Goal: Contribute content: Contribute content

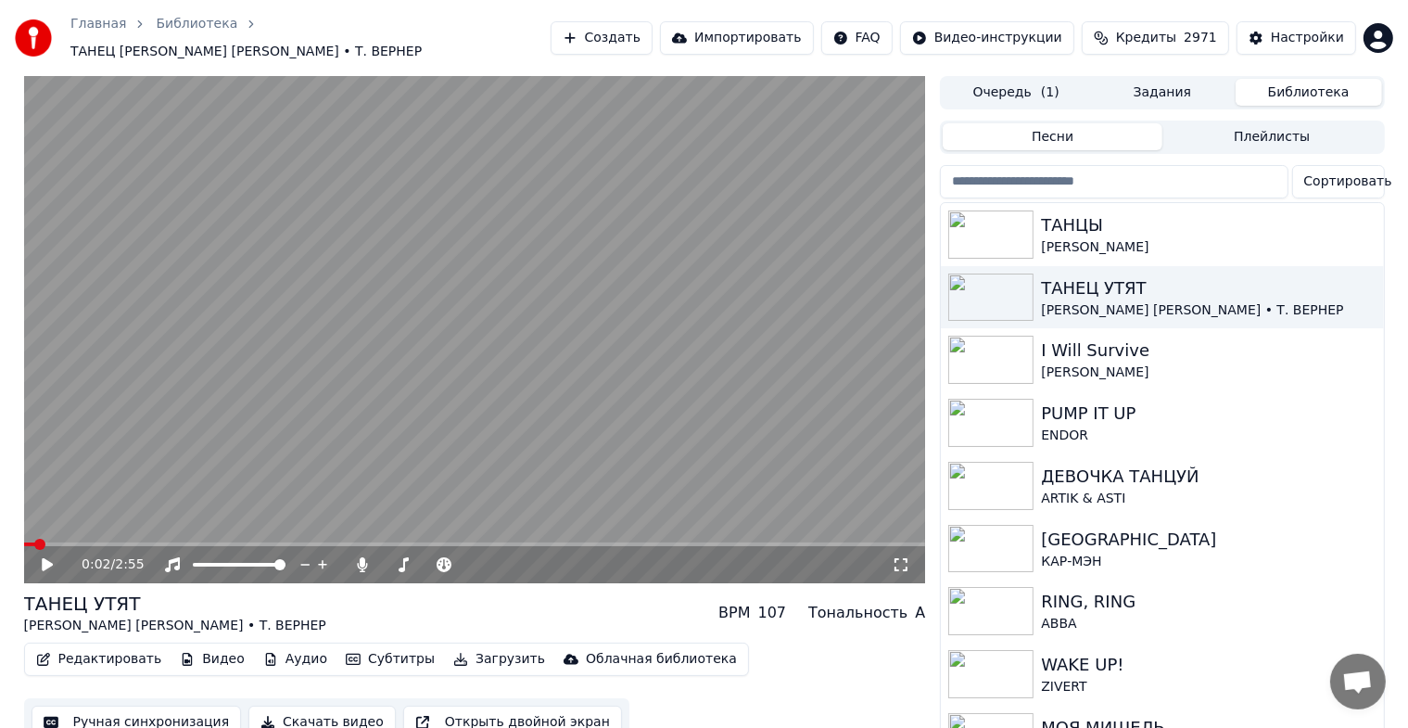
click at [587, 38] on button "Создать" at bounding box center [602, 37] width 102 height 33
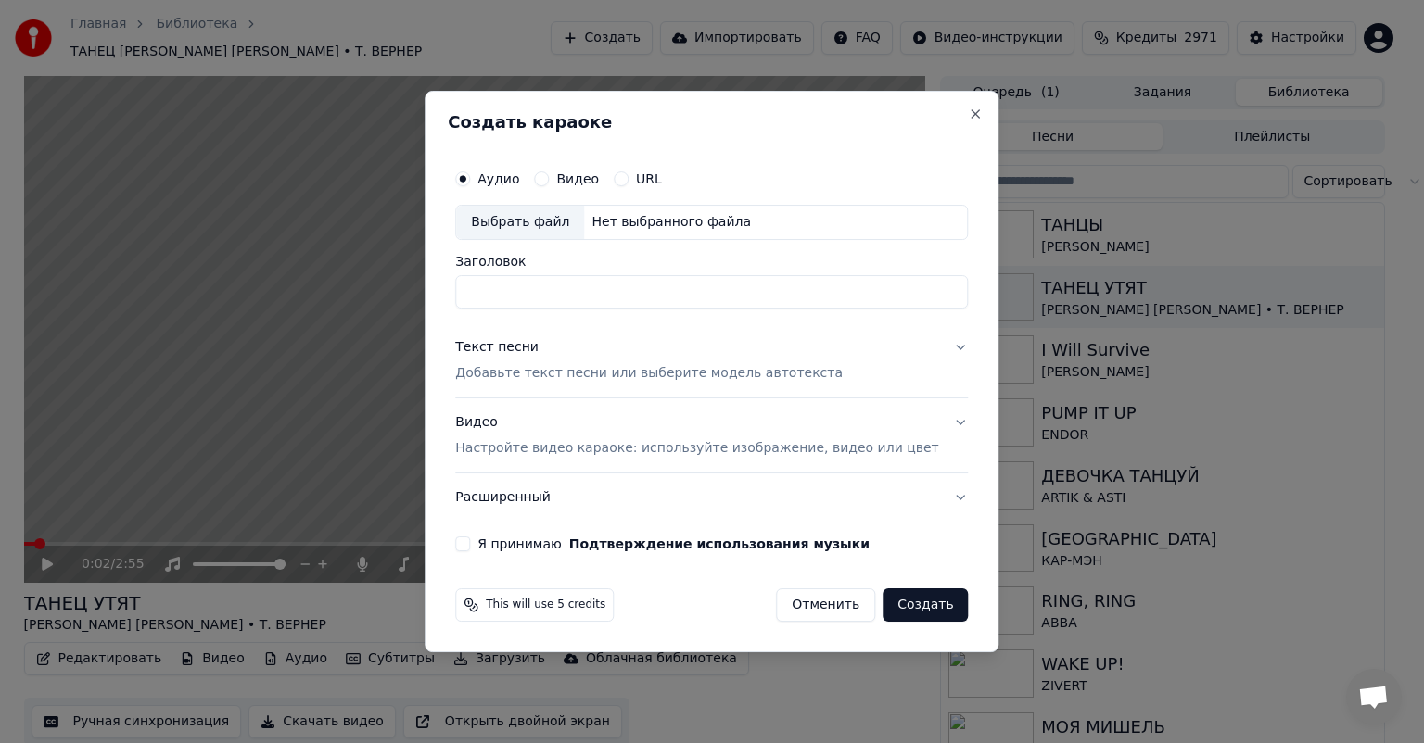
click at [545, 212] on div "Выбрать файл" at bounding box center [520, 222] width 128 height 33
type input "**********"
click at [623, 348] on div "Текст песни Добавьте текст песни или выберите модель автотекста" at bounding box center [648, 360] width 387 height 44
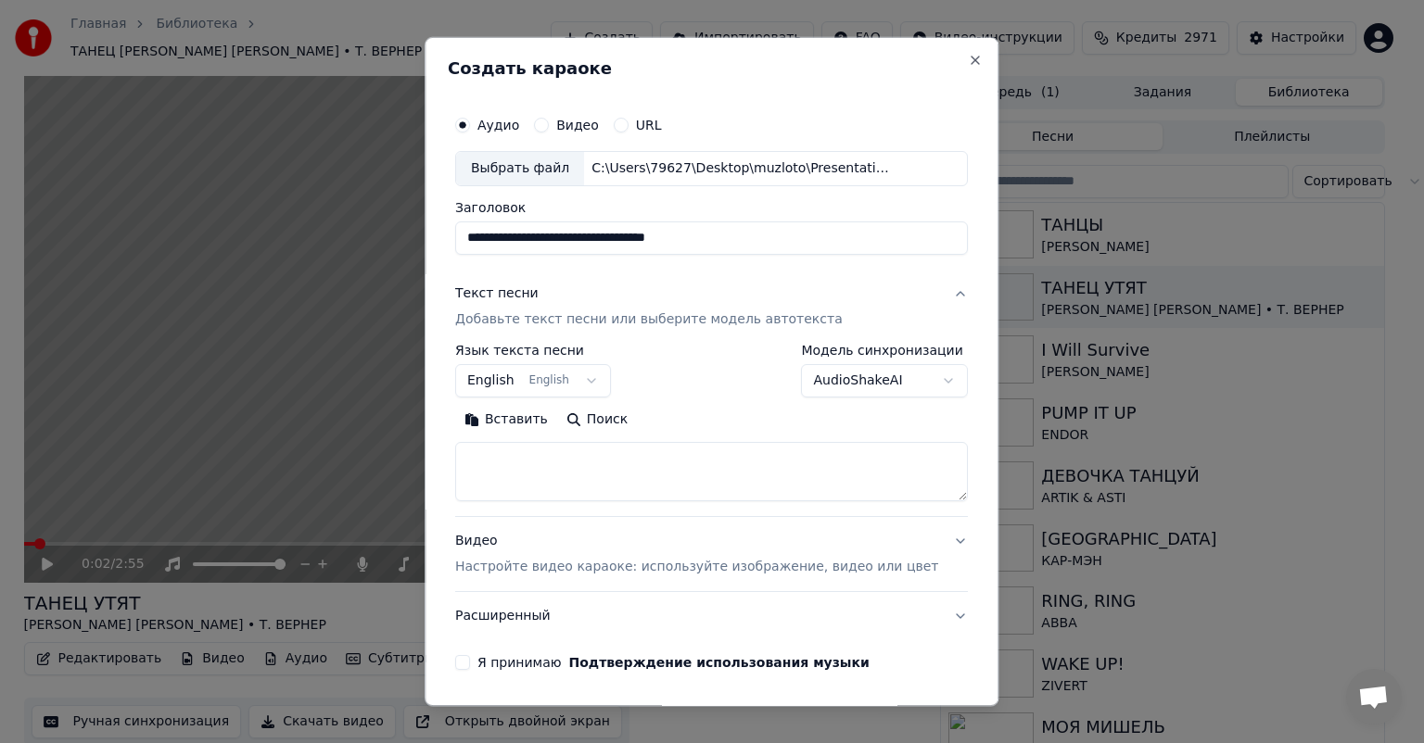
click at [571, 471] on textarea at bounding box center [711, 471] width 513 height 59
paste textarea "**********"
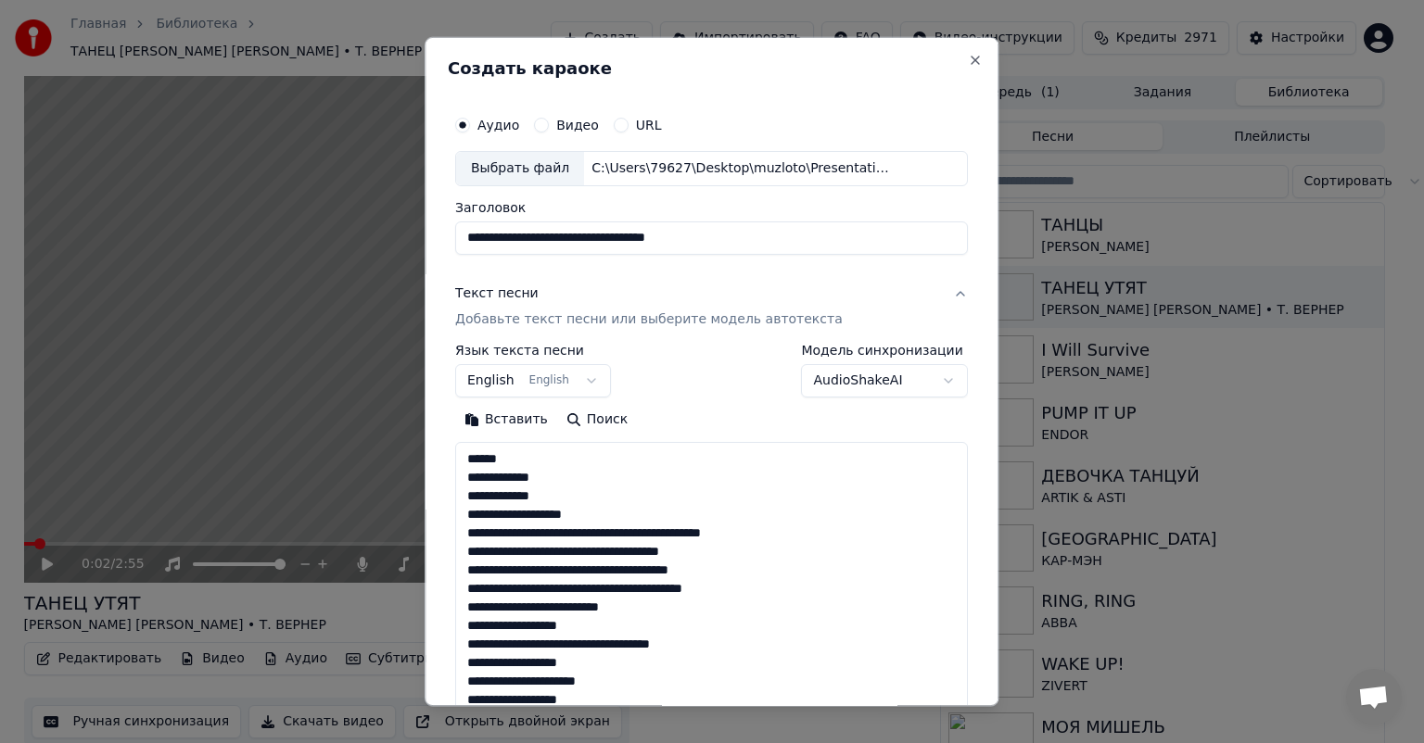
scroll to position [690, 0]
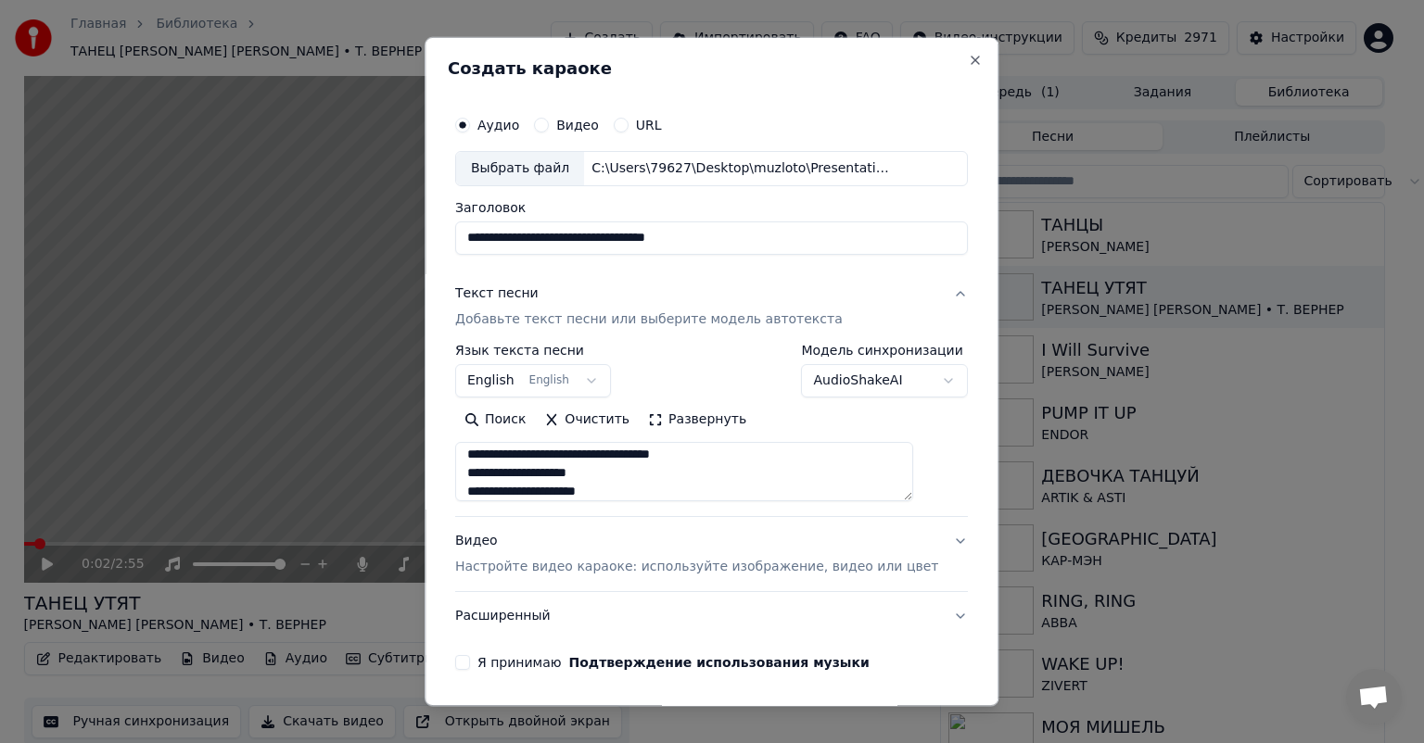
type textarea "**********"
click at [719, 235] on input "**********" at bounding box center [711, 238] width 513 height 33
paste input
type input "**********"
click at [689, 352] on div "**********" at bounding box center [711, 371] width 513 height 54
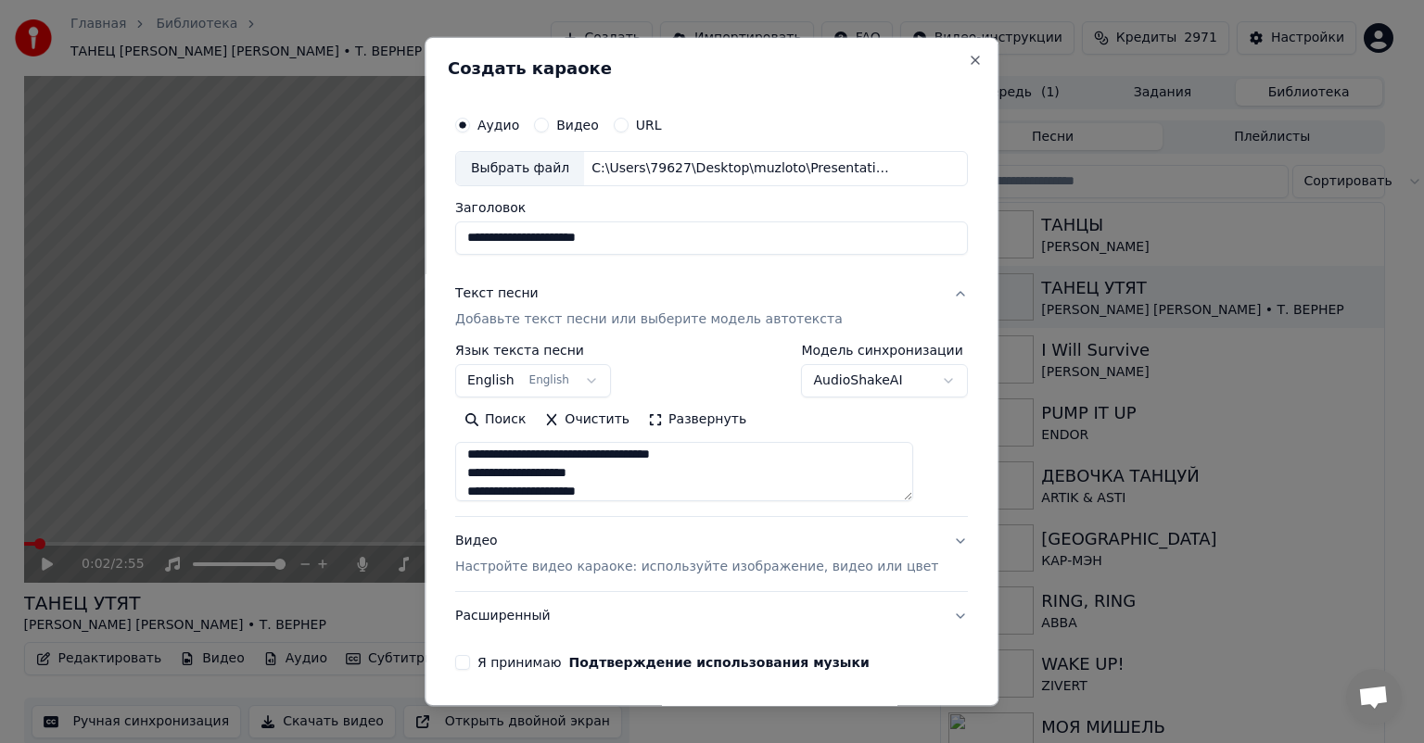
click at [593, 550] on div "Видео Настройте видео караоке: используйте изображение, видео или цвет" at bounding box center [696, 554] width 483 height 44
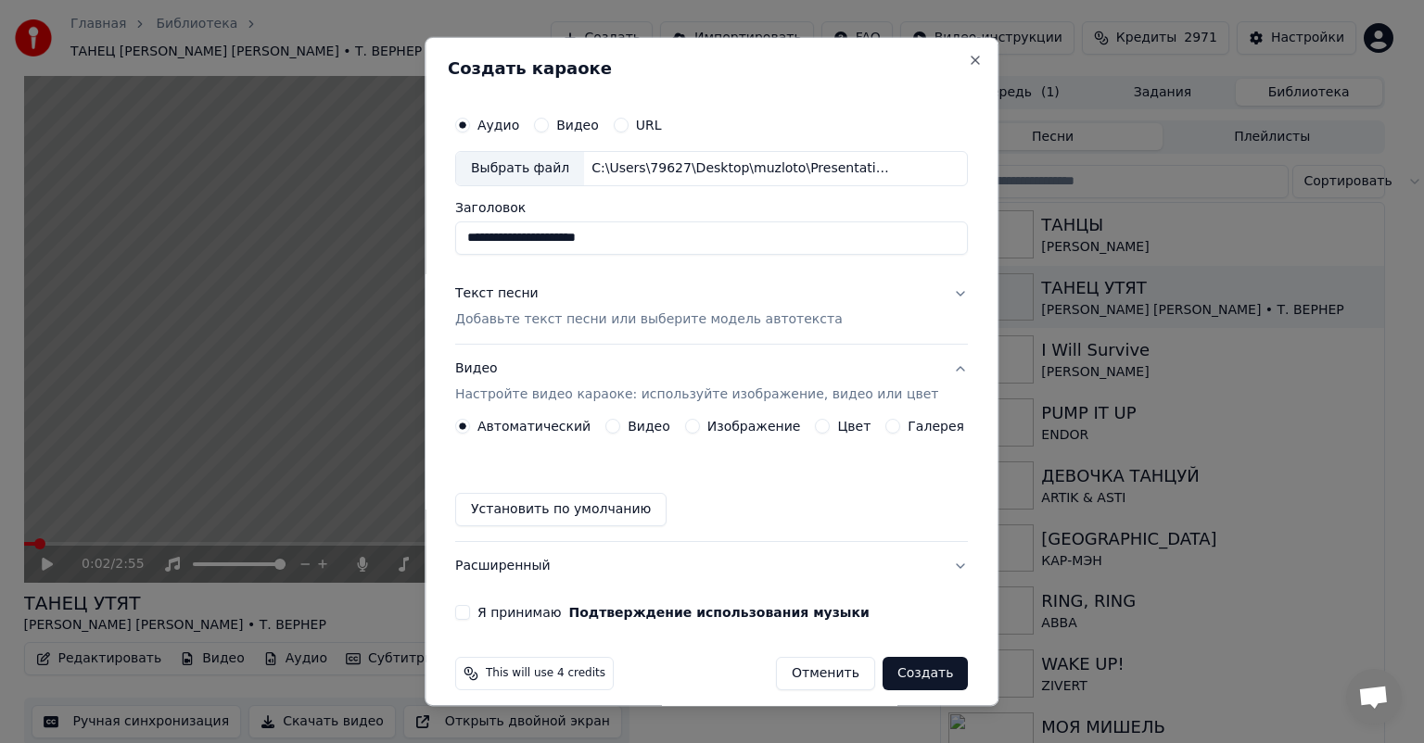
click at [689, 423] on button "Изображение" at bounding box center [692, 426] width 15 height 15
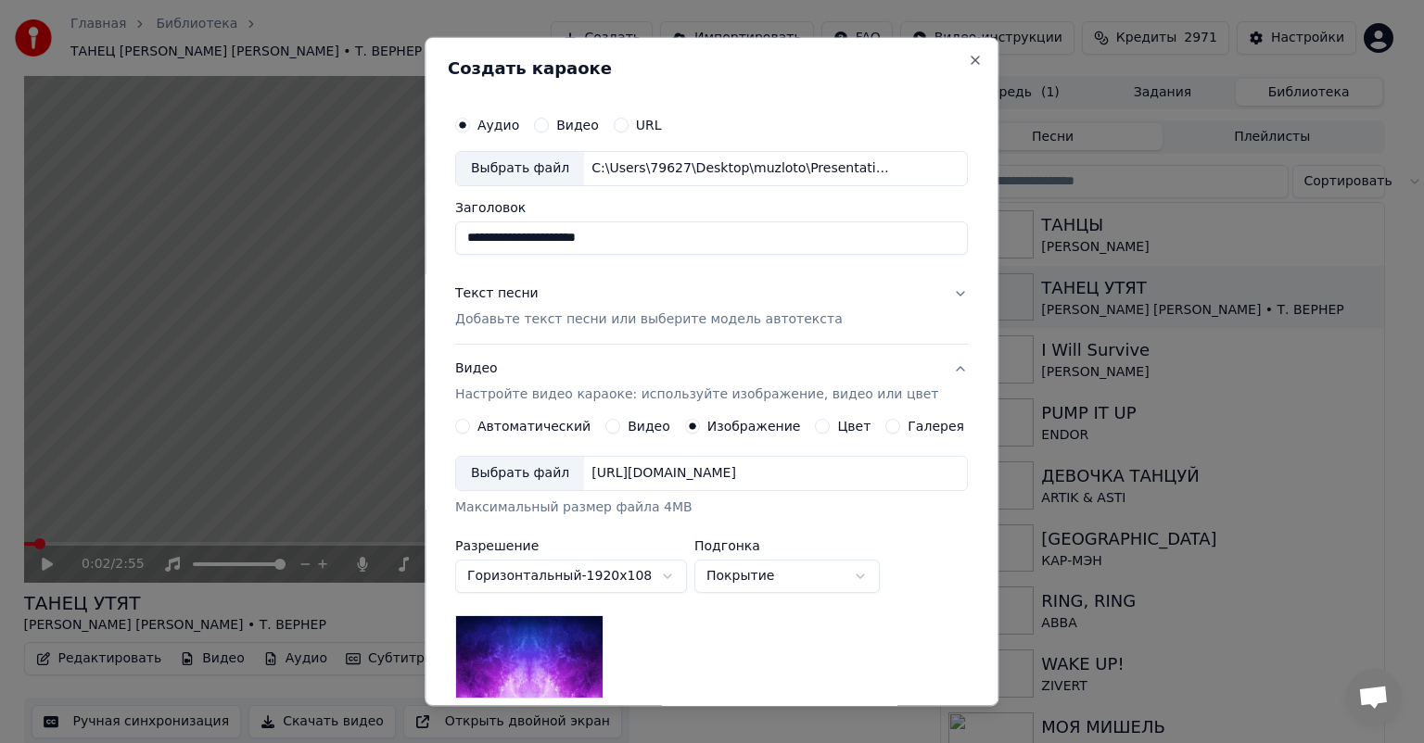
click at [546, 477] on div "Выбрать файл" at bounding box center [520, 473] width 128 height 33
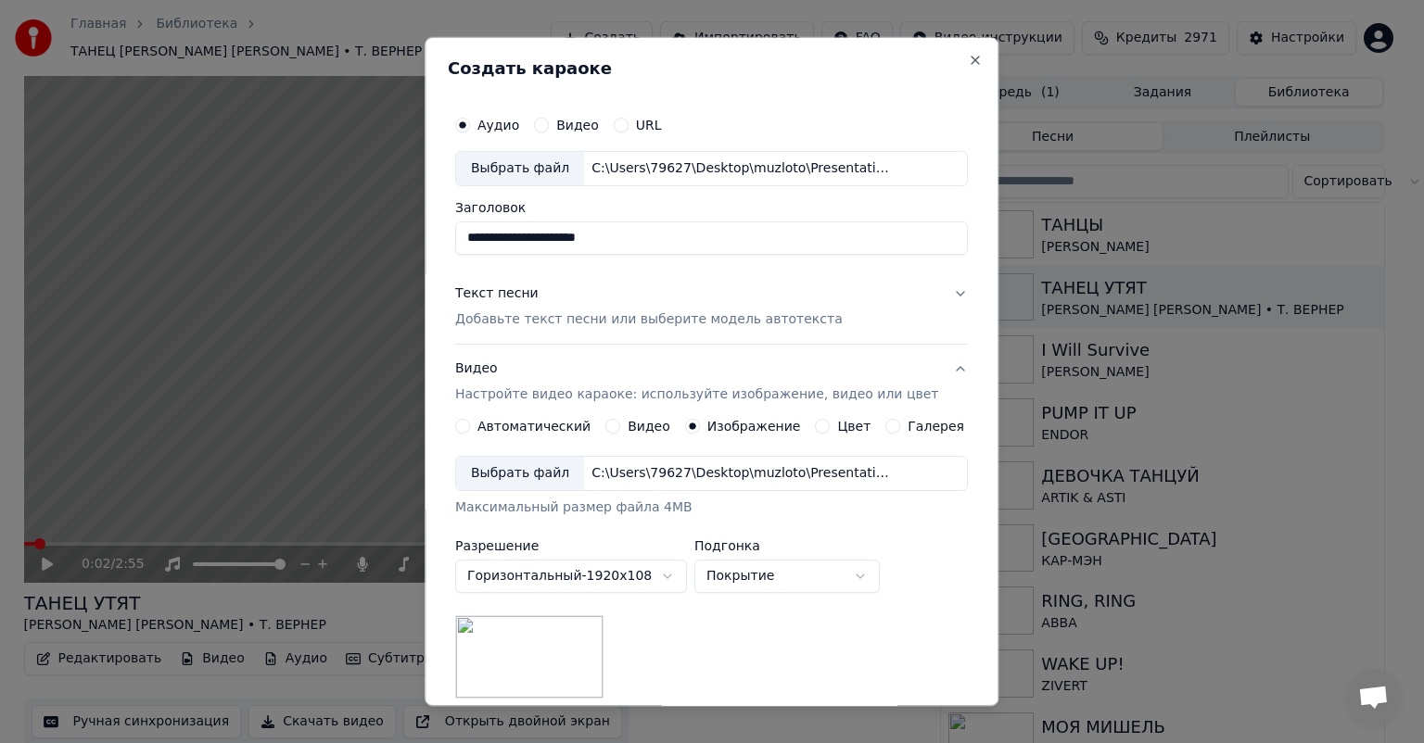
scroll to position [258, 0]
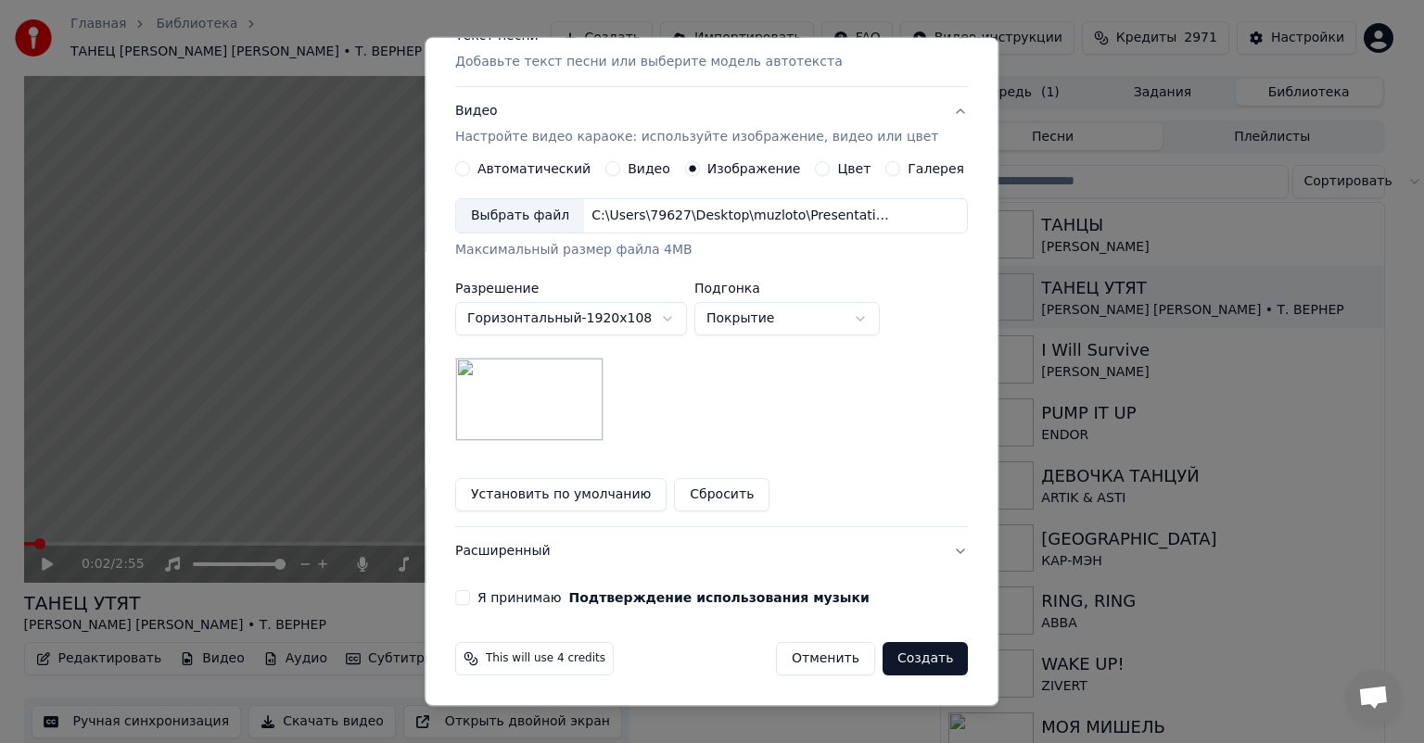
click at [470, 603] on button "Я принимаю Подтверждение использования музыки" at bounding box center [462, 597] width 15 height 15
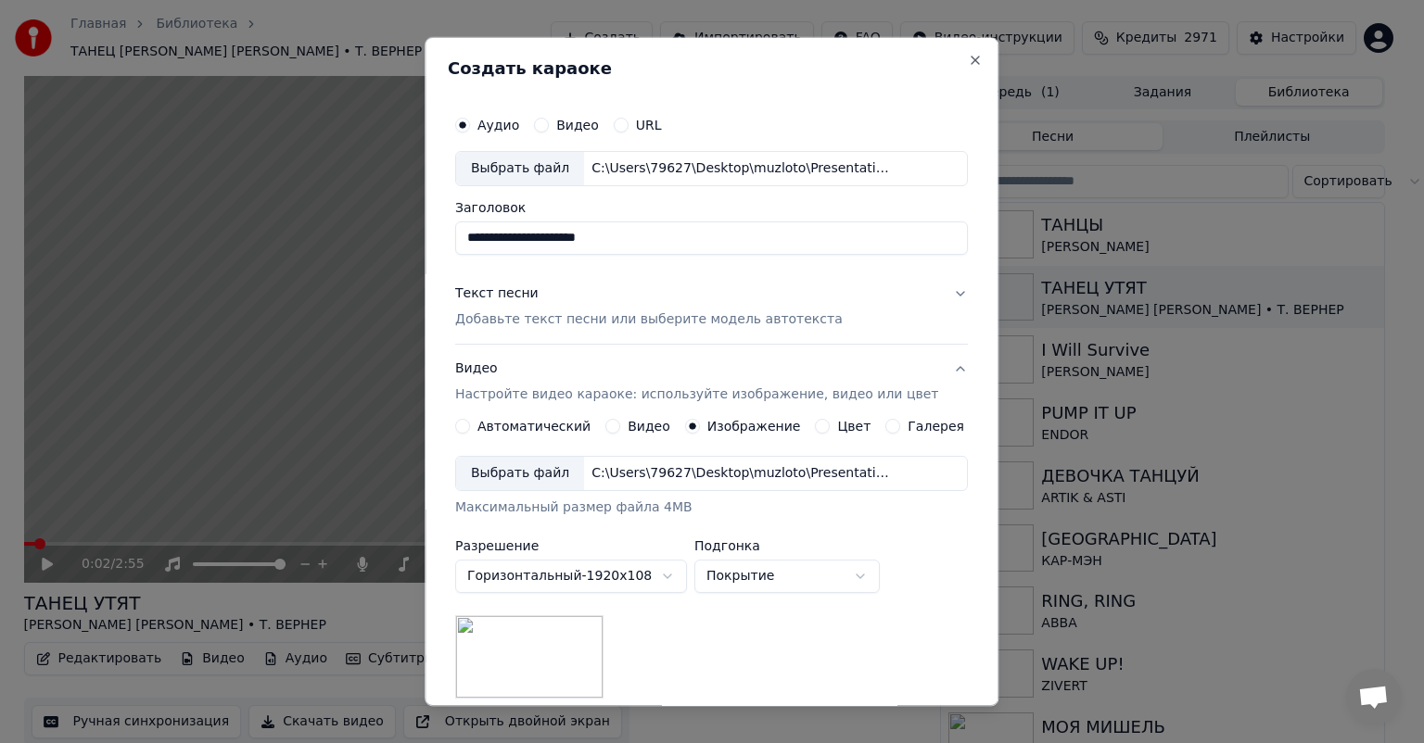
click at [796, 293] on div "Текст песни Добавьте текст песни или выберите модель автотекста" at bounding box center [648, 307] width 387 height 44
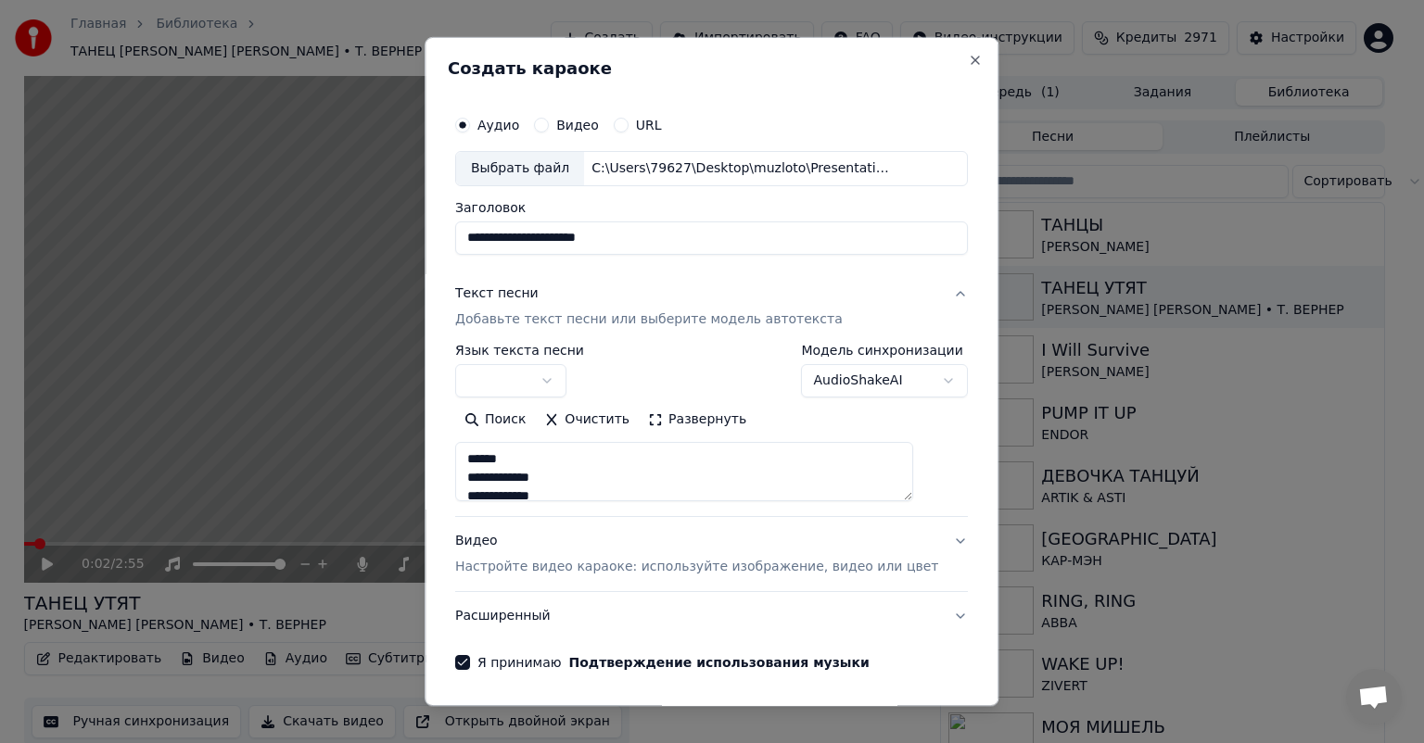
click at [651, 365] on div "**********" at bounding box center [711, 371] width 513 height 54
click at [544, 378] on button "button" at bounding box center [510, 380] width 111 height 33
click at [670, 358] on div "**********" at bounding box center [711, 371] width 513 height 54
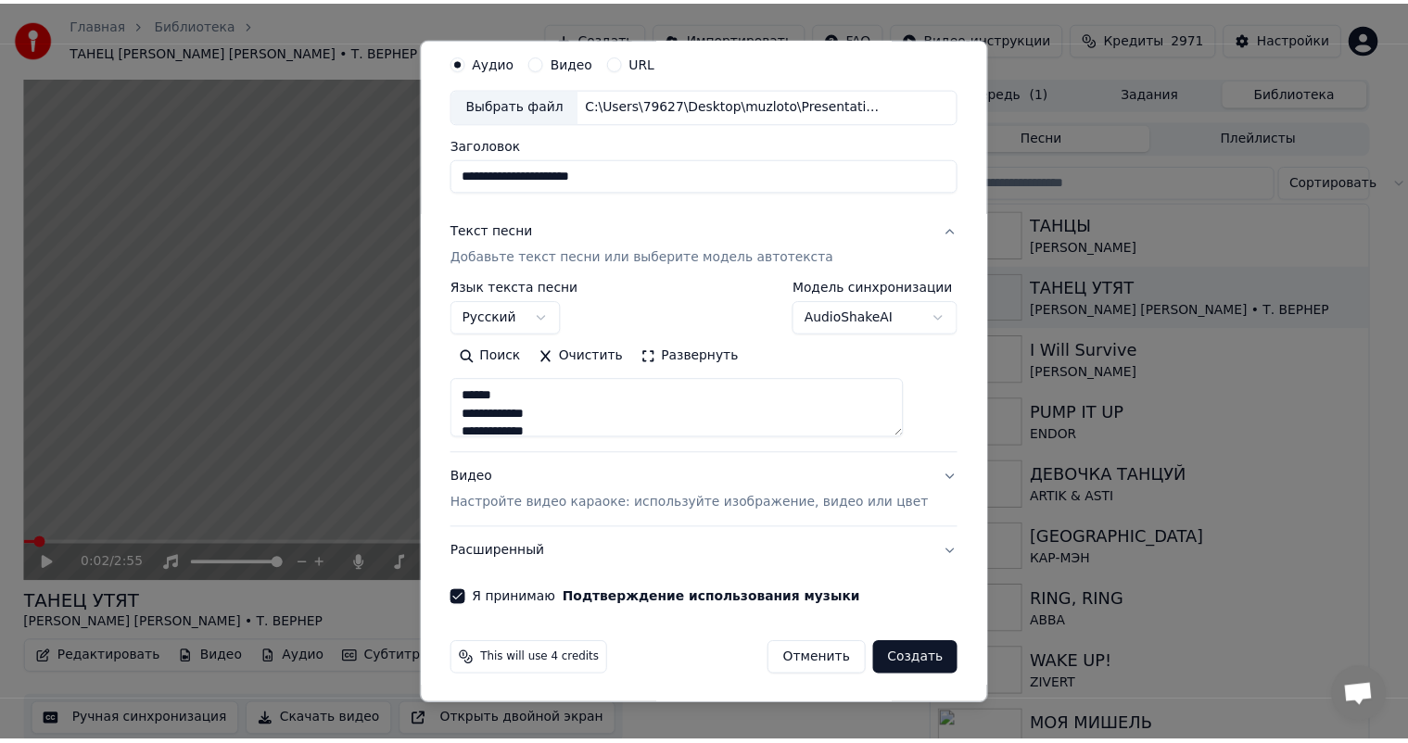
scroll to position [65, 0]
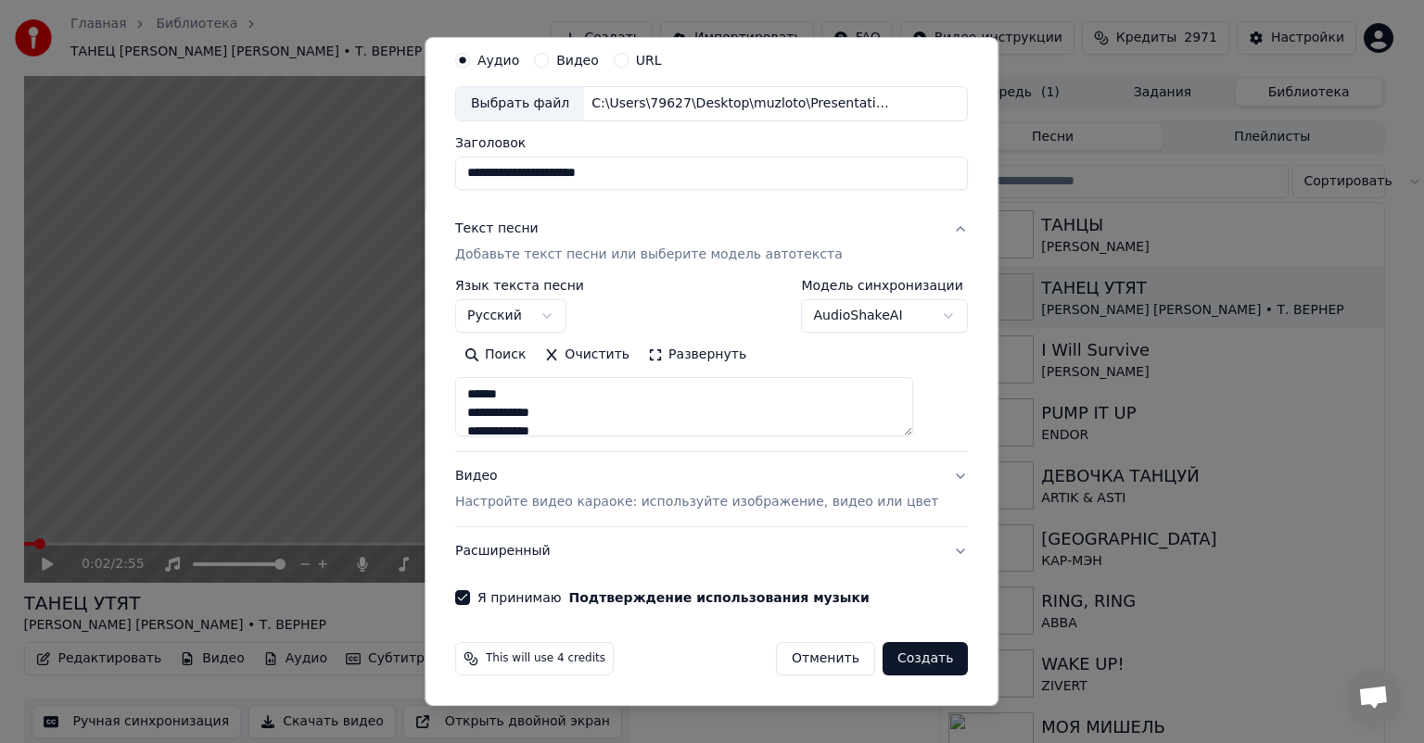
click at [900, 658] on button "Создать" at bounding box center [924, 658] width 85 height 33
select select
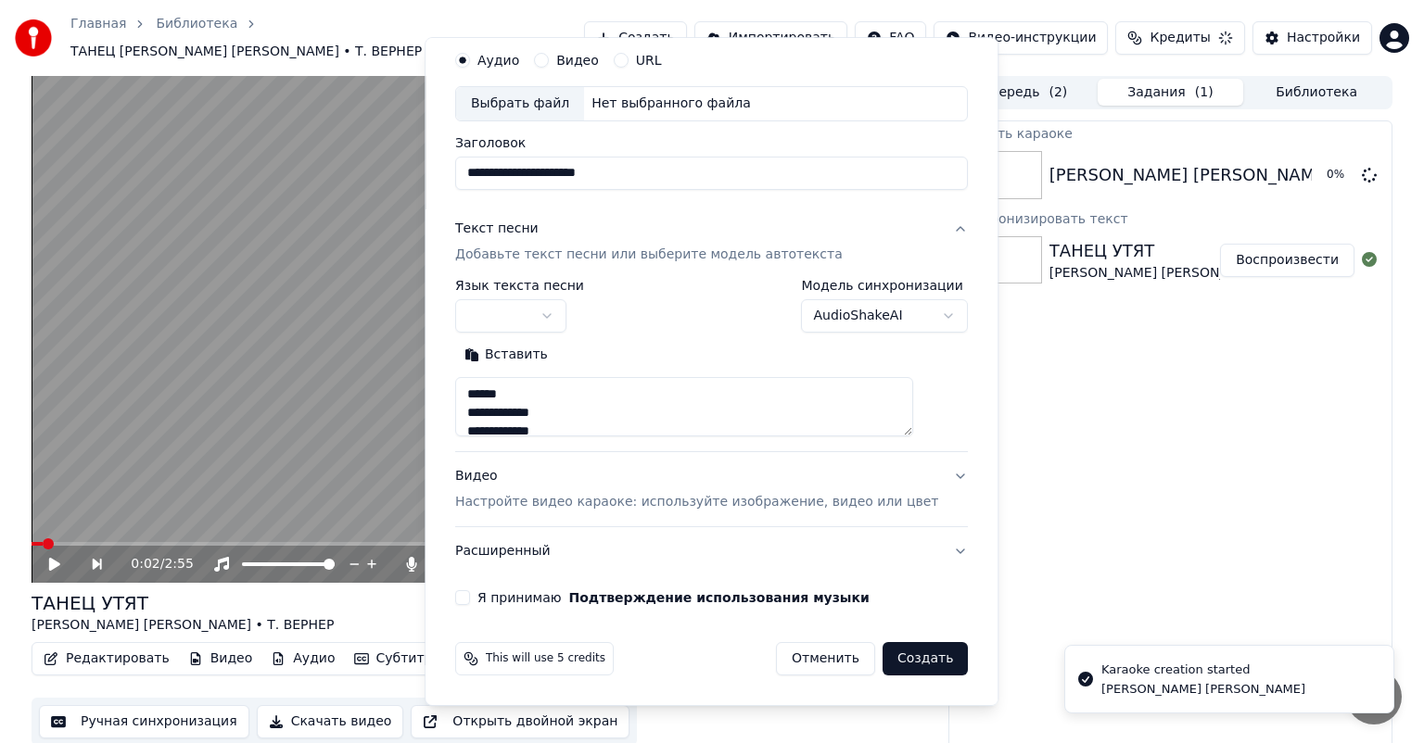
select select
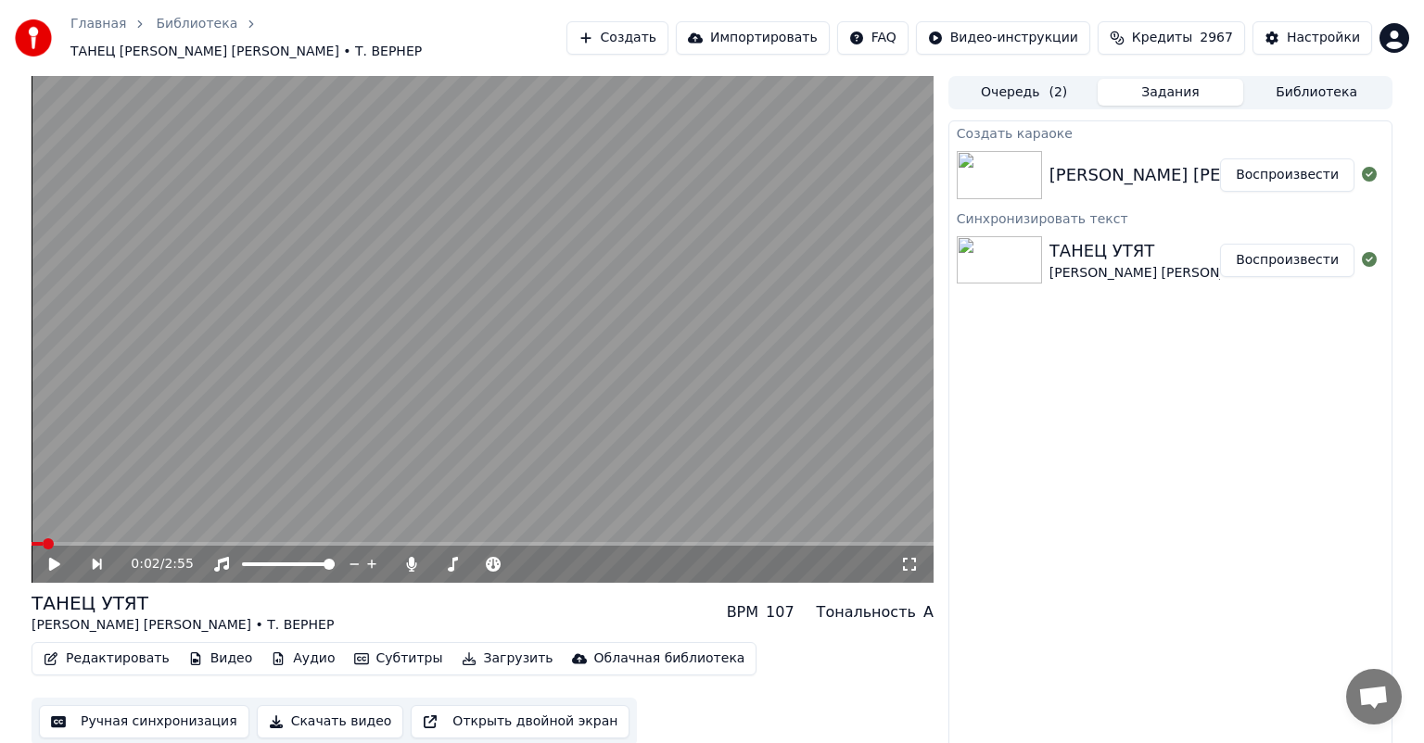
click at [1036, 83] on button "Очередь ( 2 )" at bounding box center [1024, 92] width 146 height 27
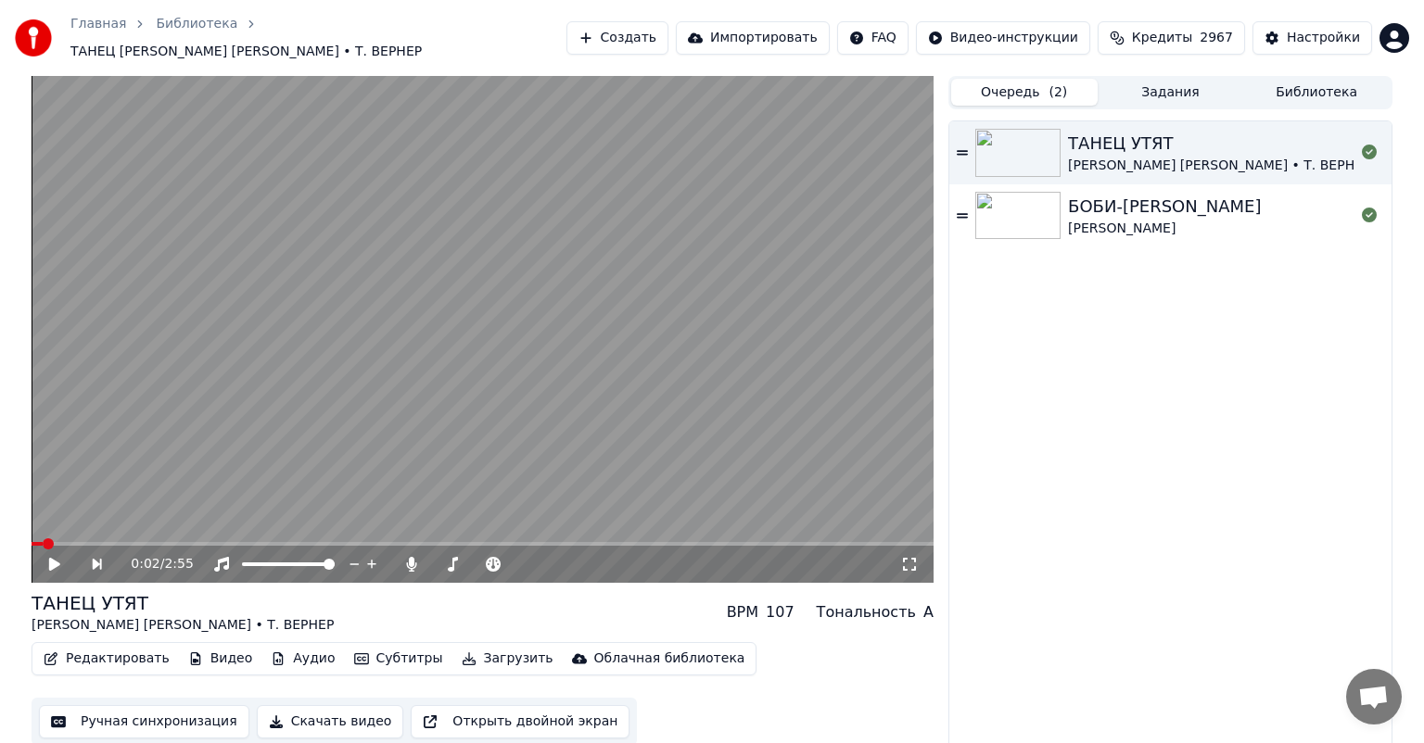
click at [1161, 85] on button "Задания" at bounding box center [1170, 92] width 146 height 27
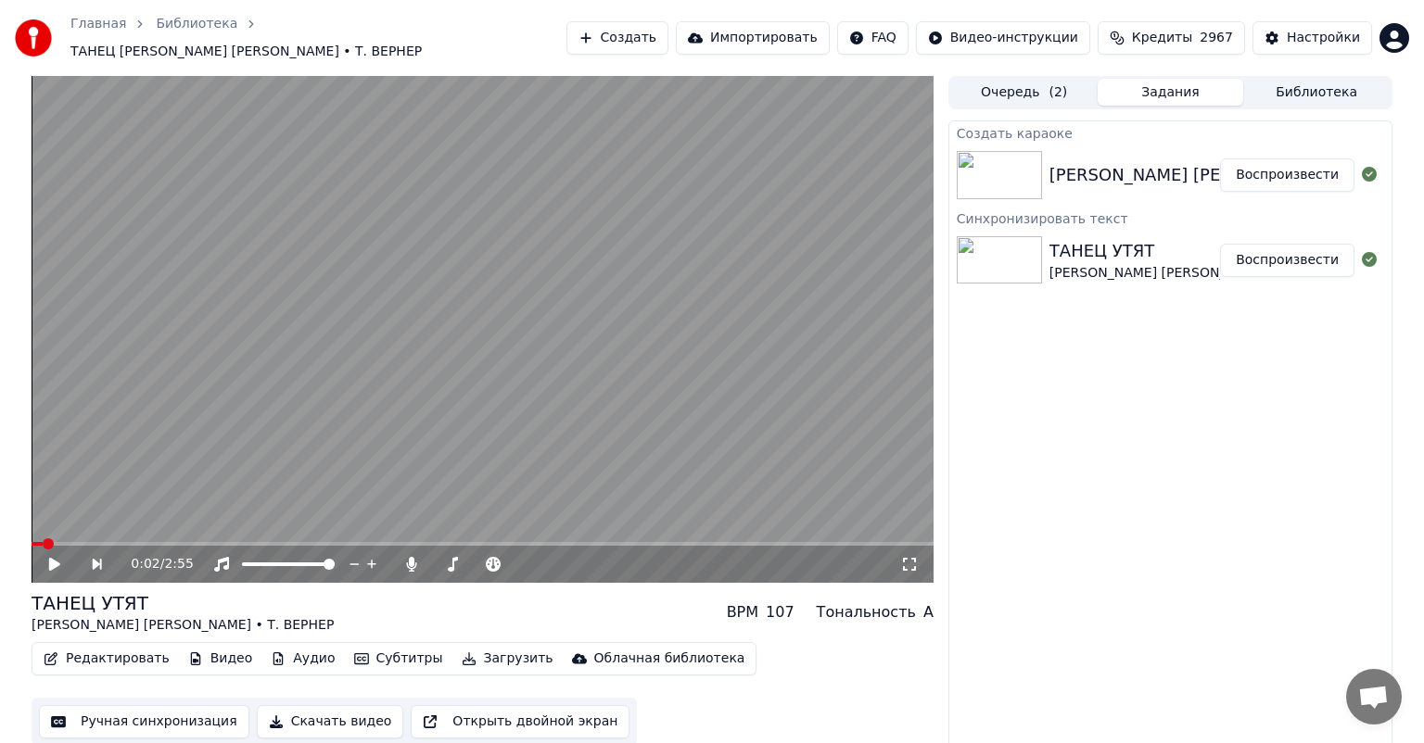
click at [1283, 169] on button "Воспроизвести" at bounding box center [1287, 174] width 134 height 33
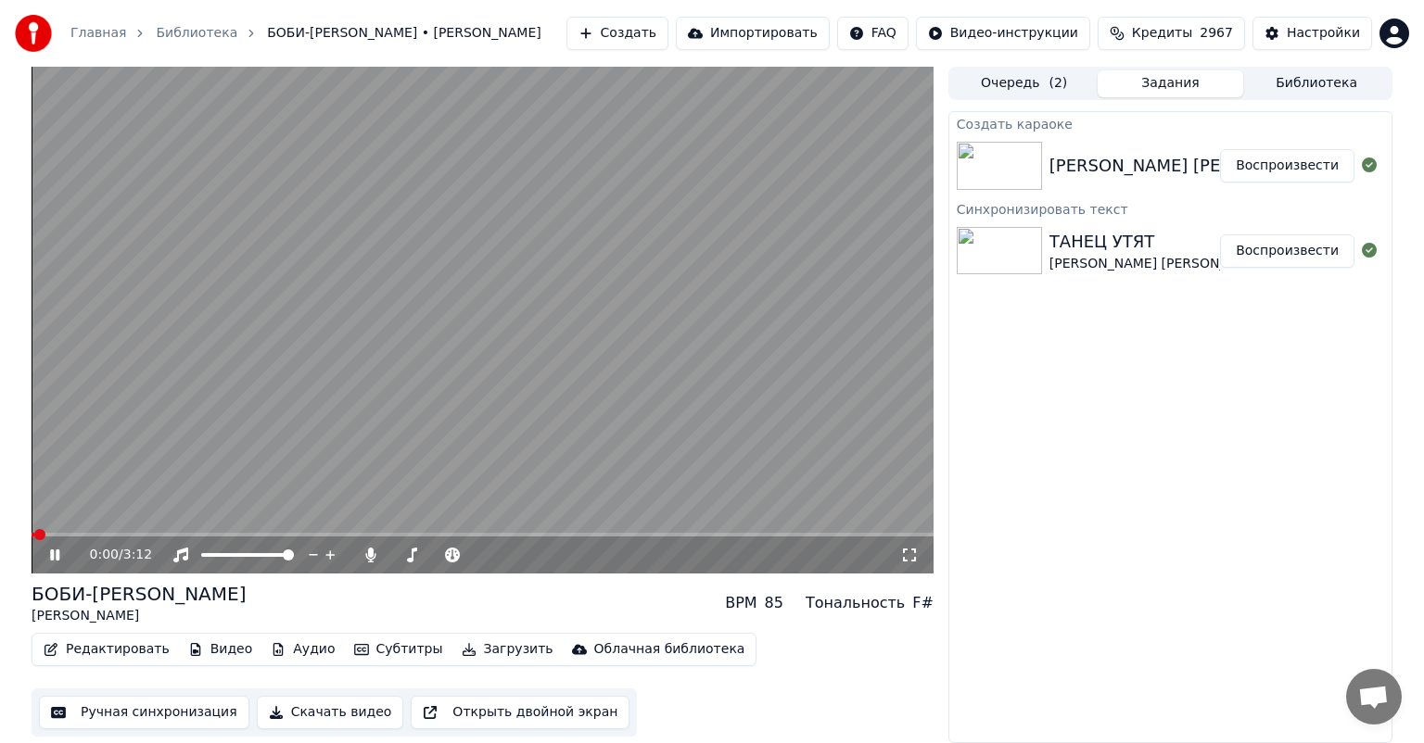
click at [63, 559] on icon at bounding box center [68, 555] width 44 height 15
click at [118, 705] on button "Ручная синхронизация" at bounding box center [144, 712] width 210 height 33
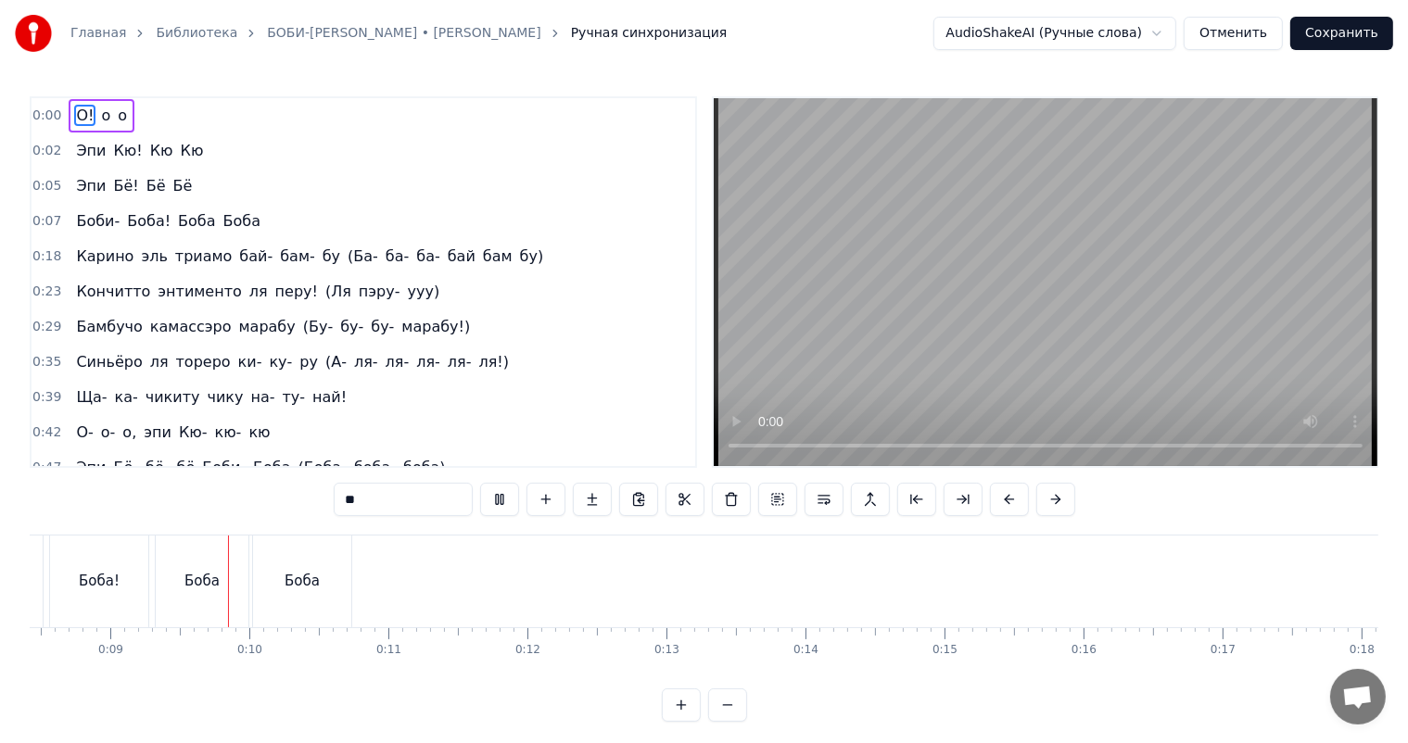
scroll to position [0, 1171]
click at [79, 252] on span "Карино" at bounding box center [104, 256] width 61 height 21
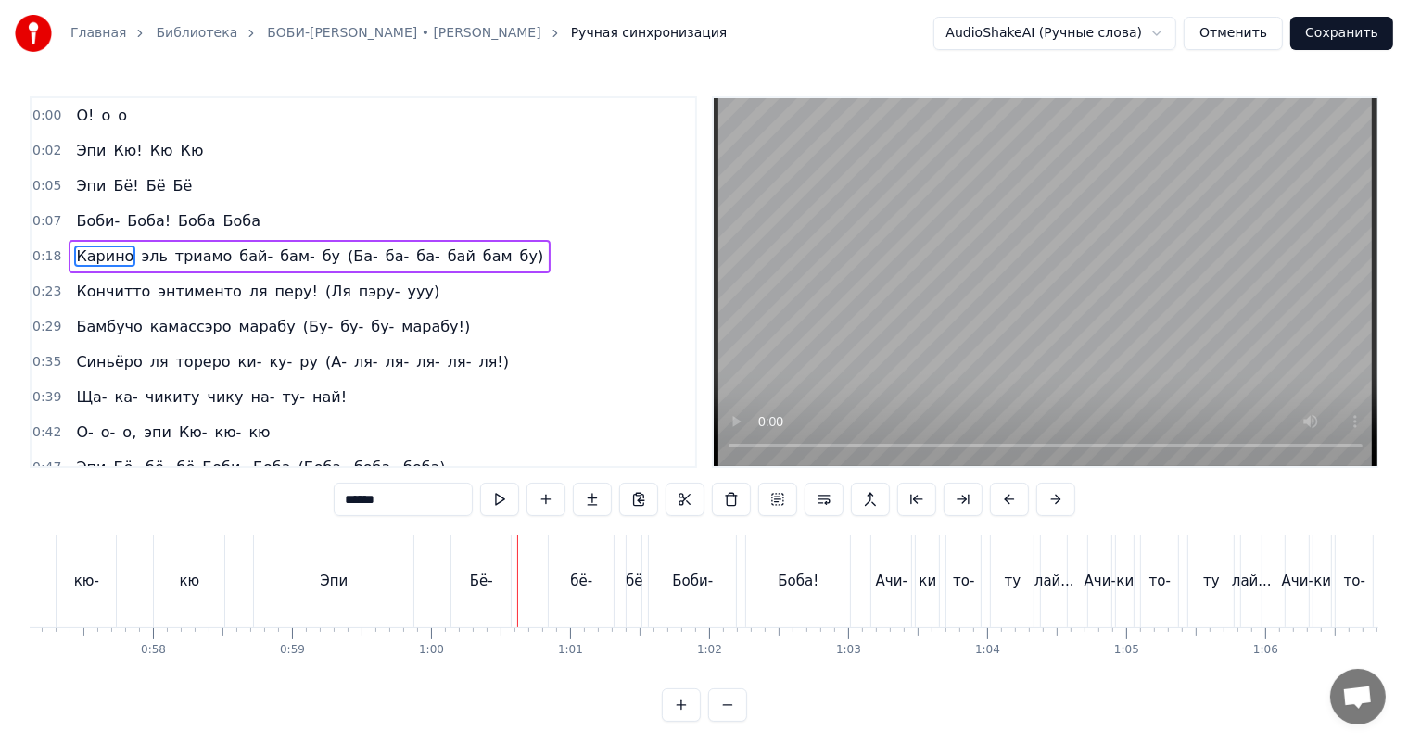
scroll to position [0, 7684]
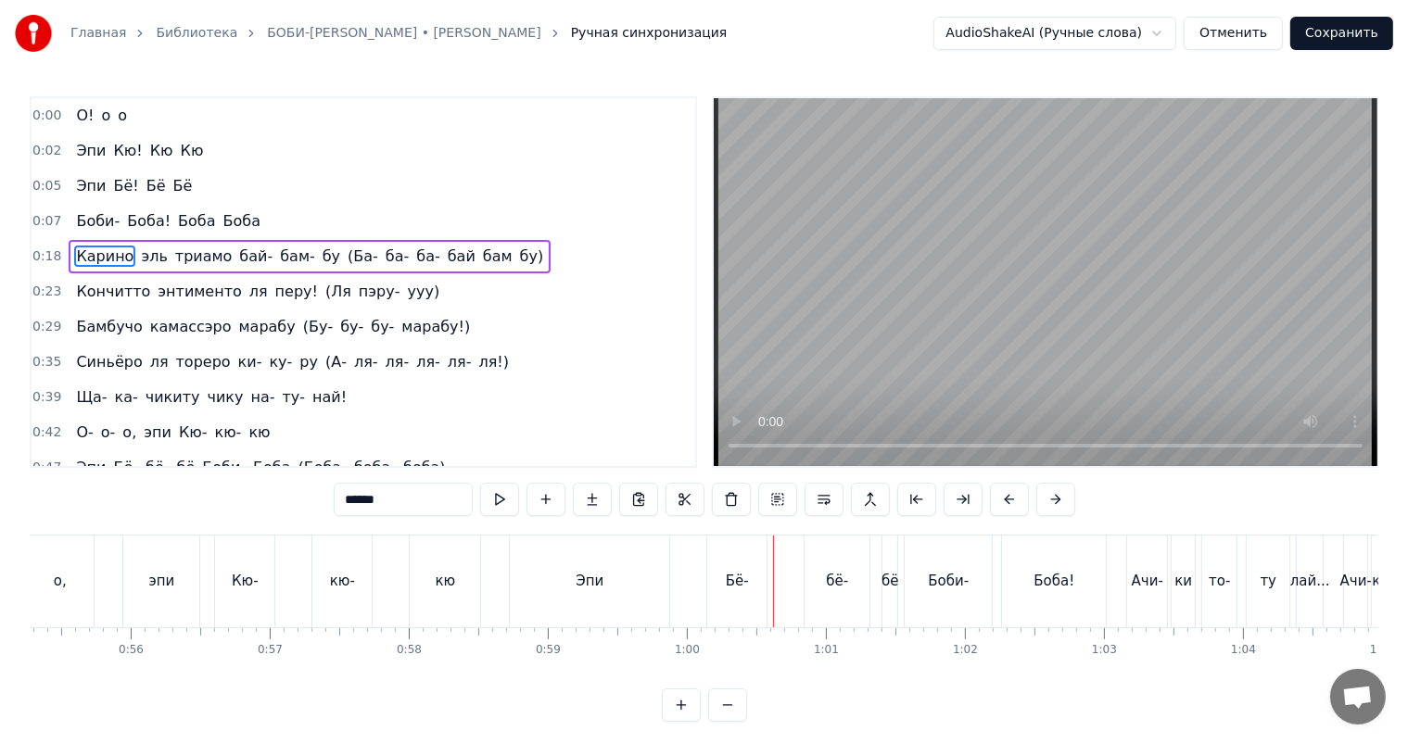
click at [585, 555] on div "Эпи" at bounding box center [589, 582] width 159 height 92
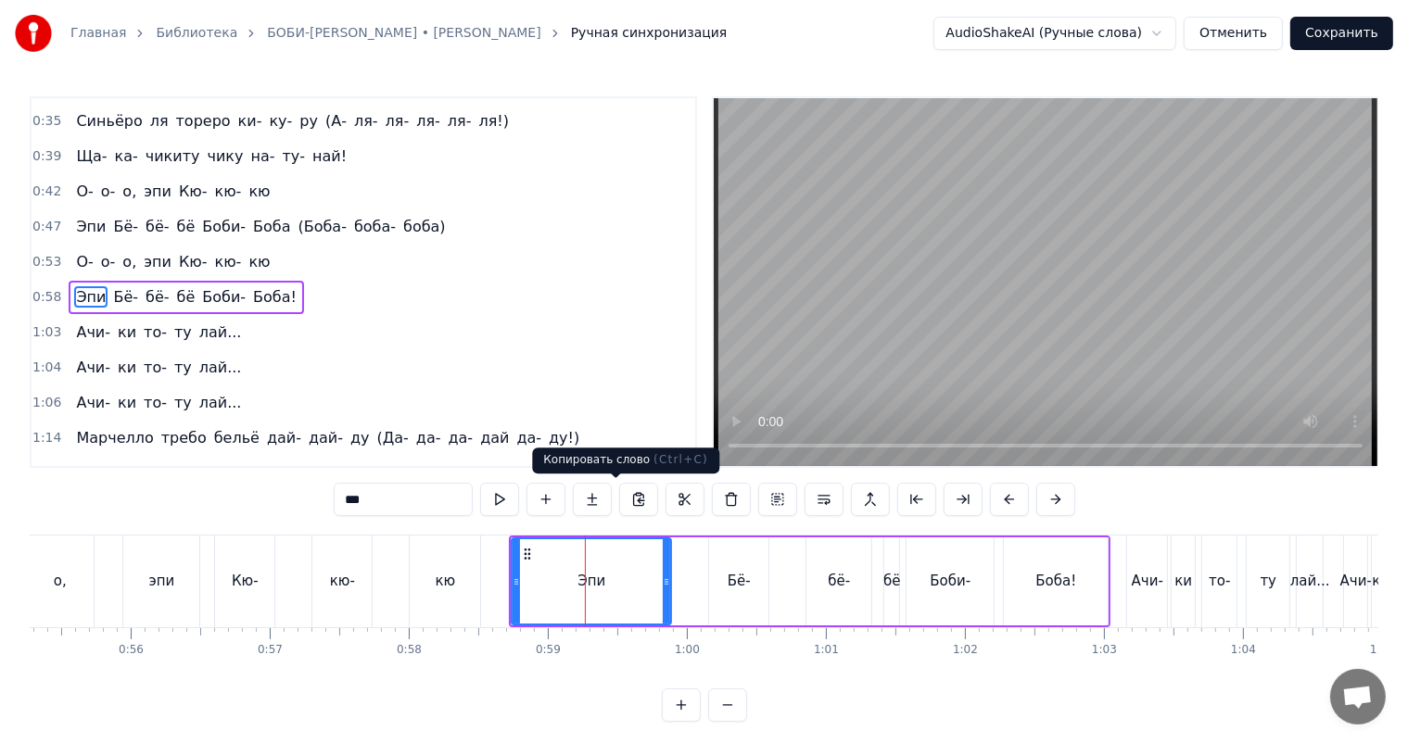
scroll to position [256, 0]
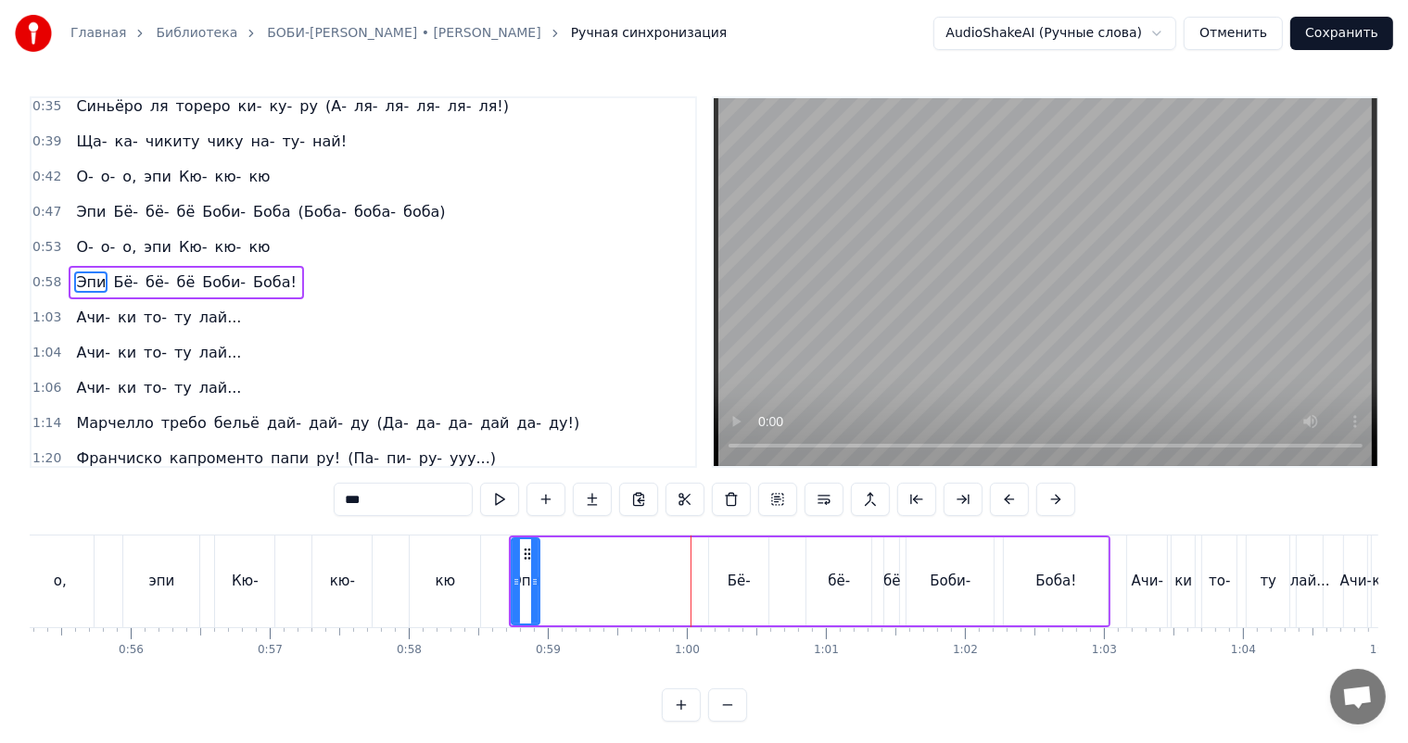
drag, startPoint x: 669, startPoint y: 575, endPoint x: 538, endPoint y: 586, distance: 132.1
click at [538, 586] on icon at bounding box center [534, 582] width 7 height 15
click at [713, 571] on div "Бё-" at bounding box center [738, 582] width 59 height 88
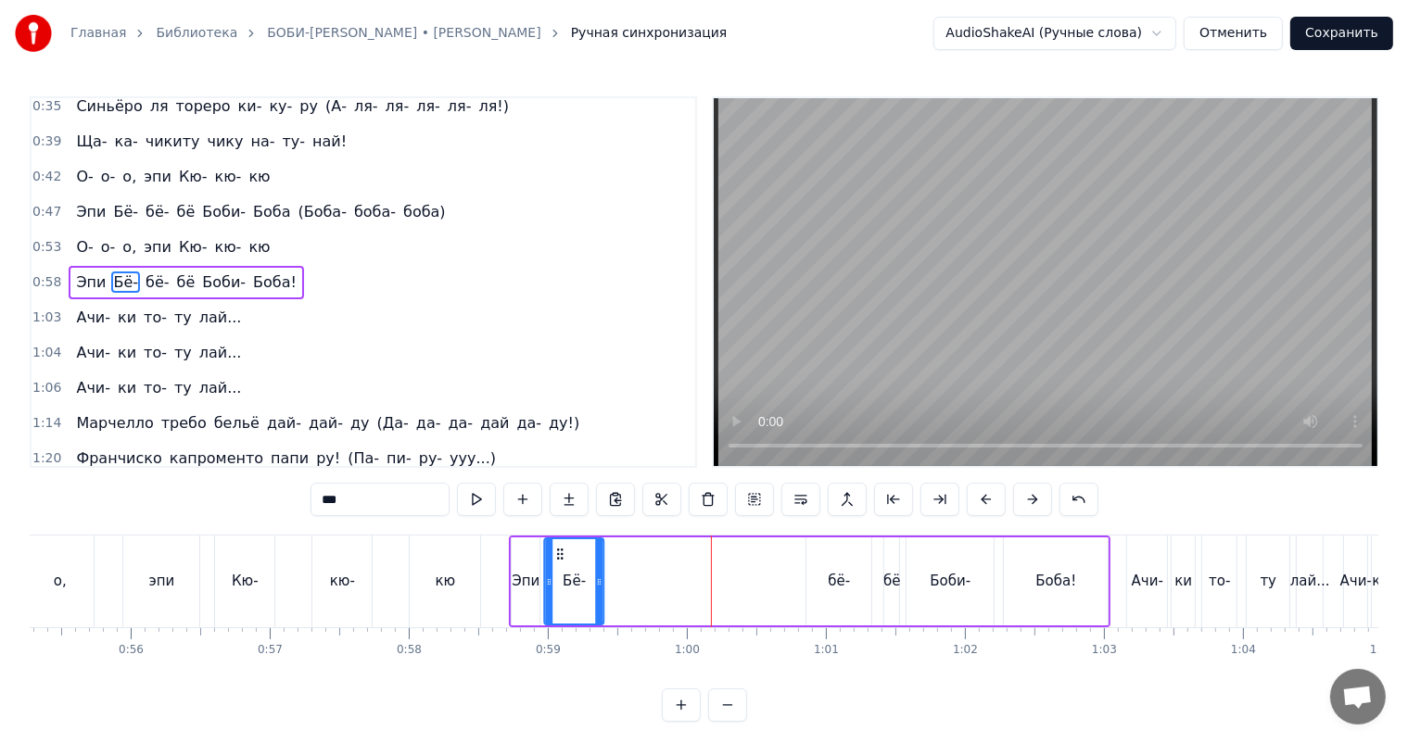
drag, startPoint x: 726, startPoint y: 552, endPoint x: 561, endPoint y: 570, distance: 165.9
click at [560, 571] on div "Бё-" at bounding box center [574, 581] width 57 height 84
click at [818, 582] on div "бё-" at bounding box center [838, 582] width 65 height 88
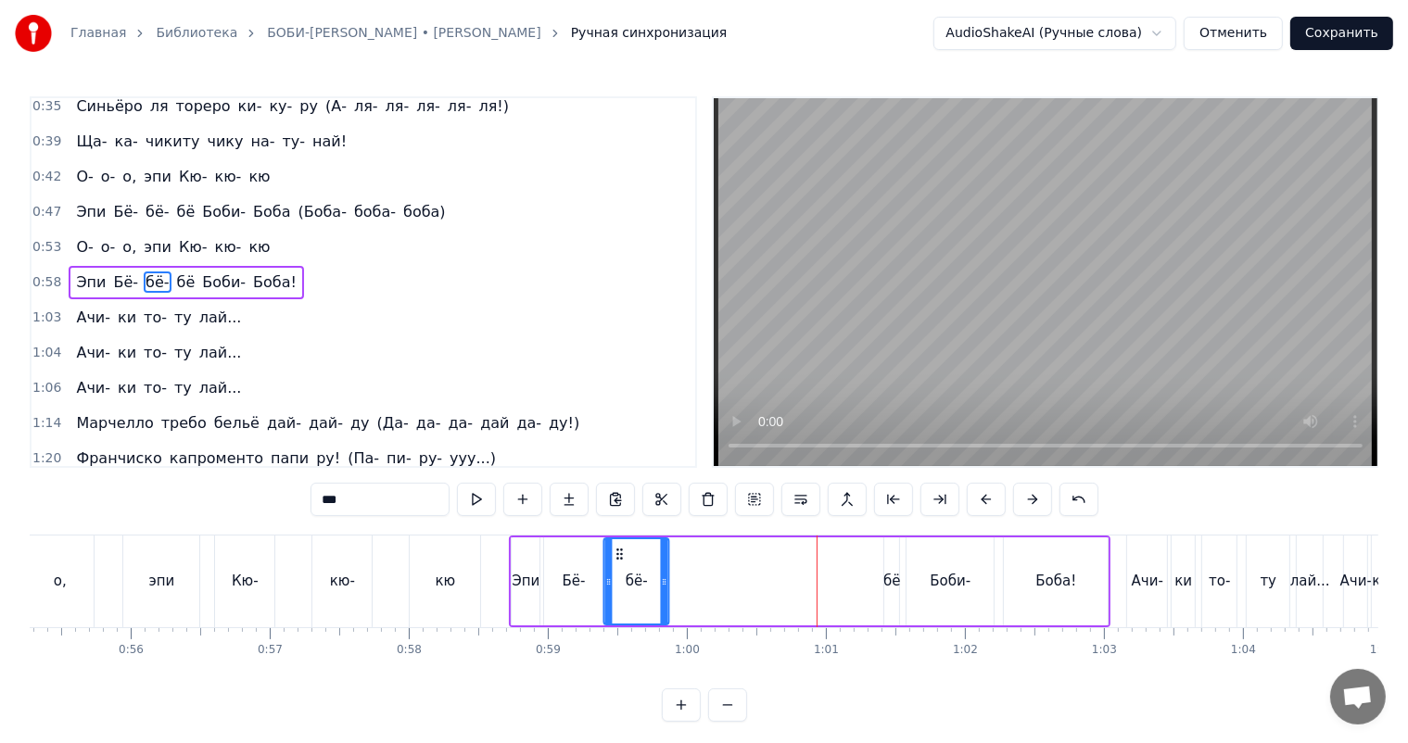
drag, startPoint x: 817, startPoint y: 554, endPoint x: 615, endPoint y: 567, distance: 202.5
click at [615, 567] on div "бё-" at bounding box center [636, 581] width 63 height 84
click at [884, 576] on div "бё" at bounding box center [891, 581] width 17 height 21
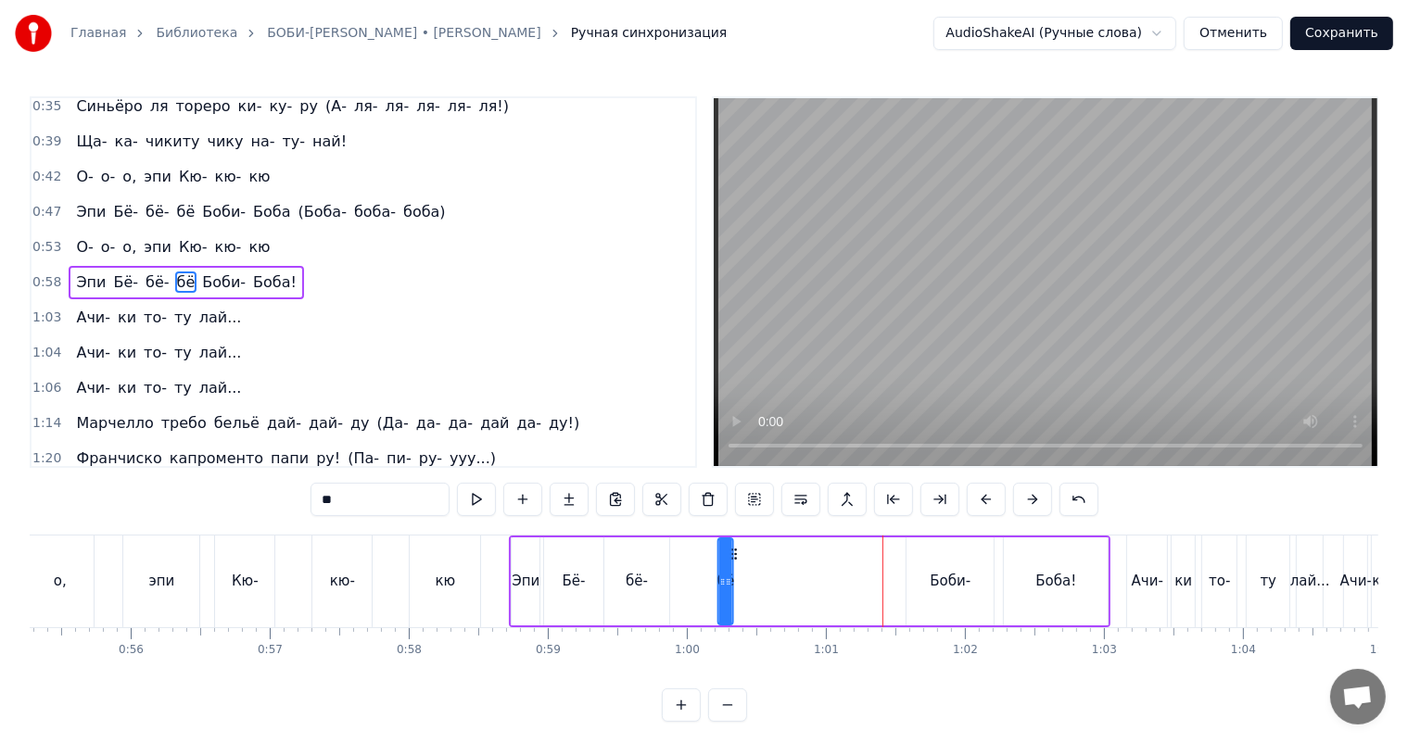
drag, startPoint x: 901, startPoint y: 553, endPoint x: 733, endPoint y: 560, distance: 167.9
click at [732, 560] on icon at bounding box center [734, 554] width 15 height 15
drag, startPoint x: 728, startPoint y: 576, endPoint x: 754, endPoint y: 580, distance: 26.2
click at [754, 580] on icon at bounding box center [752, 582] width 7 height 15
click at [948, 573] on div "Боби-" at bounding box center [950, 581] width 41 height 21
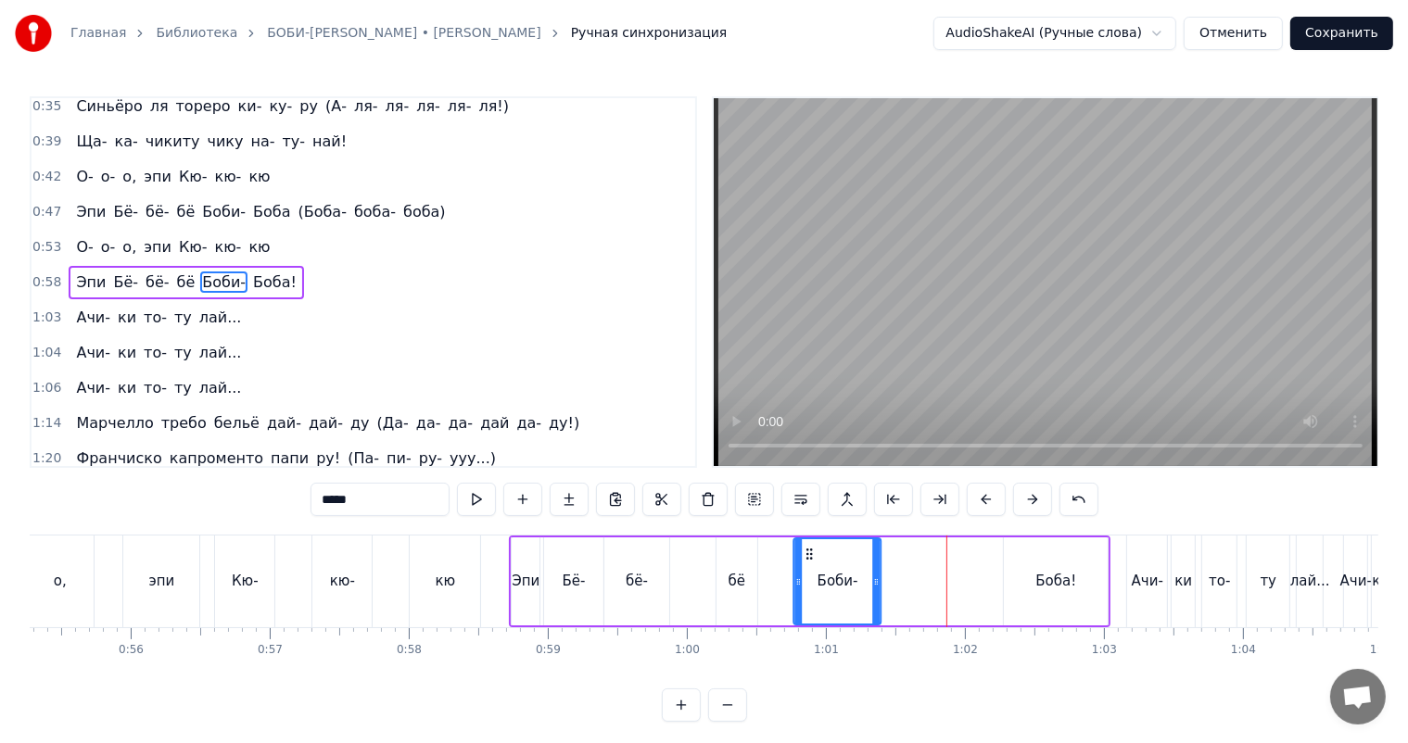
drag, startPoint x: 923, startPoint y: 552, endPoint x: 823, endPoint y: 564, distance: 100.7
click at [813, 564] on div "Боби-" at bounding box center [837, 581] width 85 height 84
drag, startPoint x: 880, startPoint y: 575, endPoint x: 860, endPoint y: 575, distance: 20.4
click at [860, 575] on icon at bounding box center [858, 582] width 7 height 15
click at [807, 577] on icon at bounding box center [808, 582] width 7 height 15
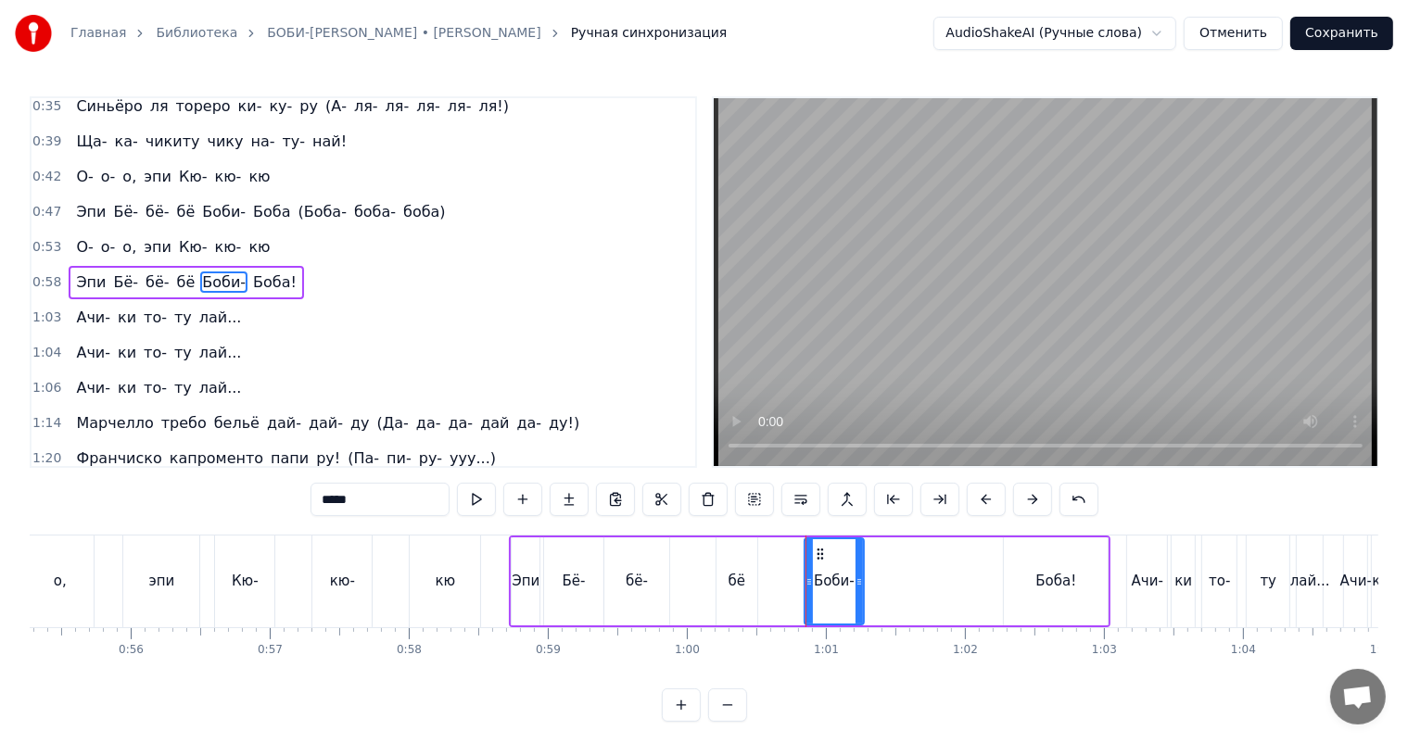
click at [1024, 567] on div "Боба!" at bounding box center [1056, 582] width 104 height 88
type input "*****"
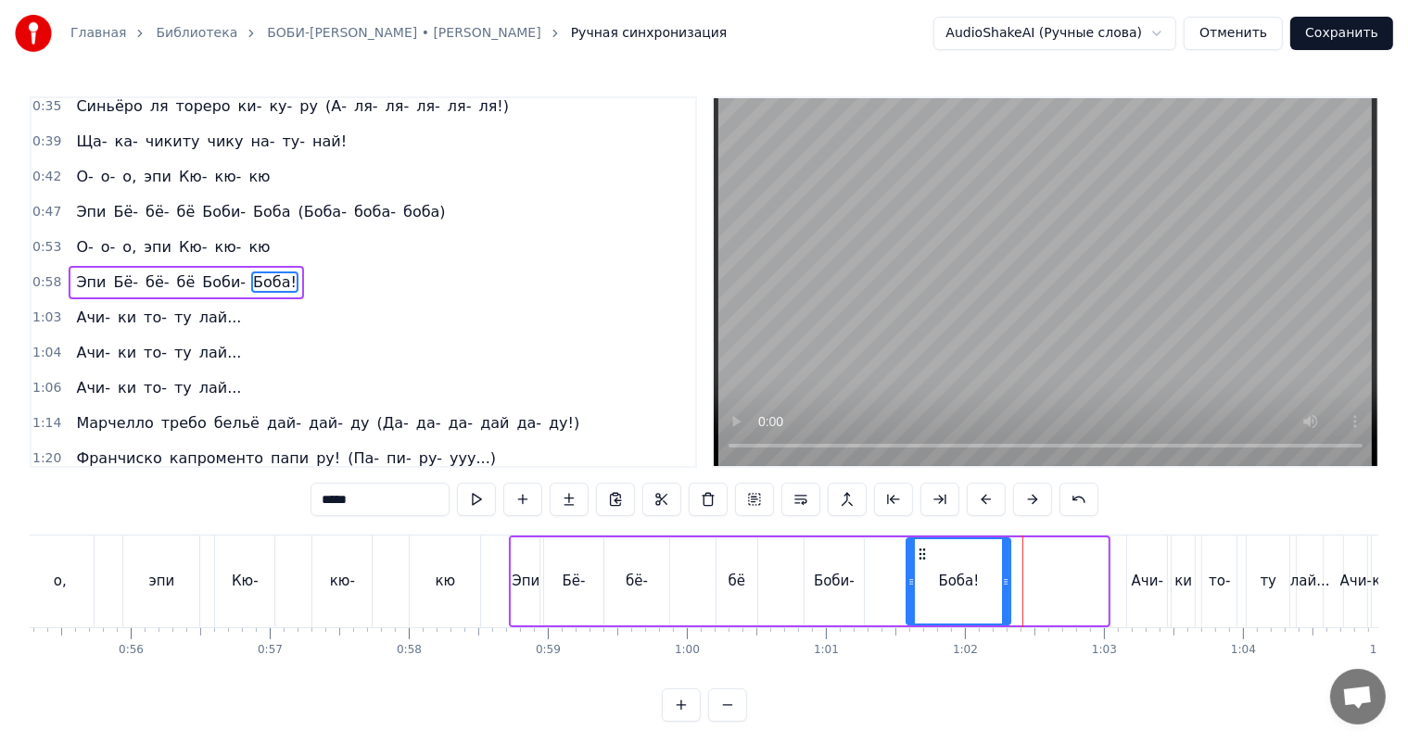
drag, startPoint x: 1013, startPoint y: 552, endPoint x: 916, endPoint y: 563, distance: 97.8
click at [916, 563] on div "Боба!" at bounding box center [959, 581] width 102 height 84
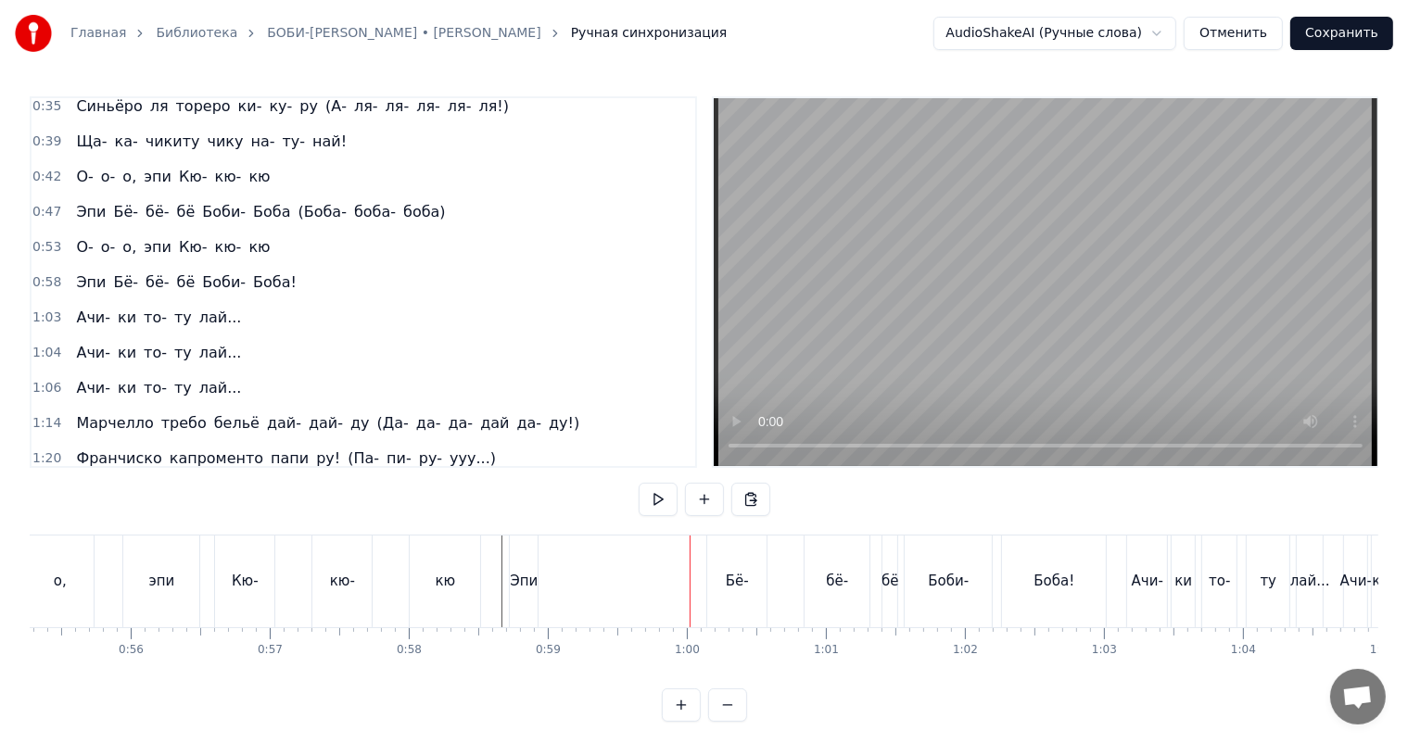
click at [528, 579] on div "Эпи" at bounding box center [524, 581] width 28 height 21
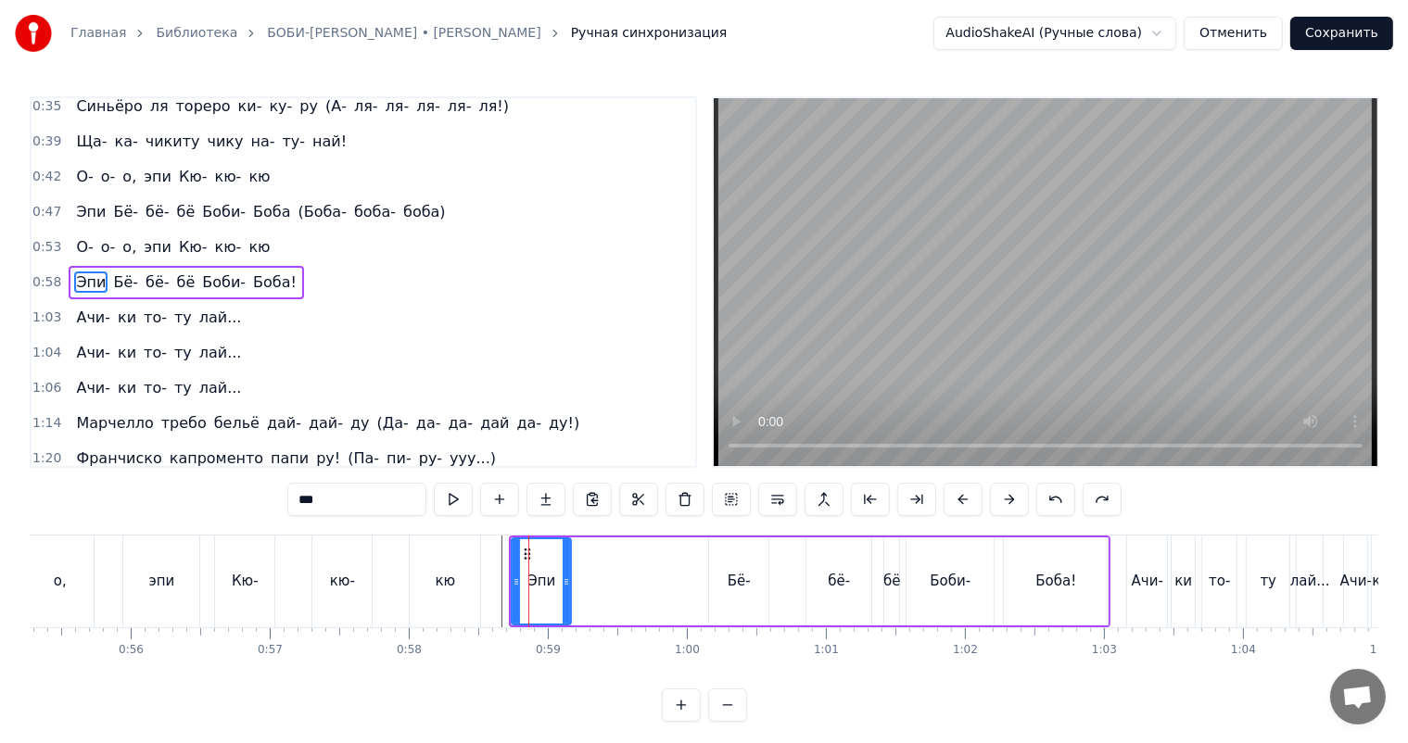
drag, startPoint x: 538, startPoint y: 581, endPoint x: 569, endPoint y: 579, distance: 31.6
click at [569, 579] on icon at bounding box center [566, 582] width 7 height 15
click at [743, 571] on div "Бё-" at bounding box center [739, 581] width 23 height 21
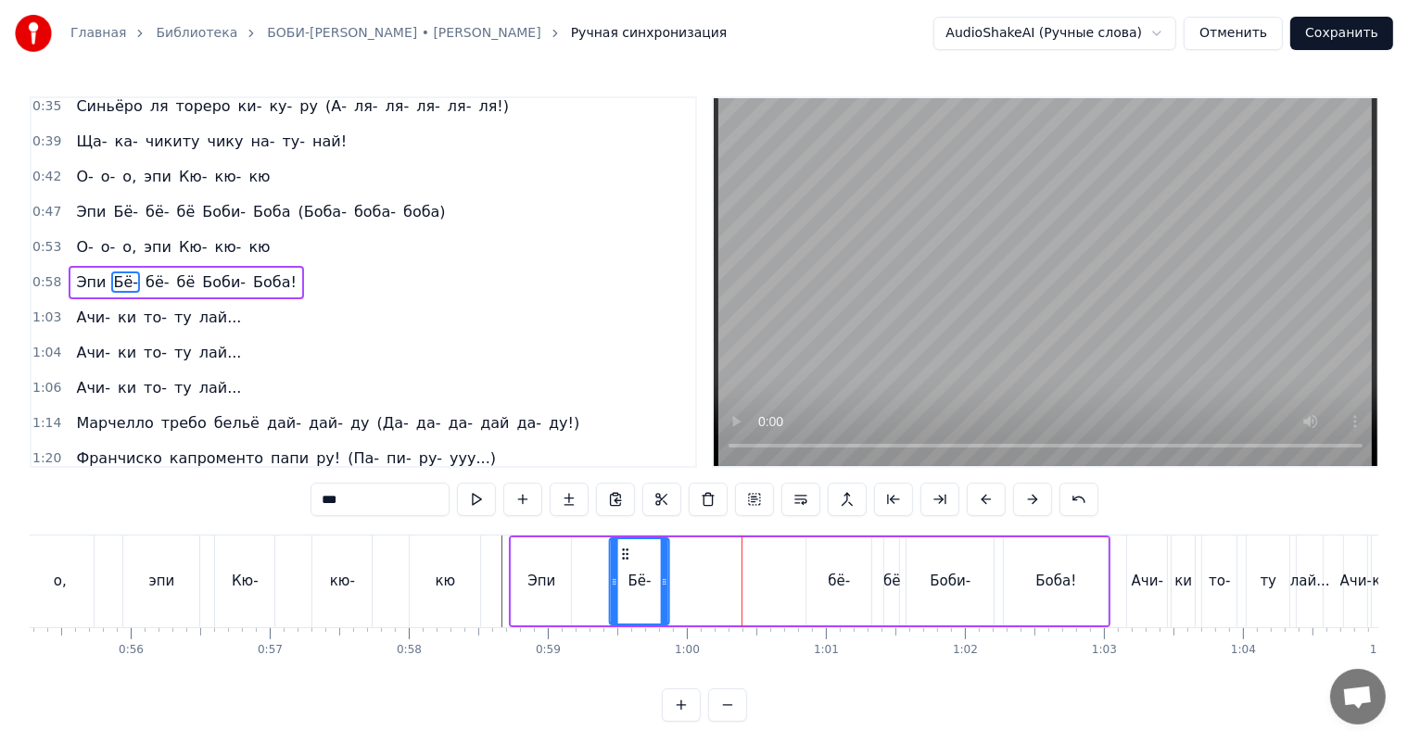
drag, startPoint x: 728, startPoint y: 552, endPoint x: 629, endPoint y: 561, distance: 99.5
click at [629, 561] on icon at bounding box center [625, 554] width 15 height 15
click at [838, 566] on div "бё-" at bounding box center [838, 582] width 65 height 88
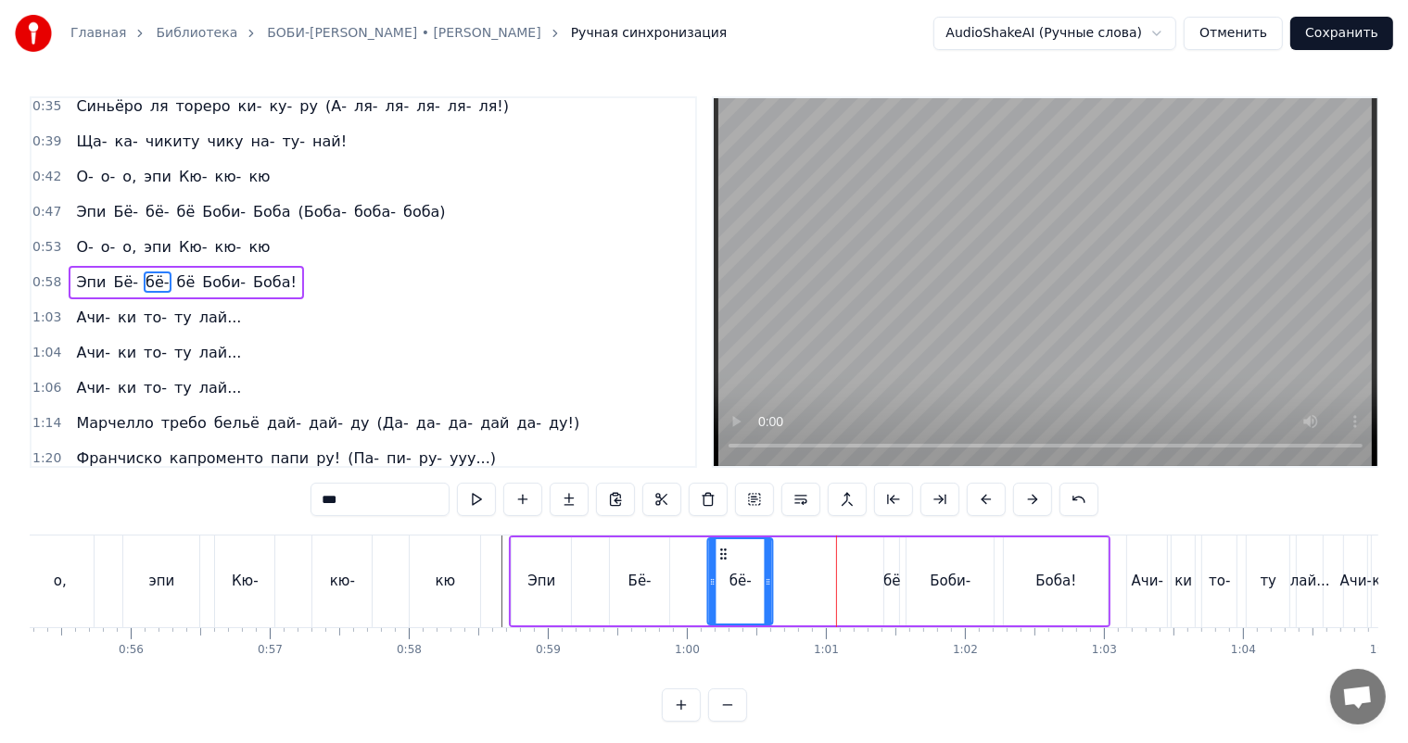
drag, startPoint x: 827, startPoint y: 551, endPoint x: 728, endPoint y: 564, distance: 100.0
click at [728, 564] on div "бё-" at bounding box center [740, 581] width 63 height 84
click at [886, 570] on div "бё" at bounding box center [891, 582] width 15 height 88
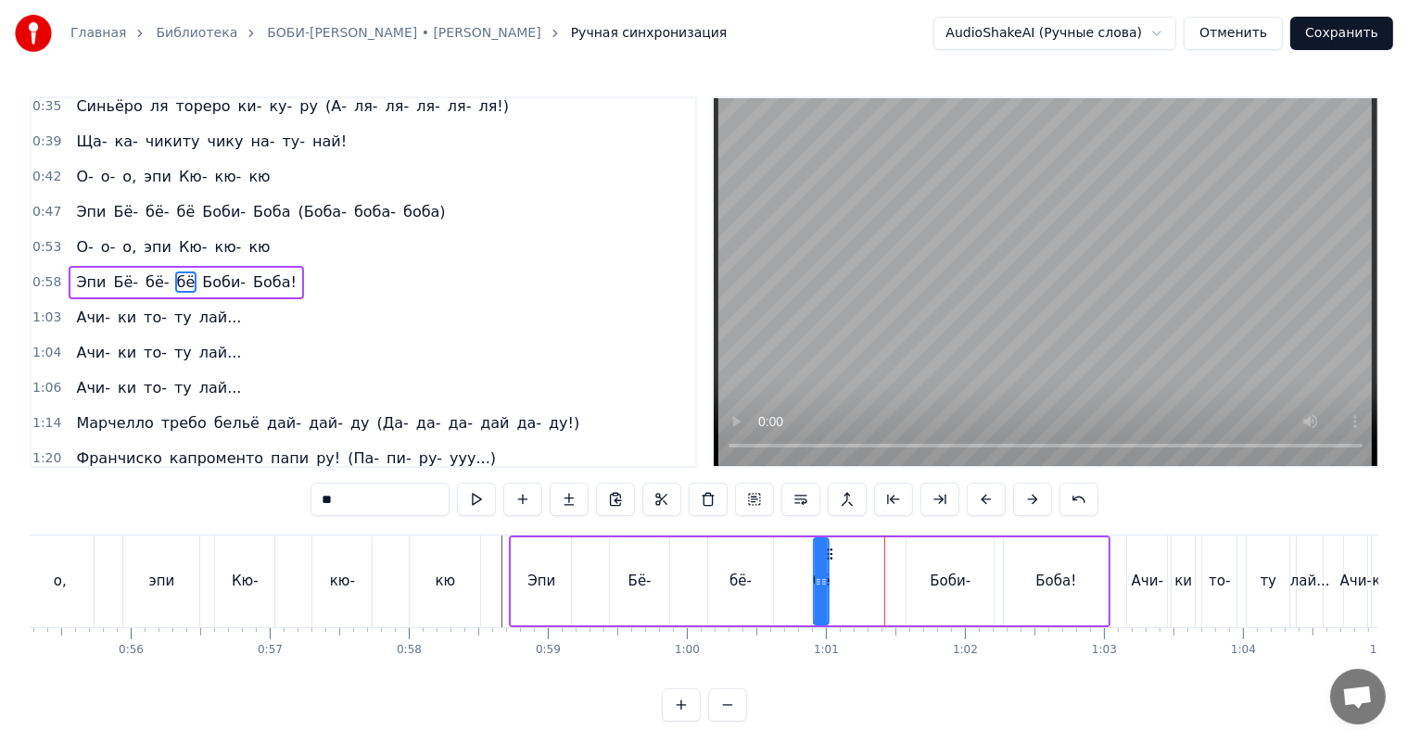
drag, startPoint x: 901, startPoint y: 552, endPoint x: 830, endPoint y: 556, distance: 70.5
click at [830, 556] on icon at bounding box center [829, 554] width 15 height 15
drag, startPoint x: 827, startPoint y: 570, endPoint x: 860, endPoint y: 575, distance: 33.7
click at [860, 575] on div at bounding box center [857, 581] width 7 height 84
click at [945, 582] on div "Боби-" at bounding box center [950, 581] width 41 height 21
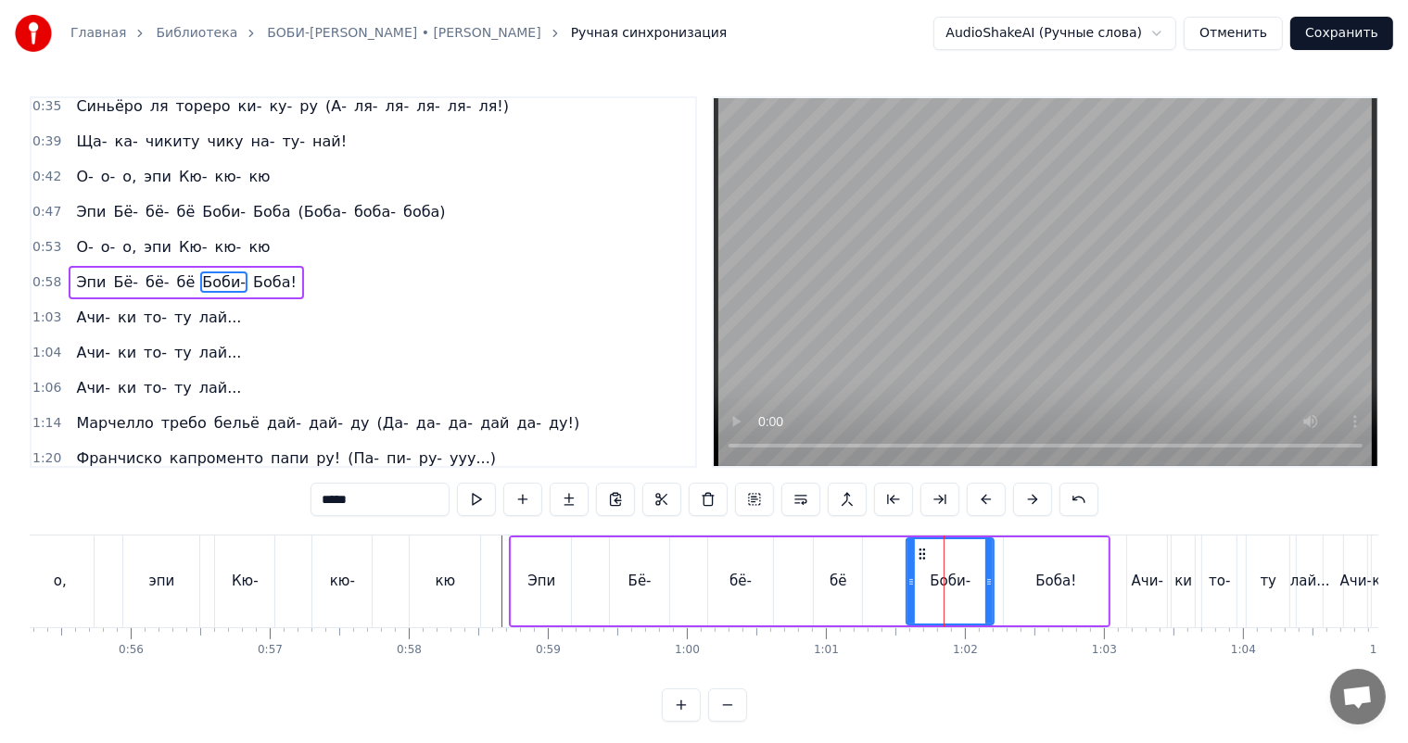
click at [511, 585] on div "Эпи" at bounding box center [541, 582] width 61 height 88
type input "***"
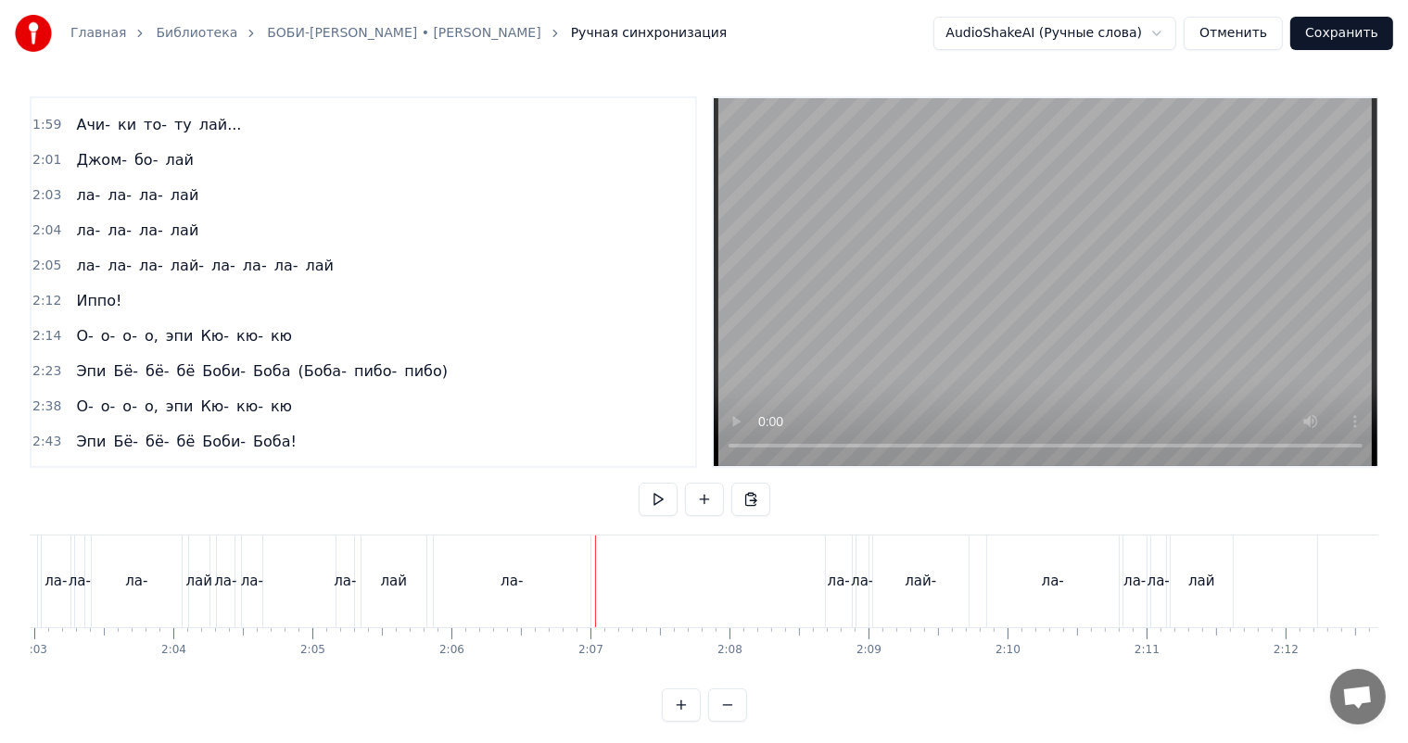
scroll to position [873, 0]
click at [160, 178] on div "ла- ла- ла- лай" at bounding box center [137, 193] width 137 height 33
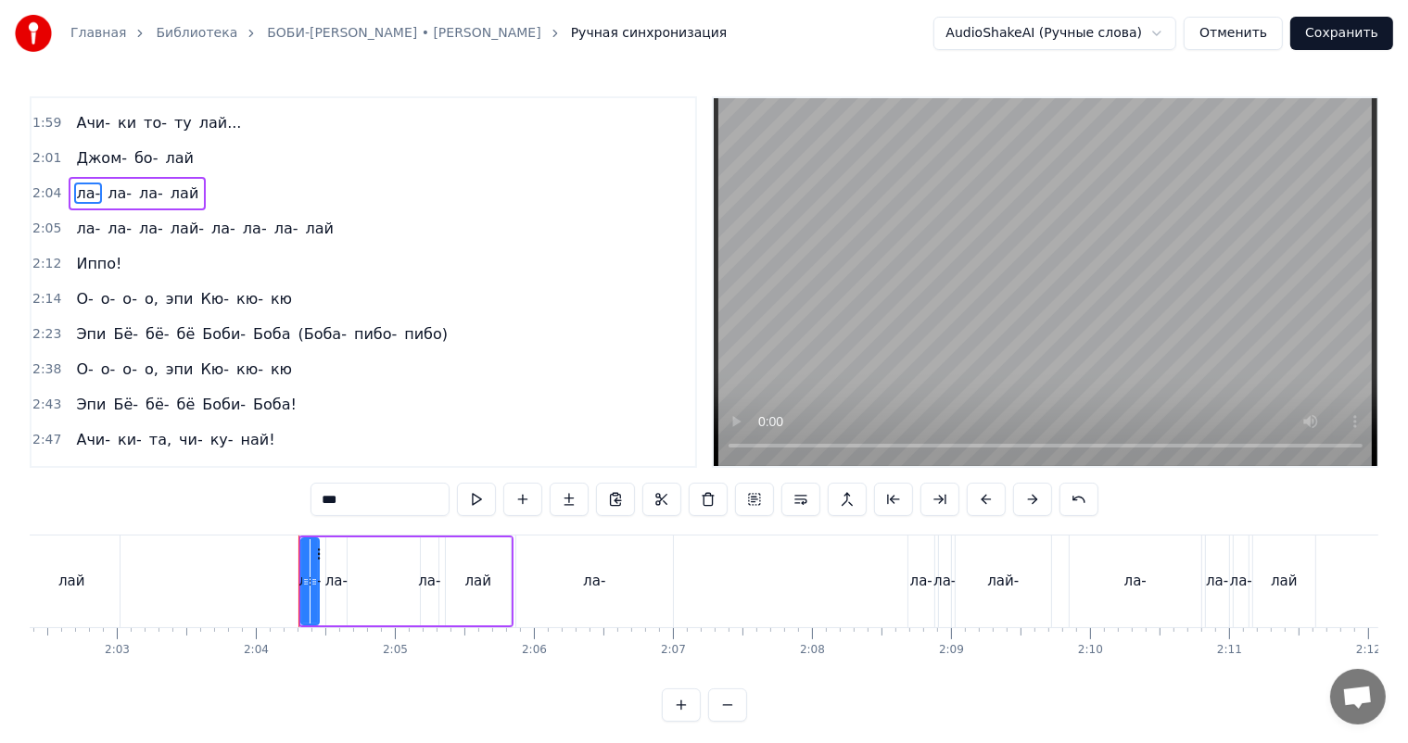
scroll to position [784, 0]
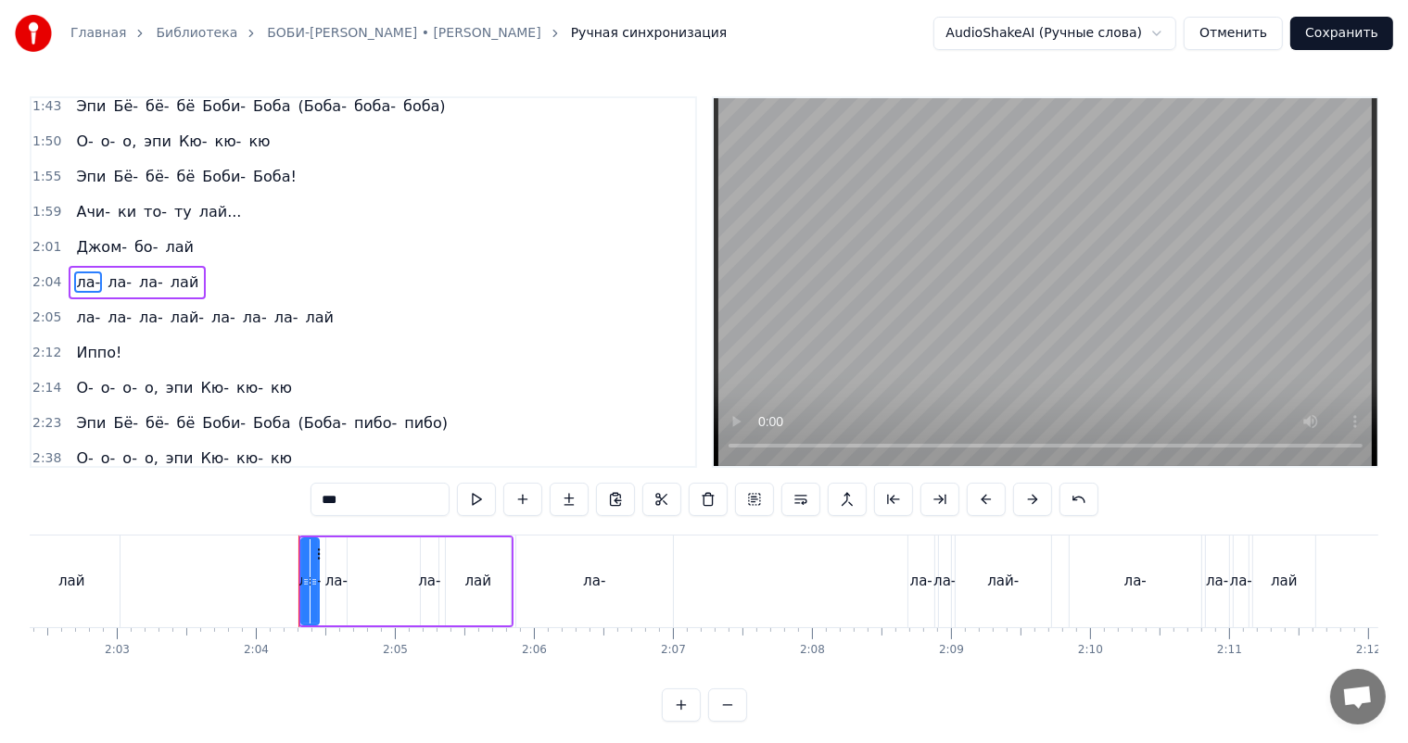
click at [146, 267] on div "ла- ла- ла- лай" at bounding box center [137, 282] width 137 height 33
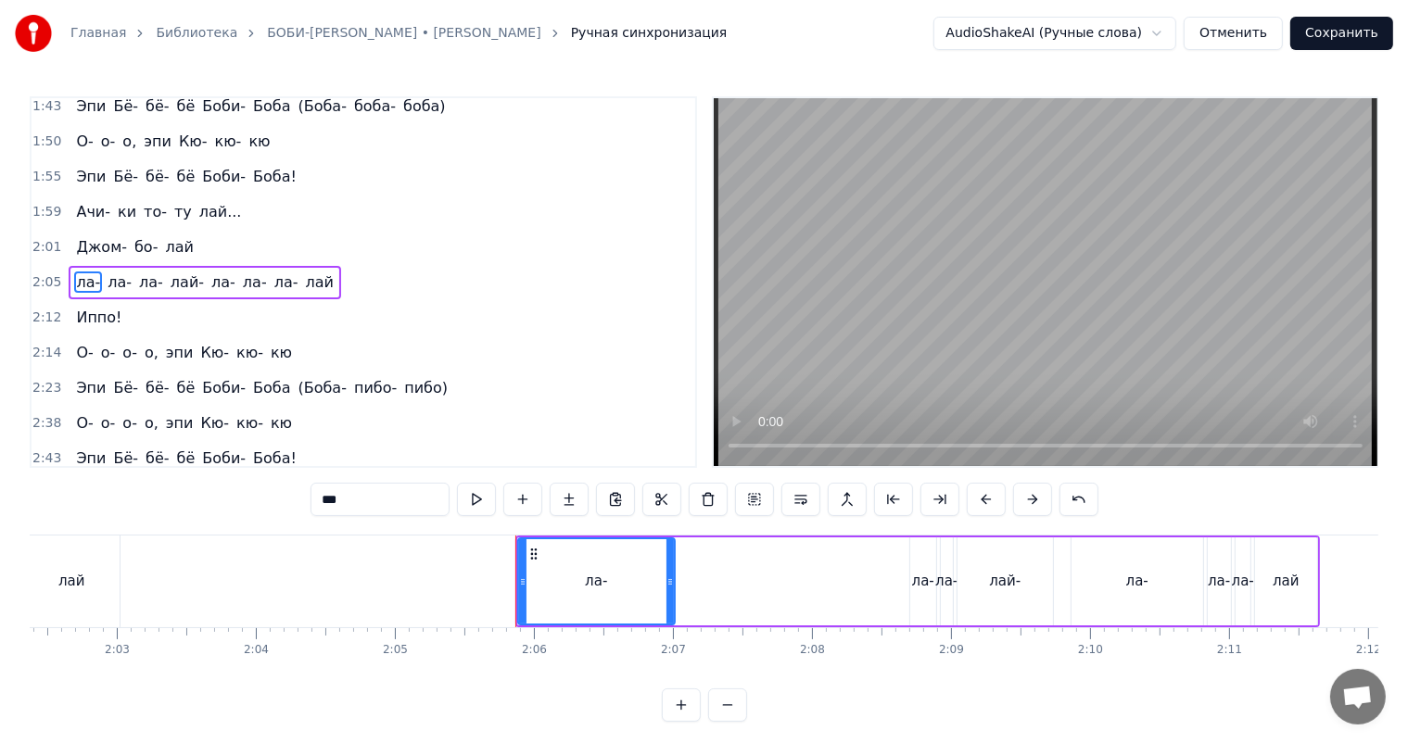
click at [149, 267] on div "ла- ла- ла- лай- [GEOGRAPHIC_DATA]" at bounding box center [205, 282] width 272 height 33
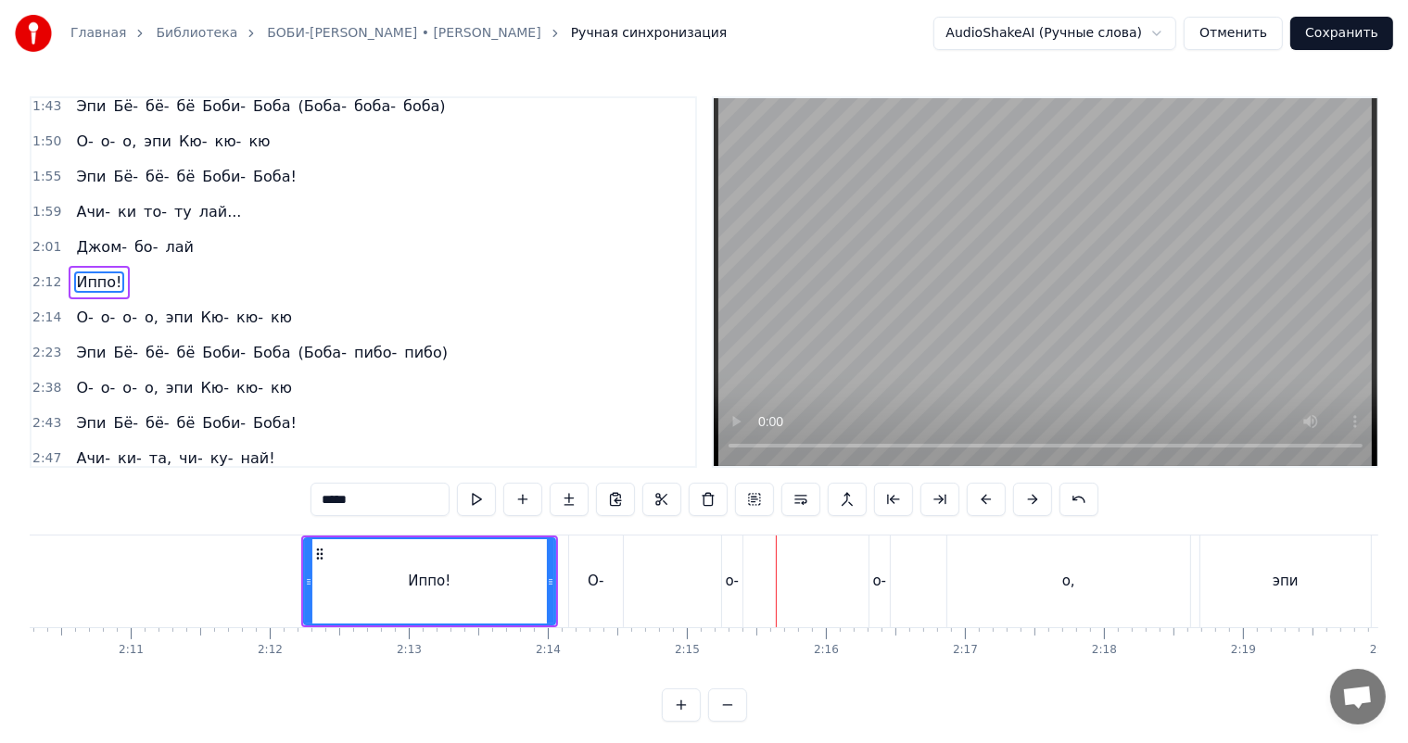
scroll to position [0, 18021]
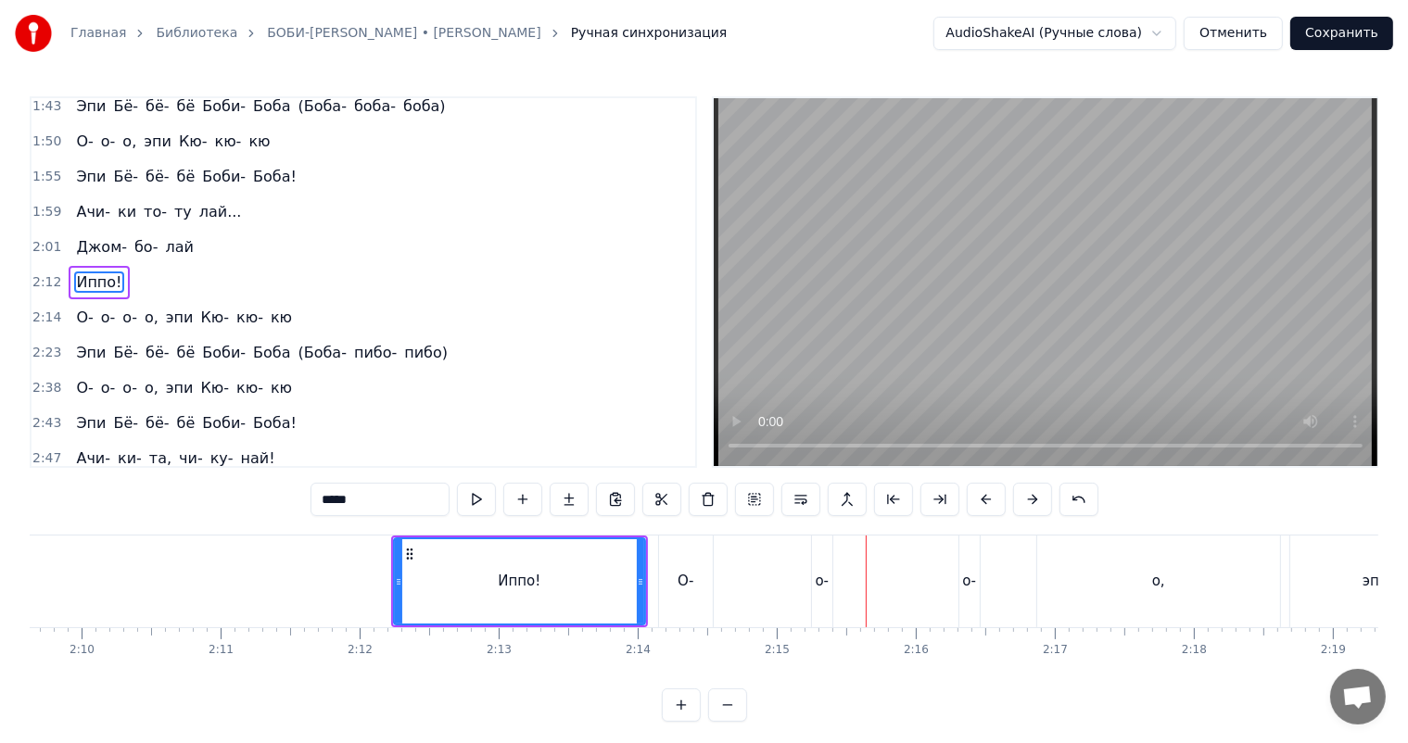
click at [85, 267] on div "Иппо!" at bounding box center [99, 282] width 60 height 33
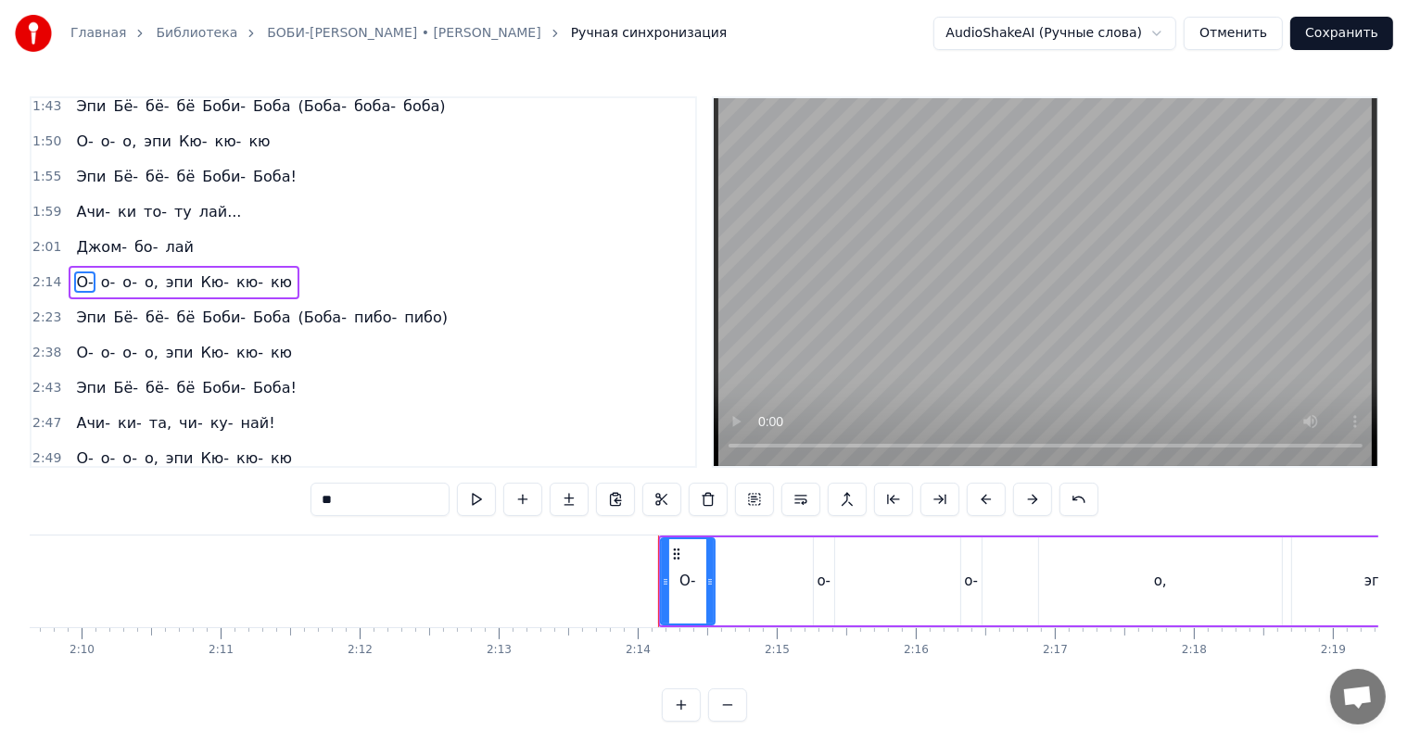
click at [103, 267] on div "О- о- о- о, эпи Кю- кю- кю" at bounding box center [184, 282] width 231 height 33
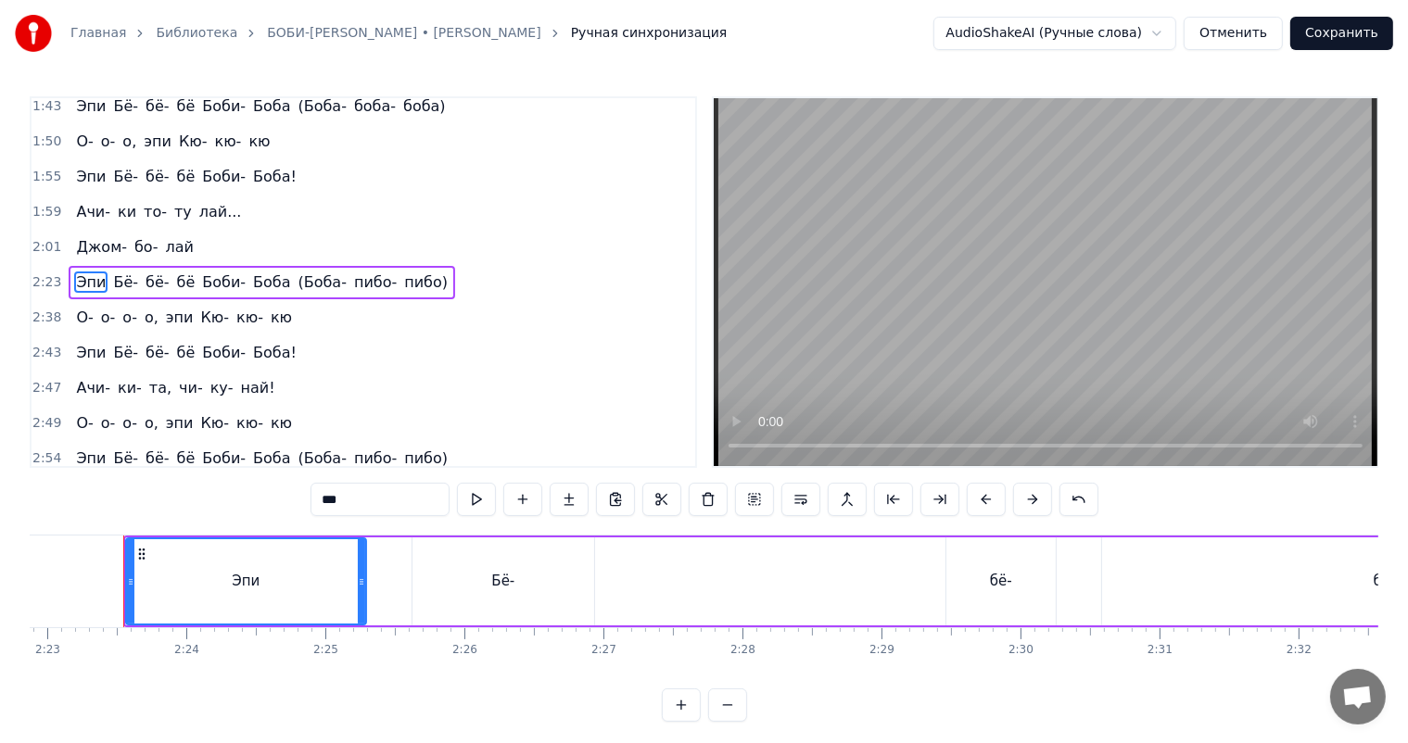
click at [105, 267] on div "Эпи Бё- бё- бё Боби- Боба ([GEOGRAPHIC_DATA]- пибо)" at bounding box center [262, 282] width 386 height 33
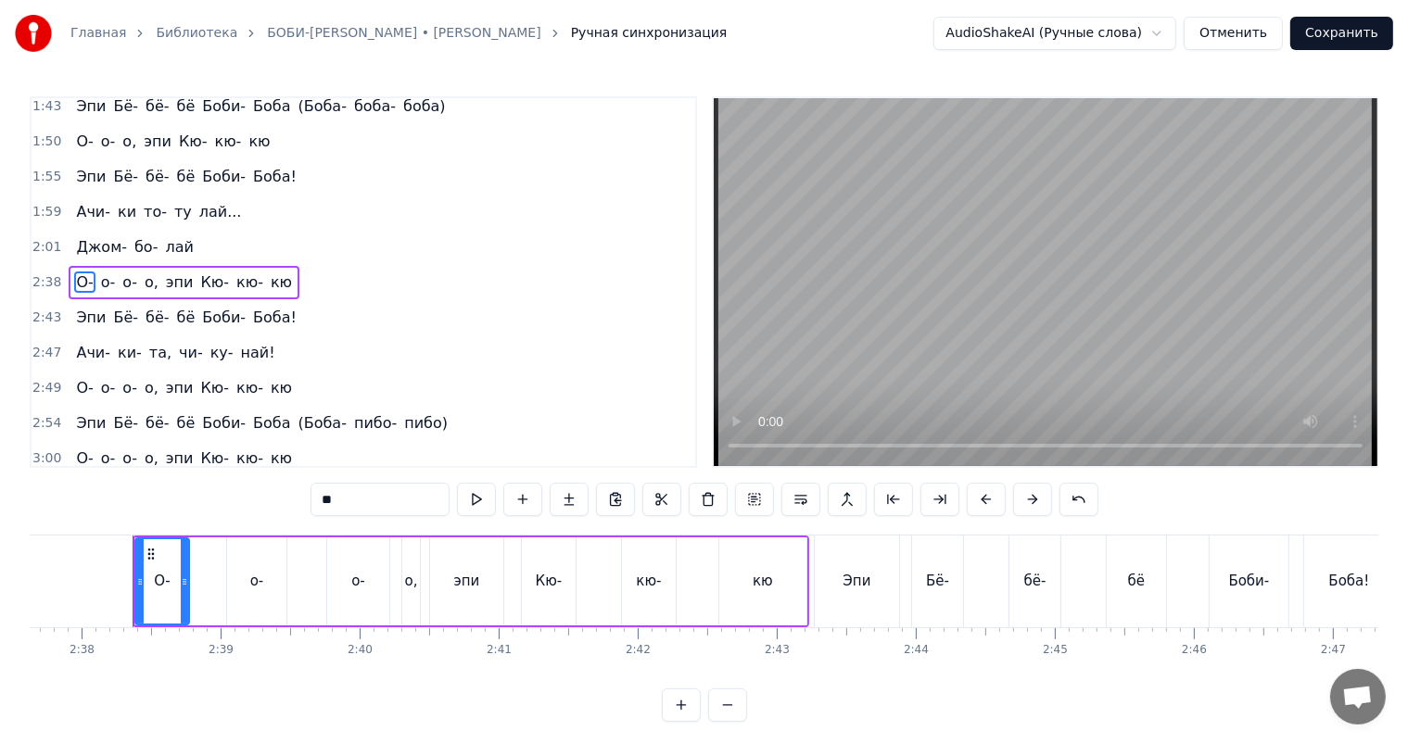
scroll to position [0, 21923]
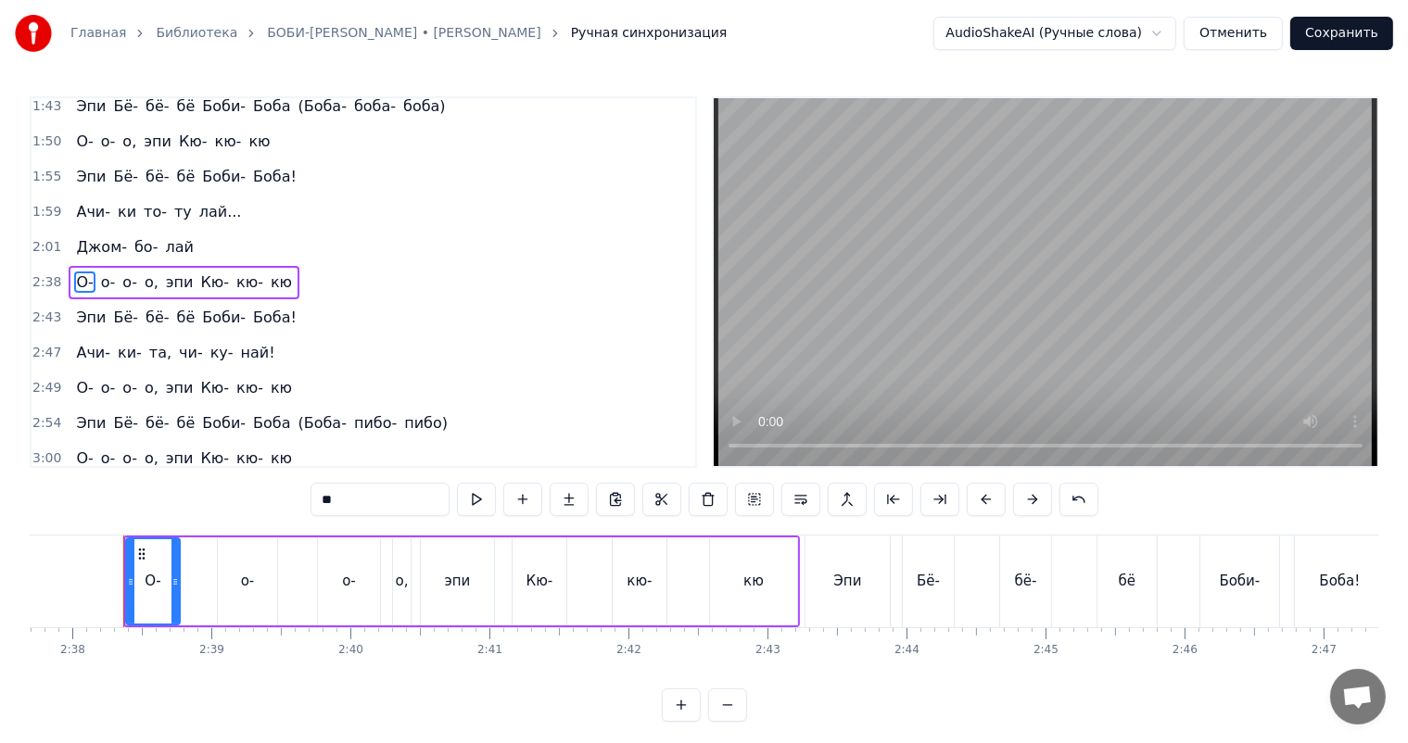
click at [105, 267] on div "О- о- о- о, эпи Кю- кю- кю" at bounding box center [184, 282] width 231 height 33
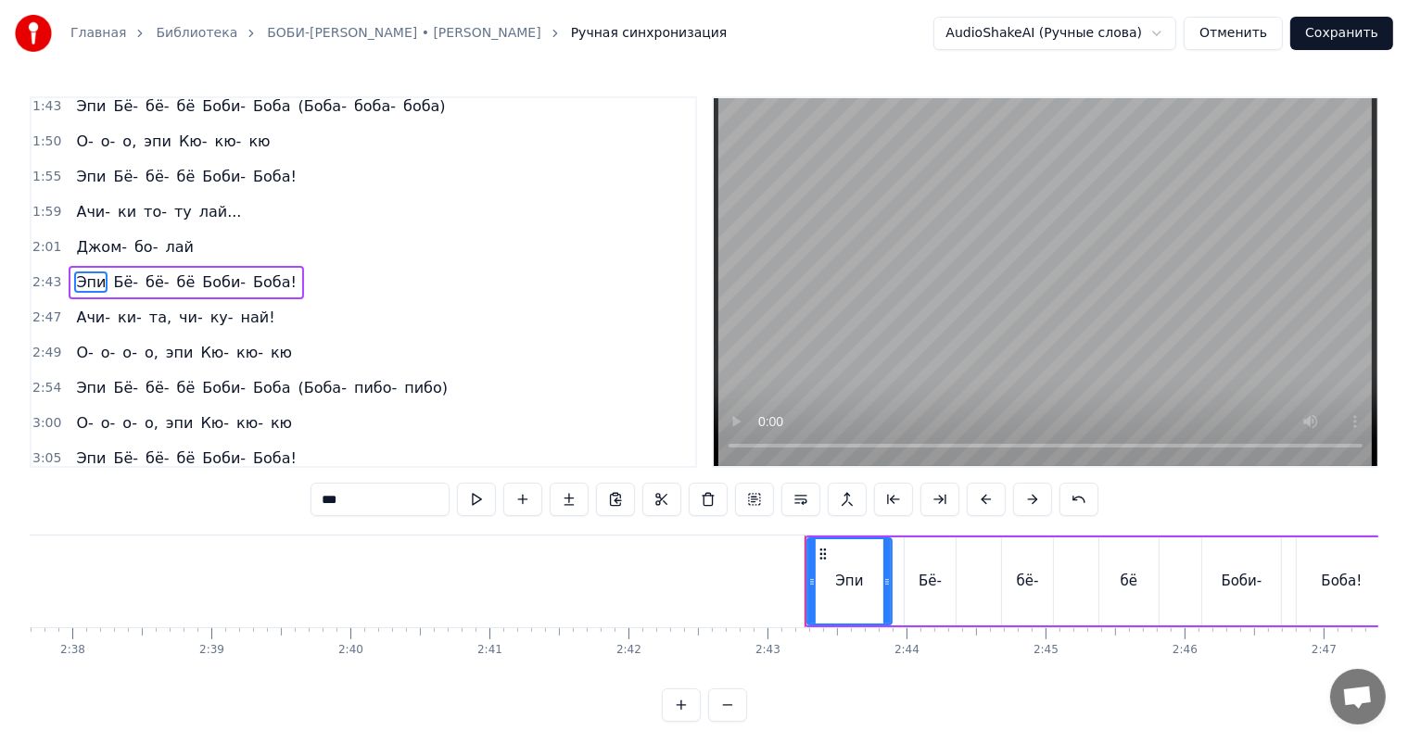
click at [105, 267] on div "Эпи Бё- бё- бё Боби- Боба!" at bounding box center [186, 282] width 235 height 33
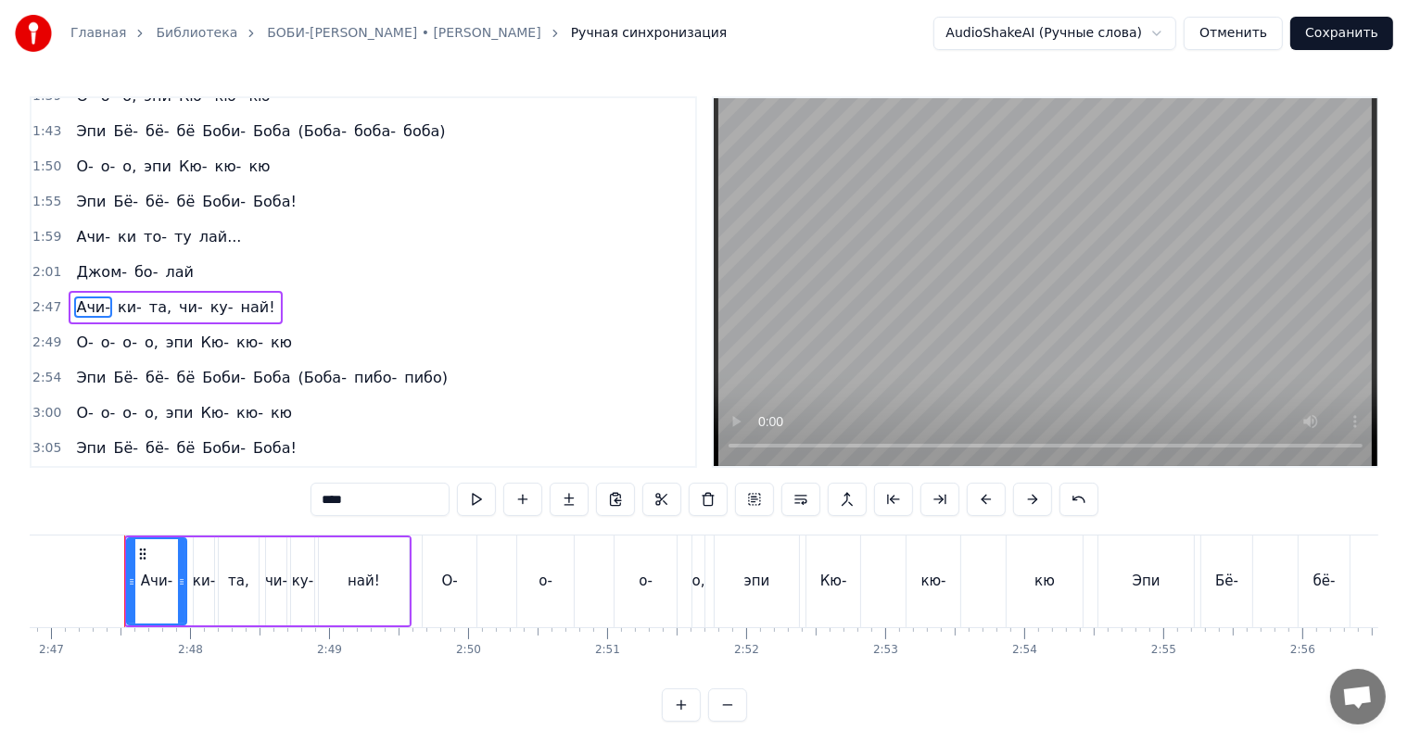
scroll to position [0, 23196]
click at [108, 293] on div "Ачи- ки- та, чи- ку- най!" at bounding box center [175, 307] width 213 height 33
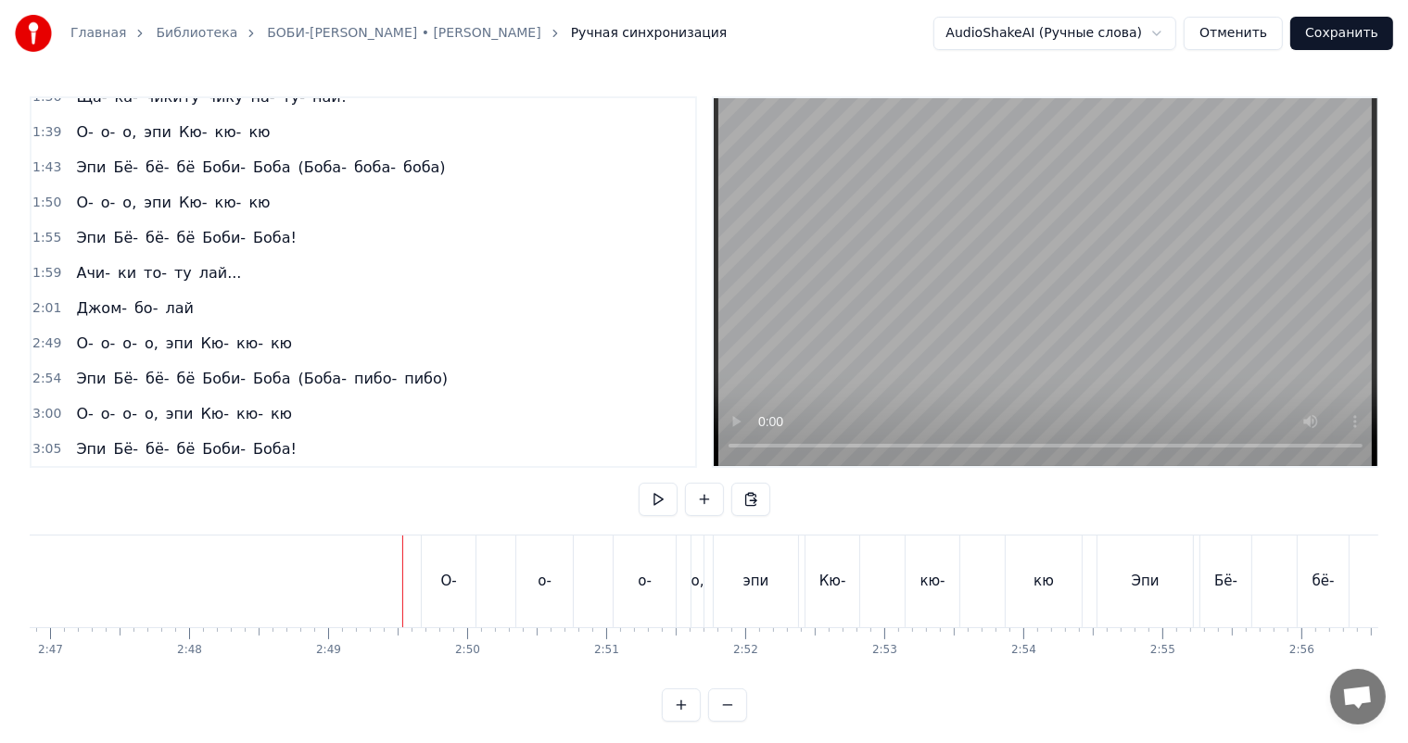
scroll to position [759, 0]
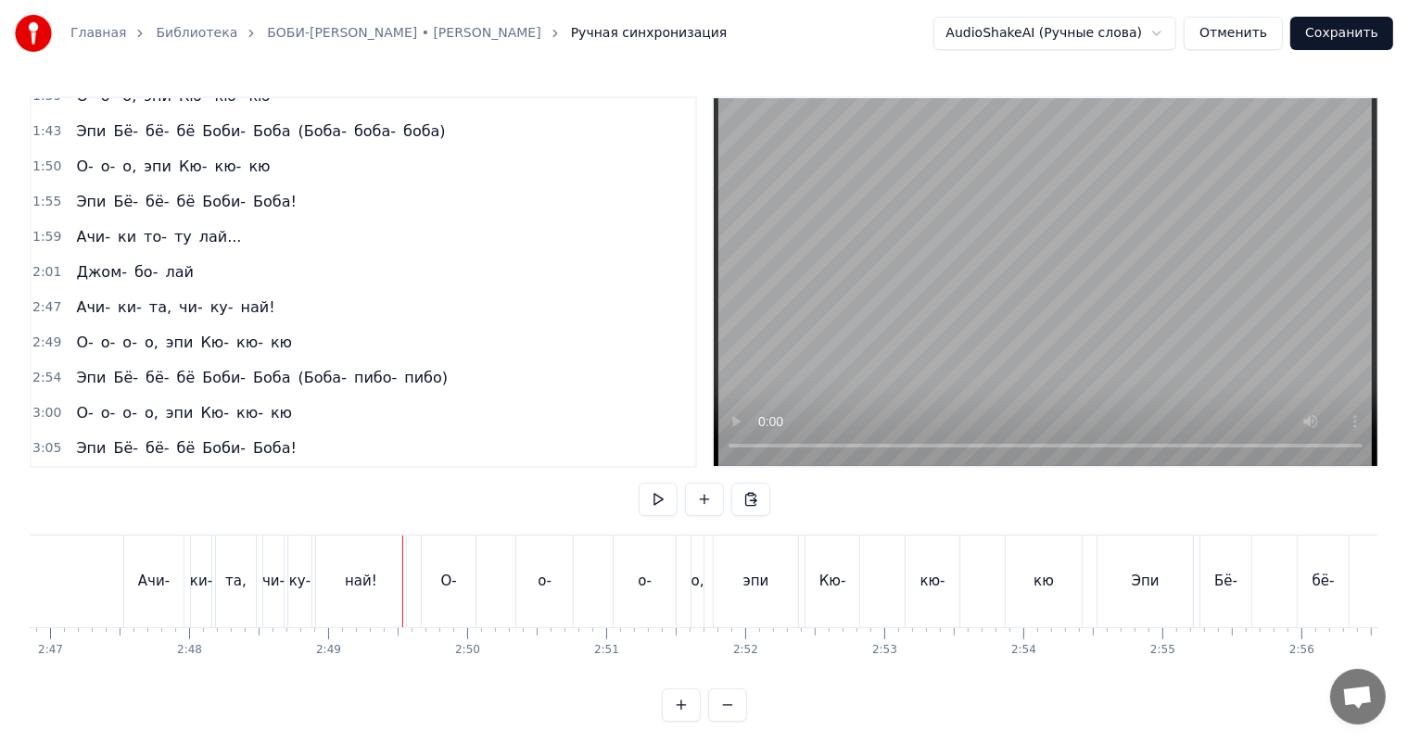
click at [151, 306] on span "та," at bounding box center [160, 307] width 26 height 21
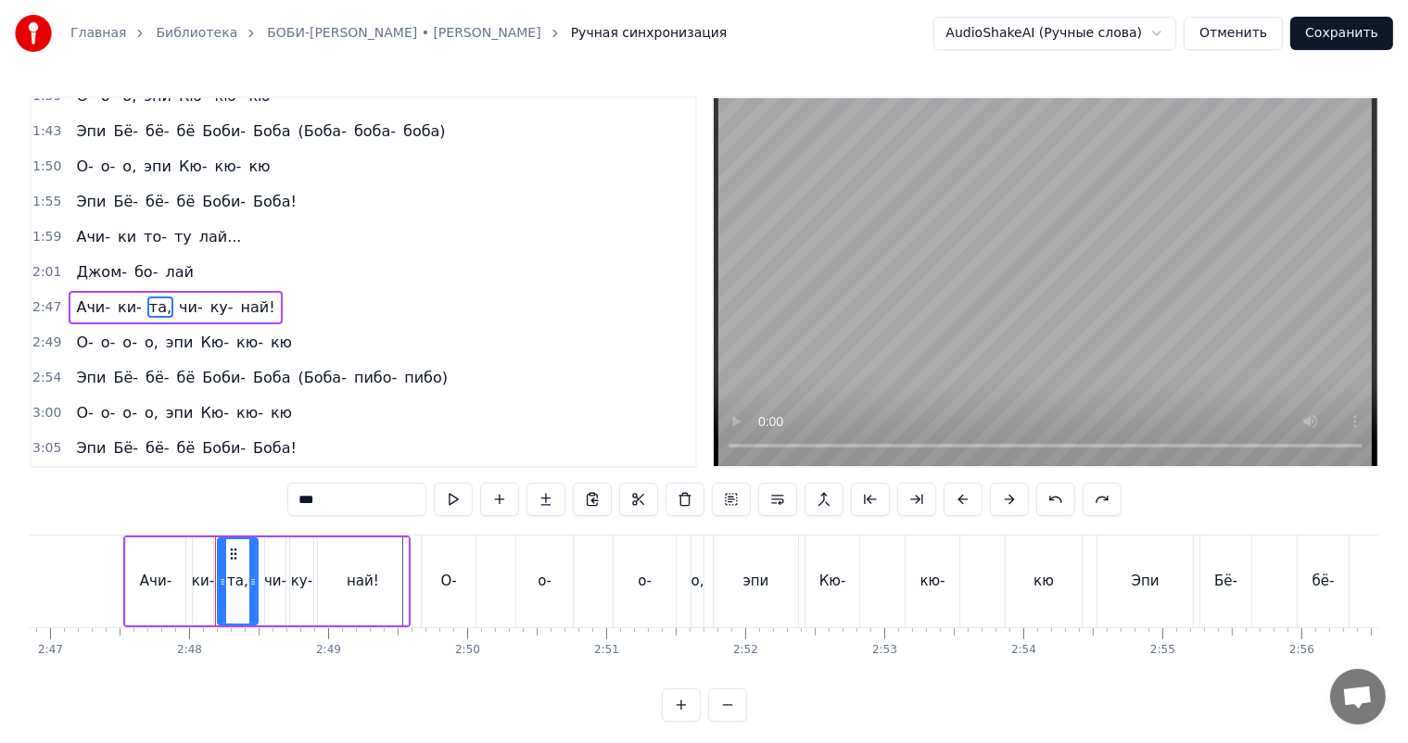
click at [163, 293] on div "Ачи- ки- та, чи- ку- най!" at bounding box center [175, 307] width 213 height 33
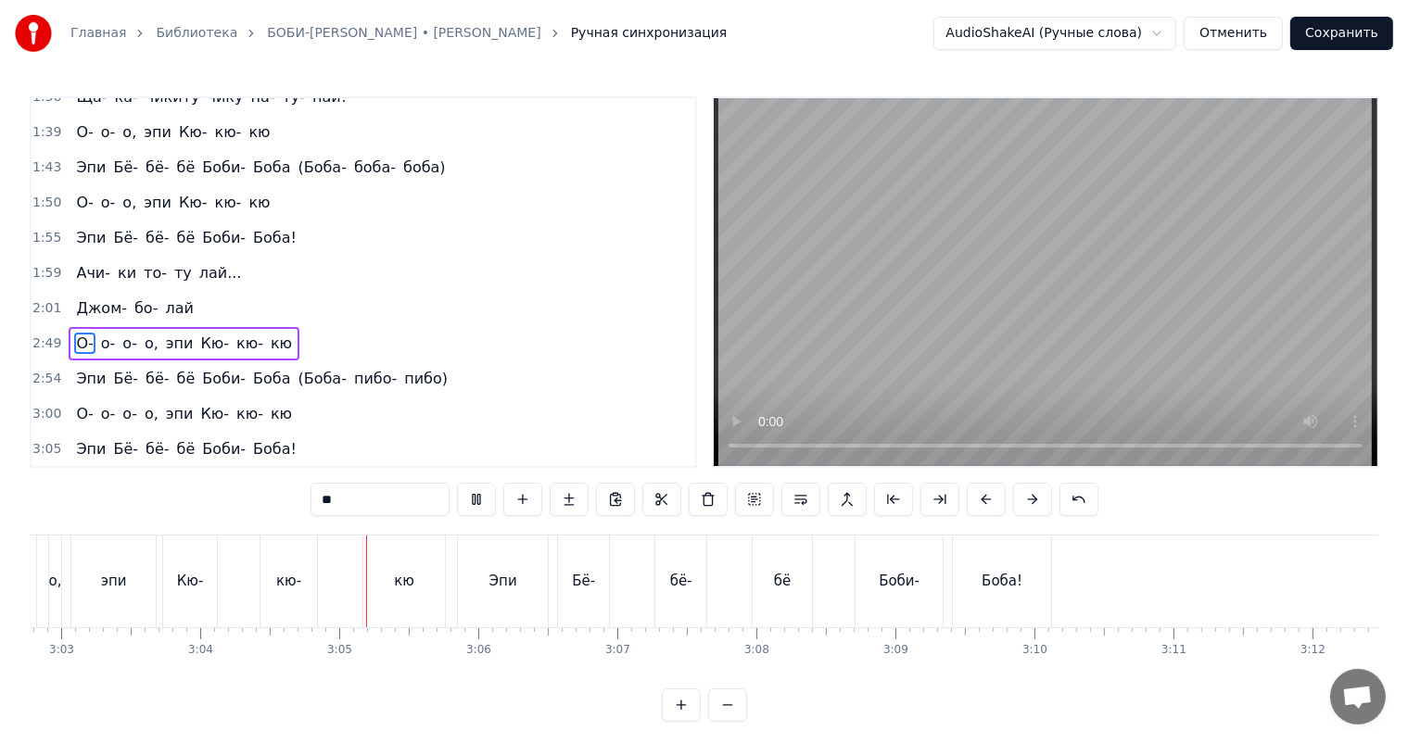
scroll to position [0, 25420]
click at [197, 267] on span "лай..." at bounding box center [220, 272] width 46 height 21
type input "******"
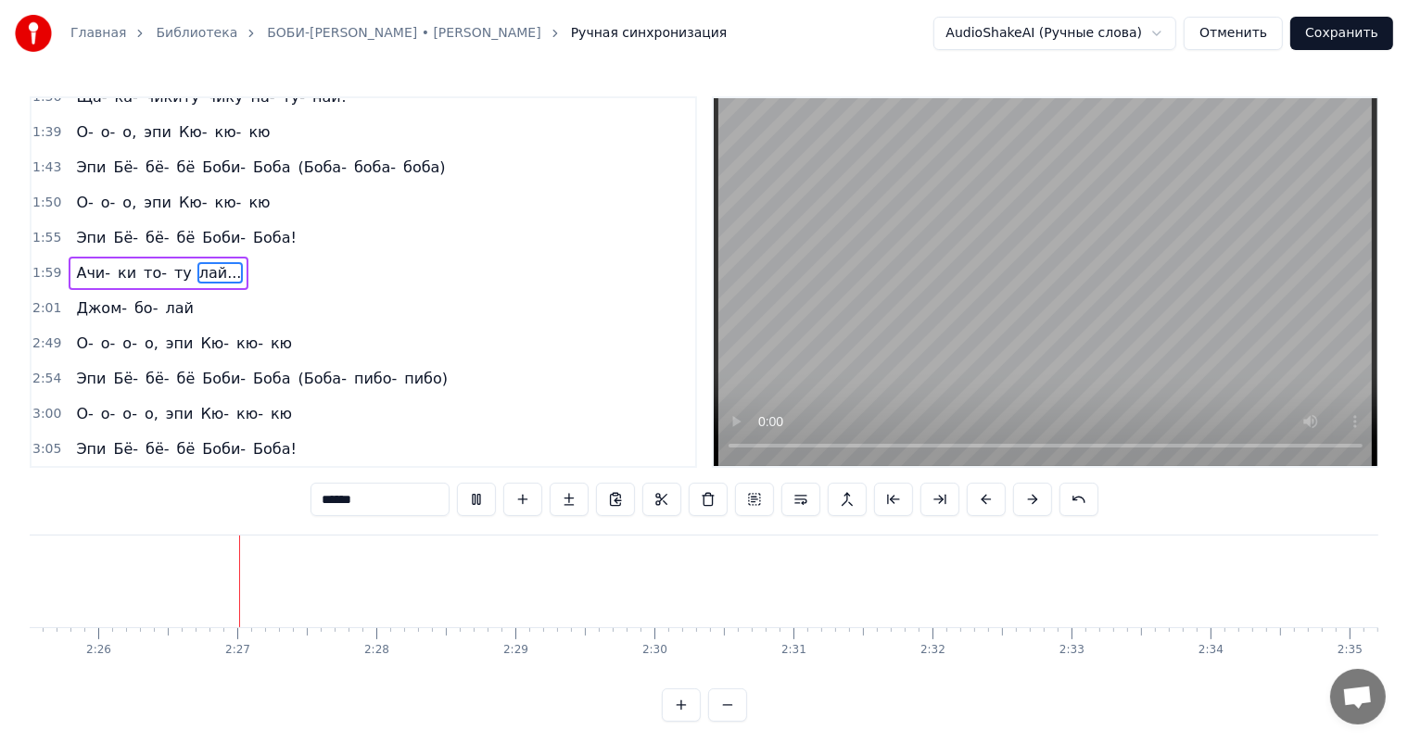
scroll to position [0, 20266]
click at [1336, 32] on button "Сохранить" at bounding box center [1341, 33] width 103 height 33
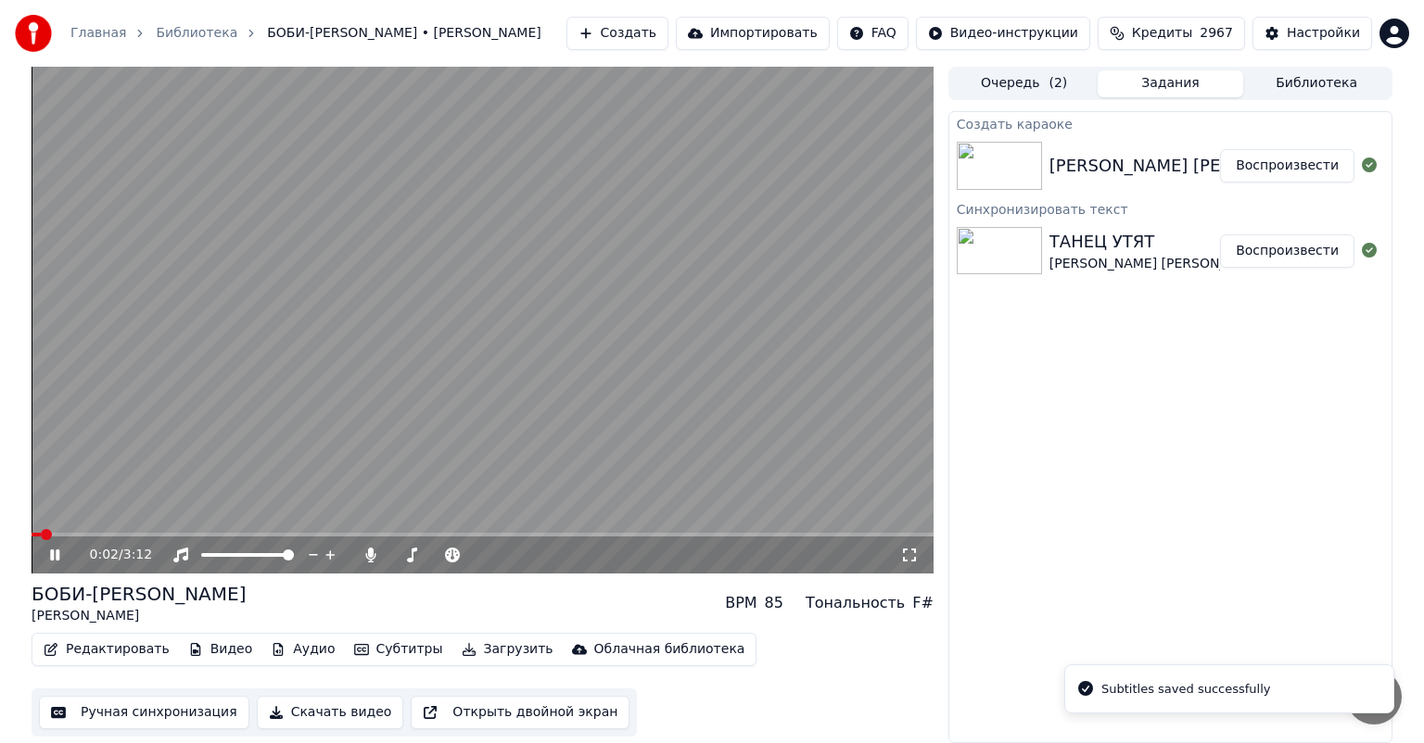
click at [52, 559] on icon at bounding box center [54, 555] width 9 height 11
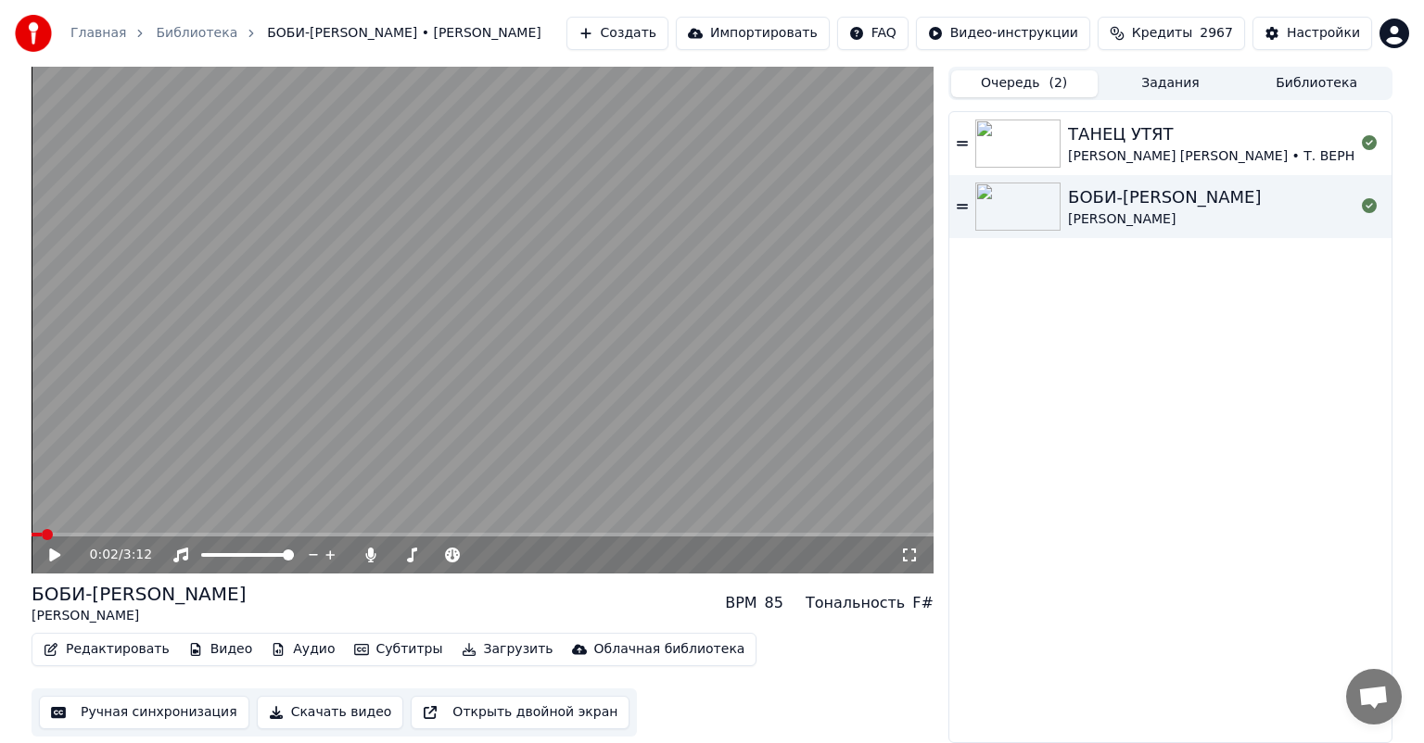
click at [1042, 82] on button "Очередь ( 2 )" at bounding box center [1024, 83] width 146 height 27
click at [1160, 86] on button "Задания" at bounding box center [1170, 83] width 146 height 27
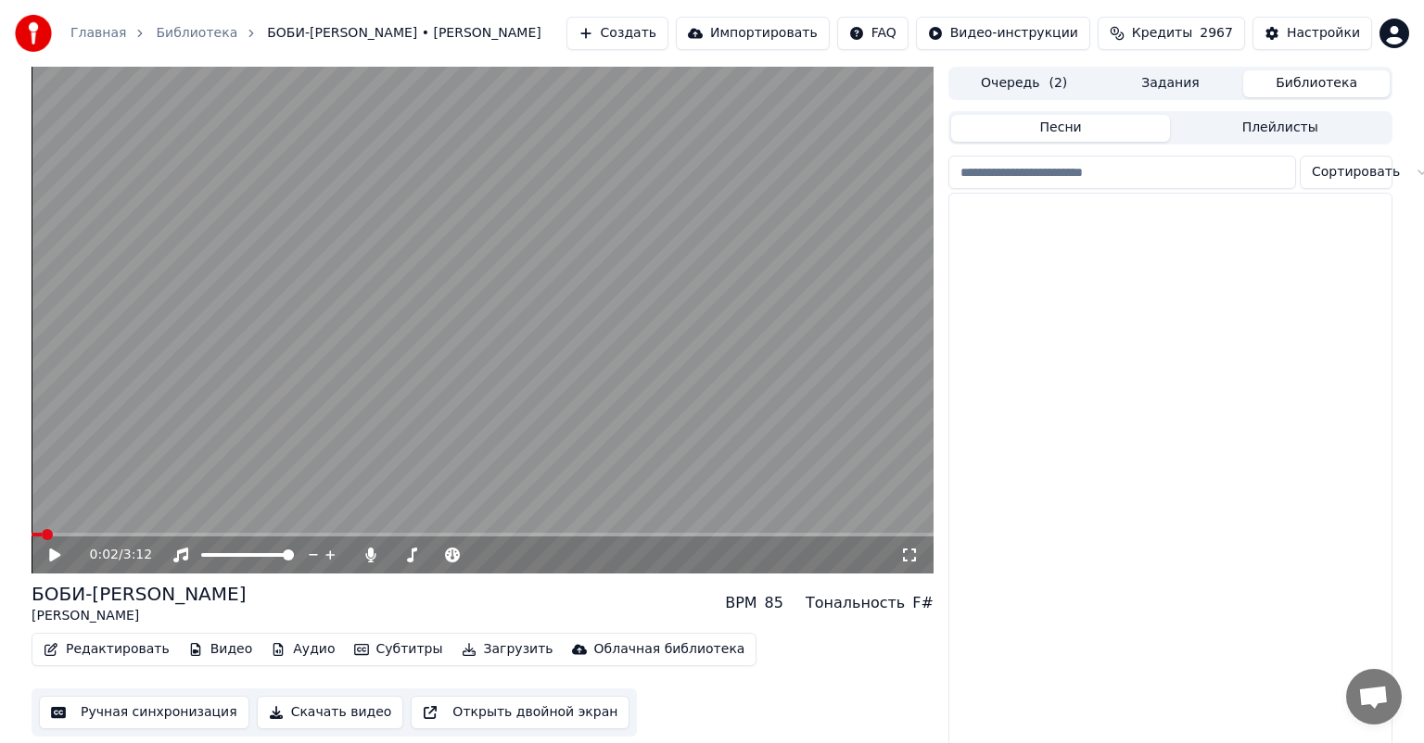
click at [1262, 78] on button "Библиотека" at bounding box center [1316, 83] width 146 height 27
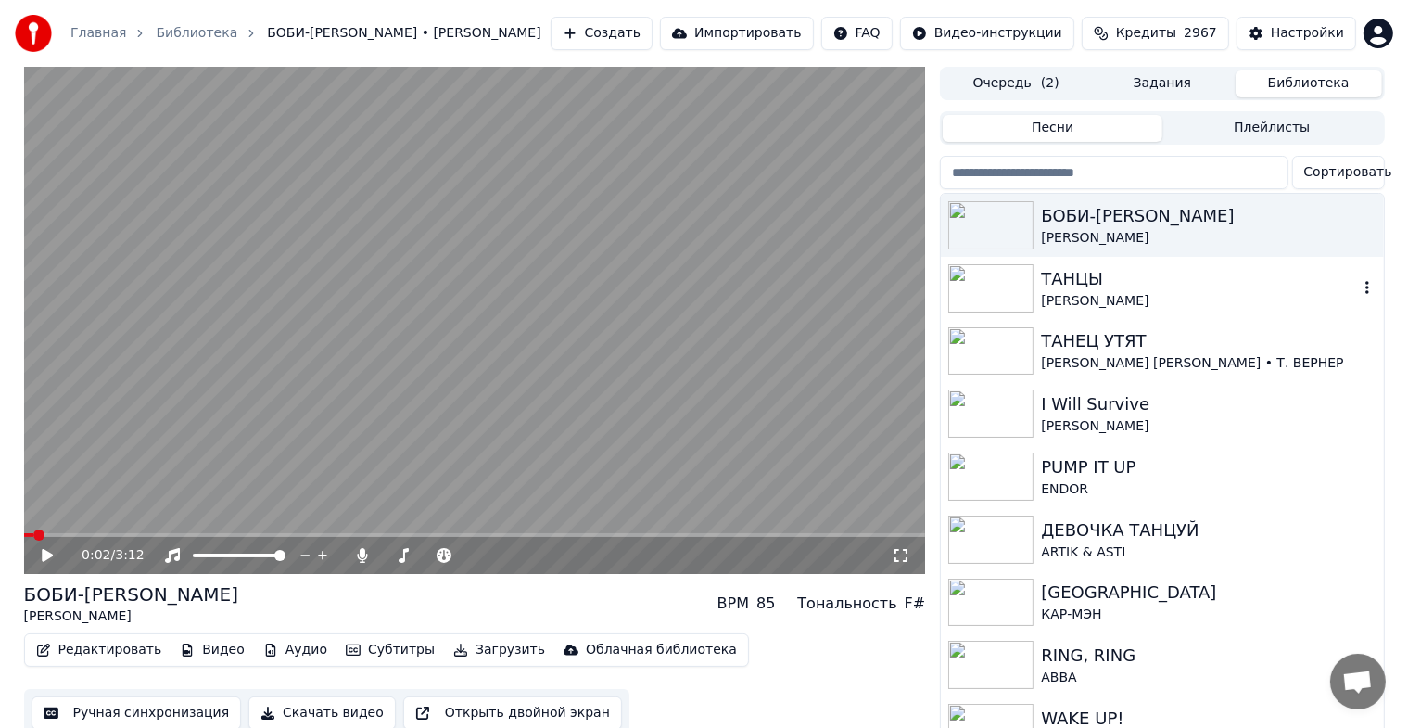
click at [1119, 272] on div "ТАНЦЫ" at bounding box center [1199, 279] width 316 height 26
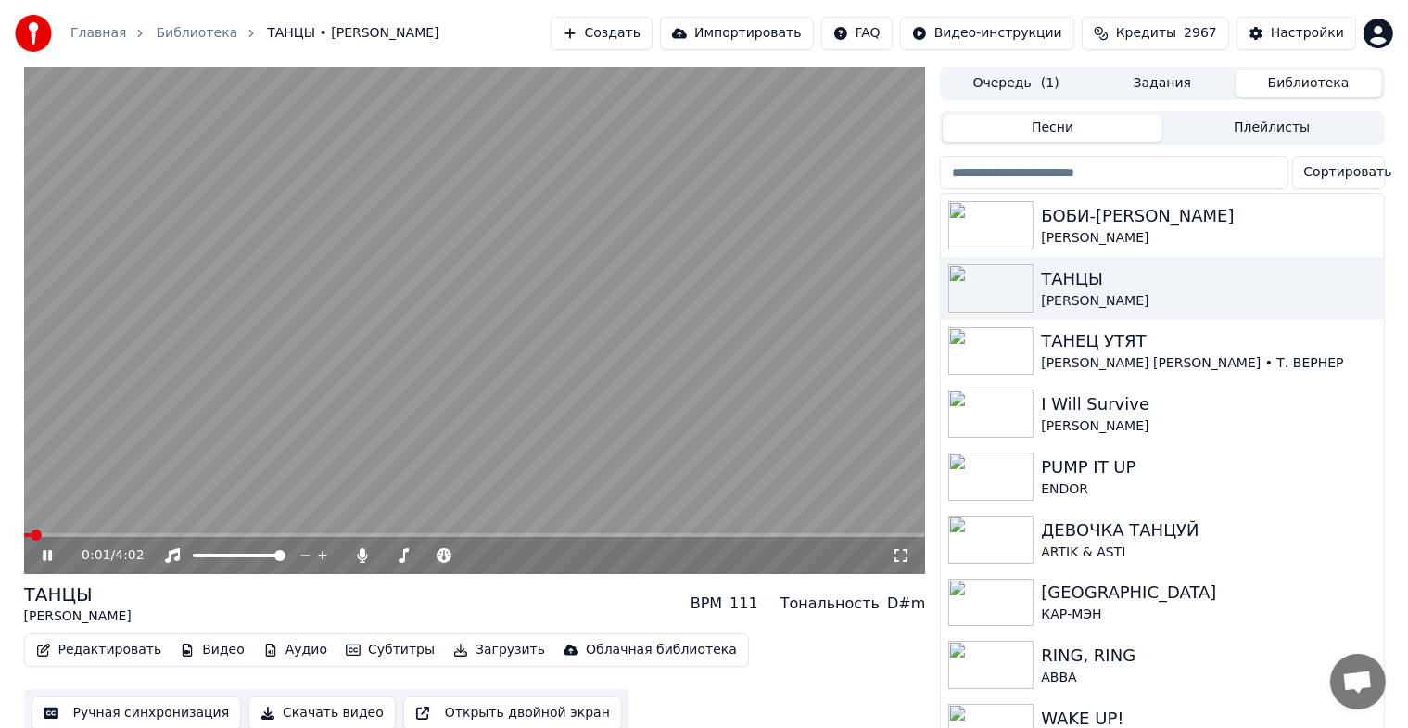
click at [141, 717] on button "Ручная синхронизация" at bounding box center [137, 712] width 210 height 33
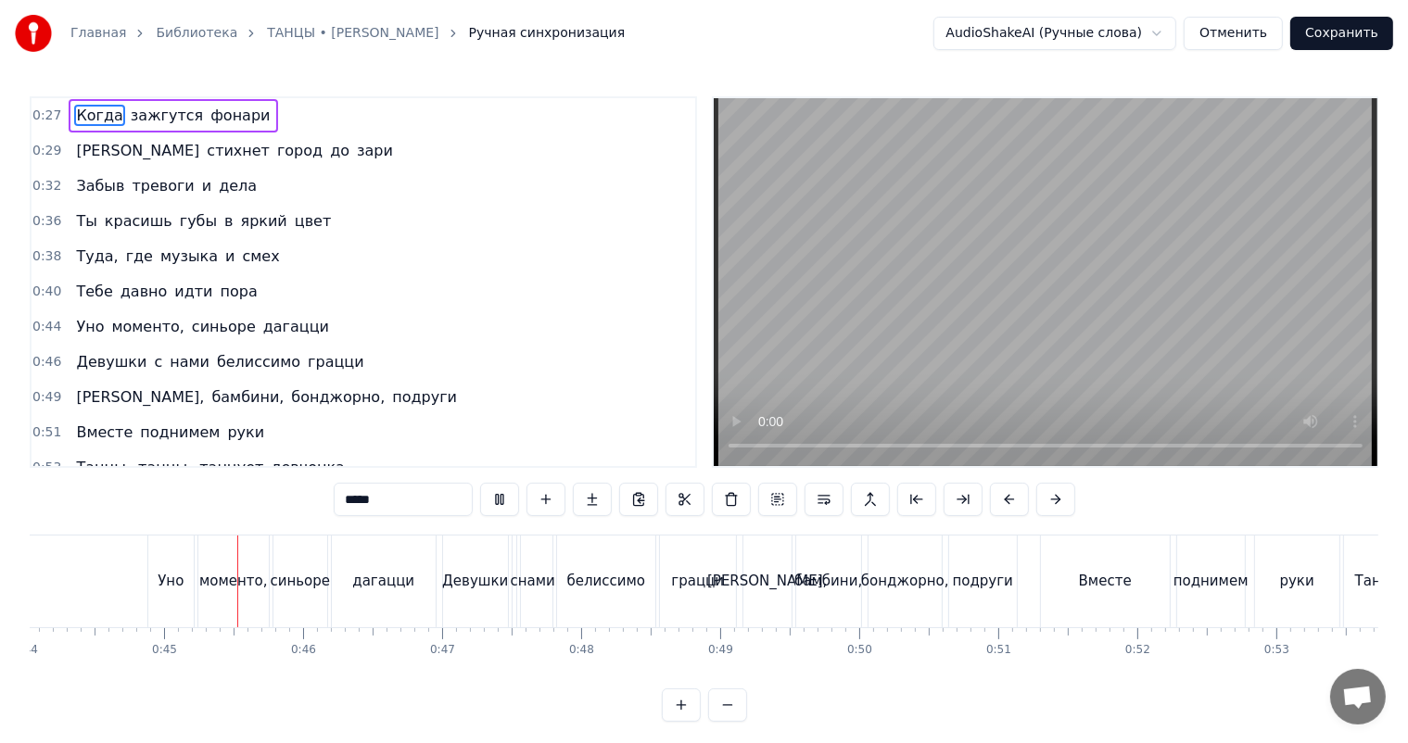
scroll to position [0, 6128]
click at [375, 582] on div "дагацци" at bounding box center [377, 581] width 62 height 21
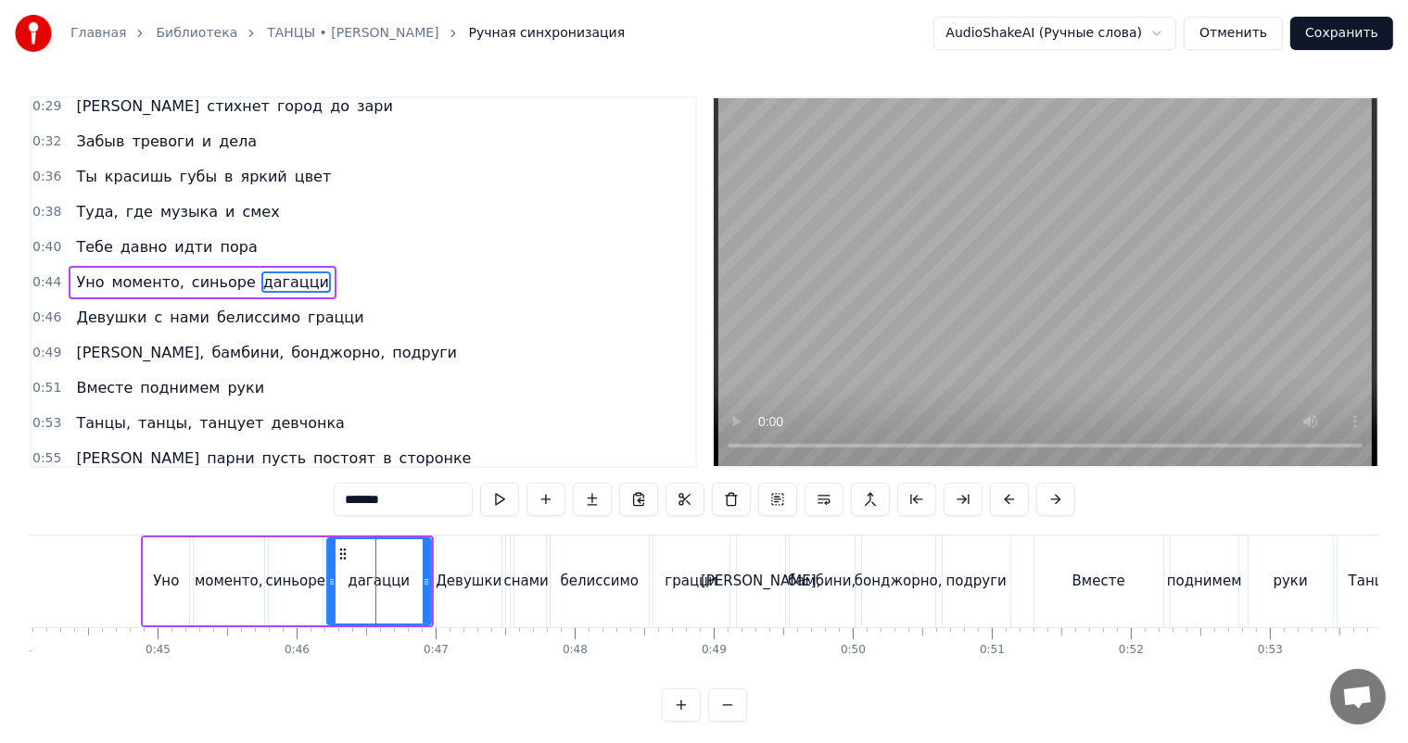
click at [334, 505] on input "*******" at bounding box center [403, 499] width 139 height 33
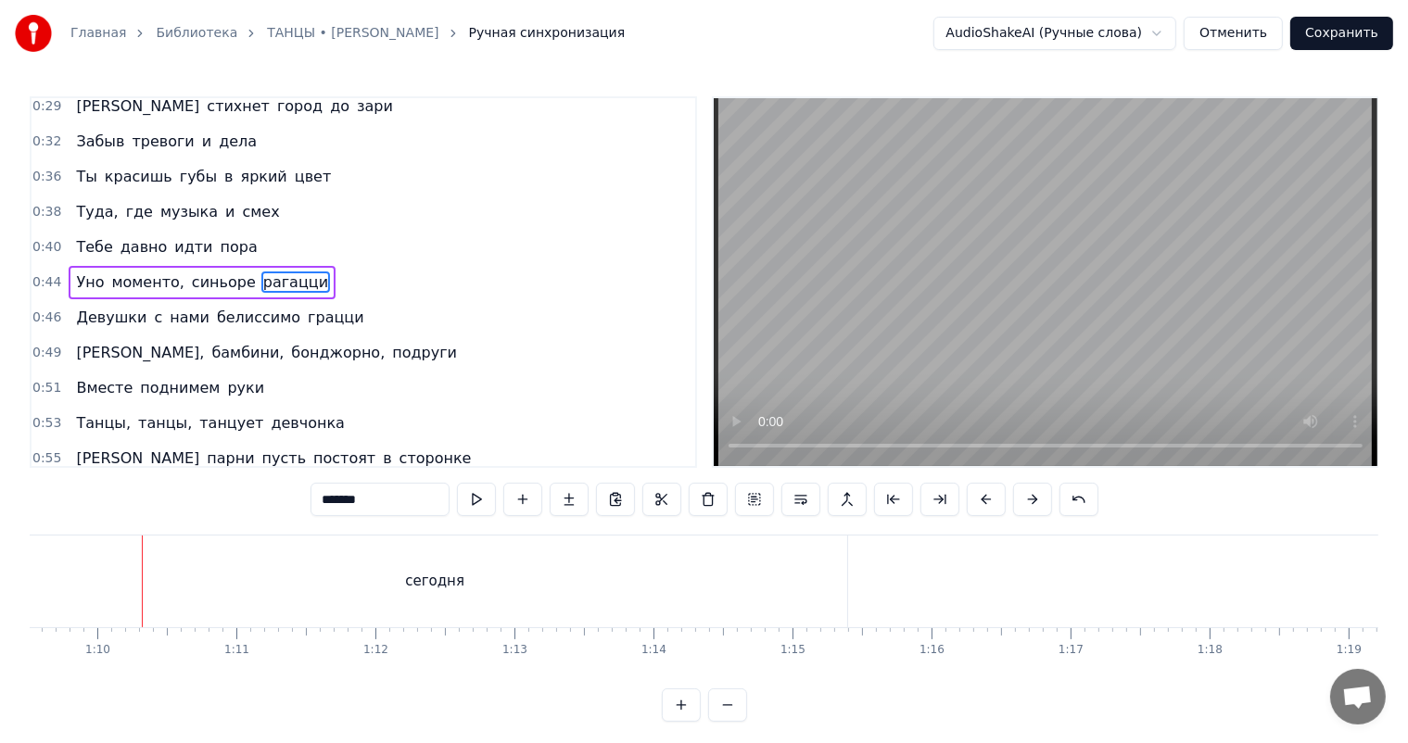
scroll to position [0, 9682]
click at [508, 589] on div "сегодня" at bounding box center [417, 582] width 824 height 92
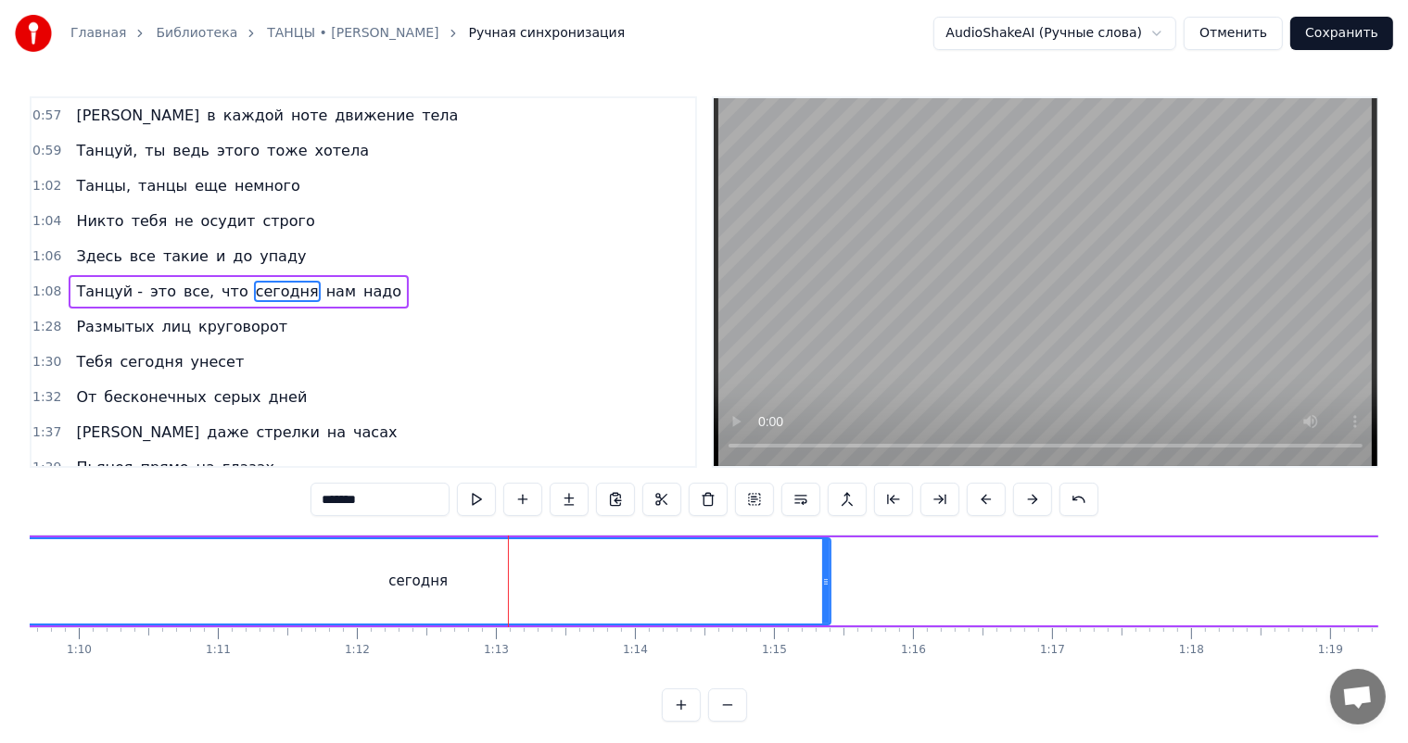
scroll to position [432, 0]
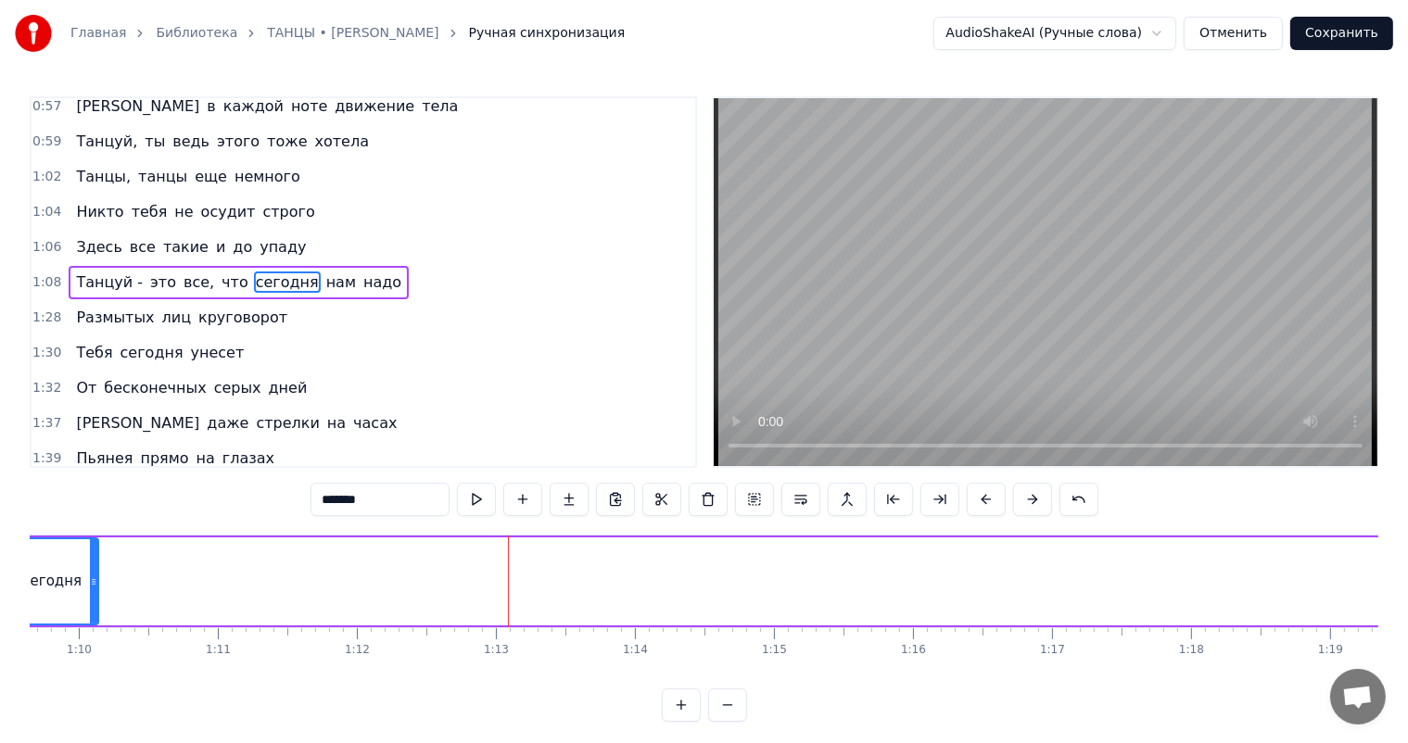
drag, startPoint x: 826, startPoint y: 575, endPoint x: 48, endPoint y: 585, distance: 777.7
click at [90, 585] on icon at bounding box center [93, 582] width 7 height 15
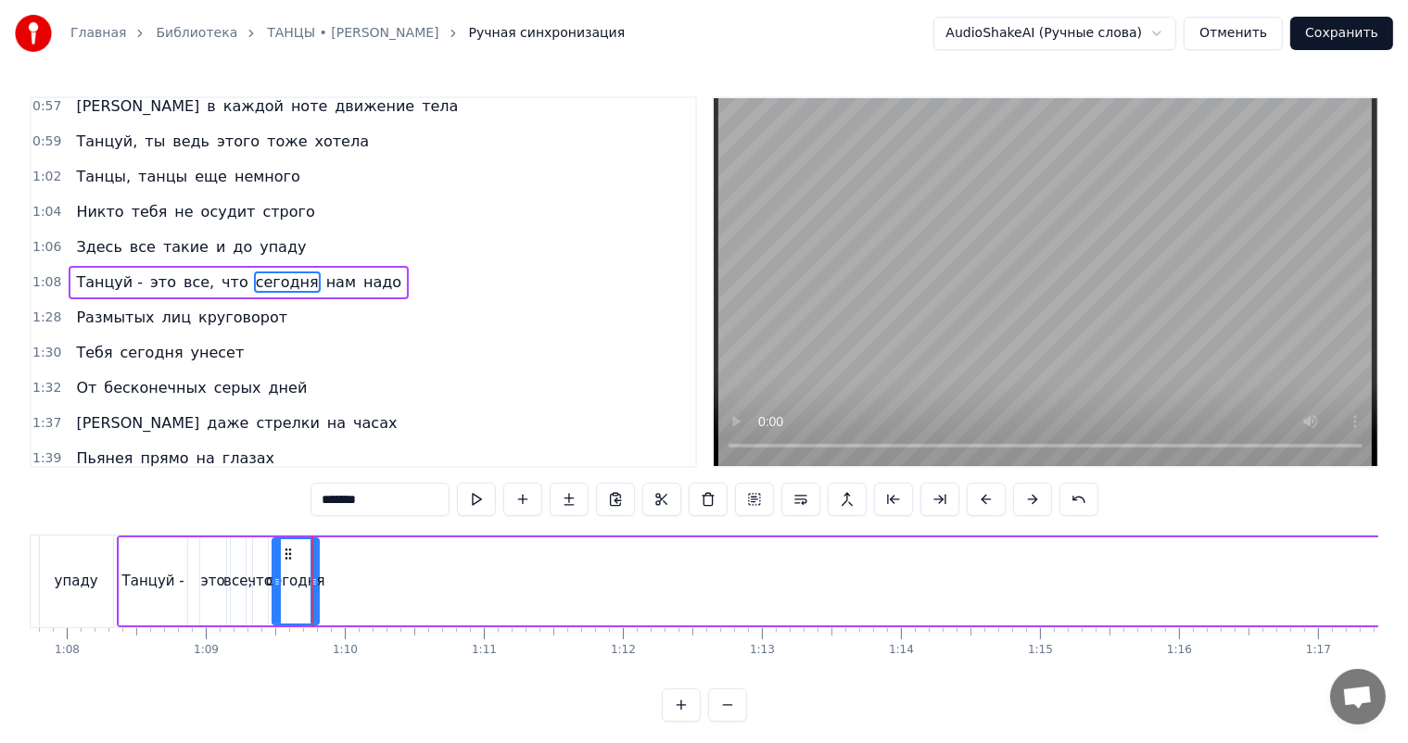
scroll to position [0, 9378]
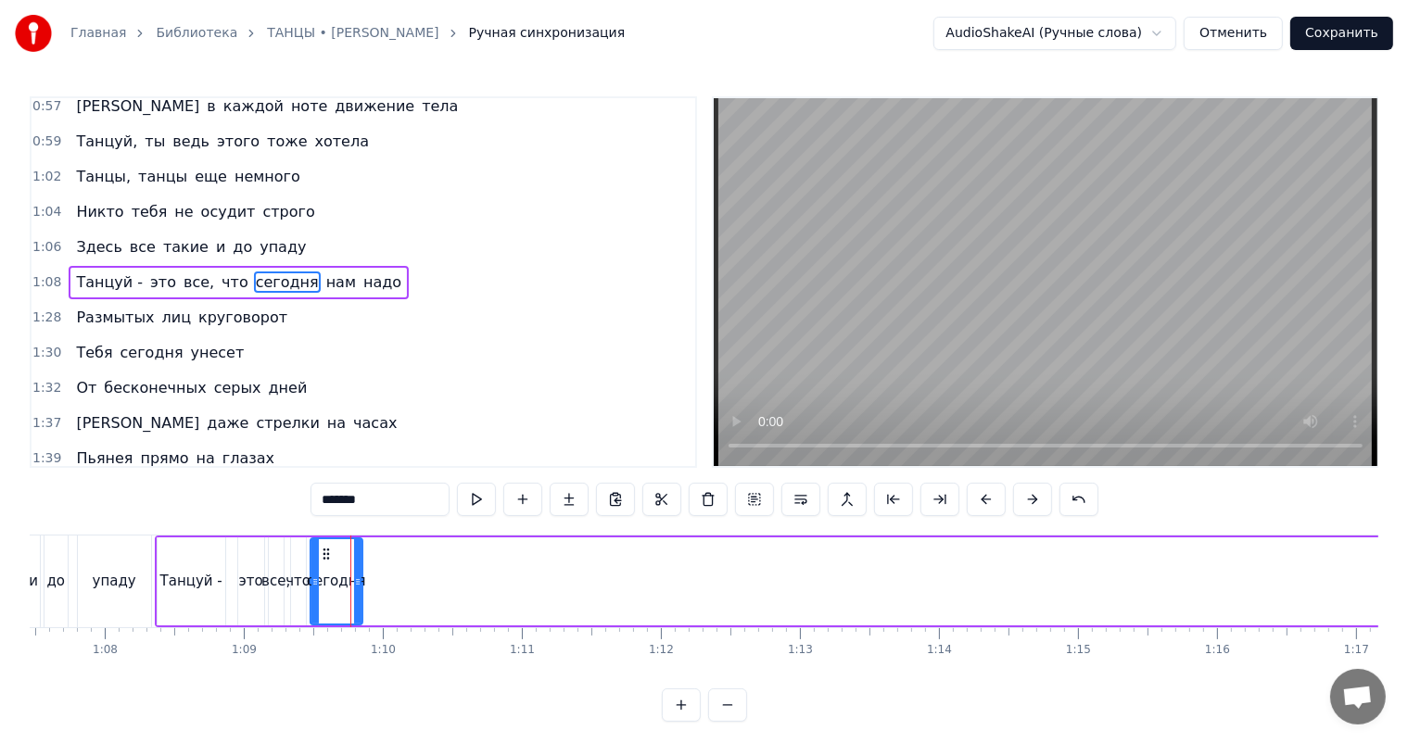
click at [358, 576] on icon at bounding box center [357, 582] width 7 height 15
click at [324, 285] on span "нам" at bounding box center [340, 282] width 33 height 21
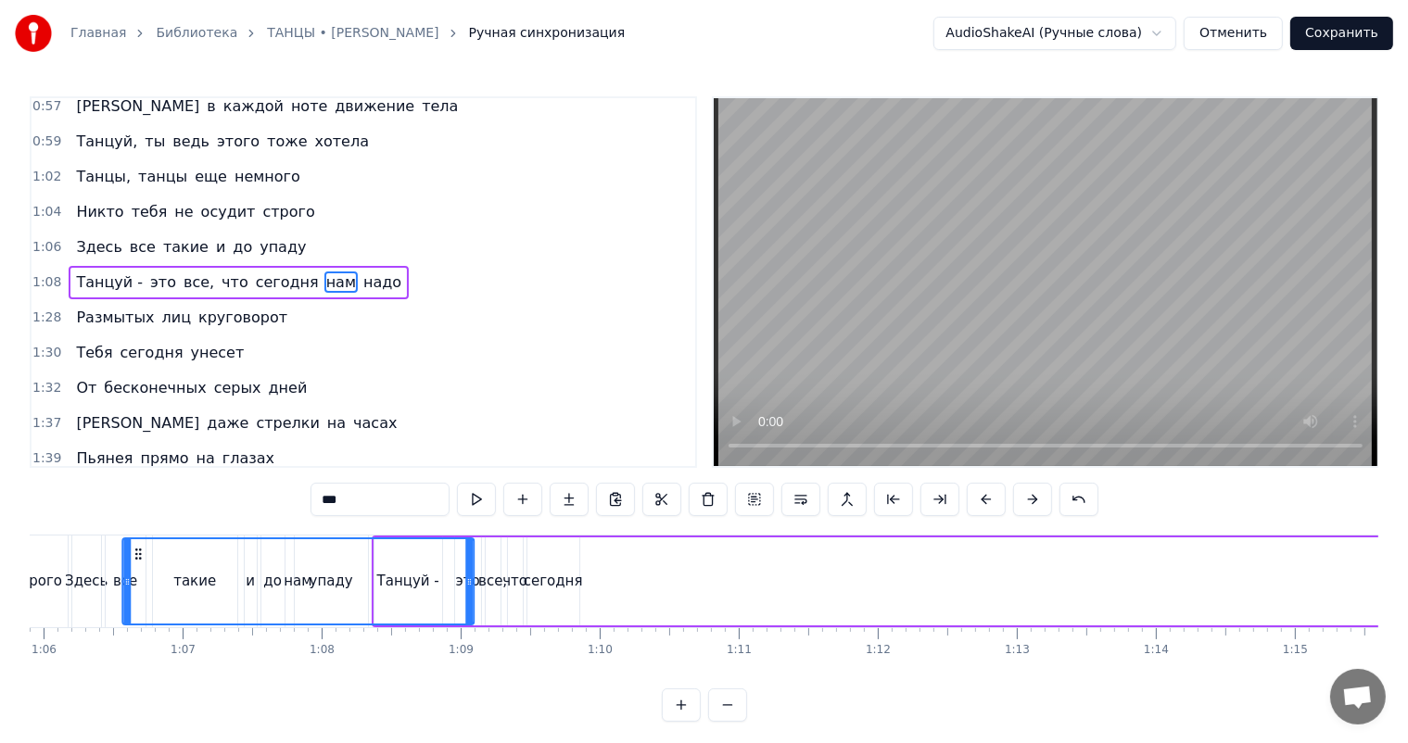
scroll to position [0, 9160]
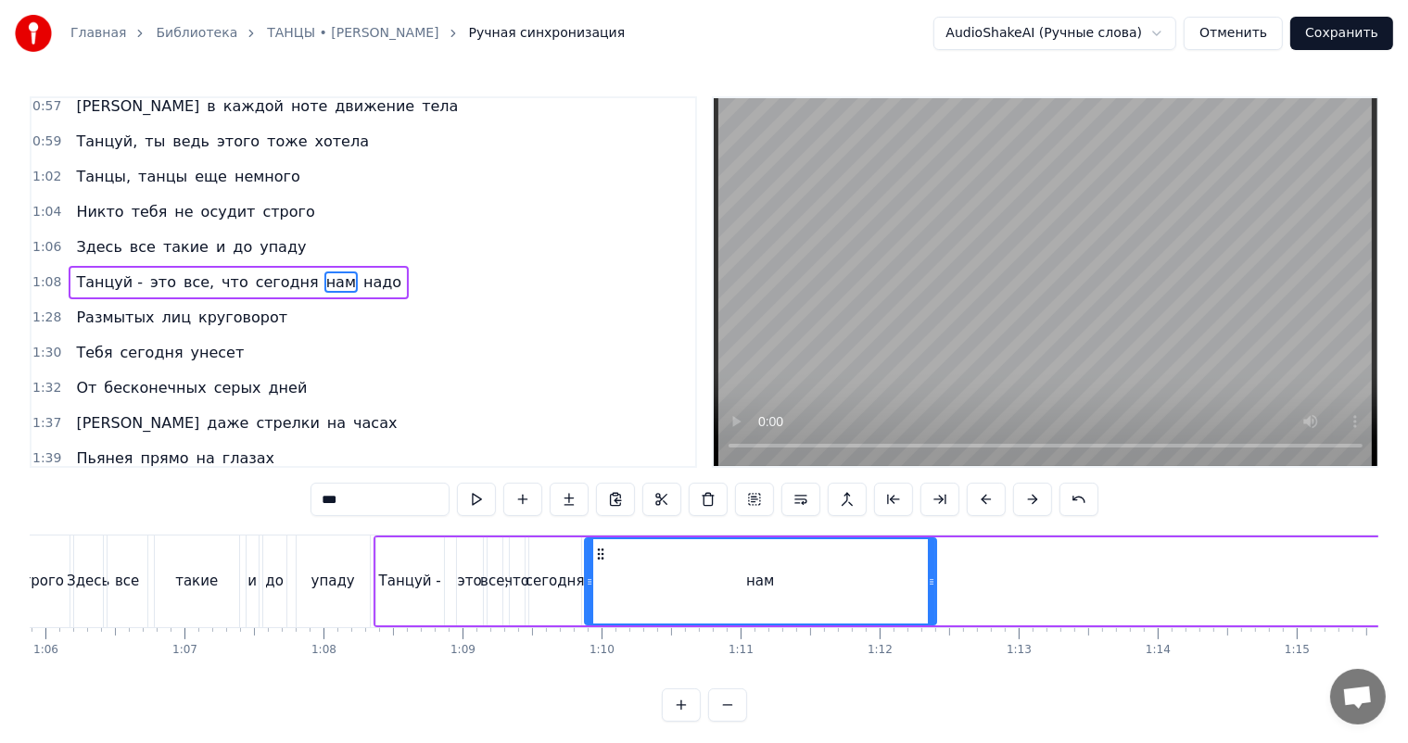
drag, startPoint x: 113, startPoint y: 556, endPoint x: 601, endPoint y: 581, distance: 488.1
click at [601, 581] on div "нам" at bounding box center [760, 581] width 349 height 84
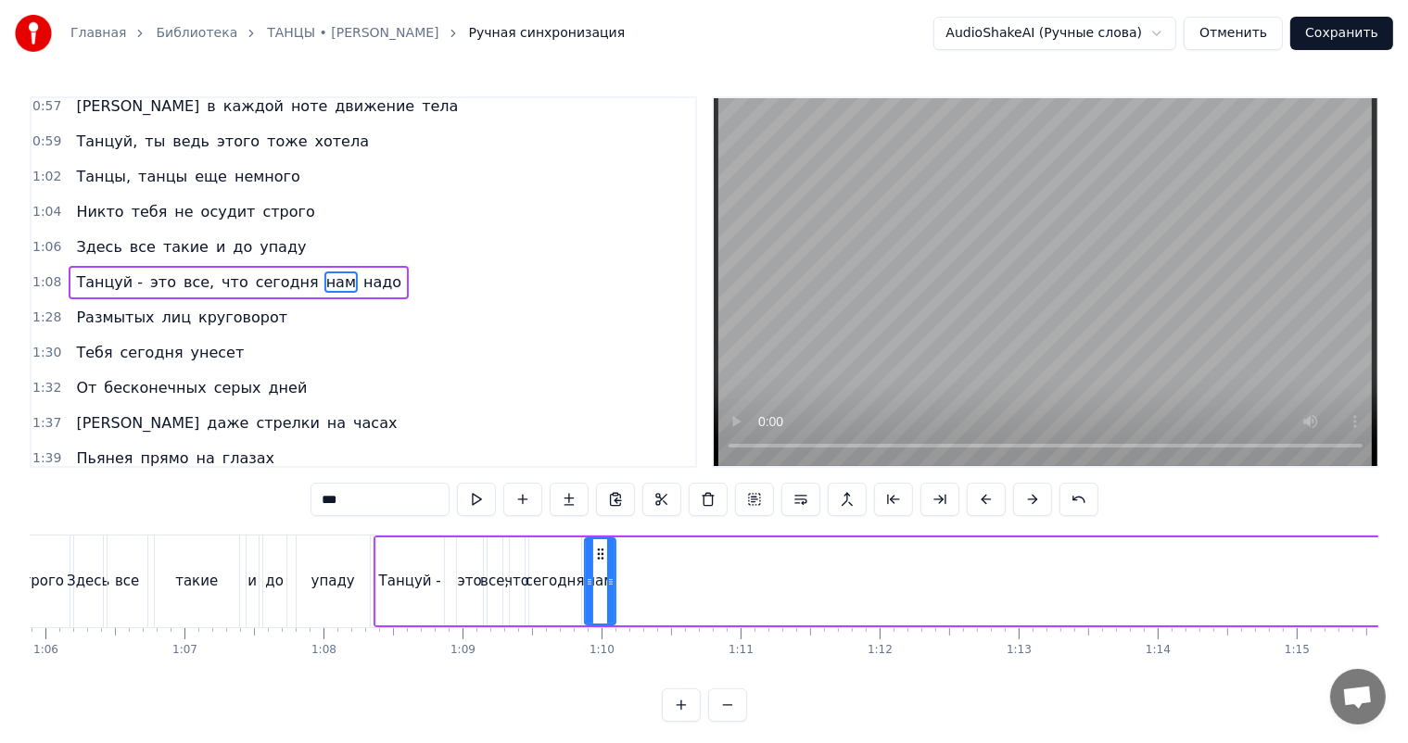
drag, startPoint x: 934, startPoint y: 577, endPoint x: 614, endPoint y: 574, distance: 320.7
click at [614, 575] on icon at bounding box center [610, 582] width 7 height 15
click at [361, 279] on span "надо" at bounding box center [382, 282] width 42 height 21
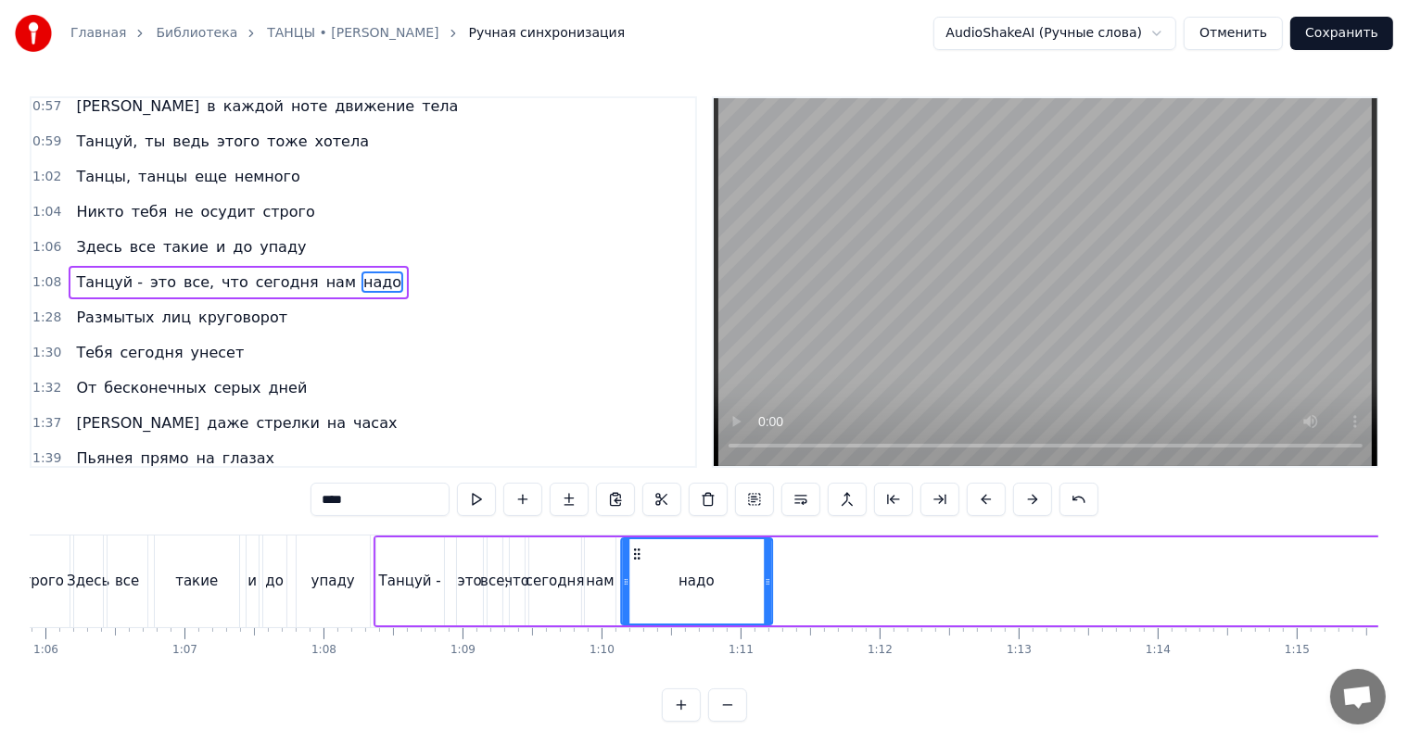
drag, startPoint x: 139, startPoint y: 551, endPoint x: 634, endPoint y: 571, distance: 495.3
click at [634, 571] on div "надо" at bounding box center [696, 581] width 149 height 84
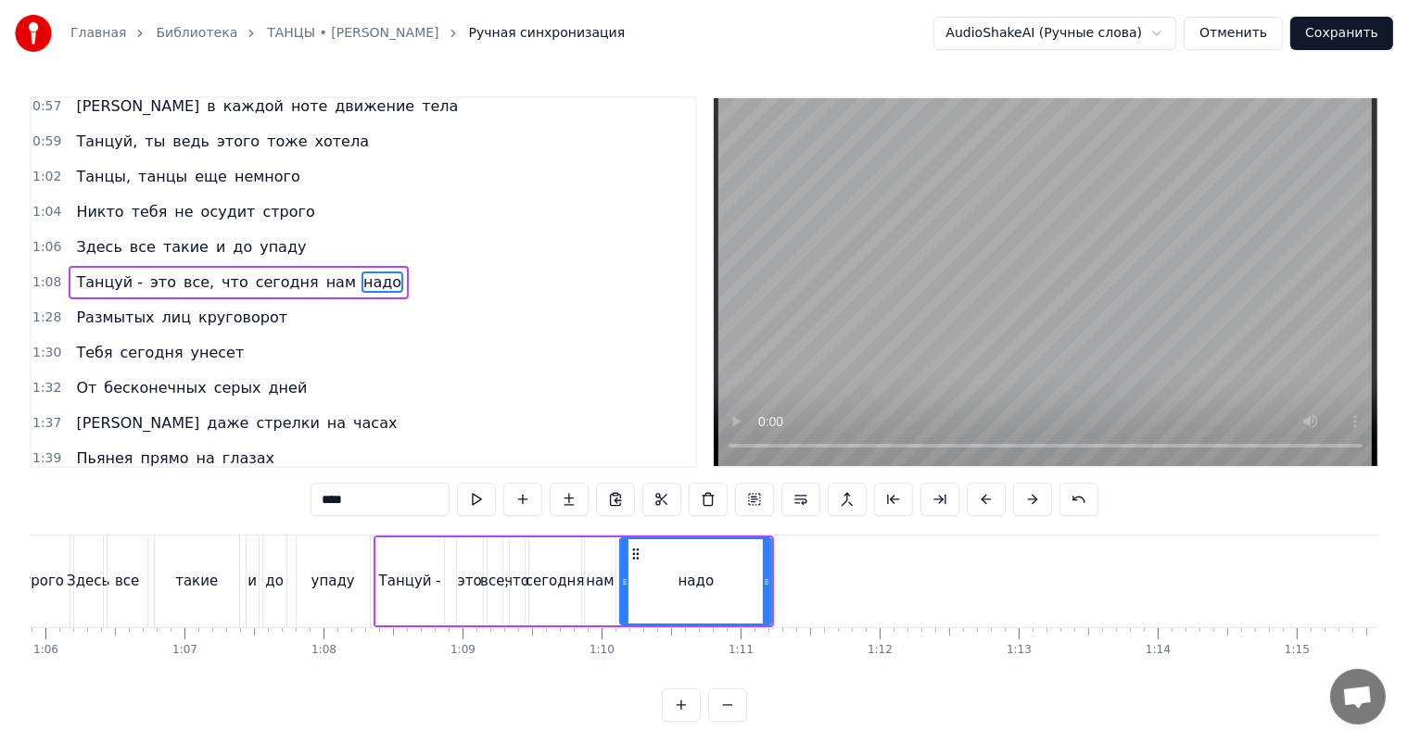
click at [386, 575] on div "Танцуй -" at bounding box center [410, 581] width 62 height 21
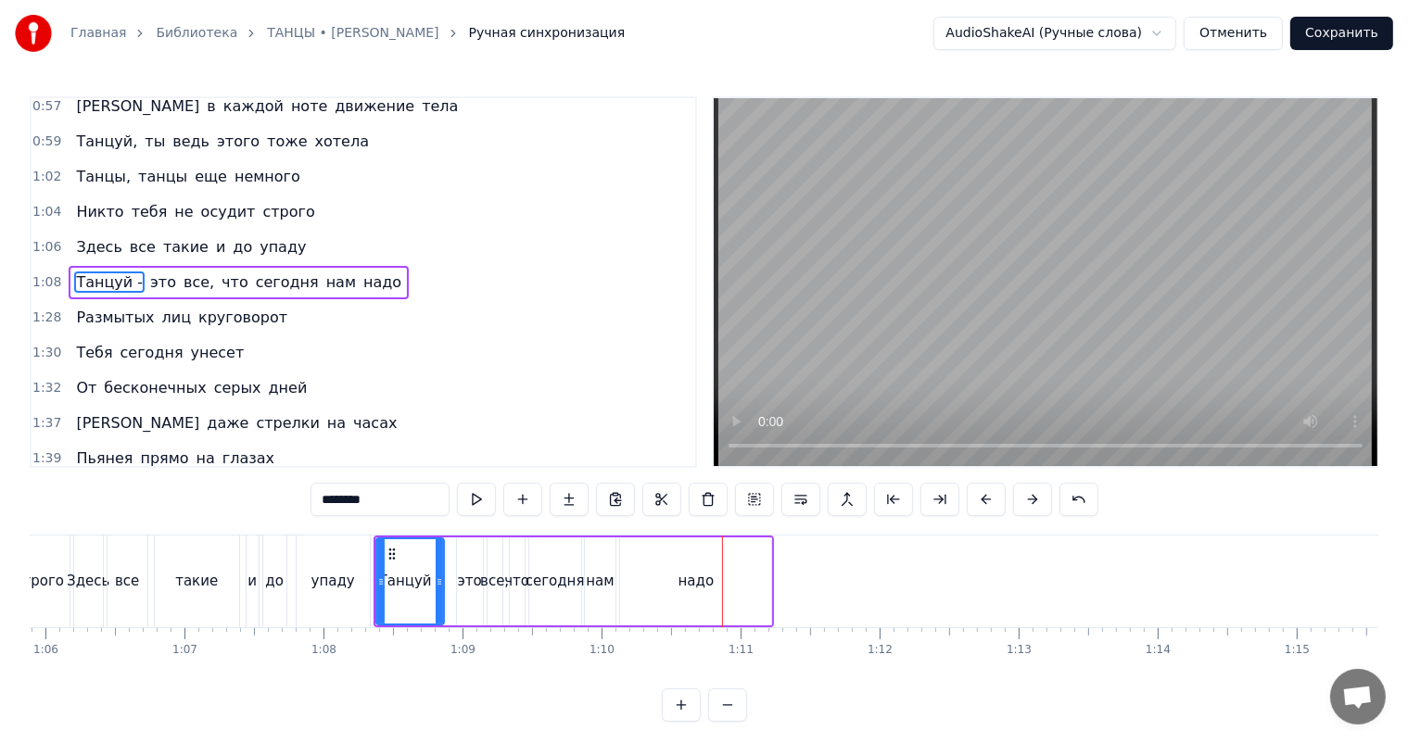
click at [707, 577] on div "надо" at bounding box center [696, 581] width 36 height 21
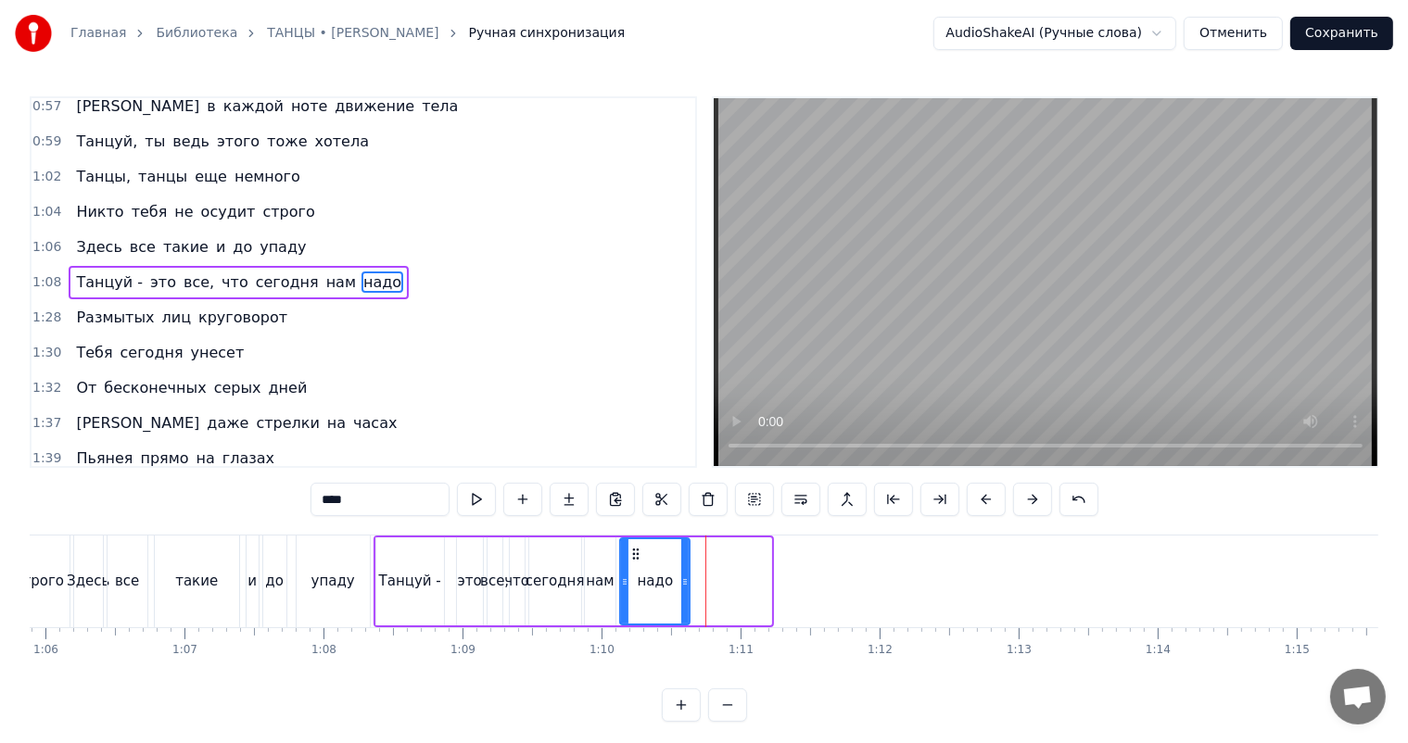
drag, startPoint x: 767, startPoint y: 582, endPoint x: 686, endPoint y: 577, distance: 81.7
click at [686, 577] on icon at bounding box center [684, 582] width 7 height 15
click at [389, 571] on div "Танцуй -" at bounding box center [410, 581] width 62 height 21
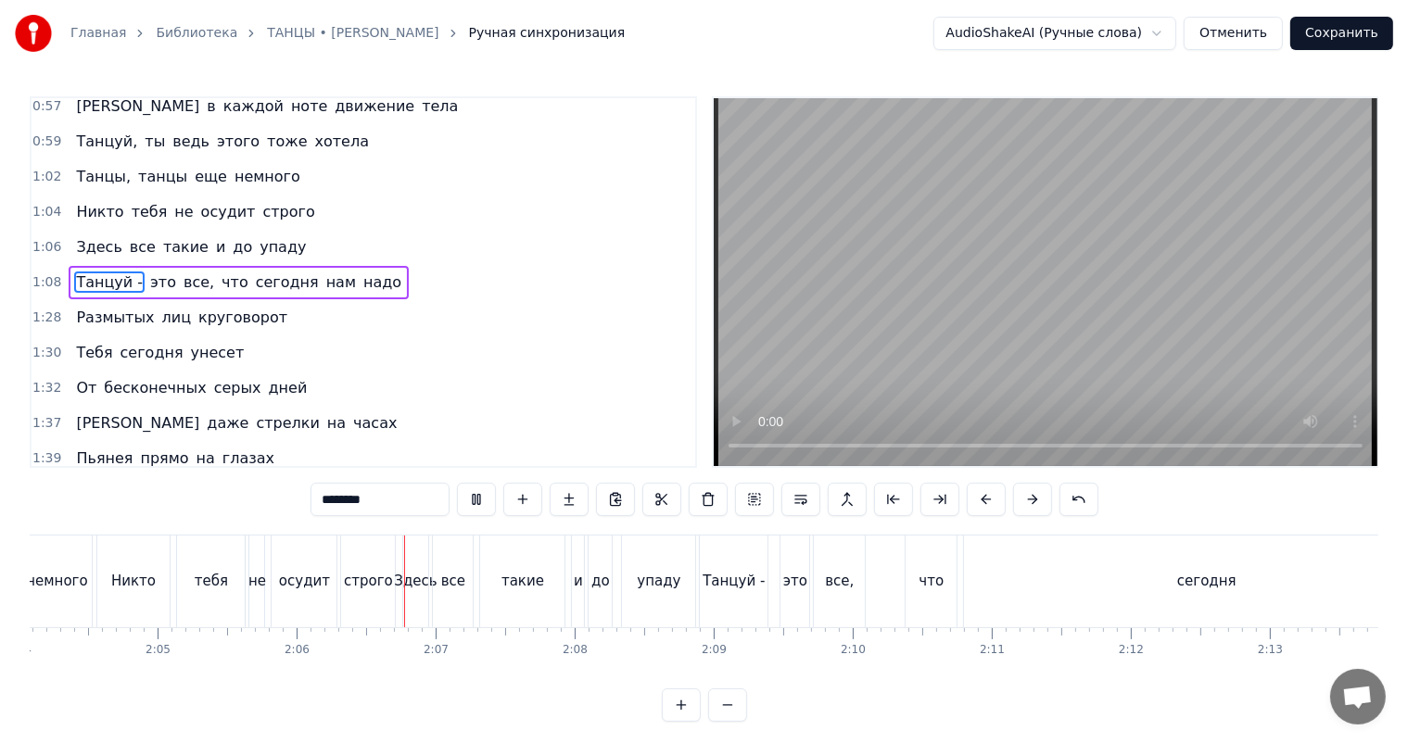
scroll to position [0, 17444]
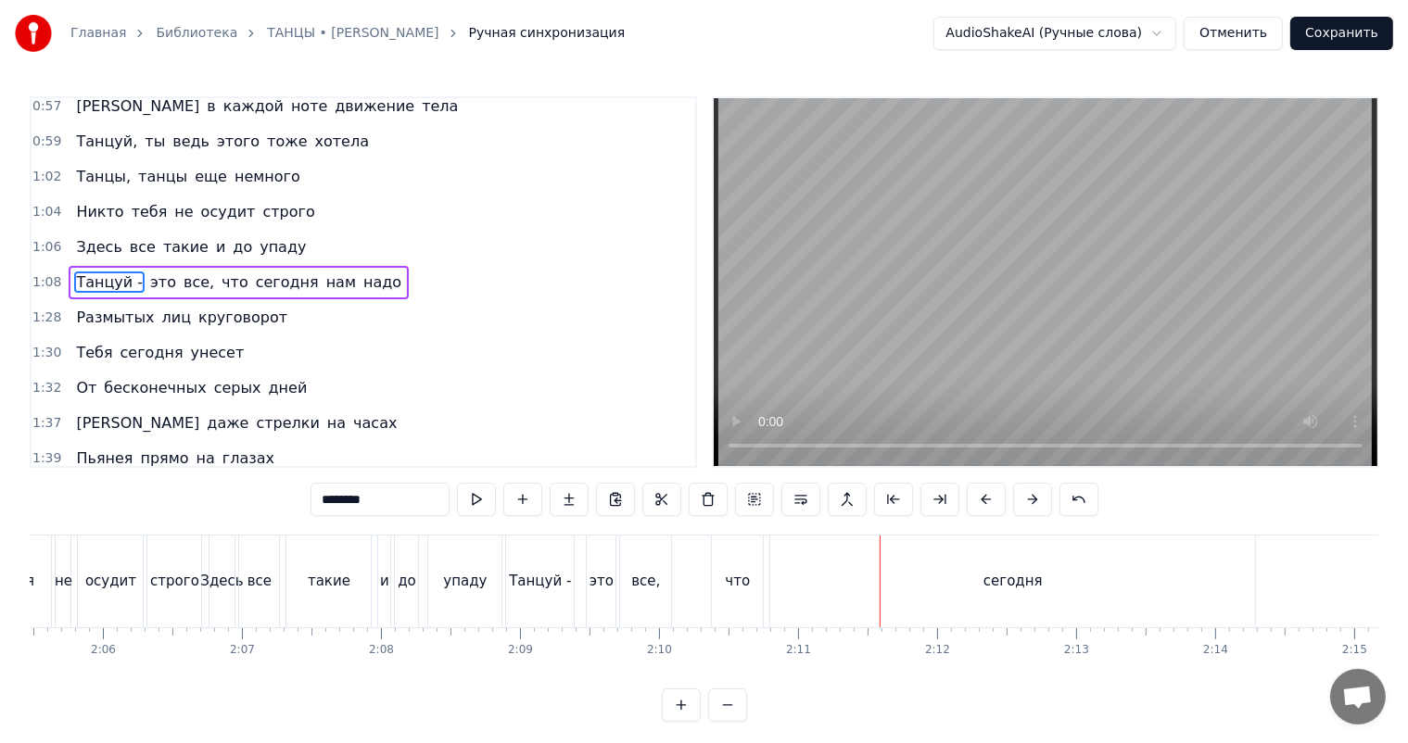
click at [1088, 595] on div "сегодня" at bounding box center [1012, 582] width 485 height 92
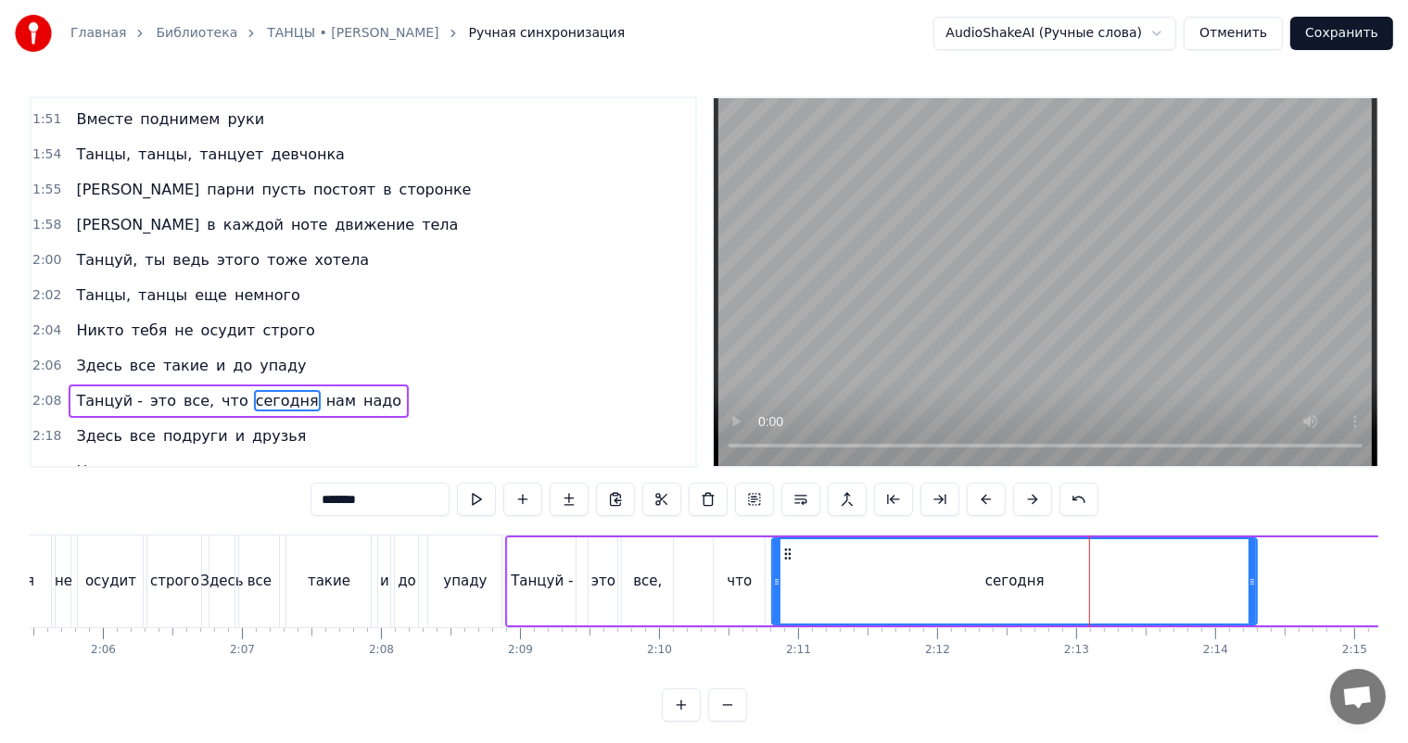
scroll to position [1066, 0]
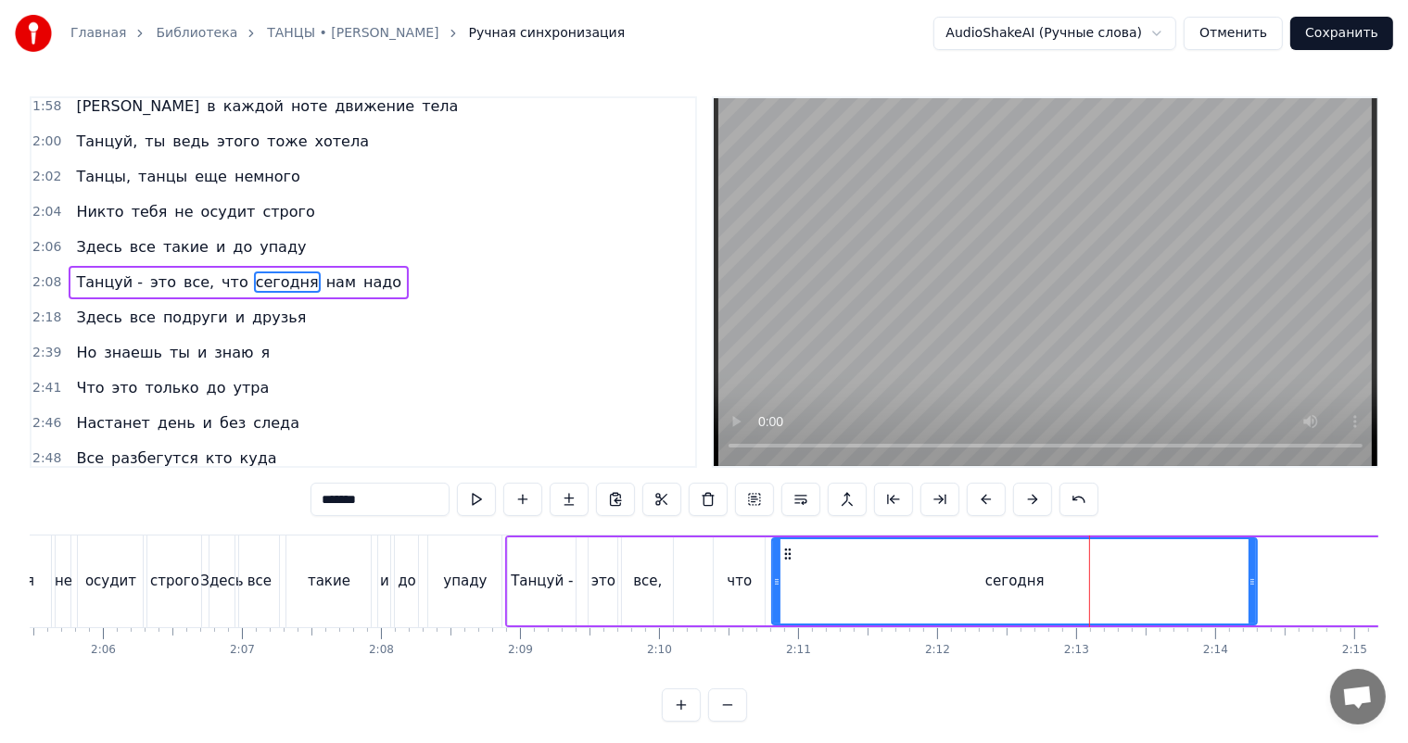
click at [745, 579] on div "что" at bounding box center [739, 581] width 25 height 21
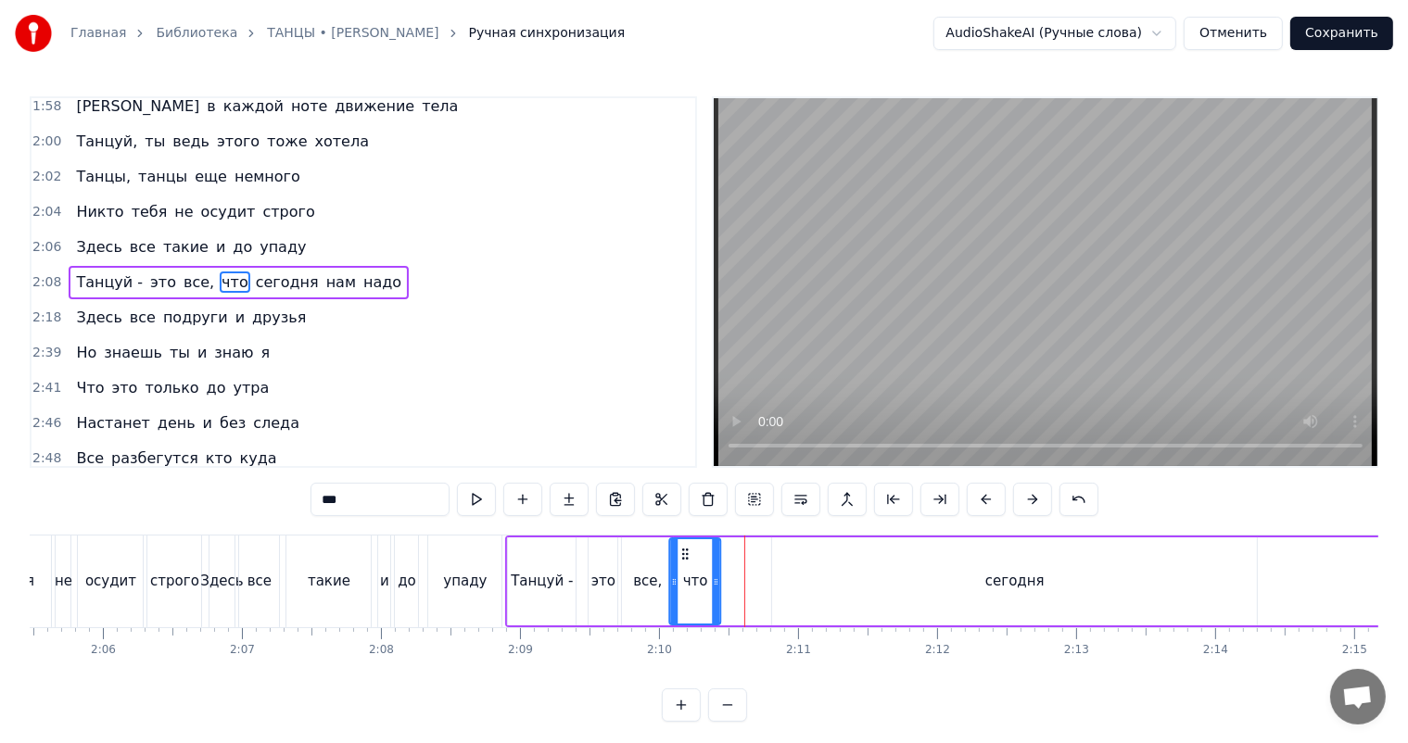
drag, startPoint x: 732, startPoint y: 555, endPoint x: 687, endPoint y: 568, distance: 47.2
click at [687, 568] on div "что" at bounding box center [695, 581] width 49 height 84
click at [990, 574] on div "сегодня" at bounding box center [1014, 581] width 59 height 21
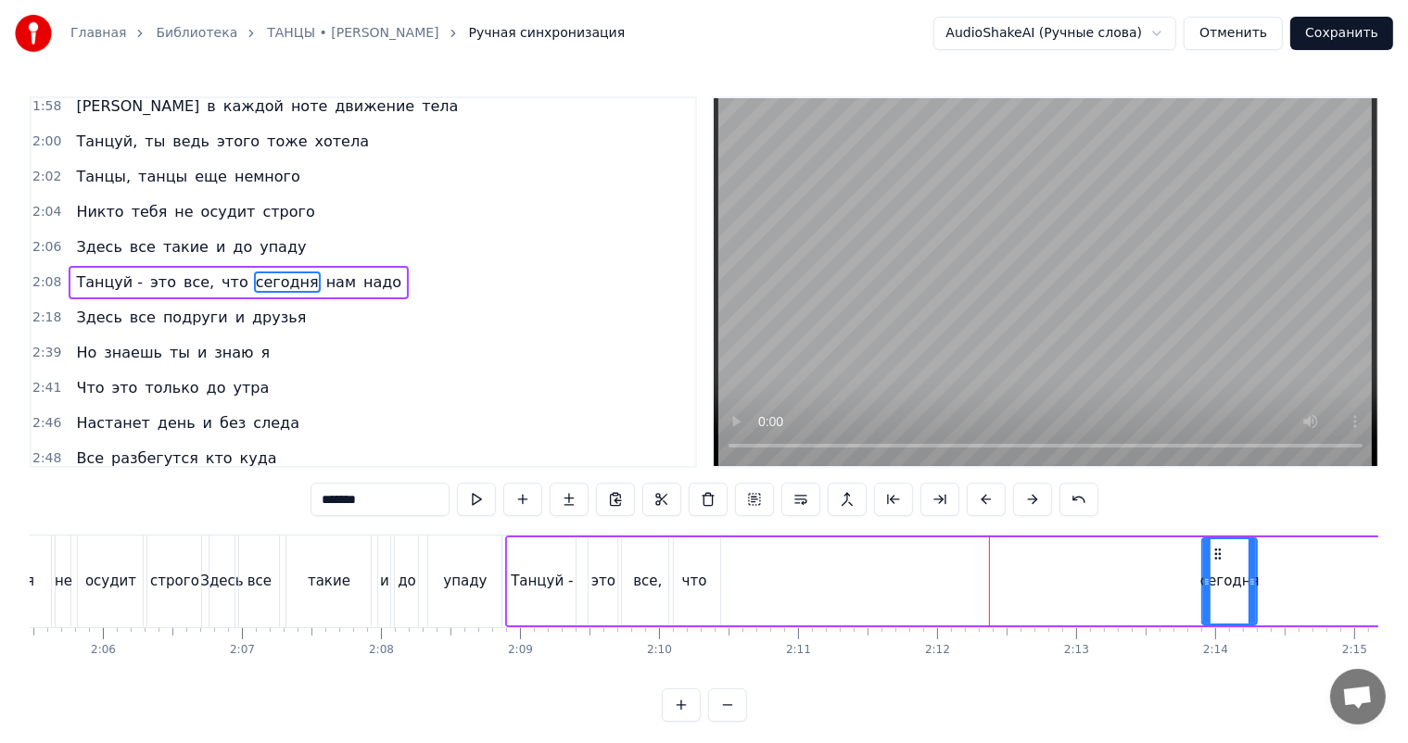
drag, startPoint x: 775, startPoint y: 575, endPoint x: 1202, endPoint y: 589, distance: 427.5
click at [1203, 589] on div at bounding box center [1206, 581] width 7 height 84
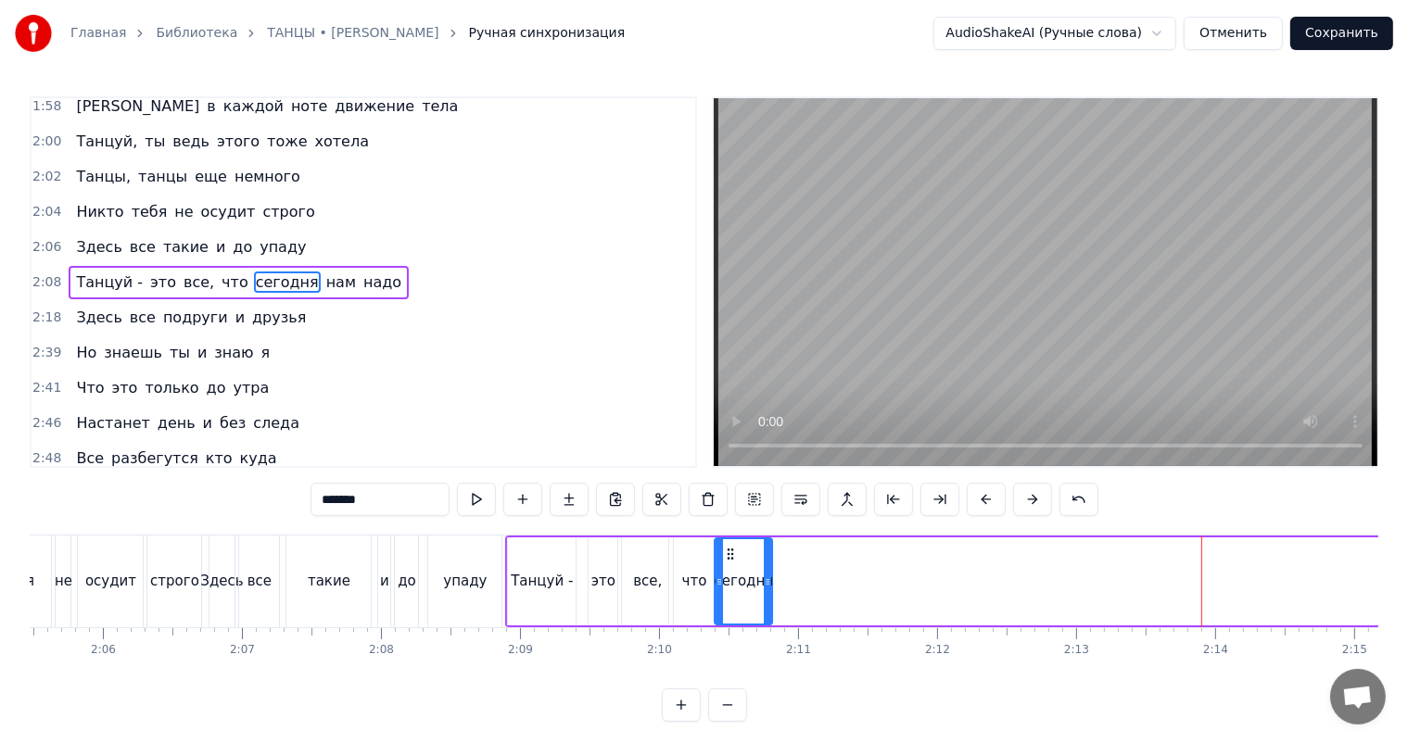
drag, startPoint x: 1214, startPoint y: 553, endPoint x: 730, endPoint y: 589, distance: 485.1
click at [730, 589] on div "сегодня" at bounding box center [744, 581] width 56 height 84
click at [324, 278] on span "нам" at bounding box center [340, 282] width 33 height 21
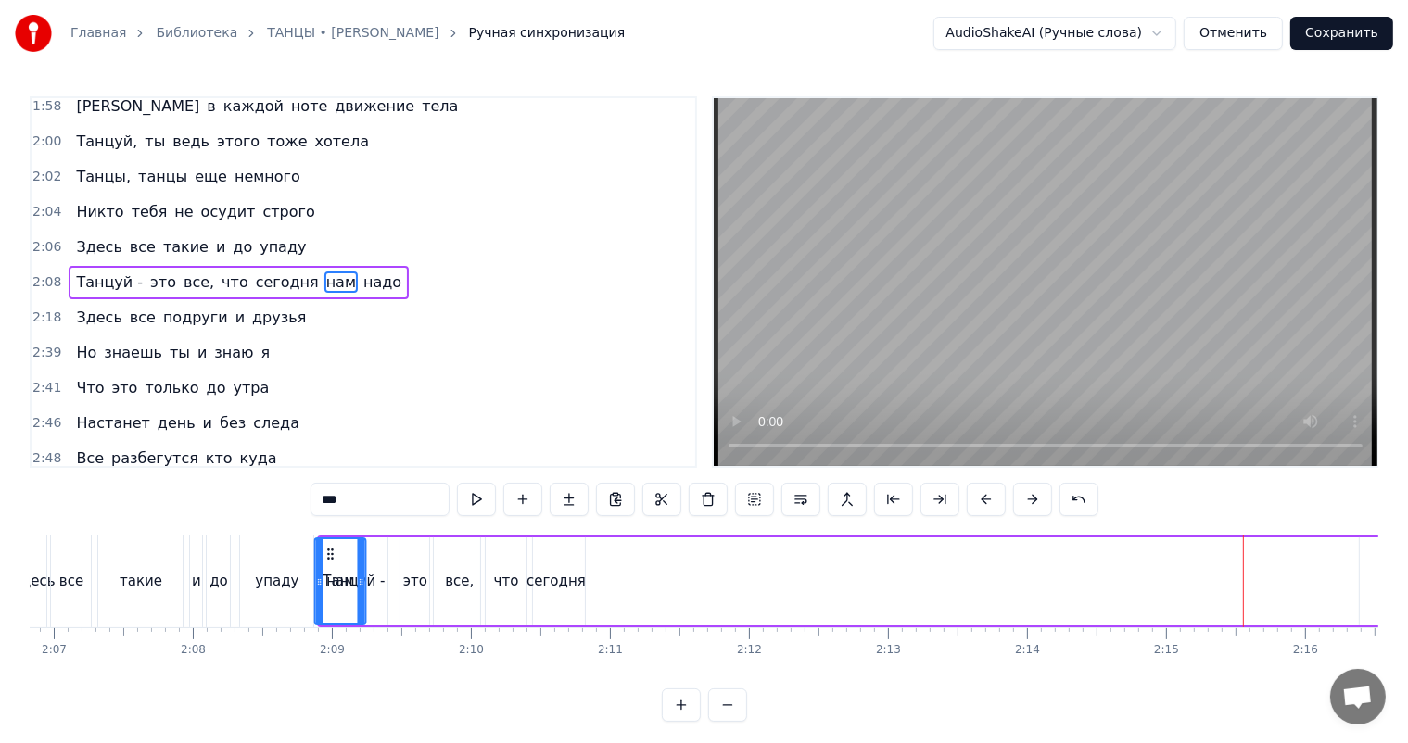
scroll to position [0, 17621]
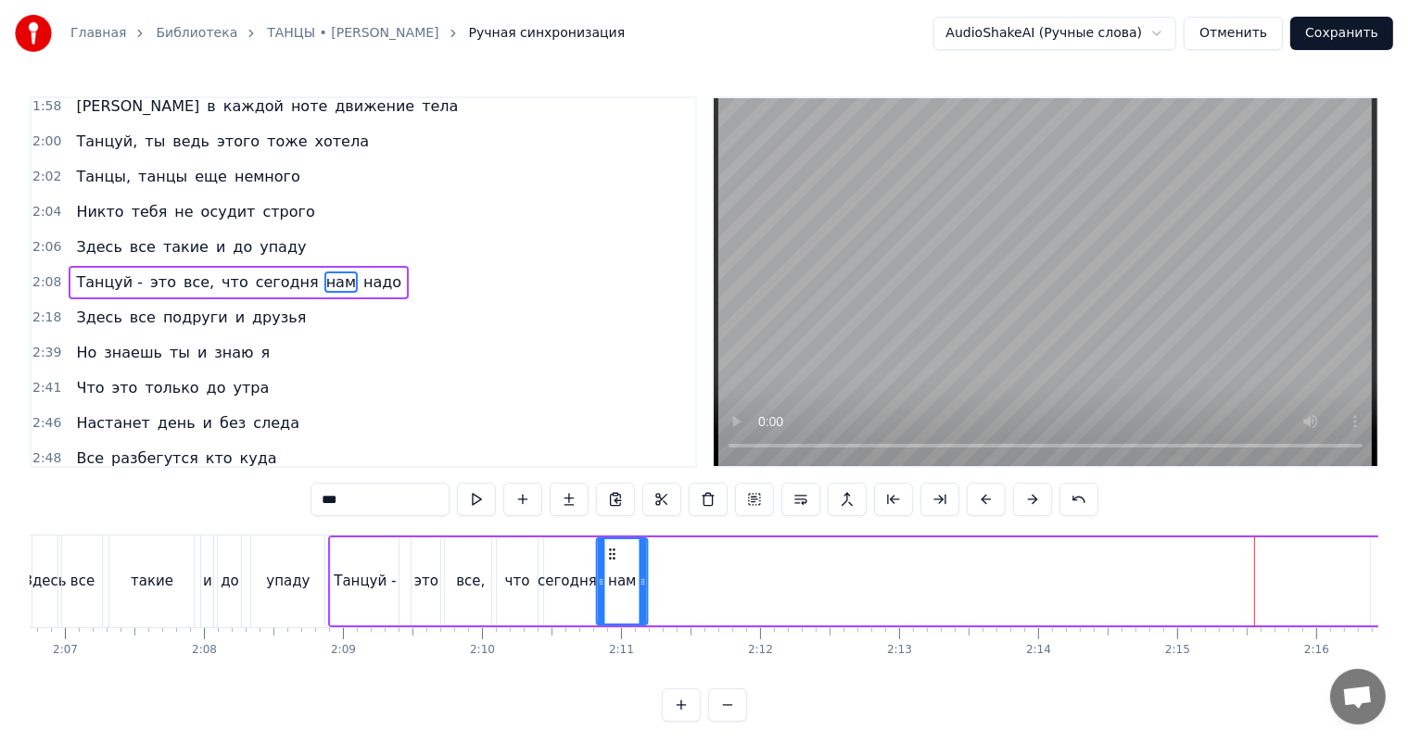
drag, startPoint x: 138, startPoint y: 552, endPoint x: 609, endPoint y: 568, distance: 471.1
click at [609, 568] on div "нам" at bounding box center [622, 581] width 49 height 84
drag, startPoint x: 645, startPoint y: 572, endPoint x: 623, endPoint y: 578, distance: 23.2
click at [624, 578] on div at bounding box center [625, 581] width 7 height 84
click at [361, 283] on span "надо" at bounding box center [382, 282] width 42 height 21
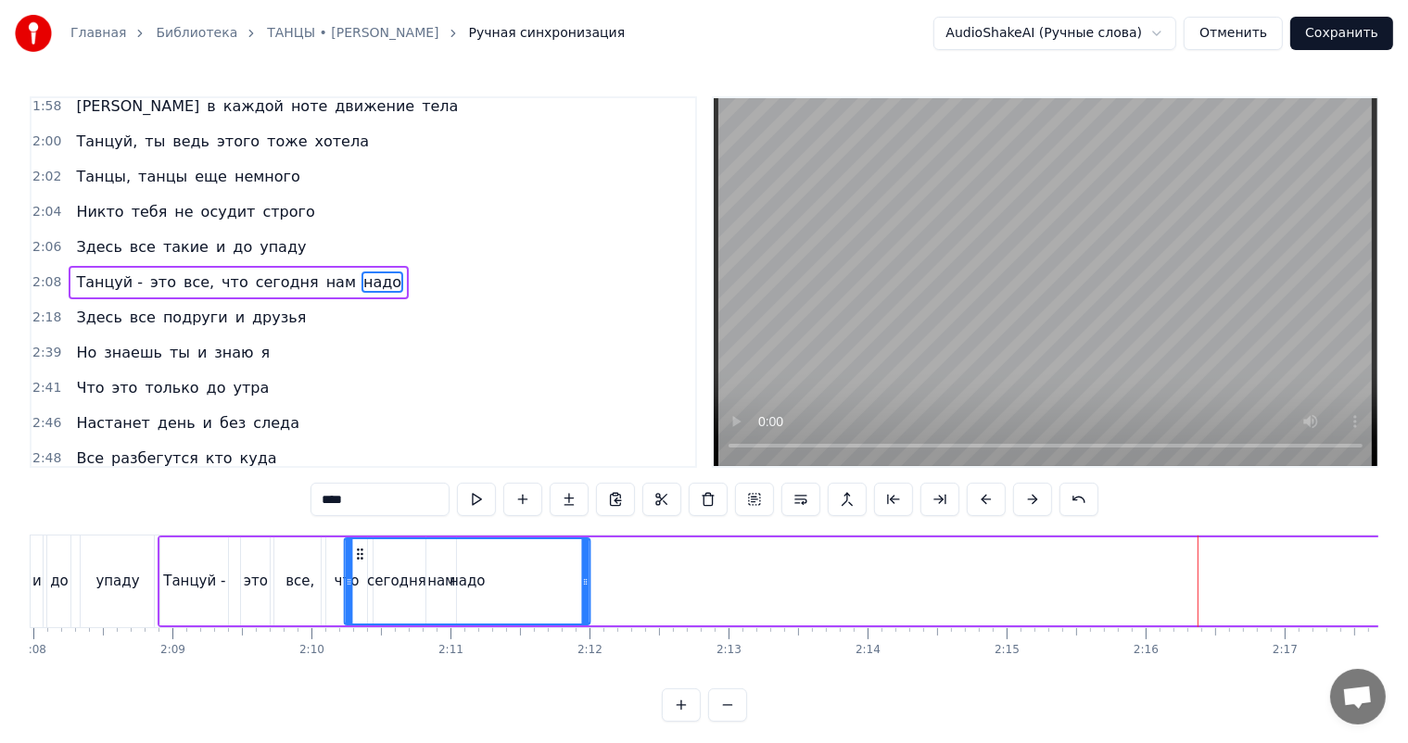
scroll to position [0, 17791]
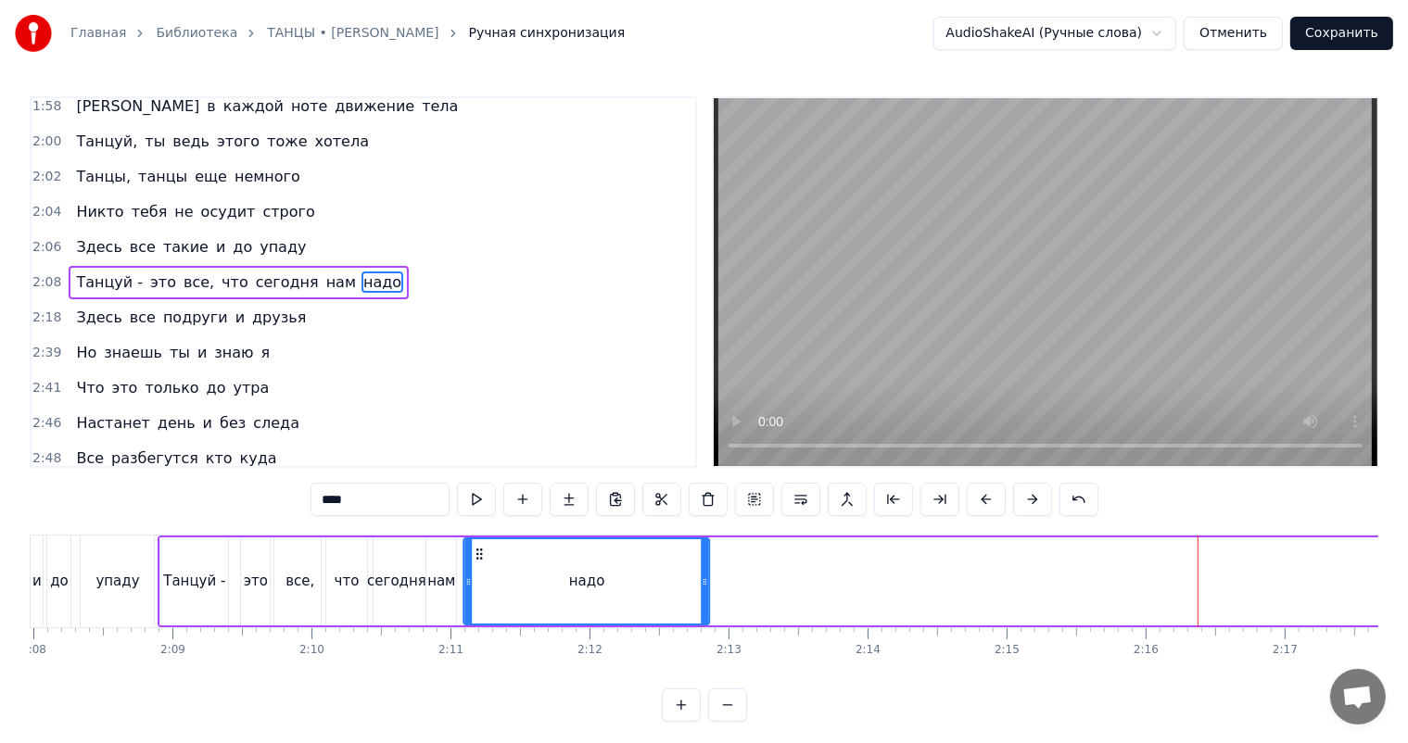
drag, startPoint x: 145, startPoint y: 551, endPoint x: 480, endPoint y: 570, distance: 336.0
click at [480, 570] on div "надо" at bounding box center [586, 581] width 244 height 84
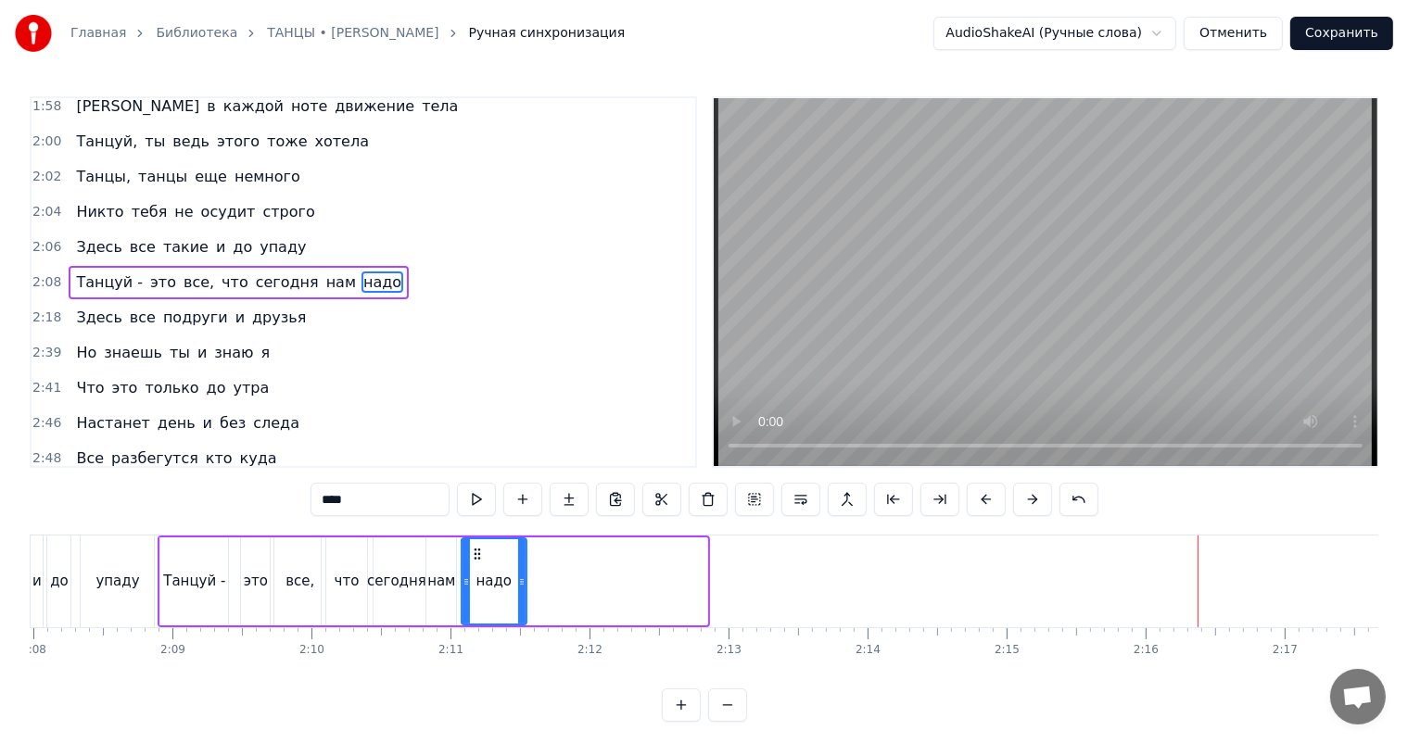
drag, startPoint x: 704, startPoint y: 575, endPoint x: 520, endPoint y: 588, distance: 184.9
click at [522, 589] on div at bounding box center [521, 581] width 7 height 84
click at [159, 574] on div "Танцуй -" at bounding box center [194, 582] width 70 height 88
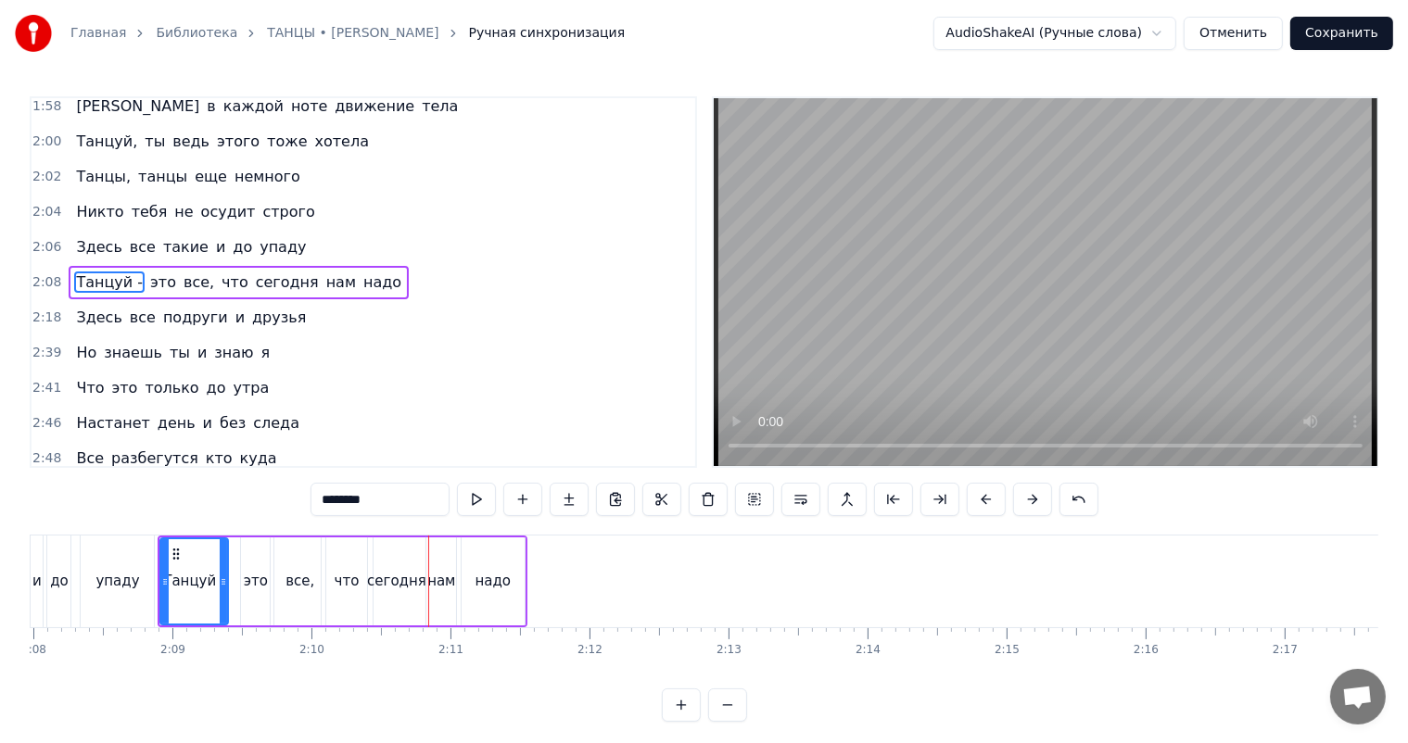
click at [259, 585] on div "это" at bounding box center [256, 581] width 24 height 21
type input "***"
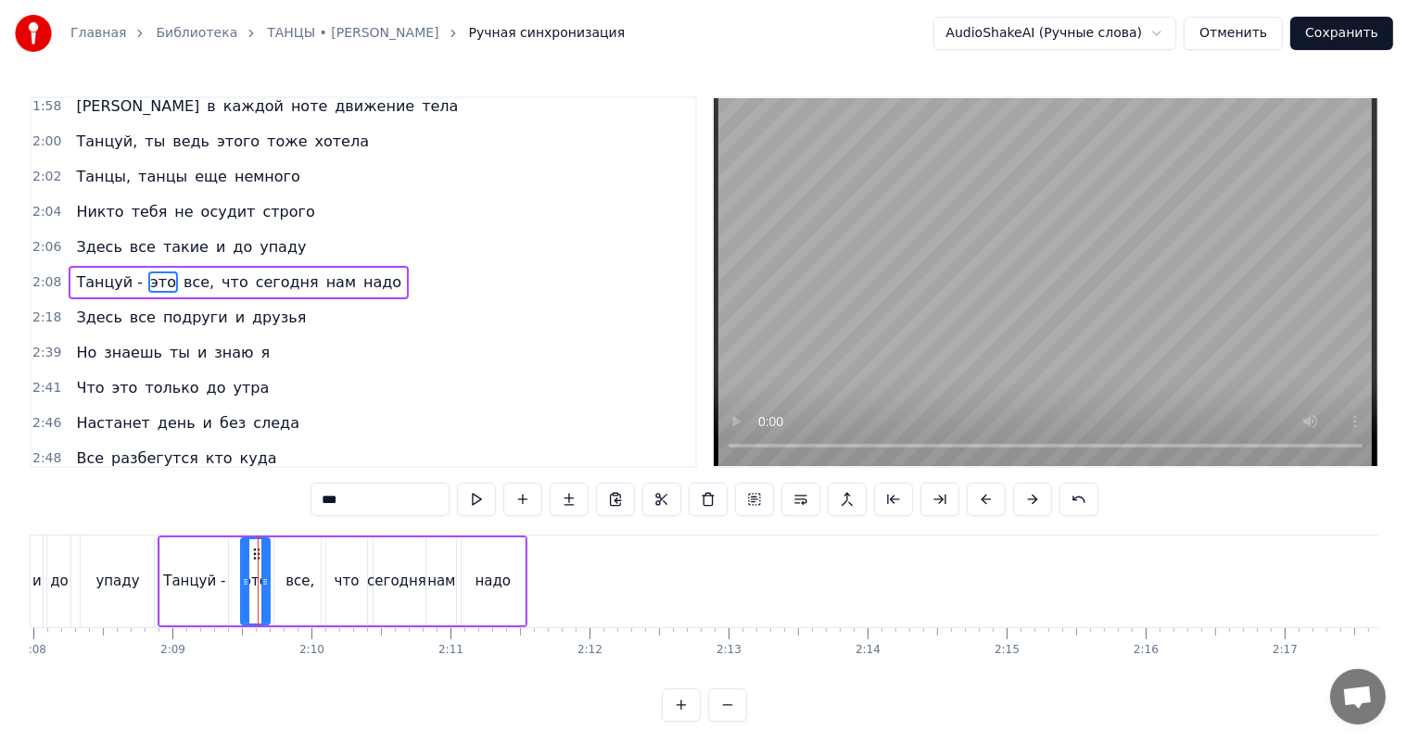
drag, startPoint x: 257, startPoint y: 557, endPoint x: 247, endPoint y: 557, distance: 10.2
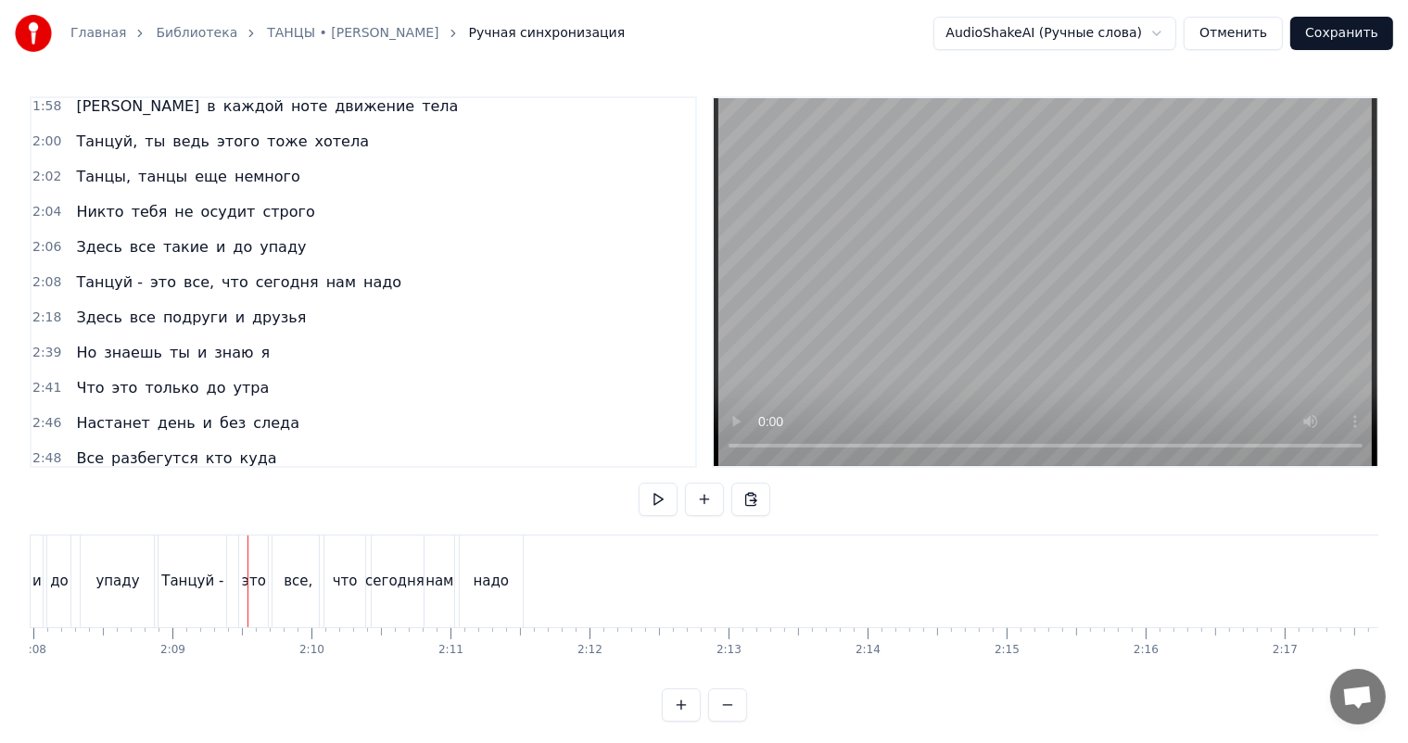
click at [251, 551] on div "это" at bounding box center [253, 582] width 29 height 92
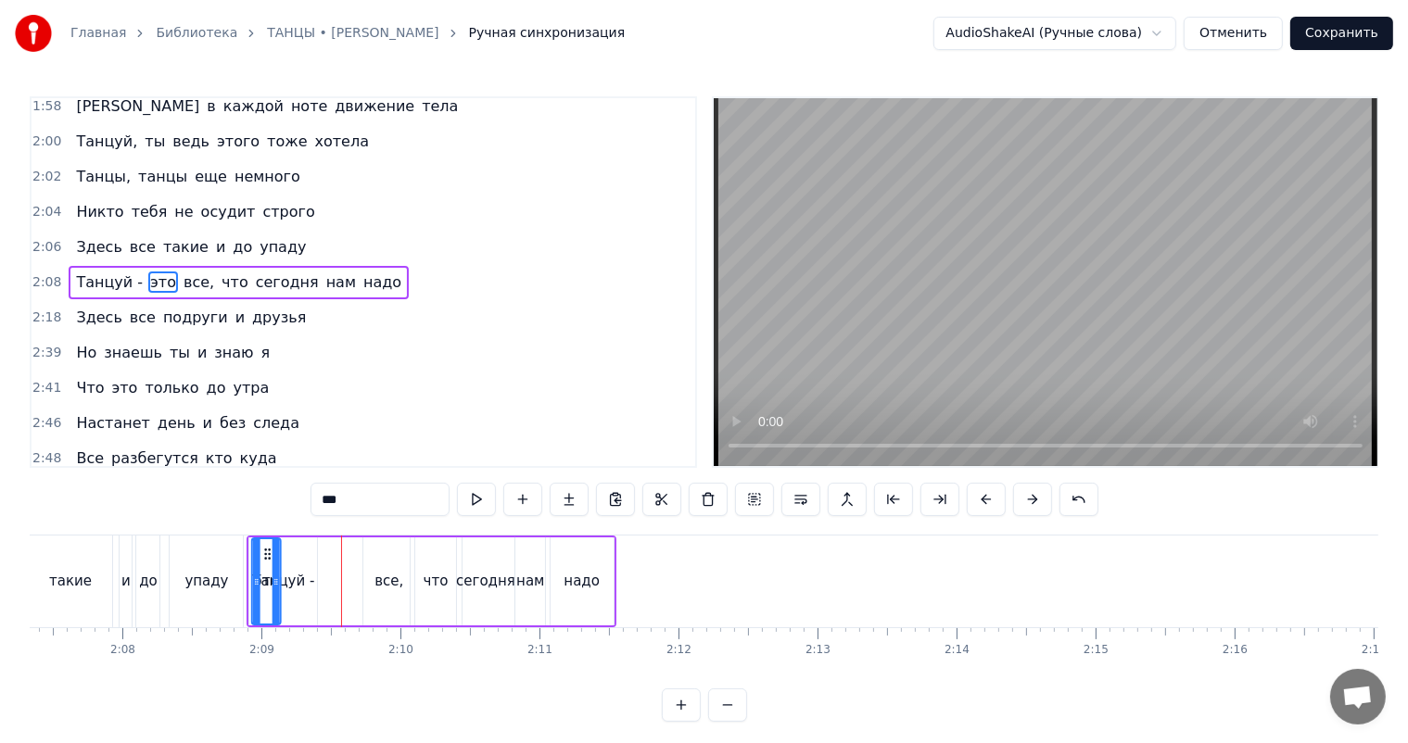
scroll to position [0, 17695]
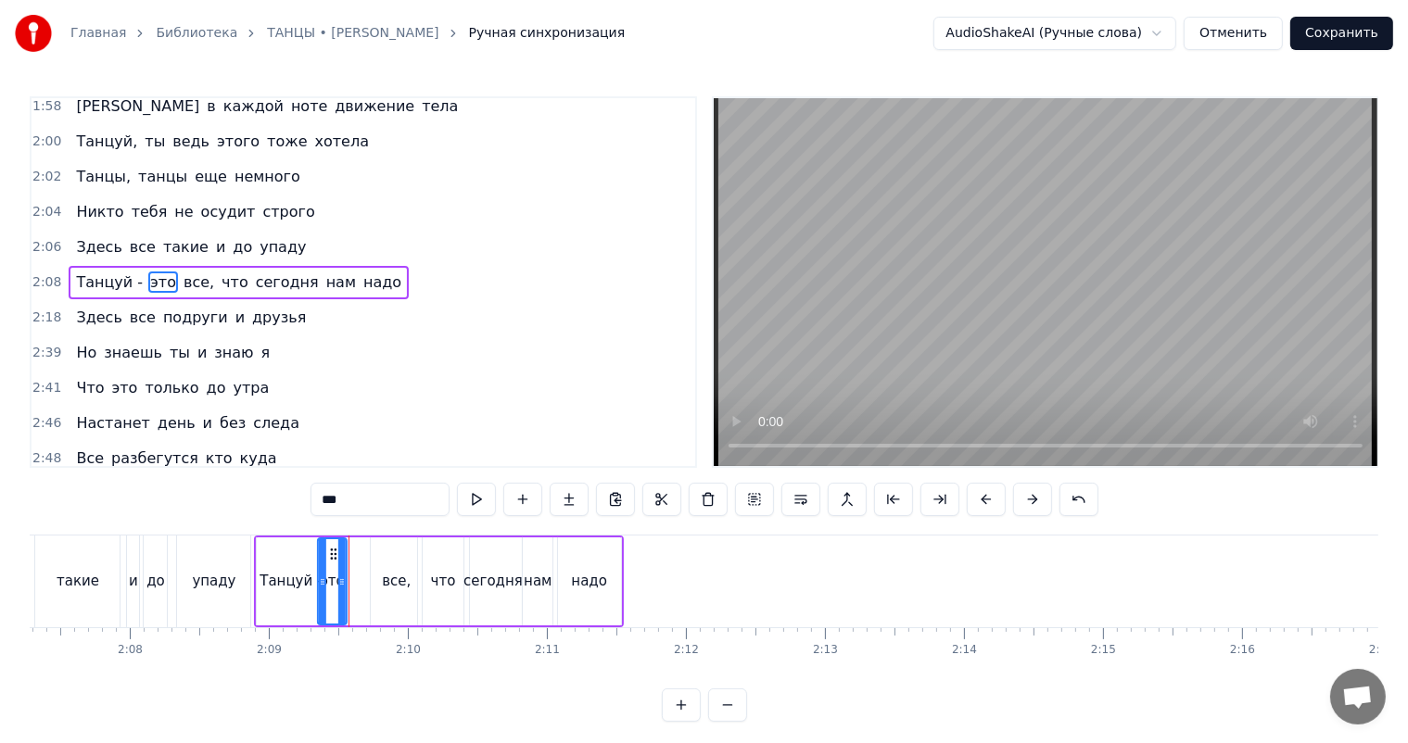
drag, startPoint x: 254, startPoint y: 551, endPoint x: 334, endPoint y: 560, distance: 80.1
click at [334, 560] on icon at bounding box center [333, 554] width 15 height 15
click at [396, 570] on div "все," at bounding box center [396, 582] width 51 height 88
drag, startPoint x: 371, startPoint y: 574, endPoint x: 387, endPoint y: 575, distance: 16.7
click at [388, 575] on icon at bounding box center [391, 582] width 7 height 15
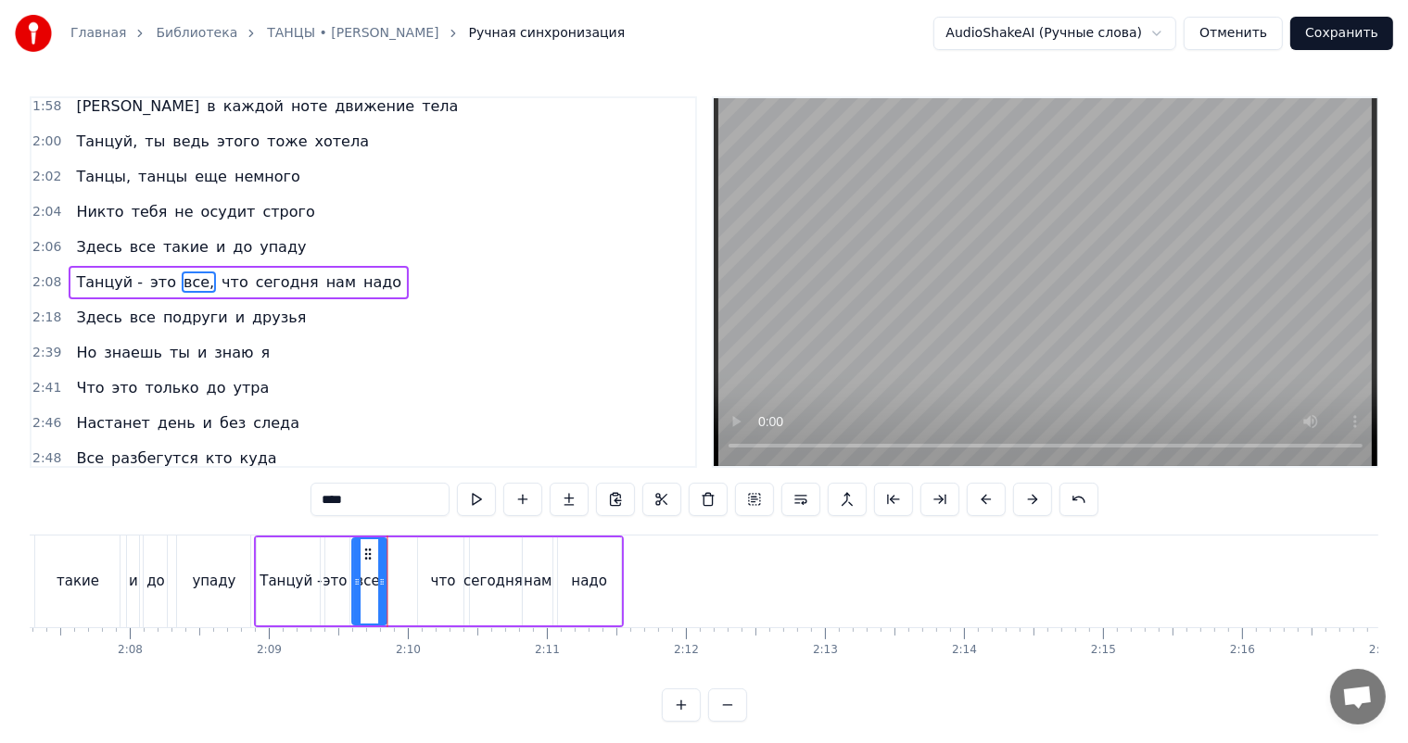
drag, startPoint x: 402, startPoint y: 549, endPoint x: 367, endPoint y: 558, distance: 36.4
click at [367, 558] on icon at bounding box center [368, 554] width 15 height 15
click at [437, 573] on div "что" at bounding box center [443, 581] width 25 height 21
type input "***"
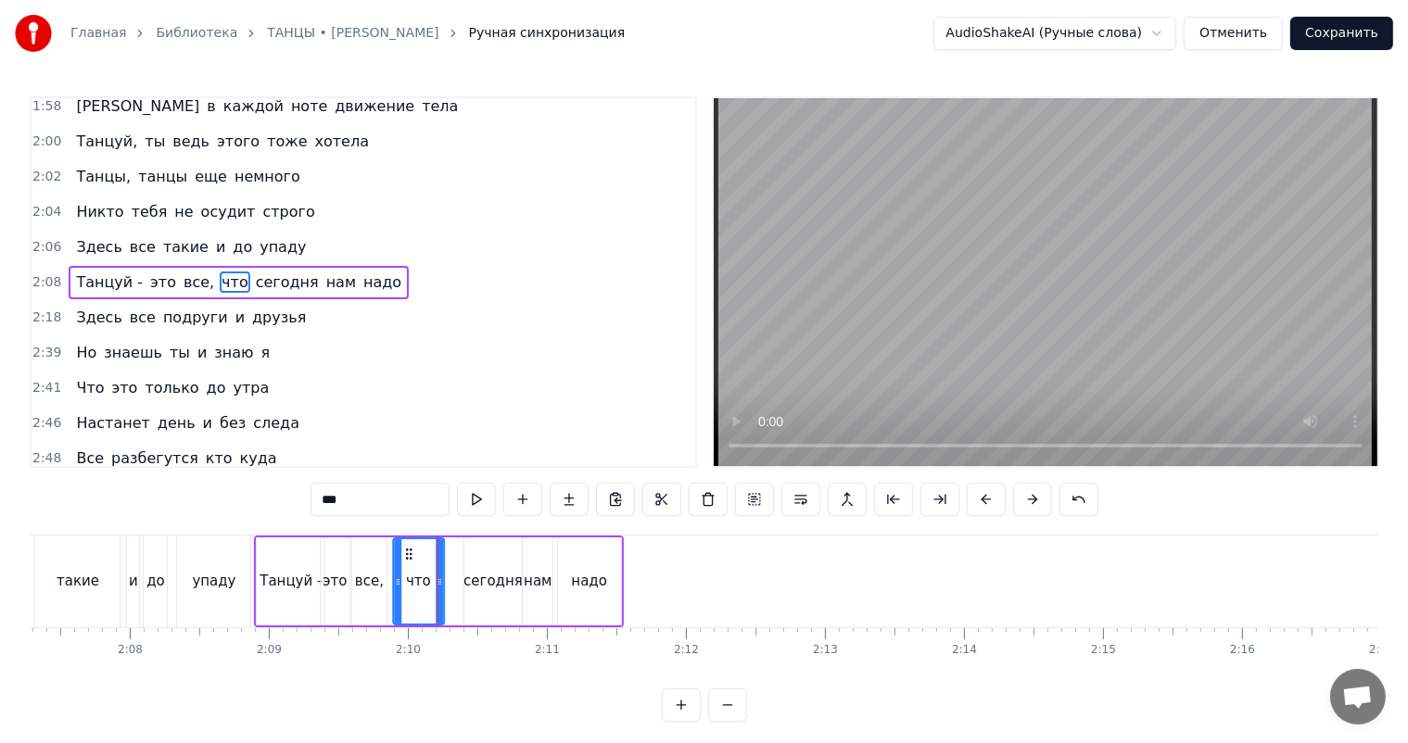
drag, startPoint x: 433, startPoint y: 550, endPoint x: 408, endPoint y: 554, distance: 25.4
click at [408, 554] on icon at bounding box center [407, 554] width 15 height 15
click at [437, 571] on div at bounding box center [437, 582] width 1 height 92
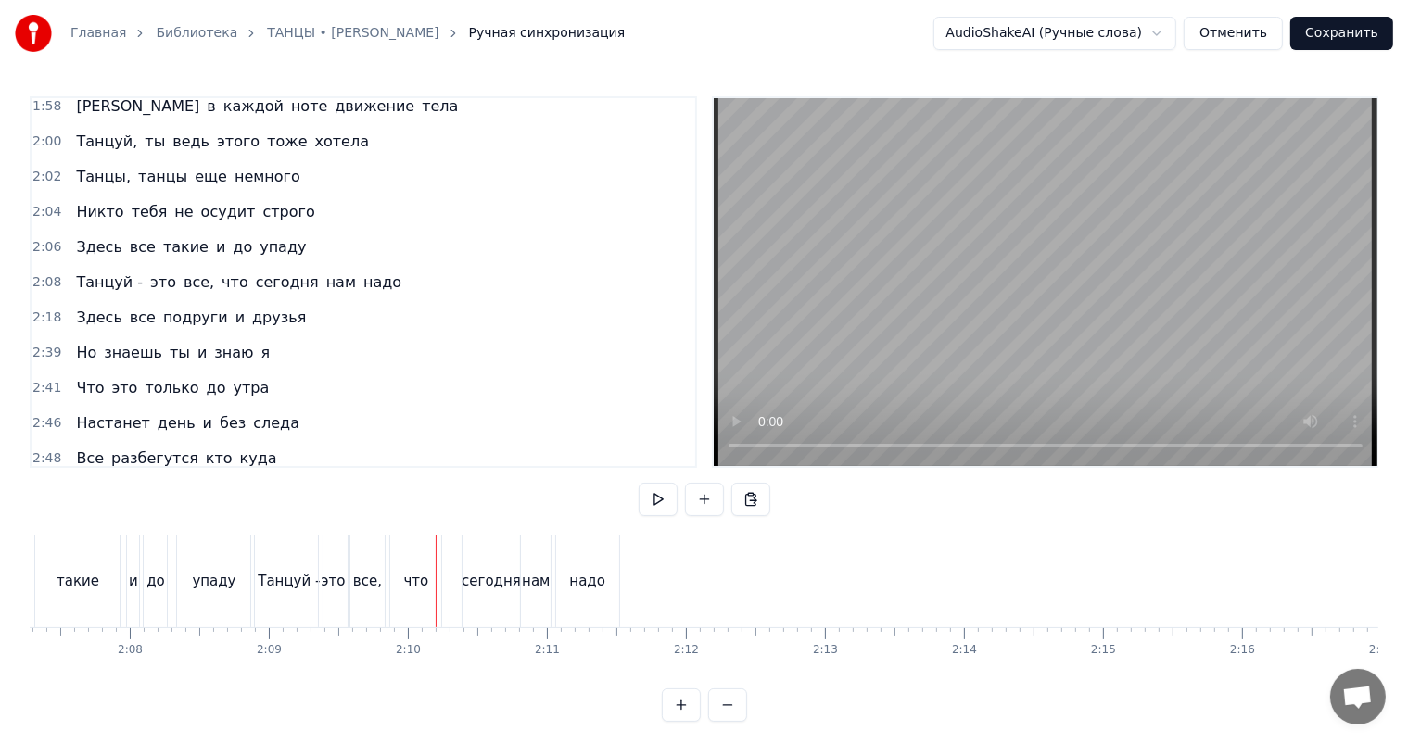
click at [422, 573] on div "что" at bounding box center [415, 581] width 25 height 21
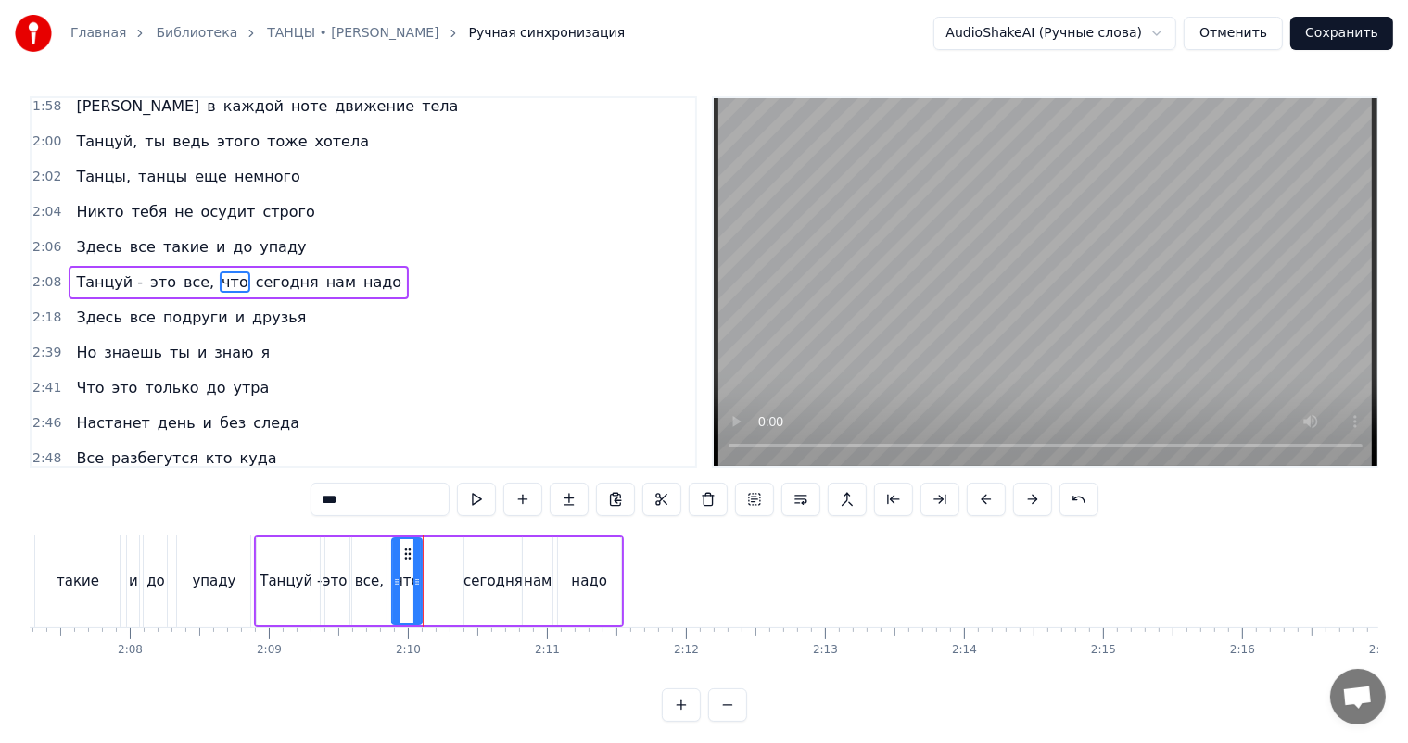
drag, startPoint x: 437, startPoint y: 571, endPoint x: 415, endPoint y: 574, distance: 21.5
click at [415, 574] on div at bounding box center [416, 581] width 7 height 84
click at [478, 578] on div "сегодня" at bounding box center [492, 581] width 59 height 21
type input "*******"
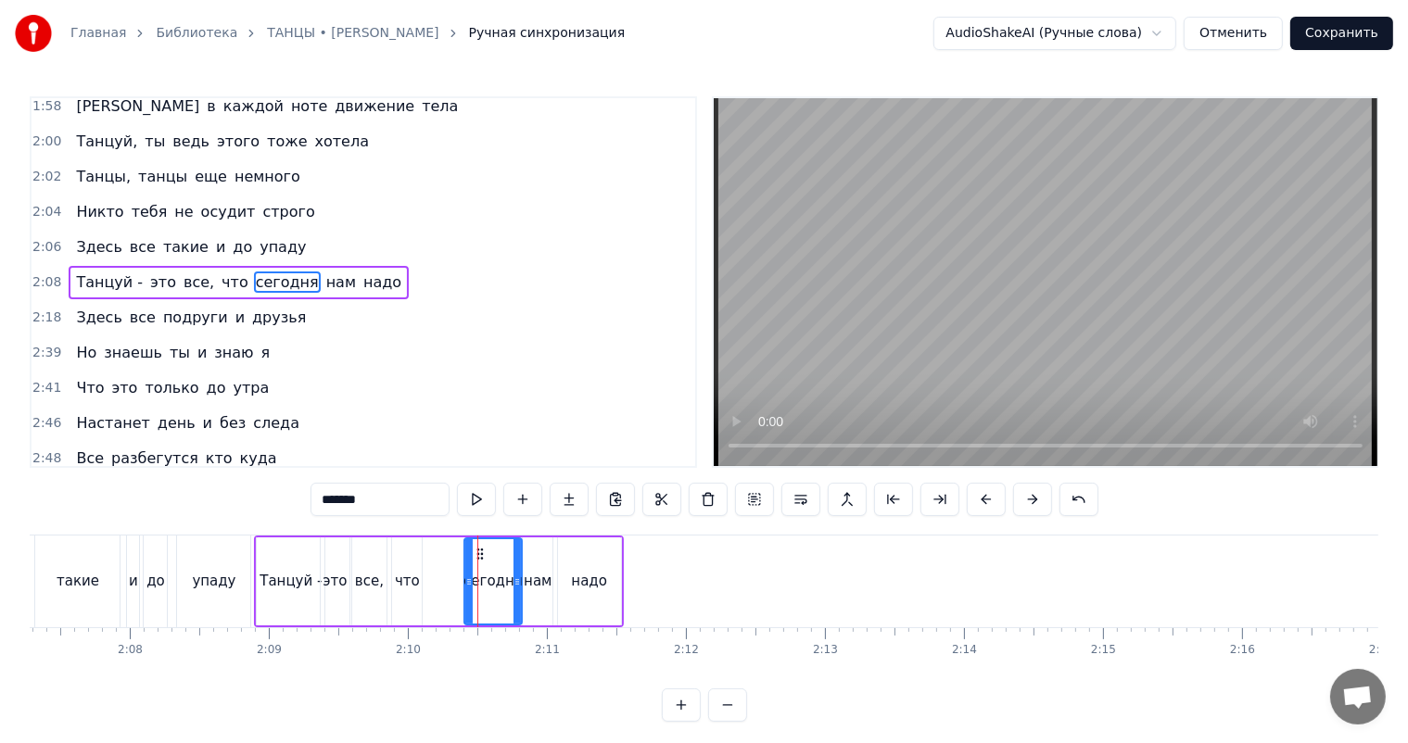
drag, startPoint x: 475, startPoint y: 550, endPoint x: 456, endPoint y: 552, distance: 19.7
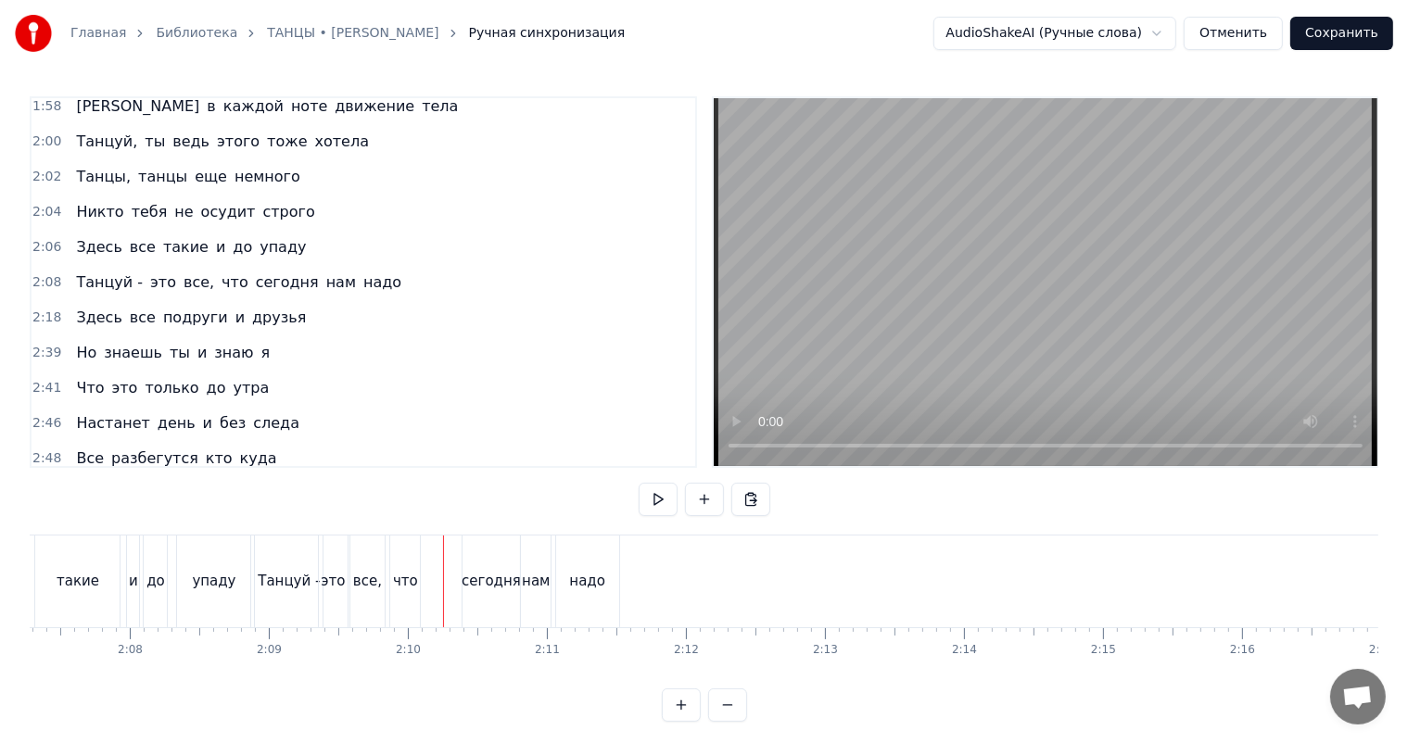
click at [475, 569] on div "сегодня" at bounding box center [490, 582] width 57 height 92
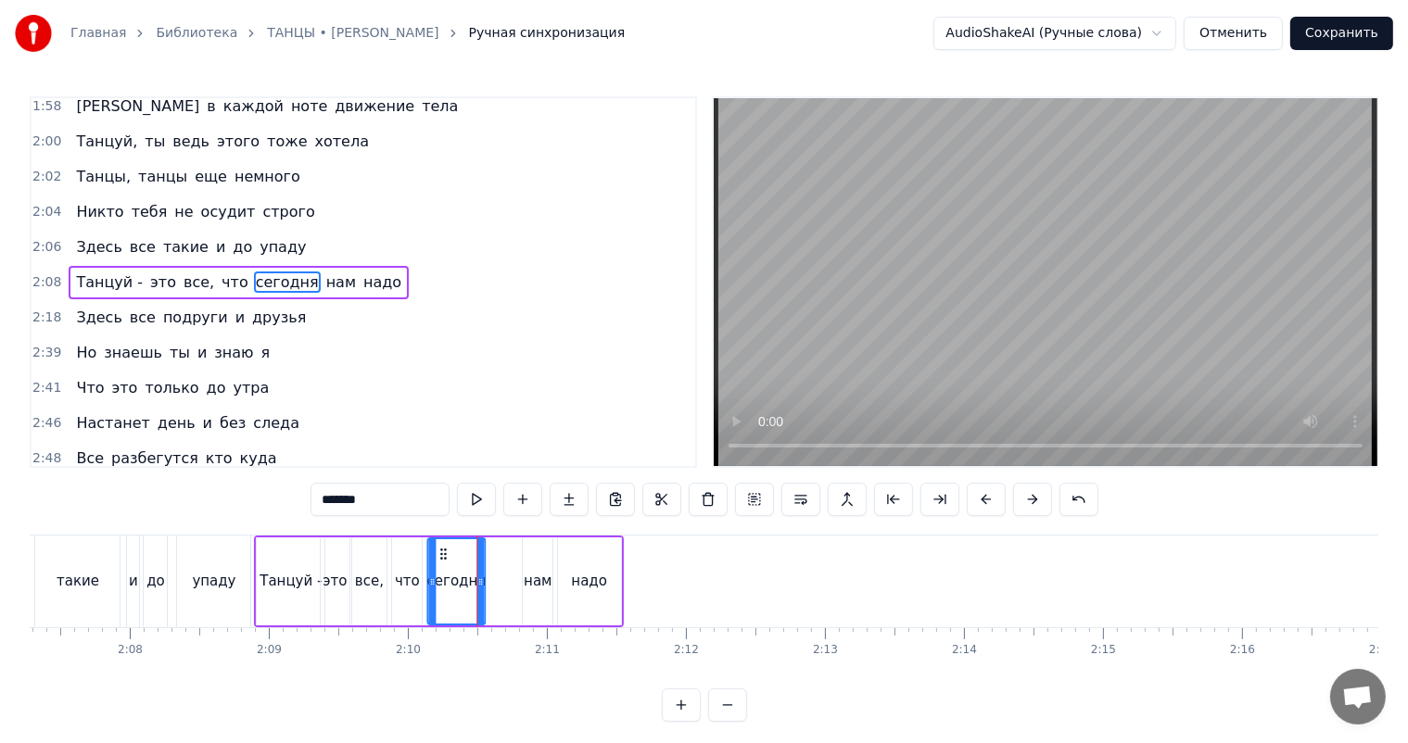
drag, startPoint x: 479, startPoint y: 549, endPoint x: 442, endPoint y: 554, distance: 37.5
click at [442, 554] on icon at bounding box center [443, 554] width 15 height 15
drag, startPoint x: 478, startPoint y: 571, endPoint x: 459, endPoint y: 571, distance: 19.5
click at [460, 571] on div at bounding box center [463, 581] width 7 height 84
click at [530, 579] on div "нам" at bounding box center [538, 581] width 28 height 21
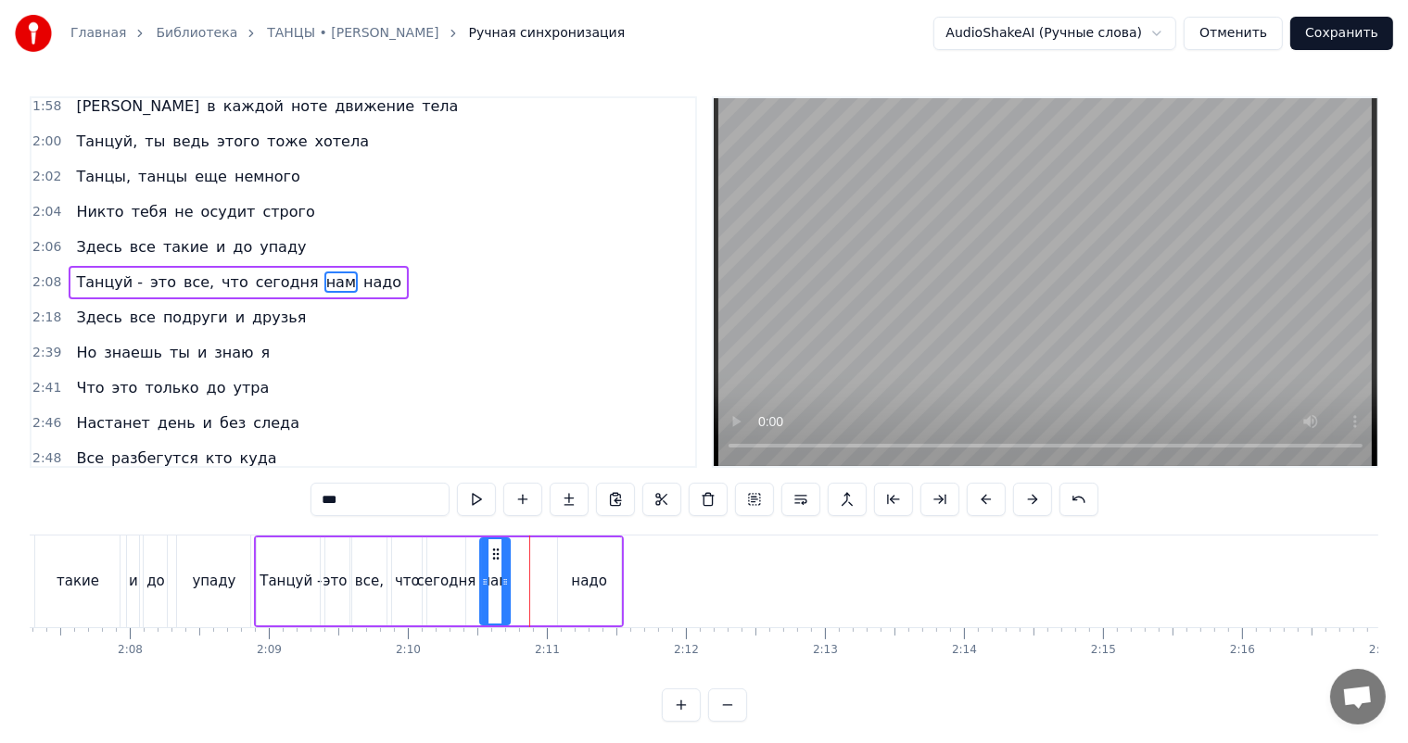
drag, startPoint x: 538, startPoint y: 551, endPoint x: 495, endPoint y: 559, distance: 43.3
click at [495, 559] on icon at bounding box center [495, 554] width 15 height 15
click at [583, 573] on div "надо" at bounding box center [589, 581] width 36 height 21
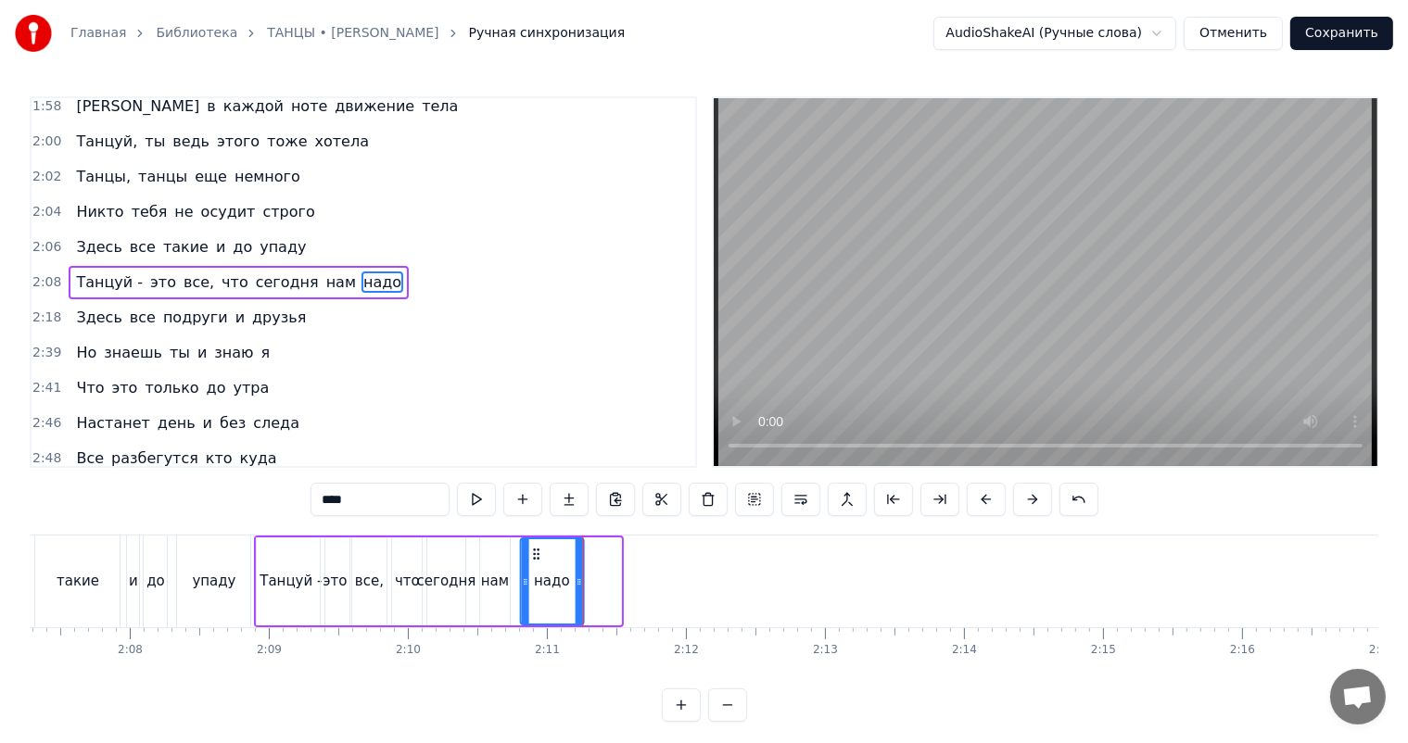
drag, startPoint x: 569, startPoint y: 552, endPoint x: 534, endPoint y: 560, distance: 36.0
click at [530, 560] on icon at bounding box center [535, 554] width 15 height 15
drag, startPoint x: 575, startPoint y: 574, endPoint x: 553, endPoint y: 574, distance: 21.3
click at [553, 575] on icon at bounding box center [556, 582] width 7 height 15
click at [285, 575] on div "Танцуй -" at bounding box center [291, 581] width 62 height 21
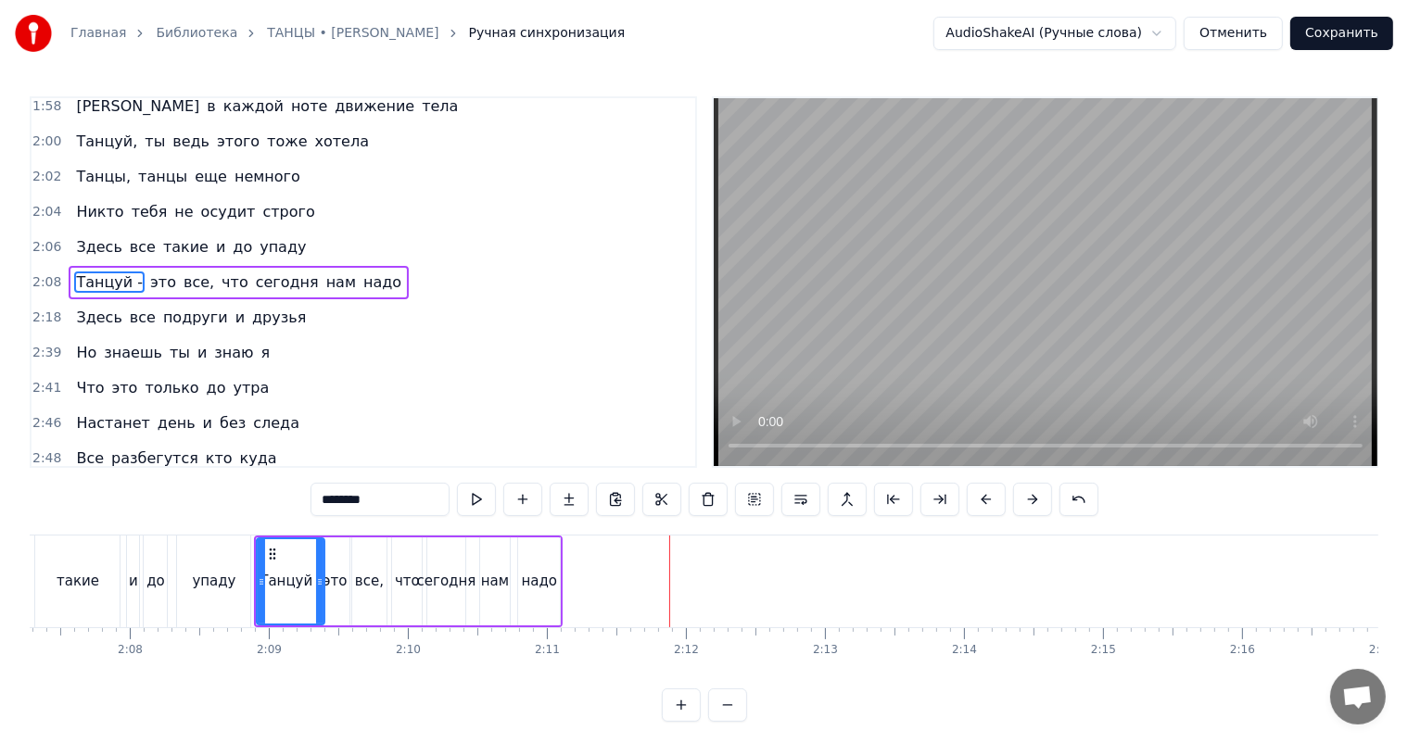
click at [449, 578] on div "сегодня" at bounding box center [446, 581] width 59 height 21
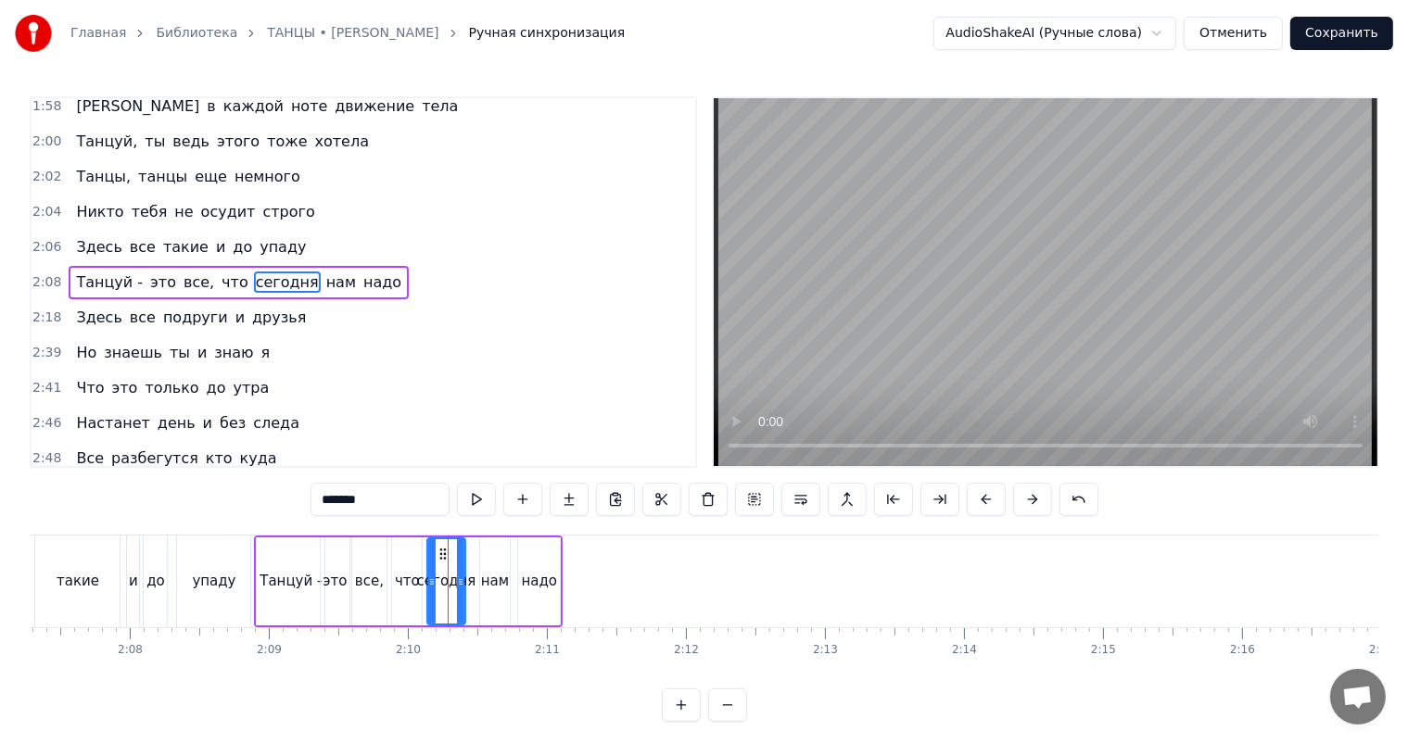
drag, startPoint x: 463, startPoint y: 574, endPoint x: 452, endPoint y: 574, distance: 11.1
click at [452, 574] on div "сегодня" at bounding box center [446, 581] width 59 height 21
click at [439, 553] on circle at bounding box center [439, 553] width 1 height 1
drag, startPoint x: 457, startPoint y: 567, endPoint x: 446, endPoint y: 569, distance: 11.3
click at [446, 569] on div at bounding box center [443, 581] width 7 height 84
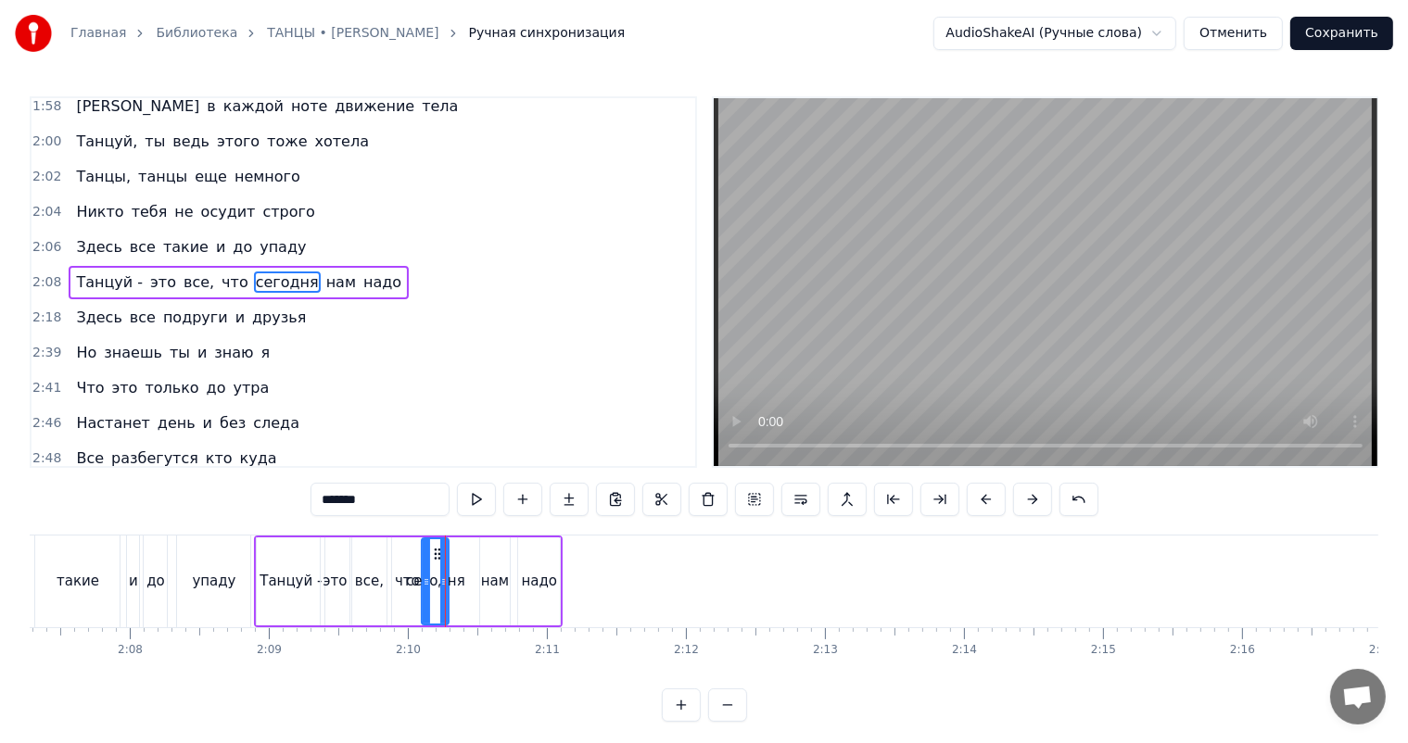
click at [284, 572] on div "Танцуй -" at bounding box center [291, 581] width 62 height 21
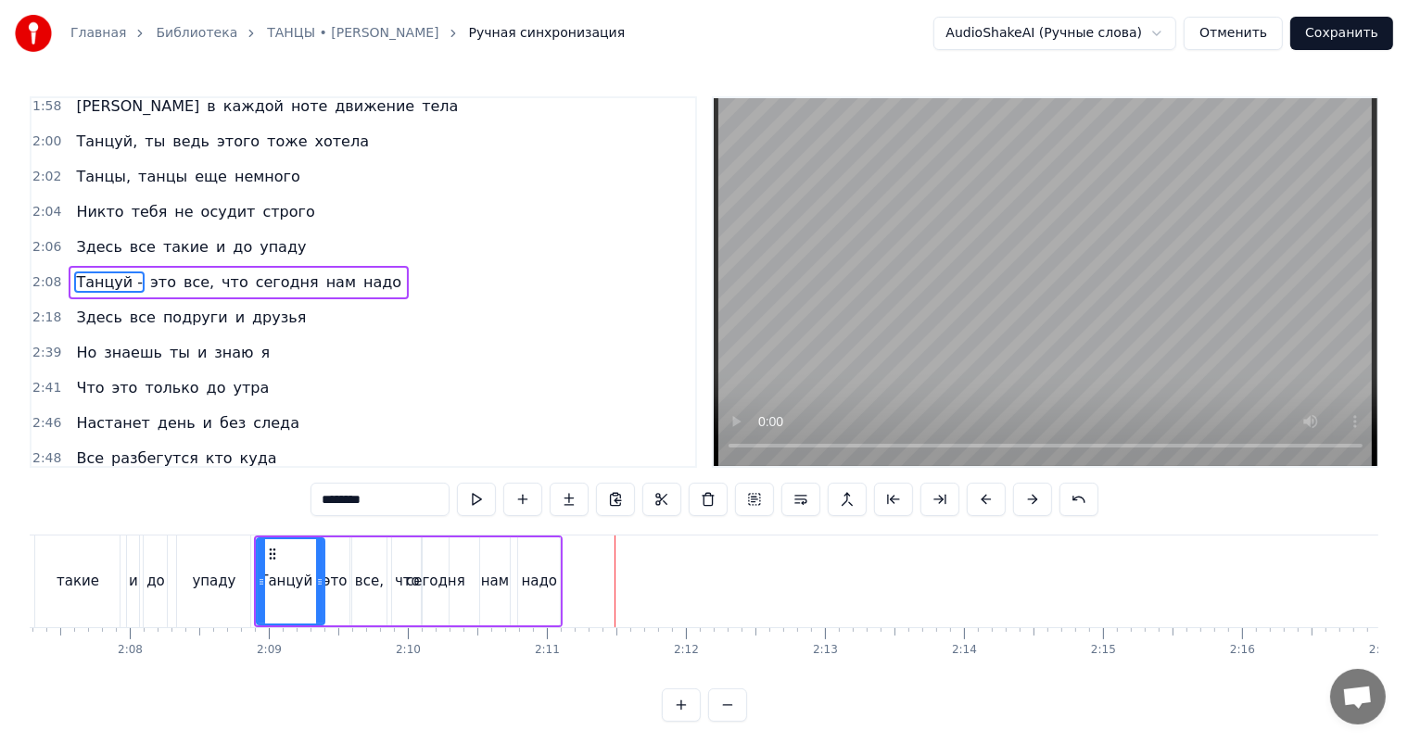
click at [493, 575] on div "нам" at bounding box center [495, 581] width 28 height 21
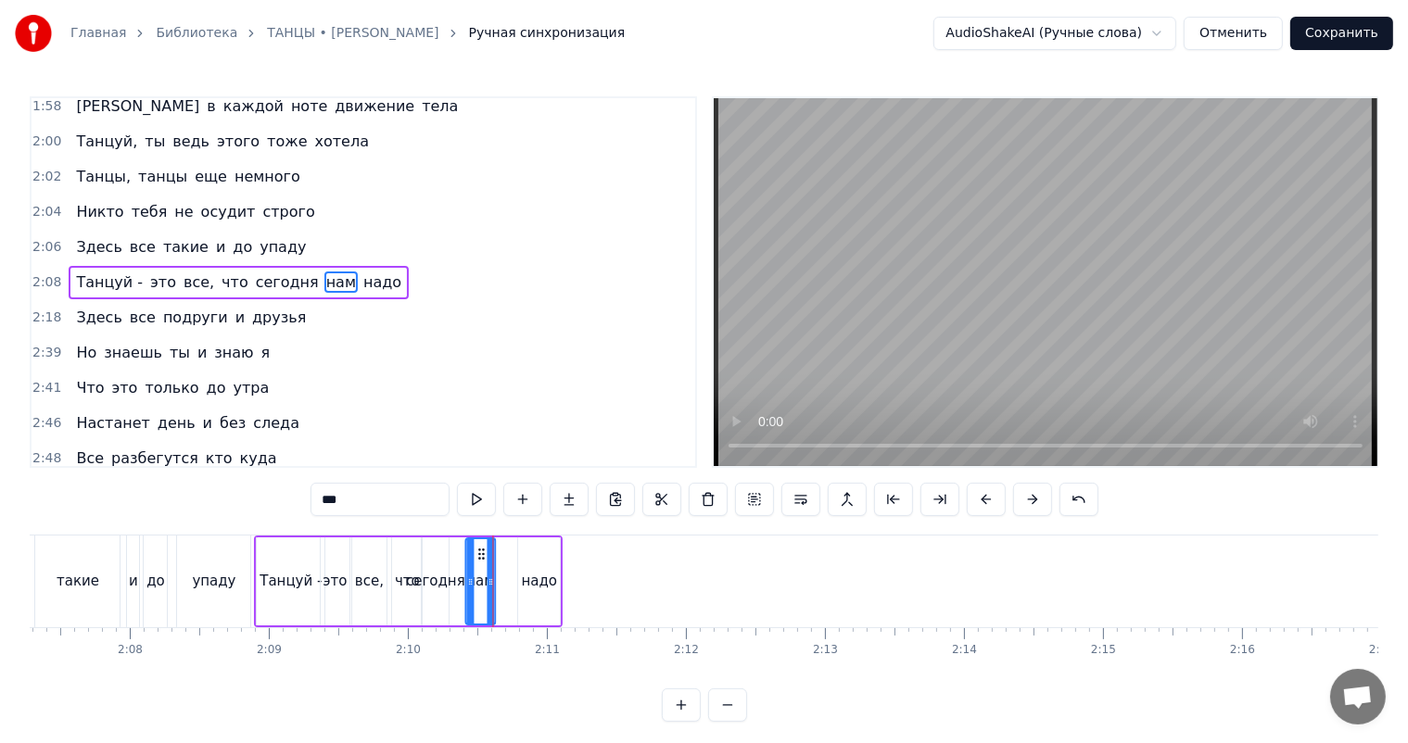
drag, startPoint x: 495, startPoint y: 552, endPoint x: 480, endPoint y: 556, distance: 15.3
click at [480, 556] on icon at bounding box center [481, 554] width 15 height 15
click at [530, 582] on div "надо" at bounding box center [540, 581] width 36 height 21
drag, startPoint x: 532, startPoint y: 553, endPoint x: 513, endPoint y: 558, distance: 19.1
click at [513, 558] on icon at bounding box center [517, 554] width 15 height 15
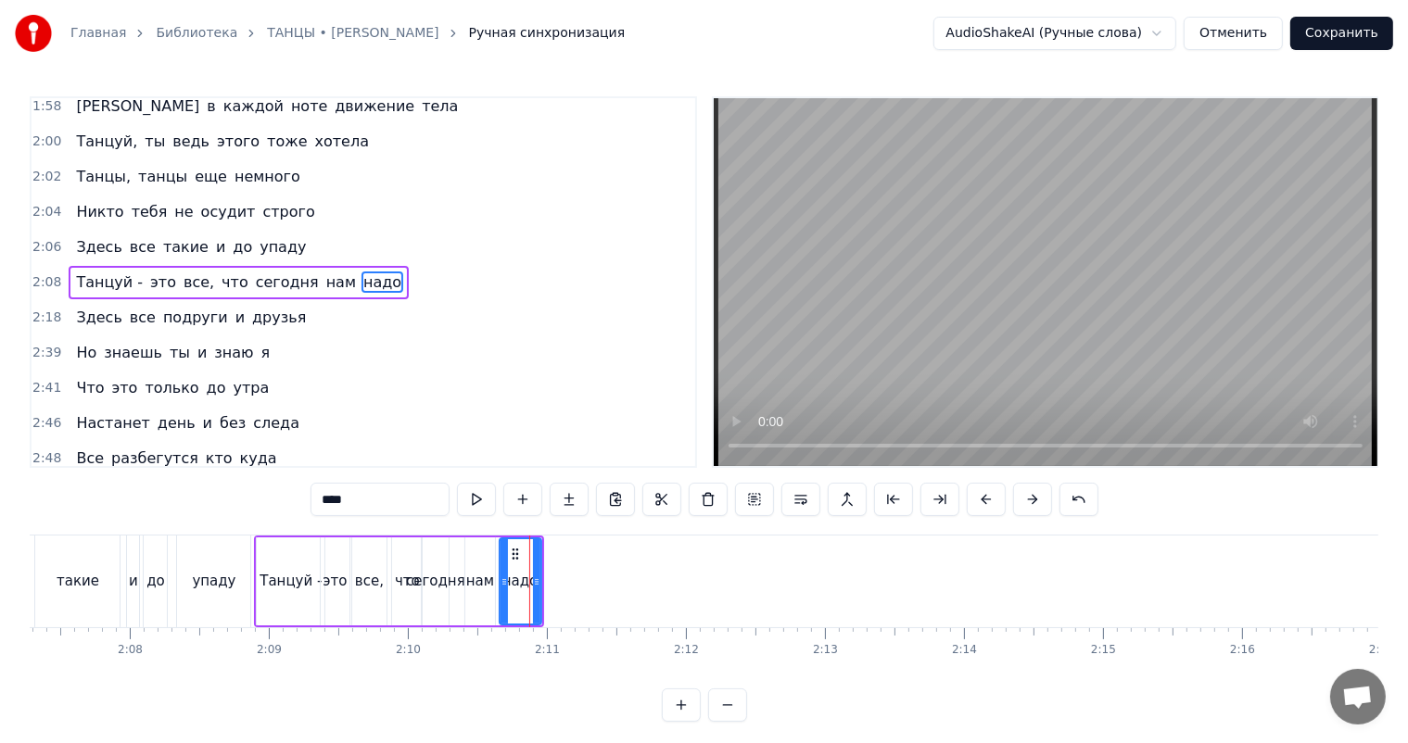
click at [282, 586] on div "Танцуй -" at bounding box center [291, 581] width 62 height 21
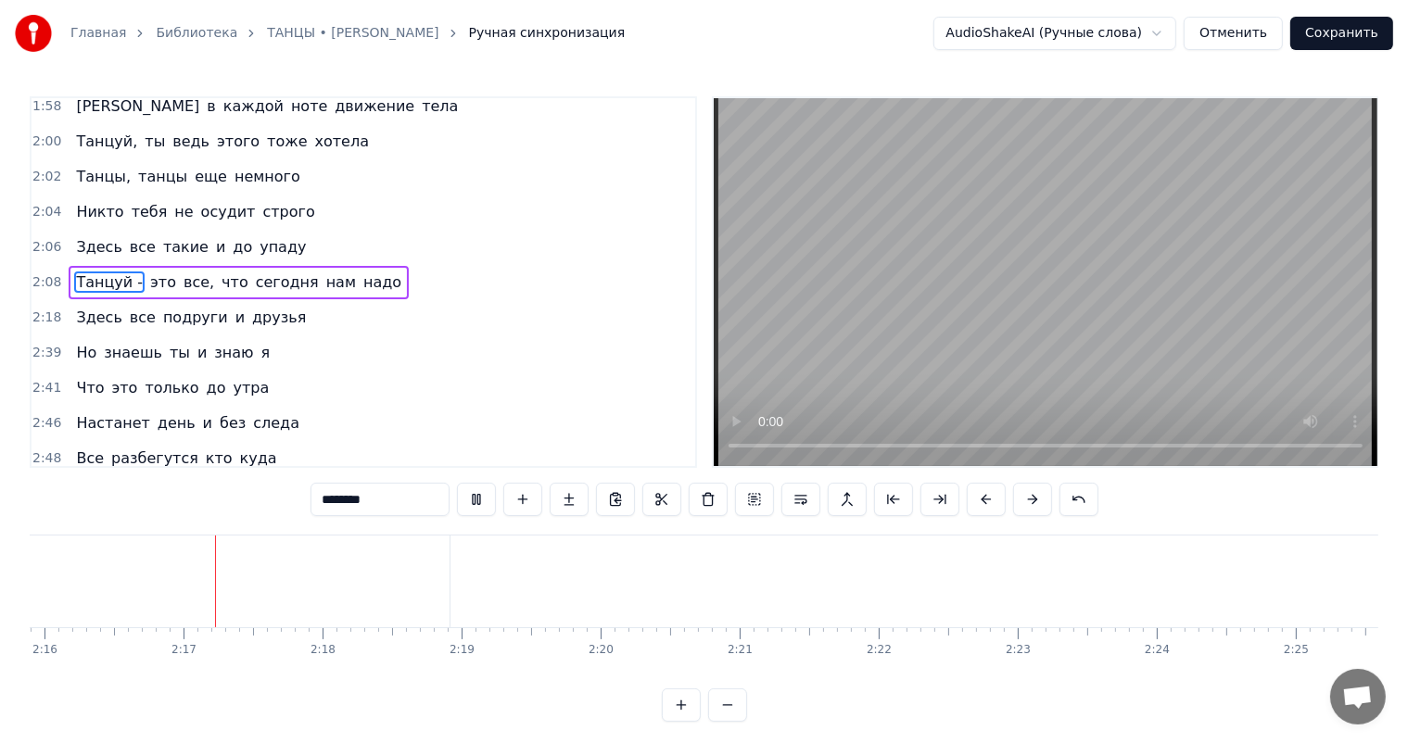
scroll to position [0, 18896]
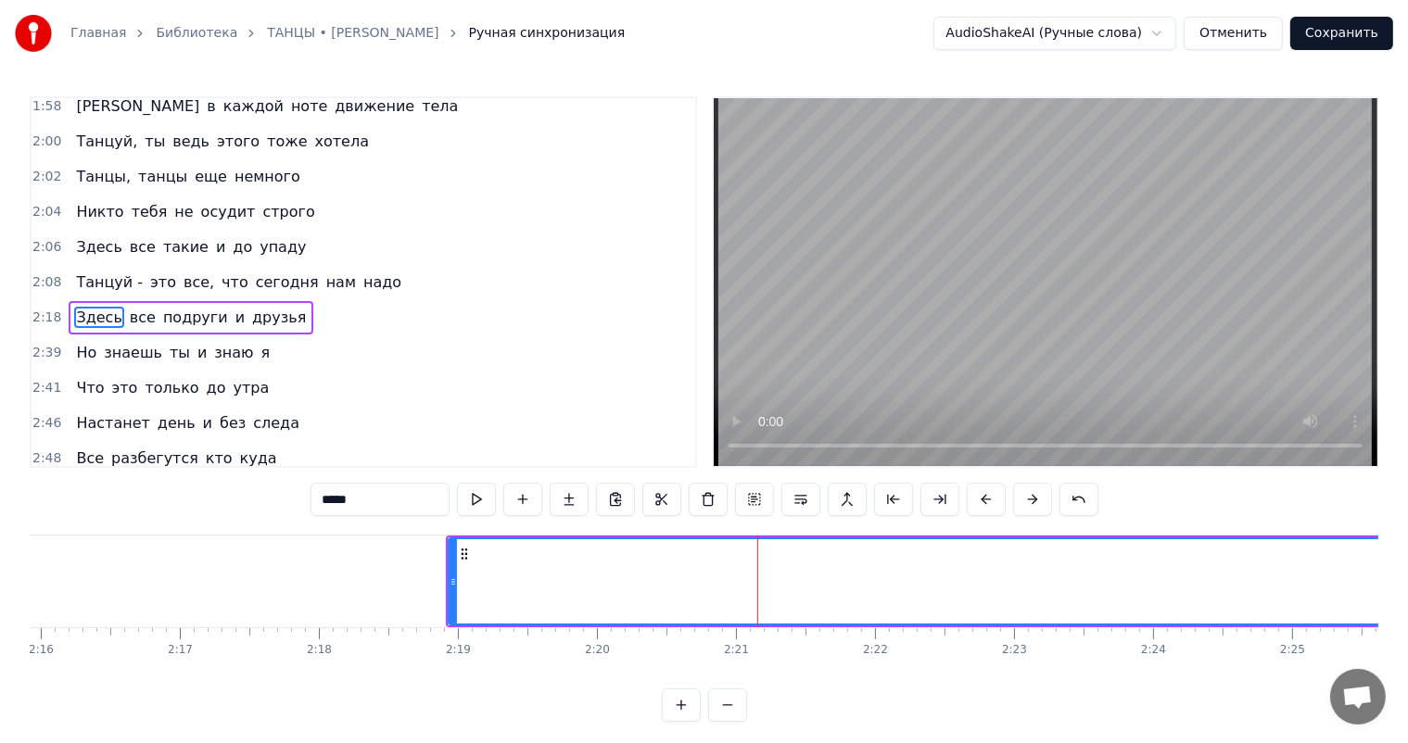
scroll to position [1101, 0]
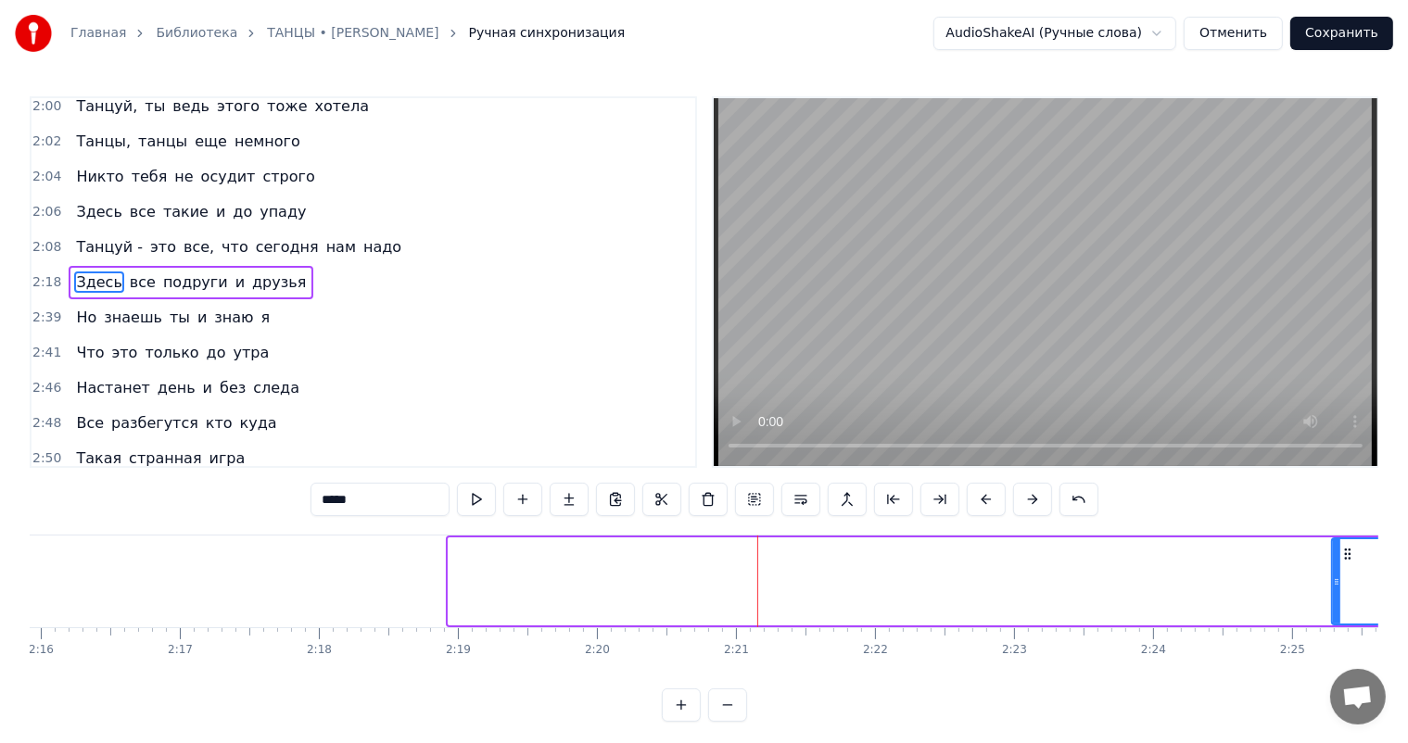
drag, startPoint x: 452, startPoint y: 581, endPoint x: 1336, endPoint y: 584, distance: 883.3
click at [1336, 584] on icon at bounding box center [1336, 582] width 7 height 15
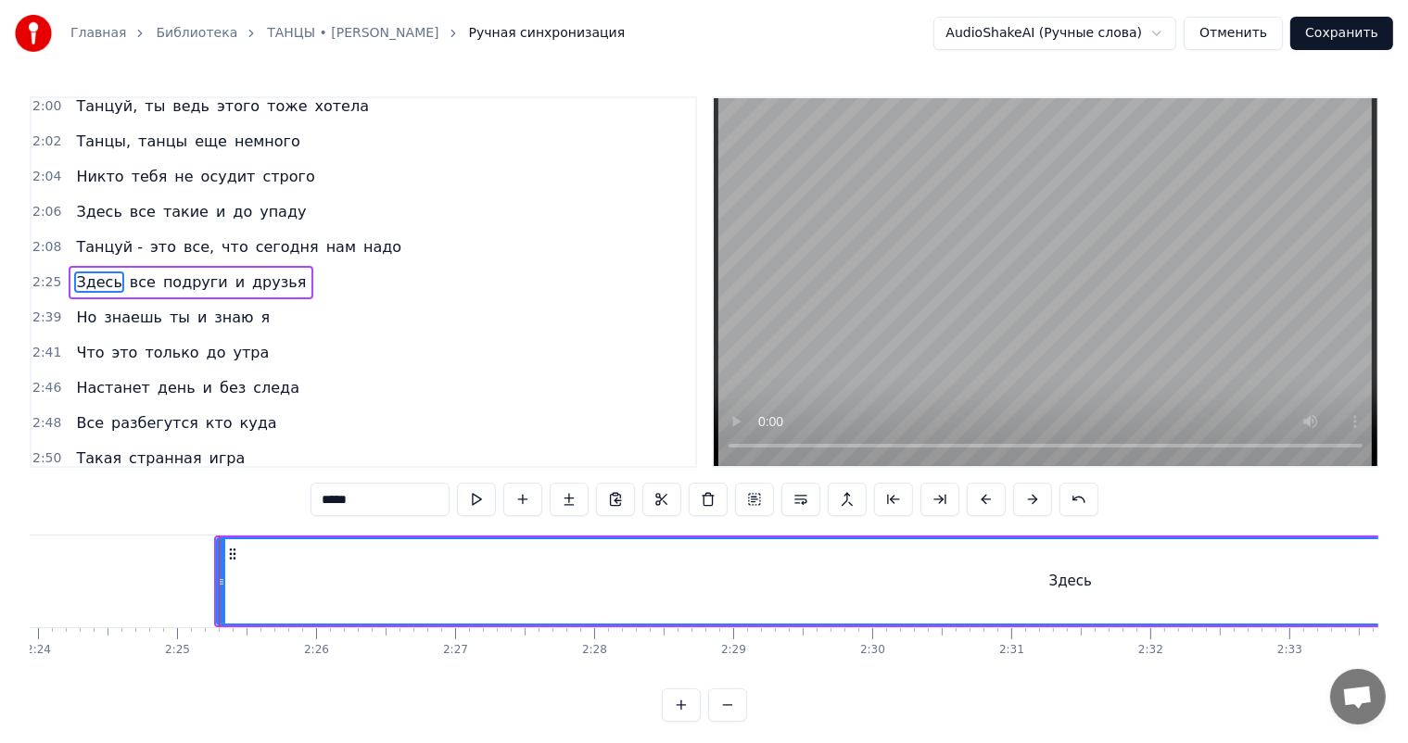
scroll to position [0, 20106]
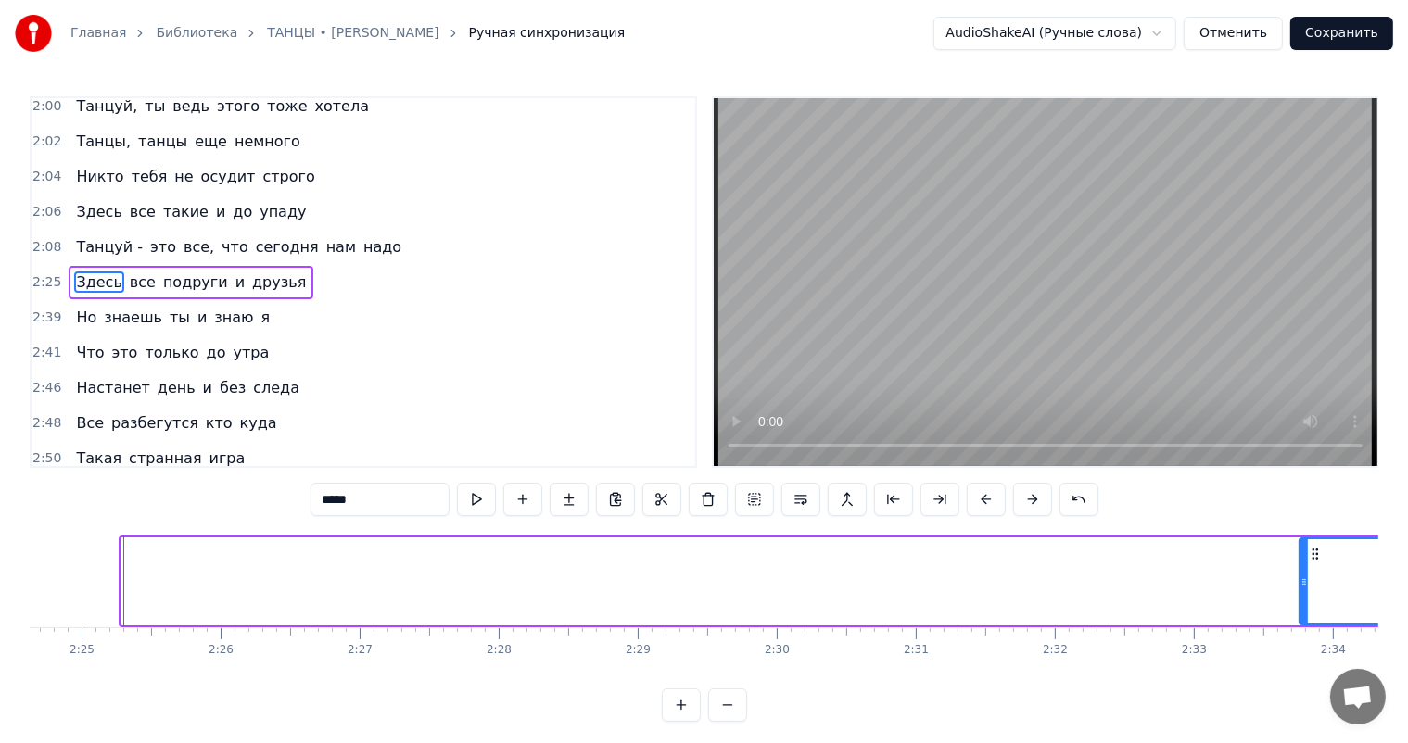
drag, startPoint x: 123, startPoint y: 586, endPoint x: 1301, endPoint y: 578, distance: 1178.0
click at [1301, 578] on icon at bounding box center [1303, 582] width 7 height 15
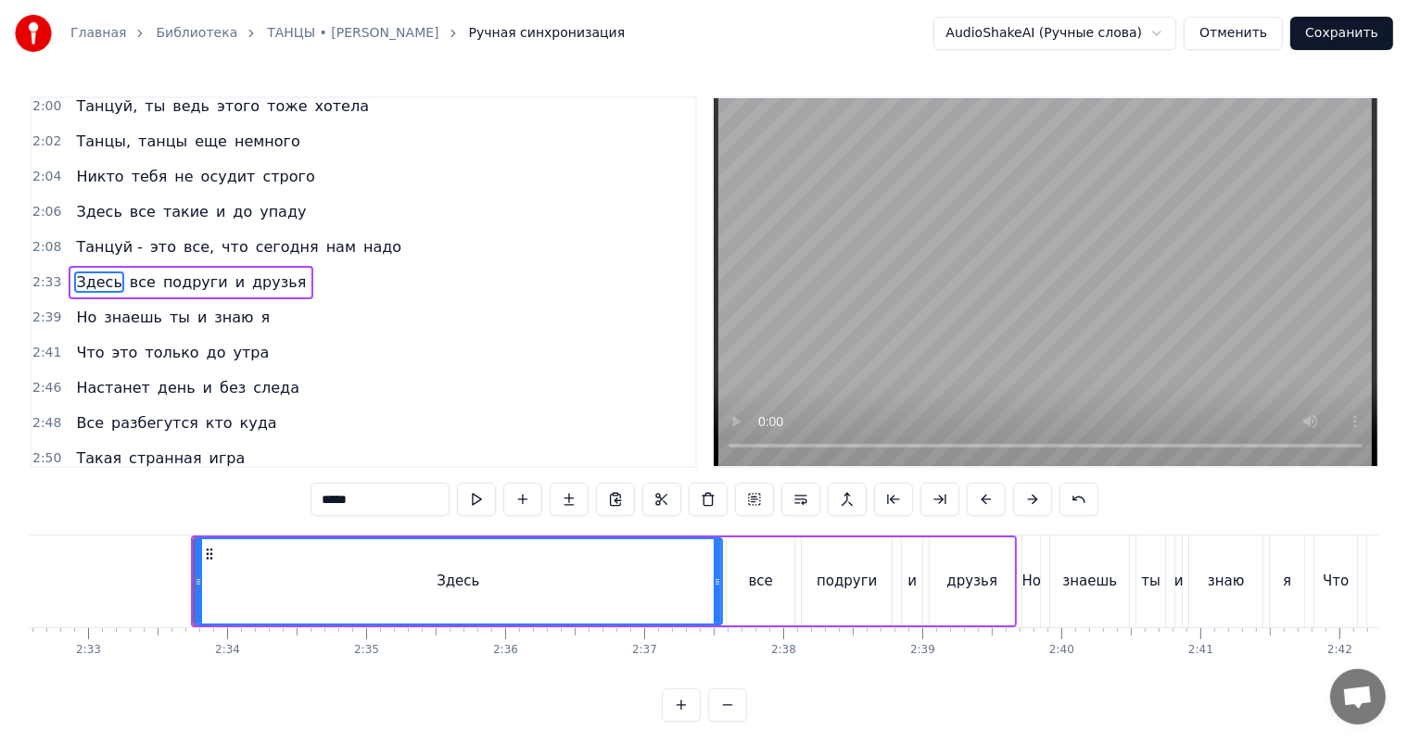
scroll to position [0, 21283]
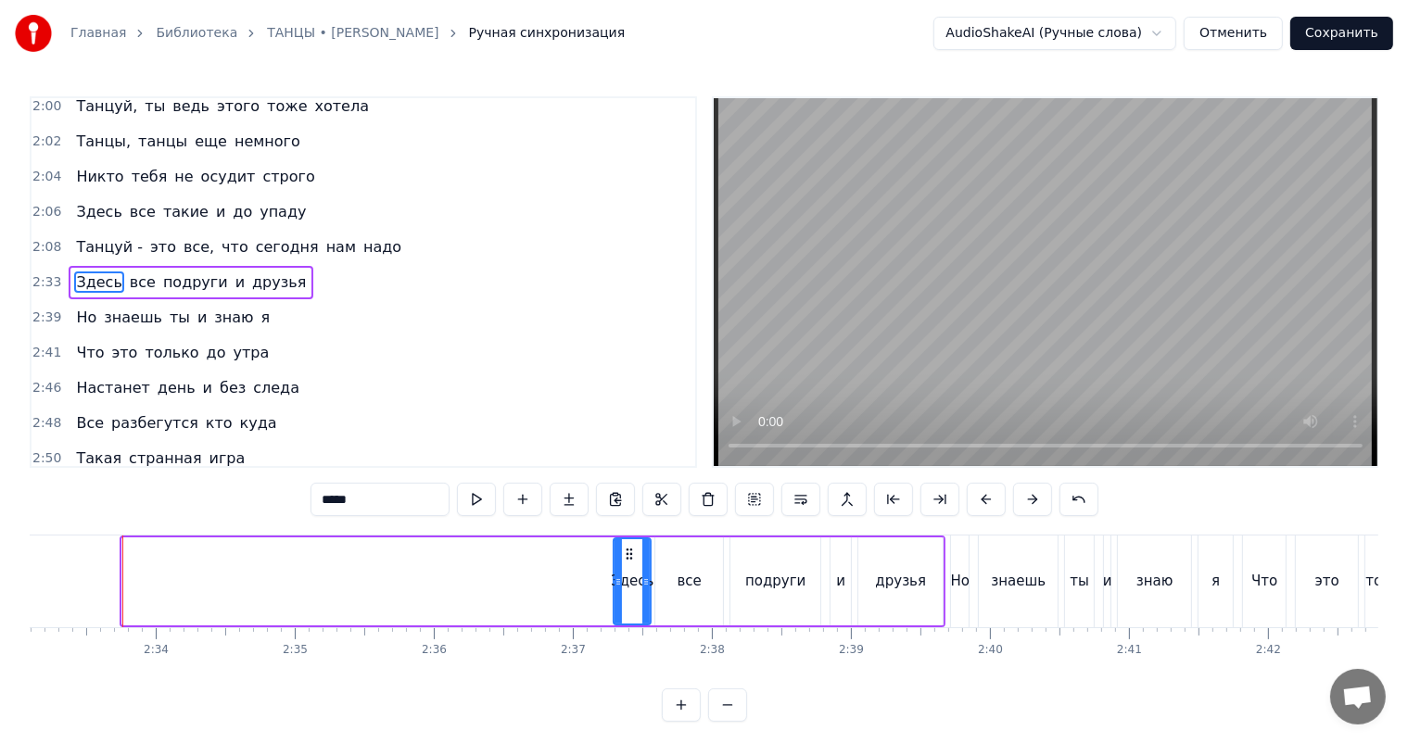
drag, startPoint x: 126, startPoint y: 589, endPoint x: 610, endPoint y: 586, distance: 483.8
click at [614, 586] on icon at bounding box center [617, 582] width 7 height 15
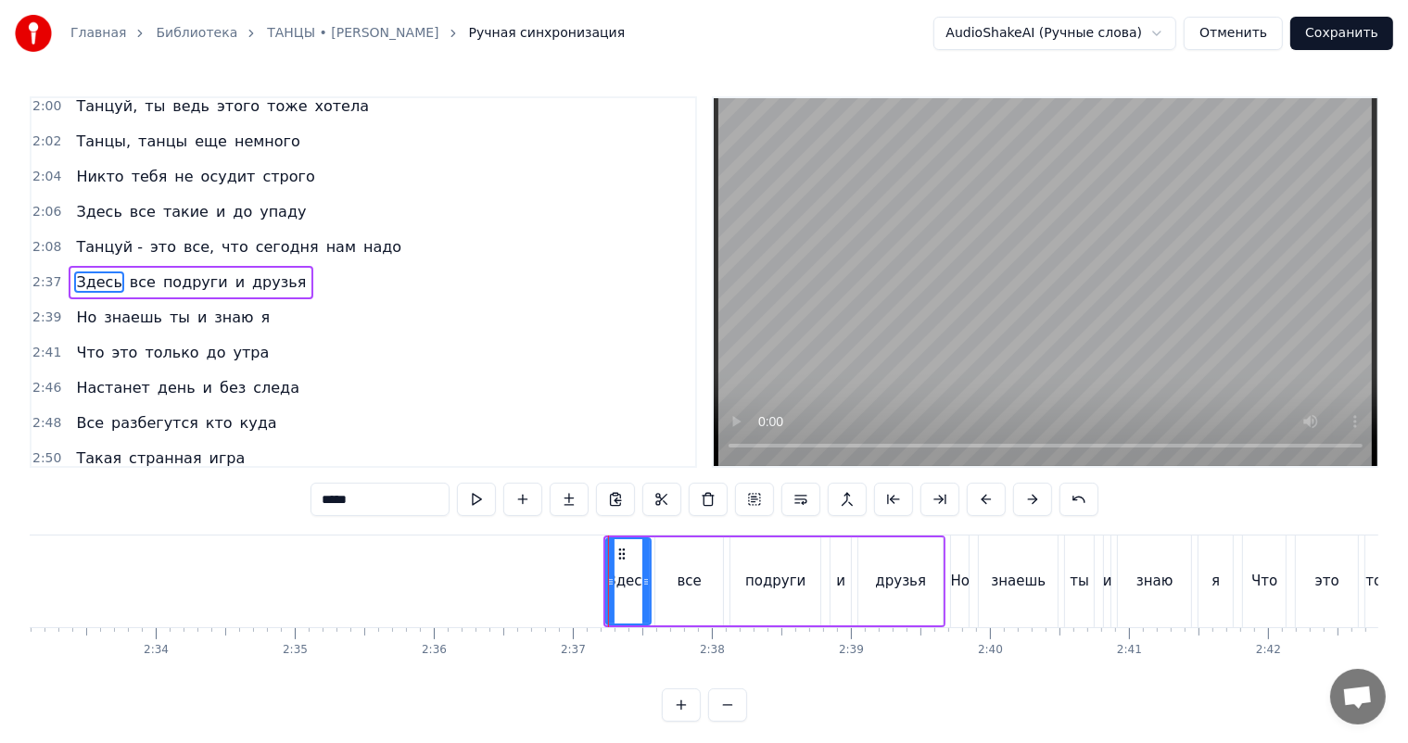
click at [689, 580] on div "все" at bounding box center [690, 581] width 24 height 21
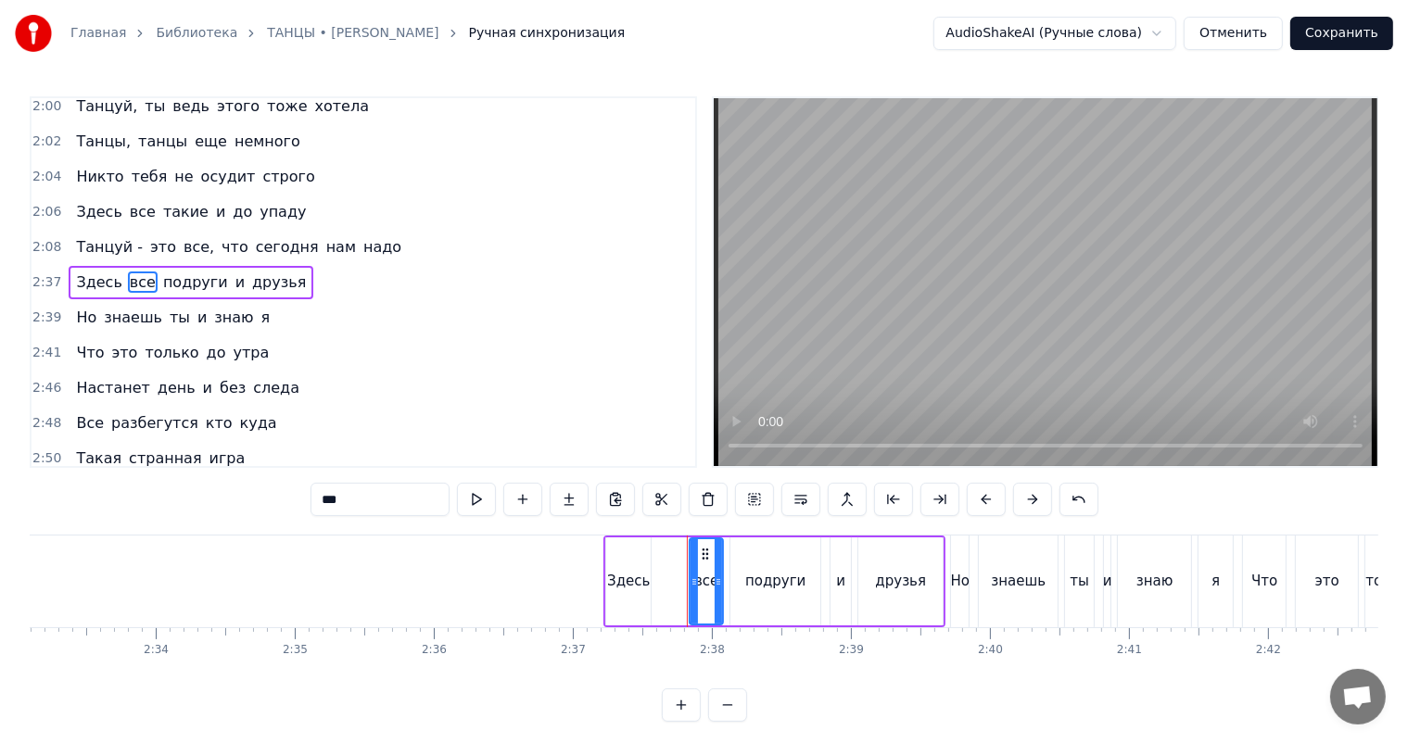
drag, startPoint x: 659, startPoint y: 564, endPoint x: 693, endPoint y: 574, distance: 35.5
click at [693, 574] on div at bounding box center [693, 581] width 7 height 84
click at [639, 577] on div "Здесь" at bounding box center [628, 581] width 43 height 21
type input "*****"
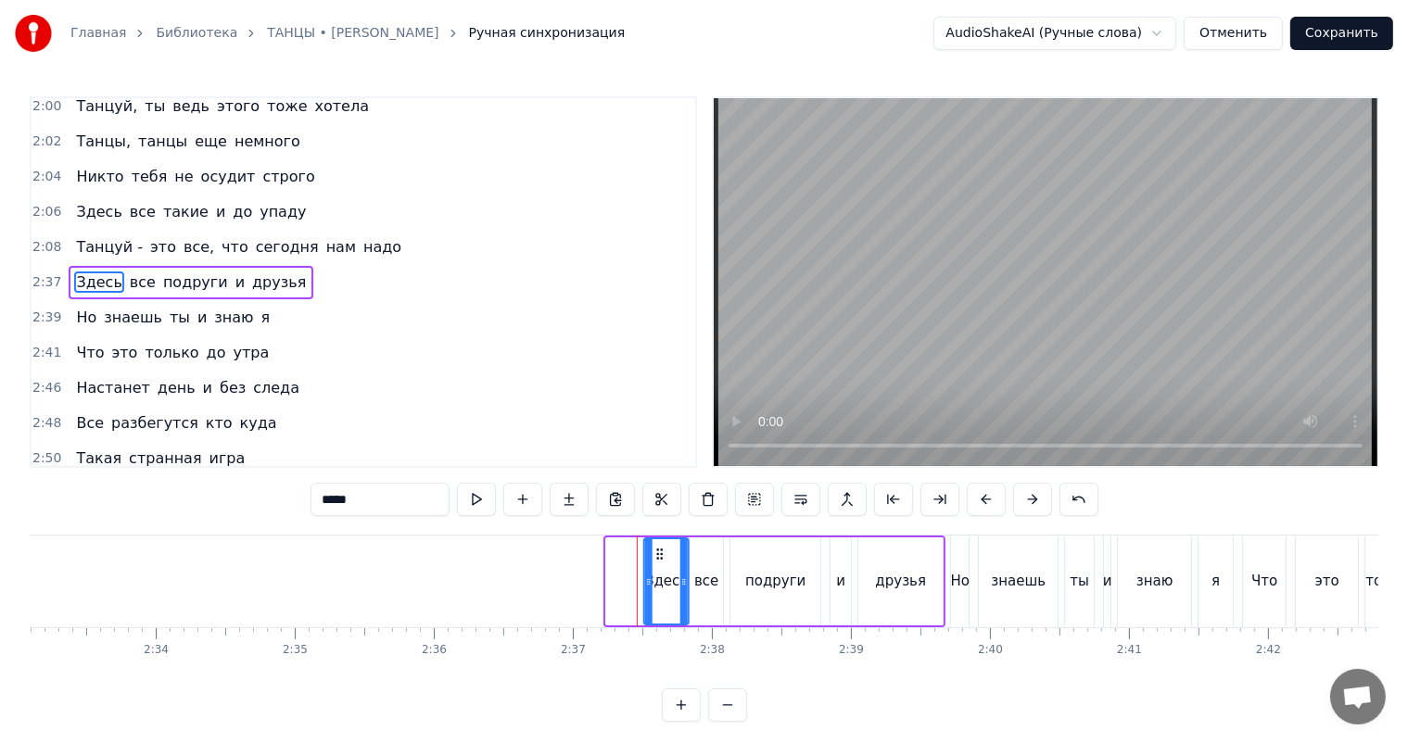
drag, startPoint x: 621, startPoint y: 554, endPoint x: 659, endPoint y: 564, distance: 39.1
click at [659, 564] on div "Здесь" at bounding box center [666, 581] width 43 height 84
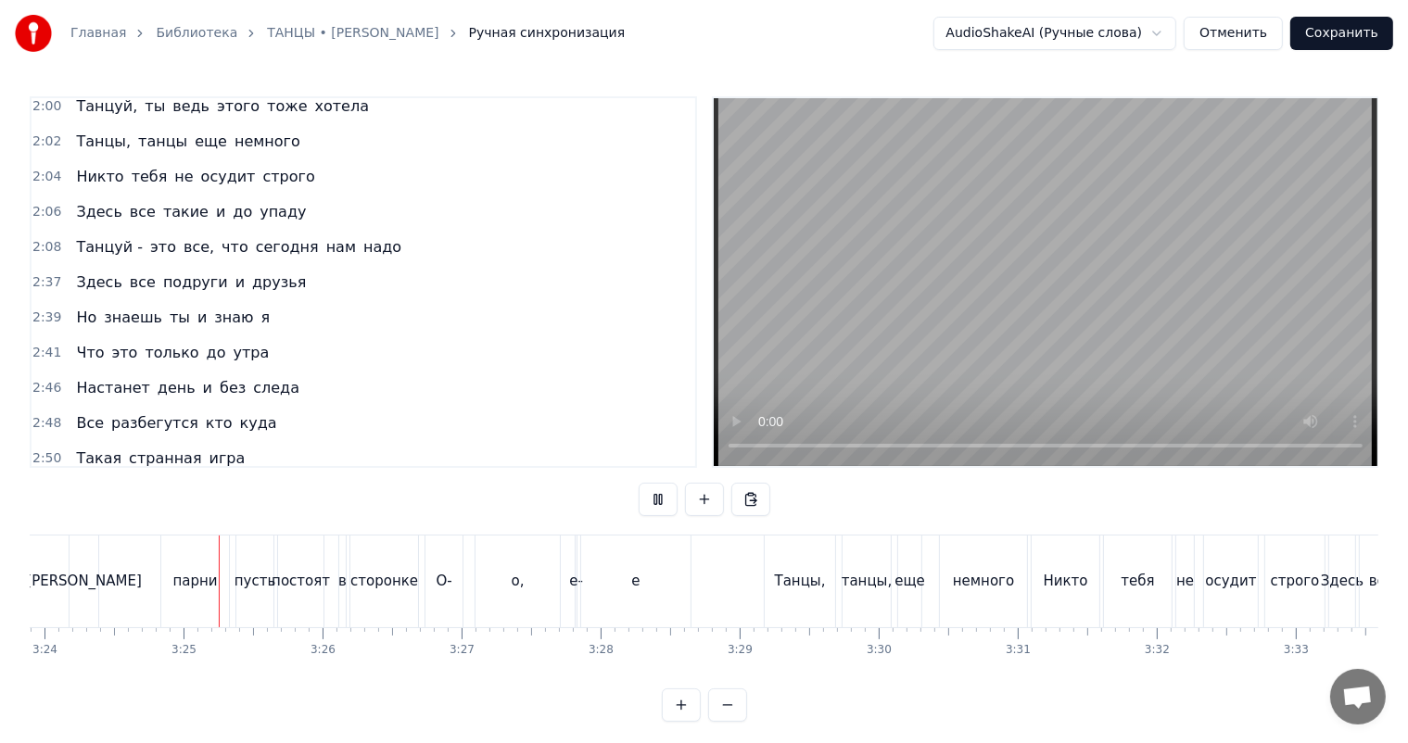
scroll to position [0, 28351]
click at [74, 586] on div "[PERSON_NAME]" at bounding box center [78, 581] width 116 height 21
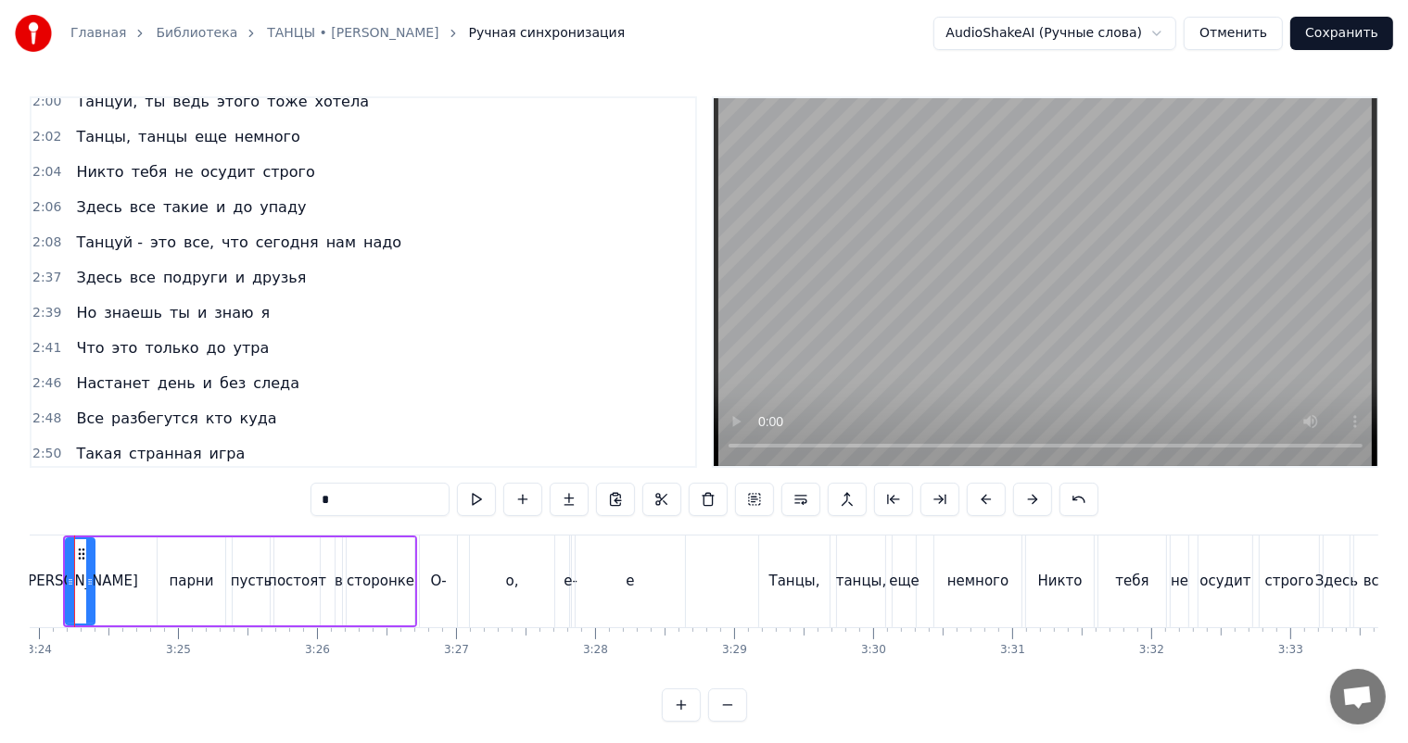
scroll to position [0, 28303]
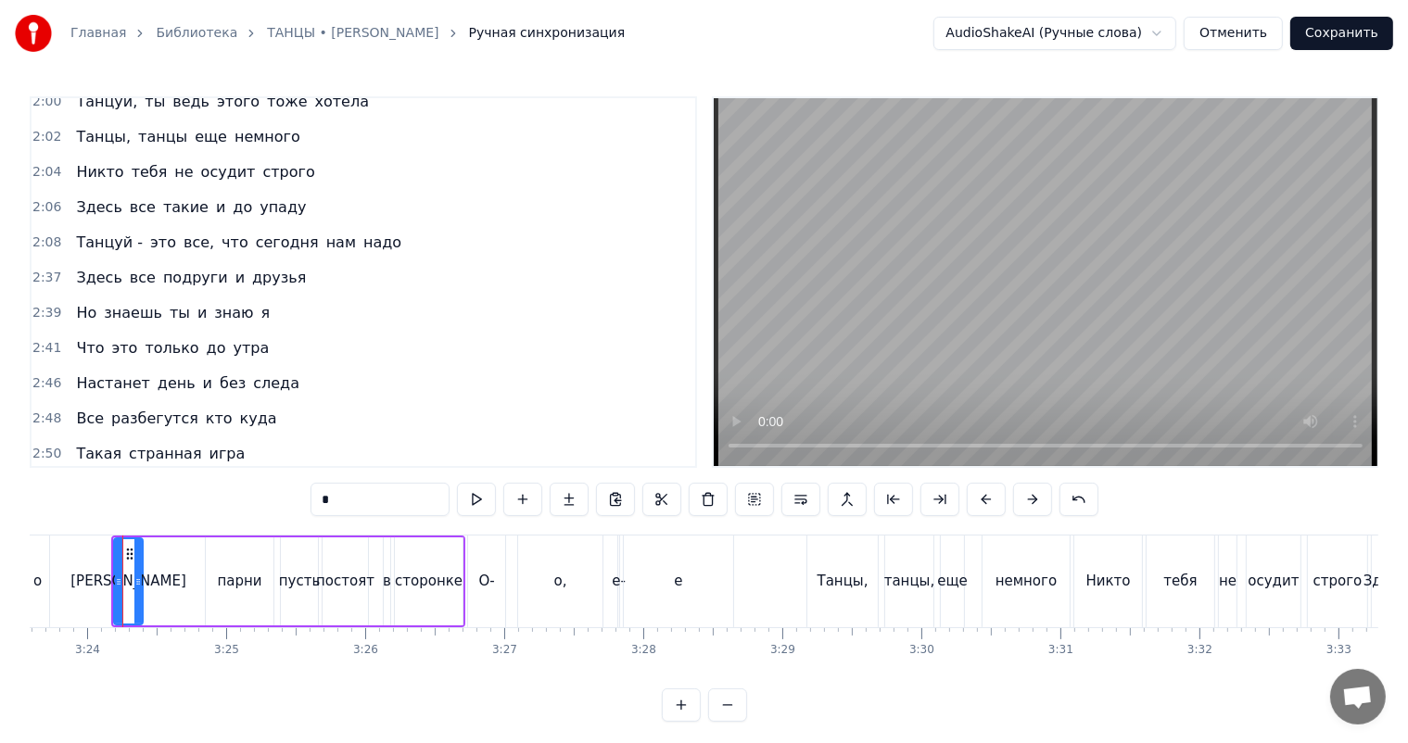
drag, startPoint x: 314, startPoint y: 504, endPoint x: 213, endPoint y: 507, distance: 101.1
click at [213, 507] on div "0:27 Когда зажгутся фонари 0:29 И стихнет город до зари 0:32 Забыв тревоги и де…" at bounding box center [704, 409] width 1349 height 626
click at [174, 586] on div "парни пусть постоят в сторонке" at bounding box center [288, 582] width 354 height 92
click at [222, 577] on div "парни" at bounding box center [240, 581] width 44 height 21
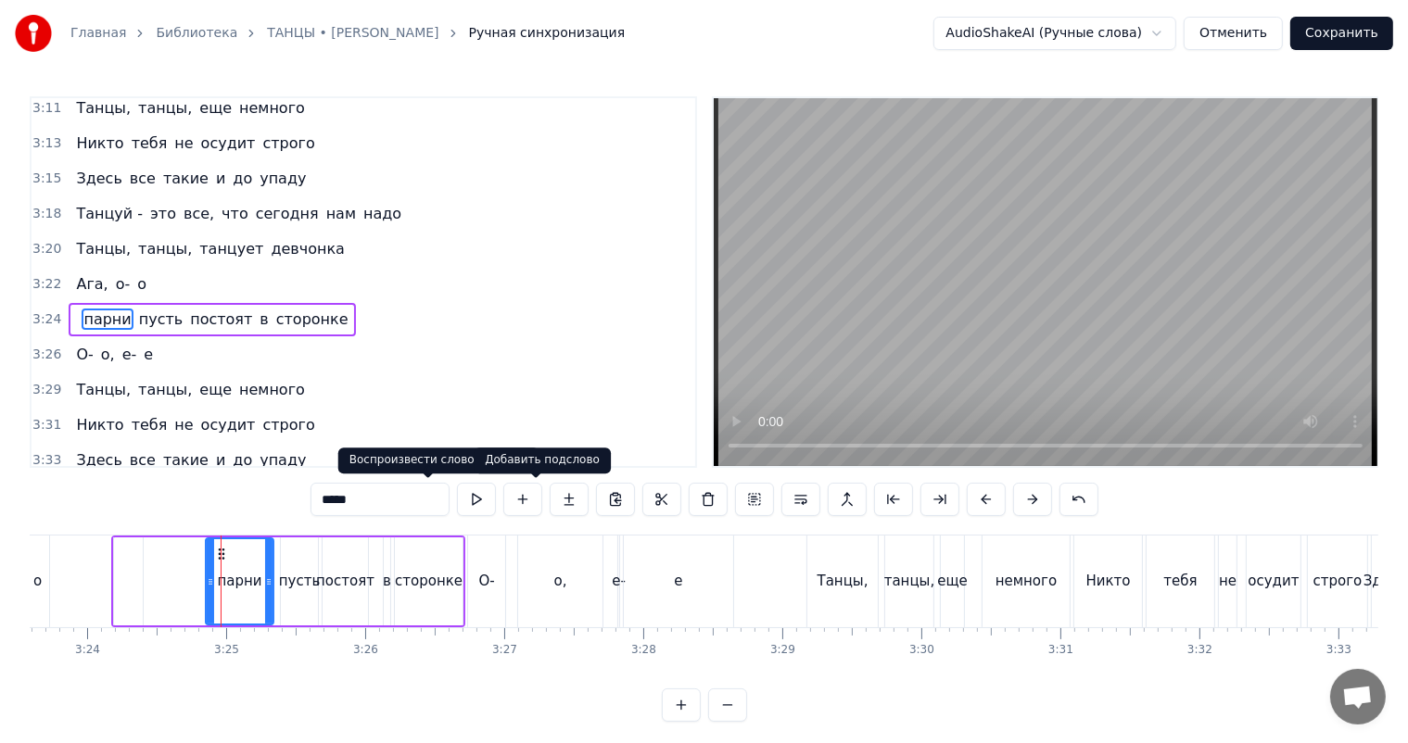
scroll to position [1665, 0]
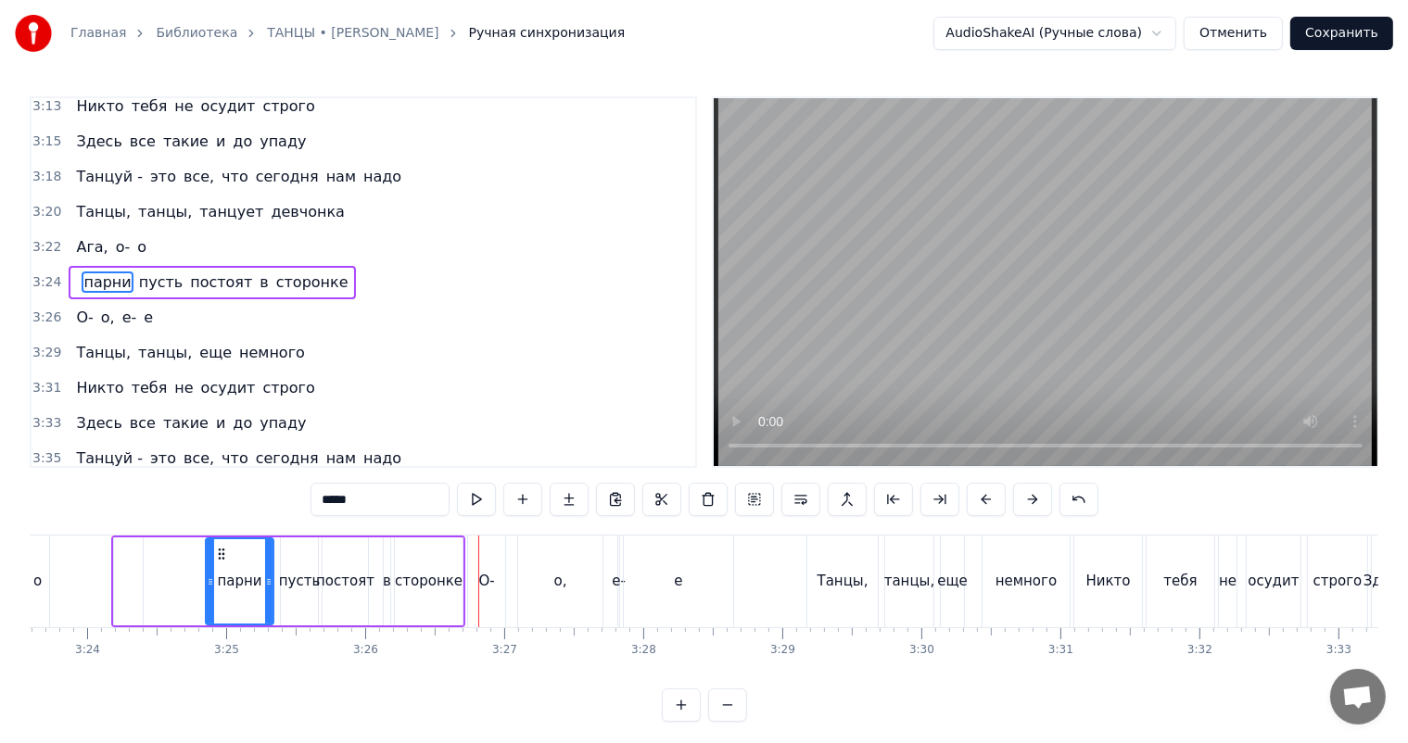
drag, startPoint x: 275, startPoint y: 503, endPoint x: 266, endPoint y: 504, distance: 9.3
click at [310, 504] on input "*****" at bounding box center [379, 499] width 139 height 33
type input "*****"
click at [74, 282] on span at bounding box center [76, 282] width 4 height 21
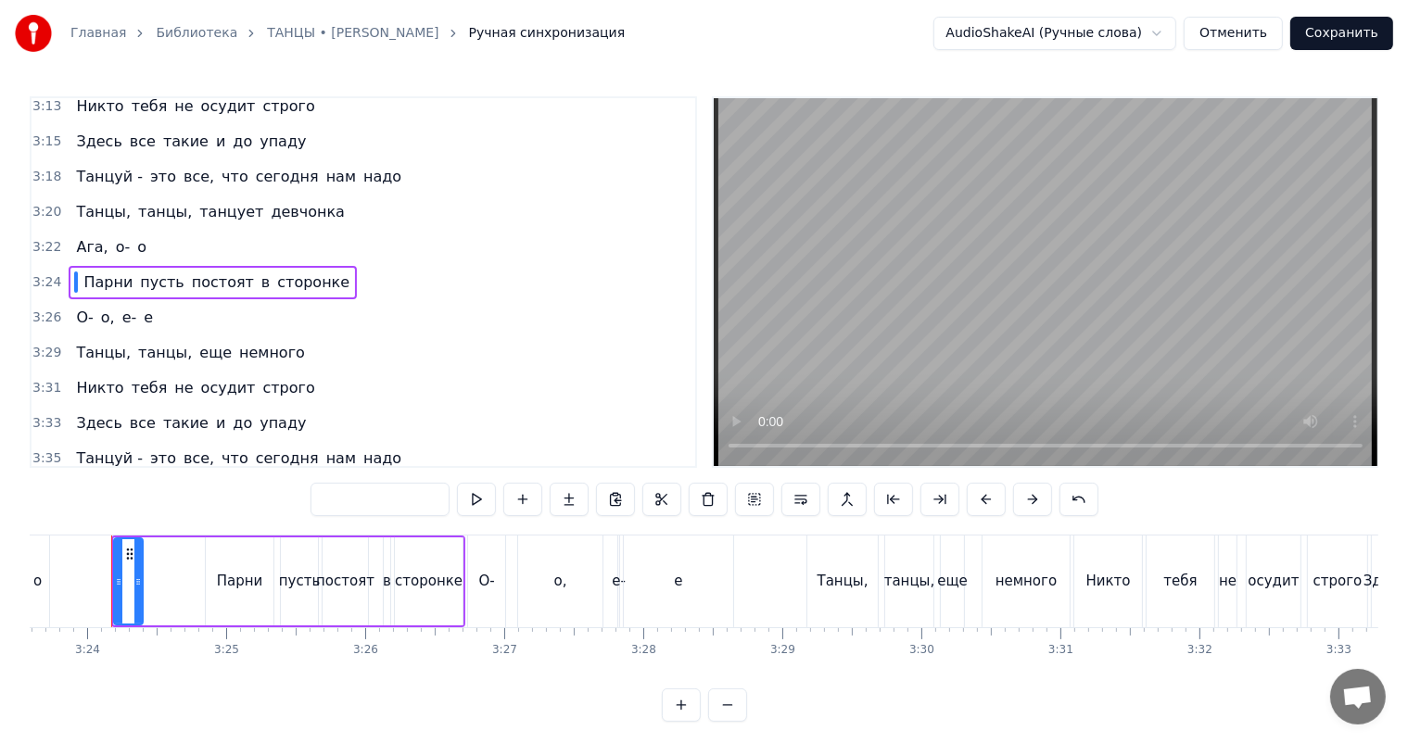
scroll to position [0, 28291]
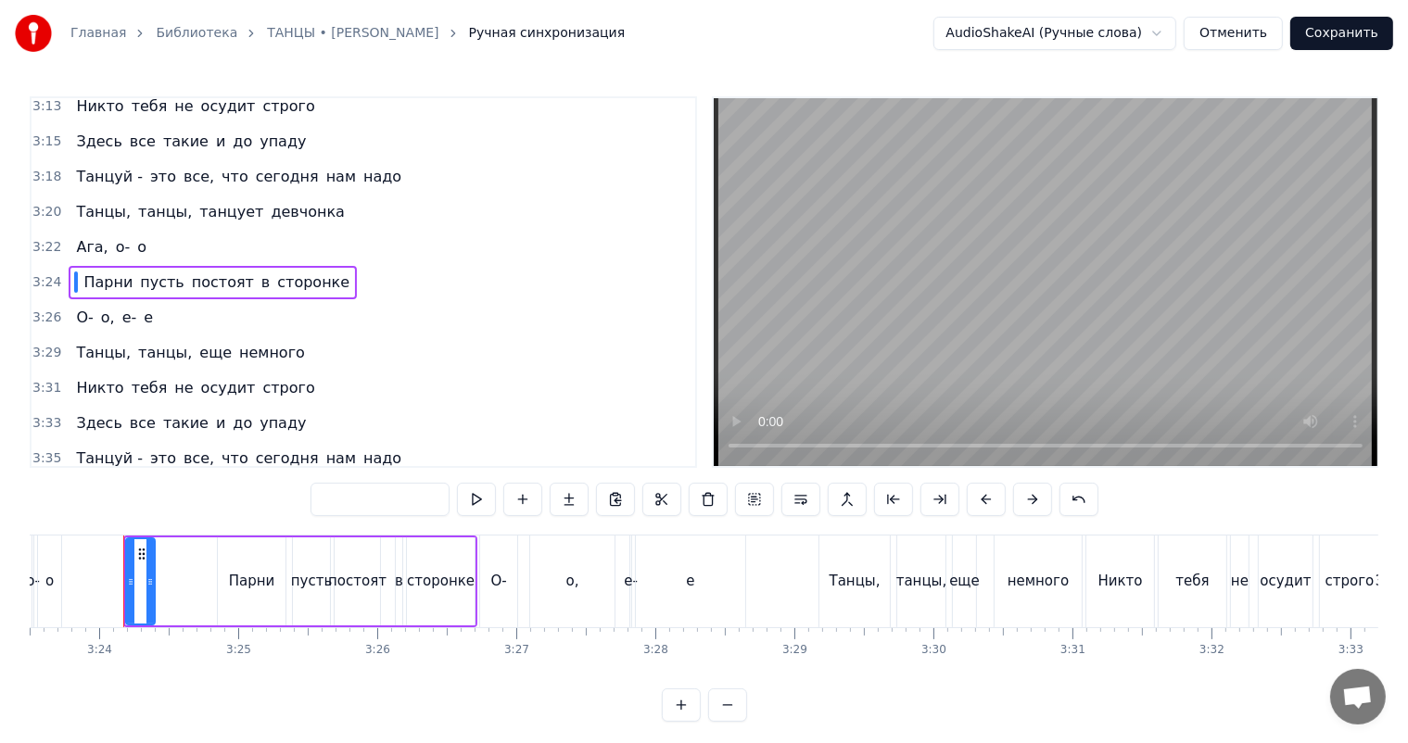
type input "*****"
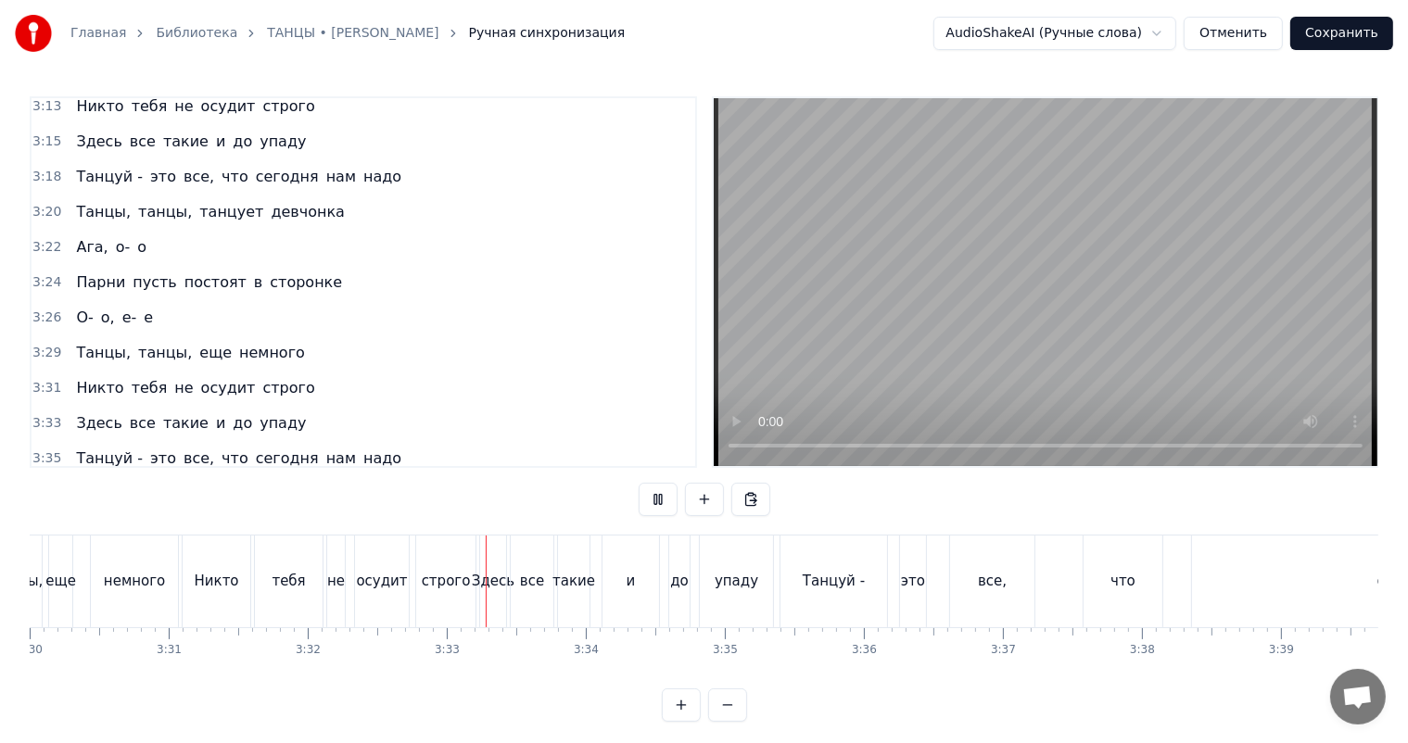
scroll to position [0, 29476]
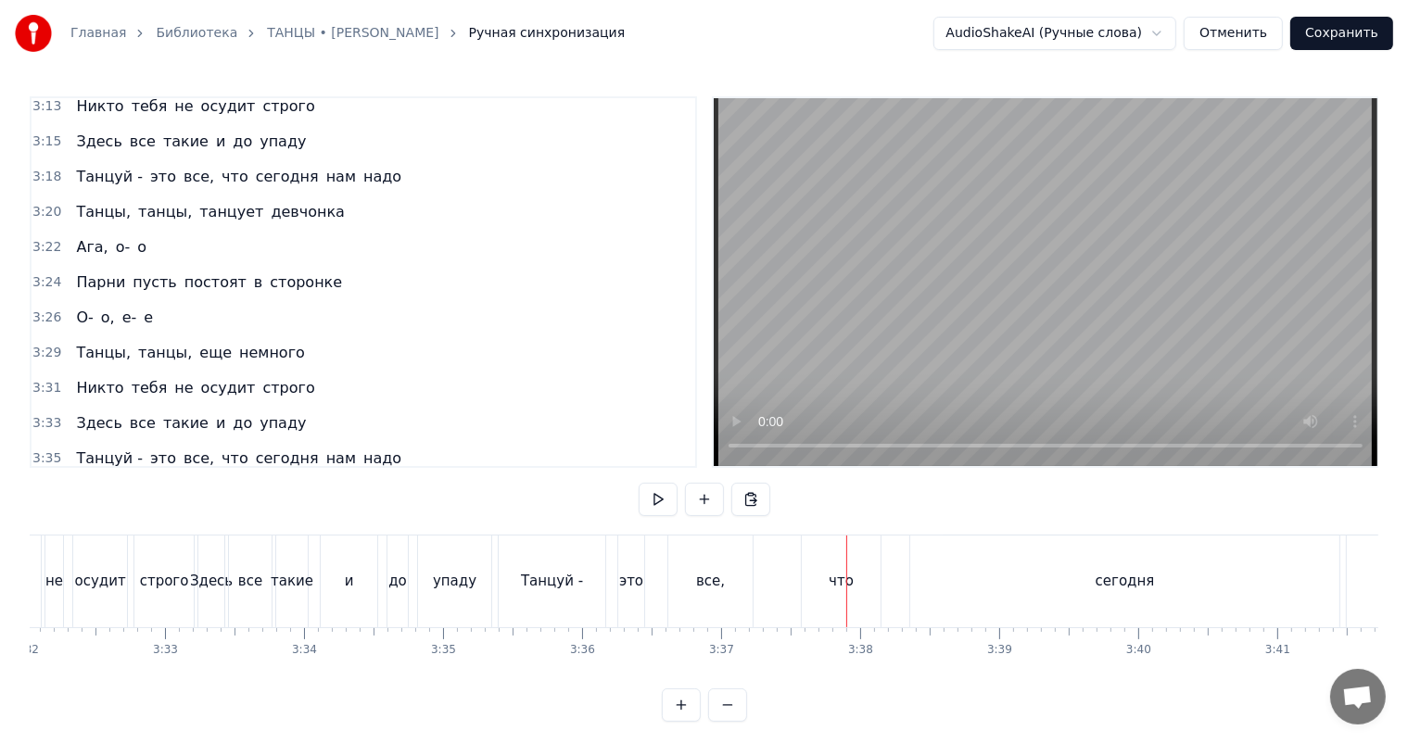
click at [848, 575] on div "что" at bounding box center [841, 581] width 25 height 21
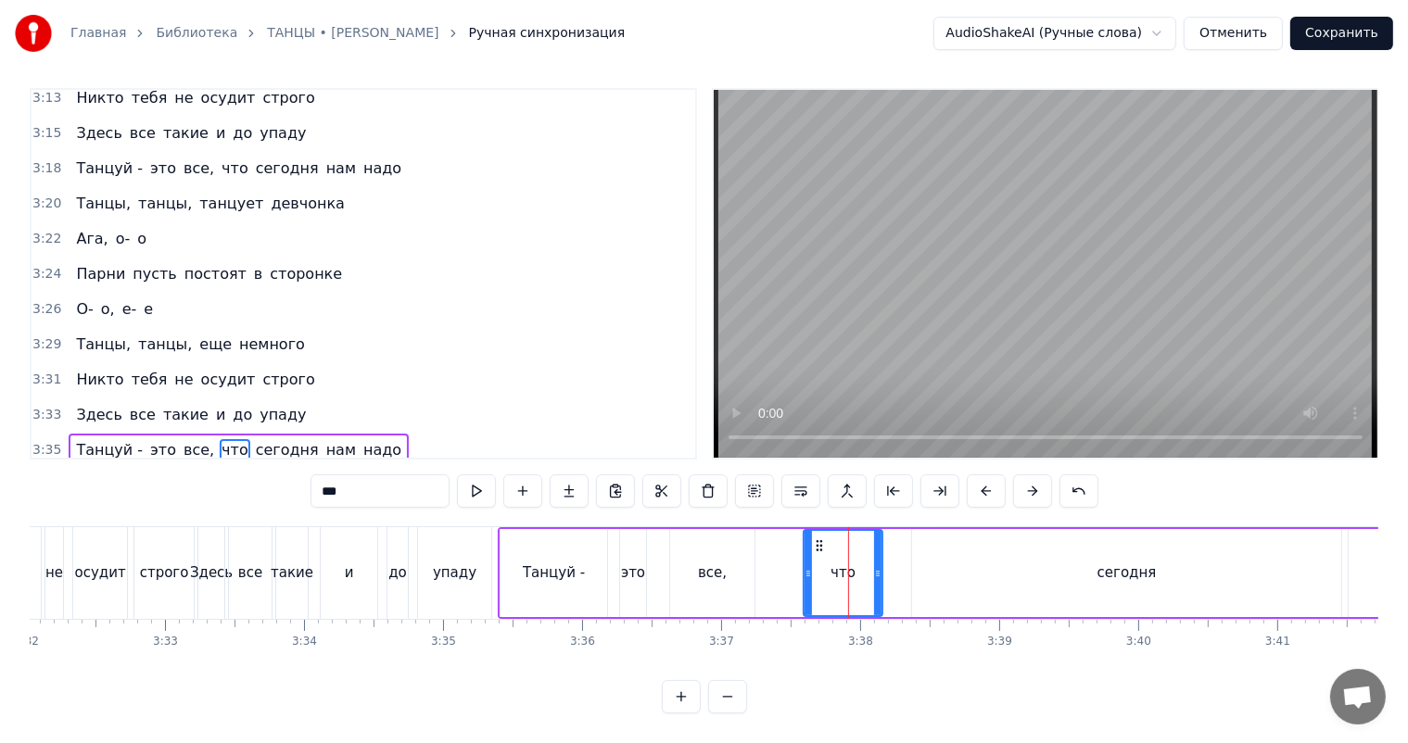
scroll to position [1675, 0]
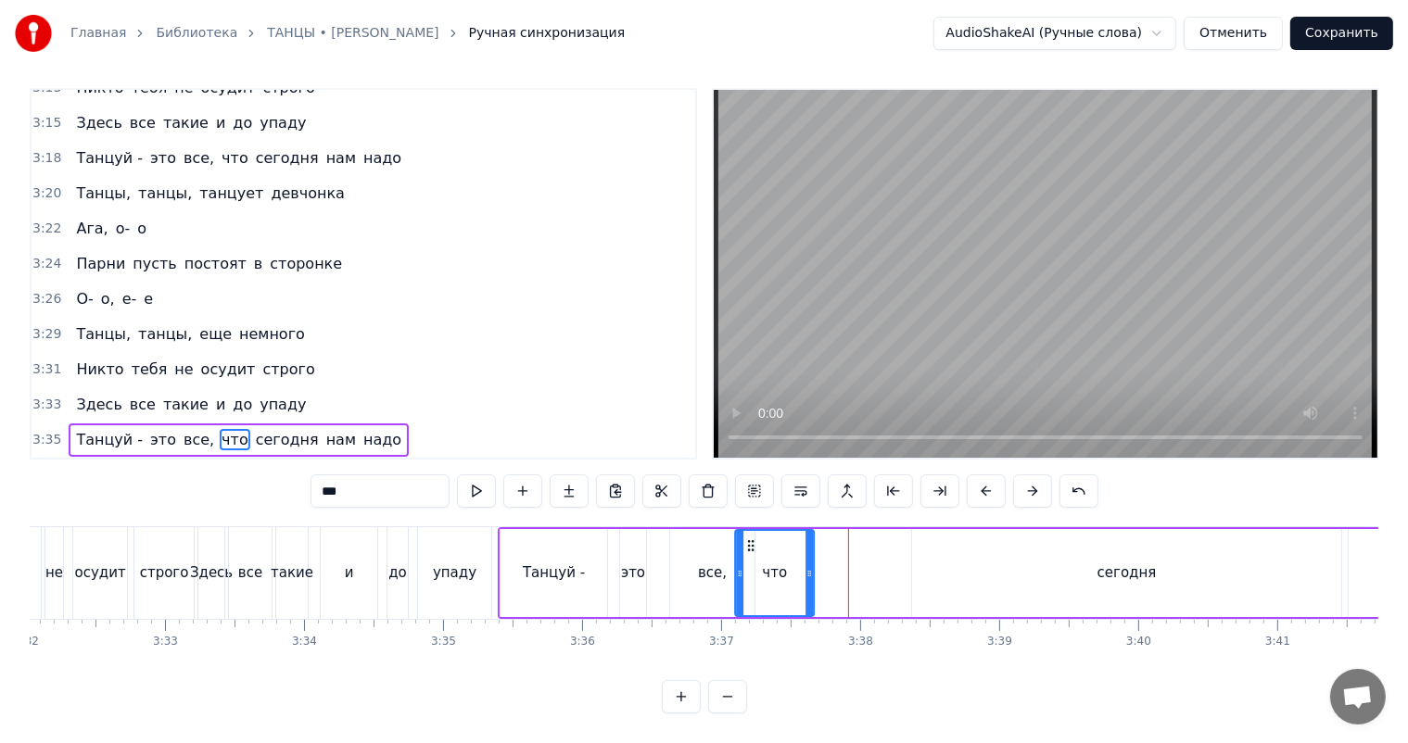
drag, startPoint x: 819, startPoint y: 529, endPoint x: 751, endPoint y: 531, distance: 68.6
click at [751, 538] on icon at bounding box center [750, 545] width 15 height 15
click at [640, 563] on div "это" at bounding box center [633, 573] width 24 height 21
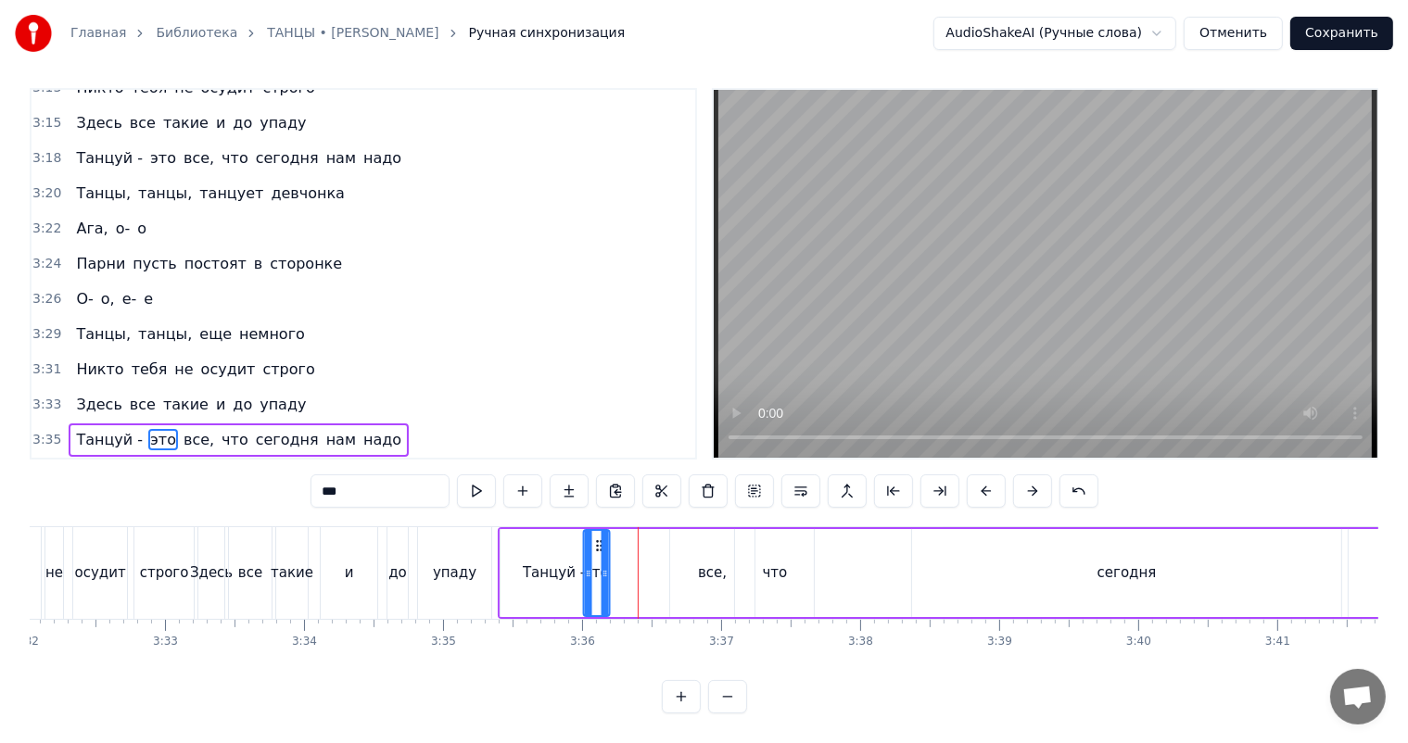
drag, startPoint x: 637, startPoint y: 531, endPoint x: 601, endPoint y: 533, distance: 36.2
click at [601, 533] on div "это" at bounding box center [597, 573] width 24 height 84
click at [704, 563] on div "все," at bounding box center [712, 573] width 29 height 21
drag, startPoint x: 671, startPoint y: 550, endPoint x: 724, endPoint y: 552, distance: 52.9
click at [721, 566] on icon at bounding box center [717, 573] width 7 height 15
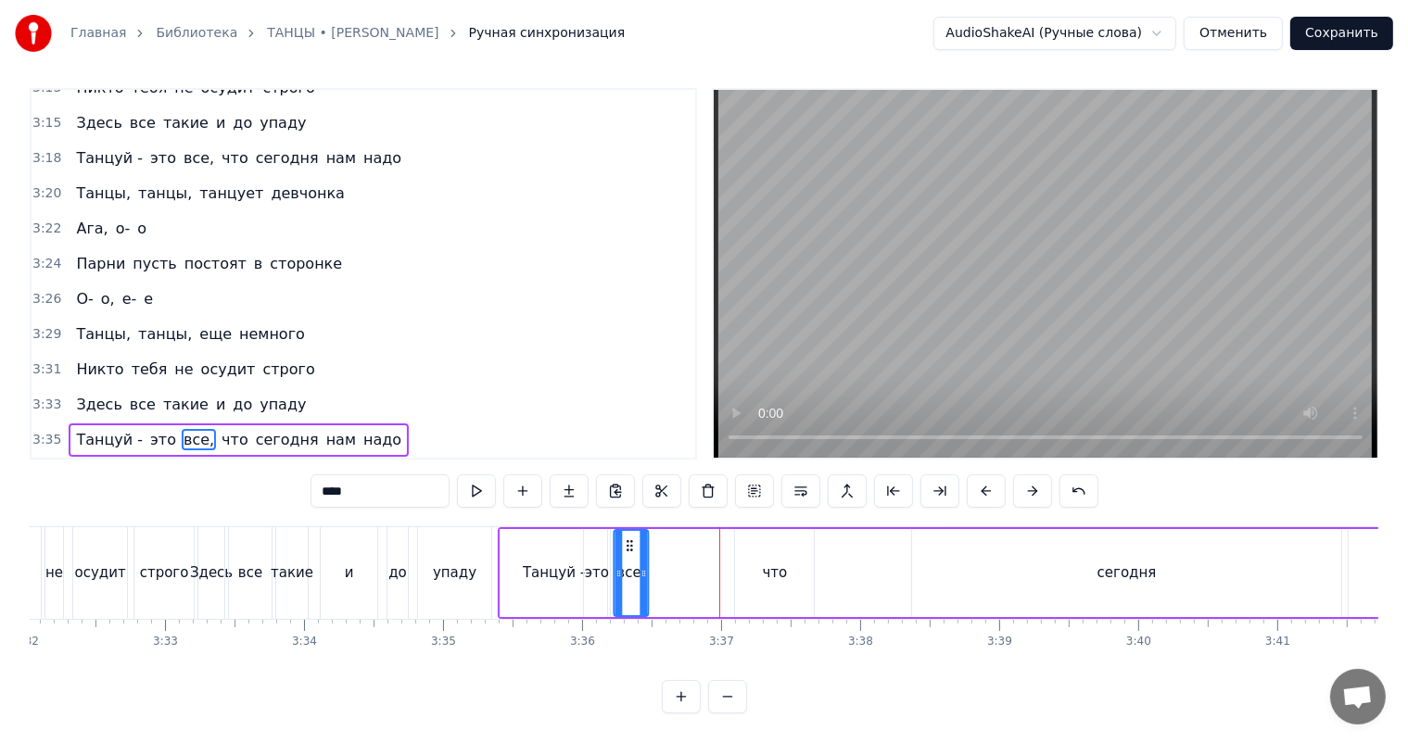
drag, startPoint x: 739, startPoint y: 527, endPoint x: 630, endPoint y: 534, distance: 108.6
click at [630, 538] on icon at bounding box center [630, 545] width 15 height 15
click at [761, 546] on div "что" at bounding box center [774, 573] width 79 height 88
drag, startPoint x: 737, startPoint y: 537, endPoint x: 784, endPoint y: 542, distance: 47.6
click at [784, 542] on div at bounding box center [786, 573] width 7 height 84
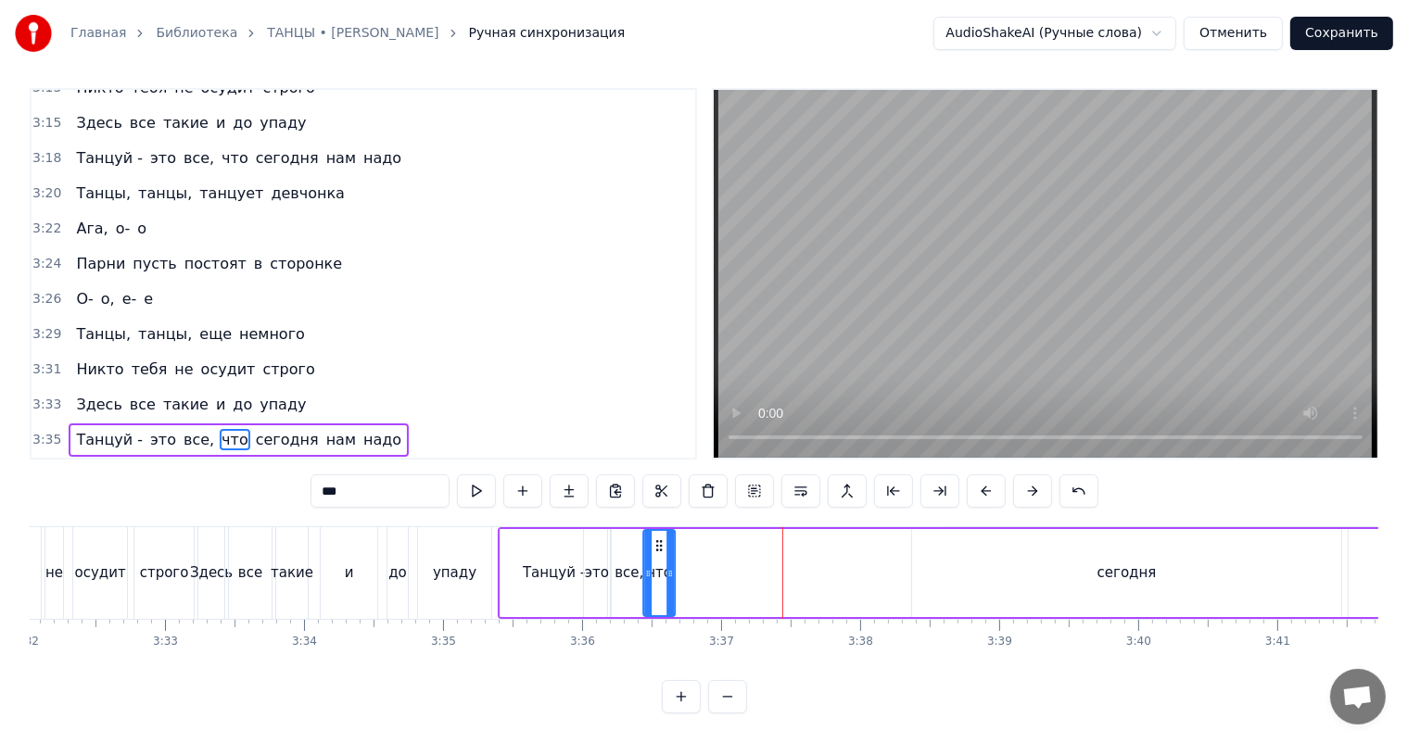
drag, startPoint x: 793, startPoint y: 530, endPoint x: 655, endPoint y: 535, distance: 138.2
click at [655, 538] on icon at bounding box center [659, 545] width 15 height 15
click at [1057, 545] on div "сегодня" at bounding box center [1126, 573] width 429 height 88
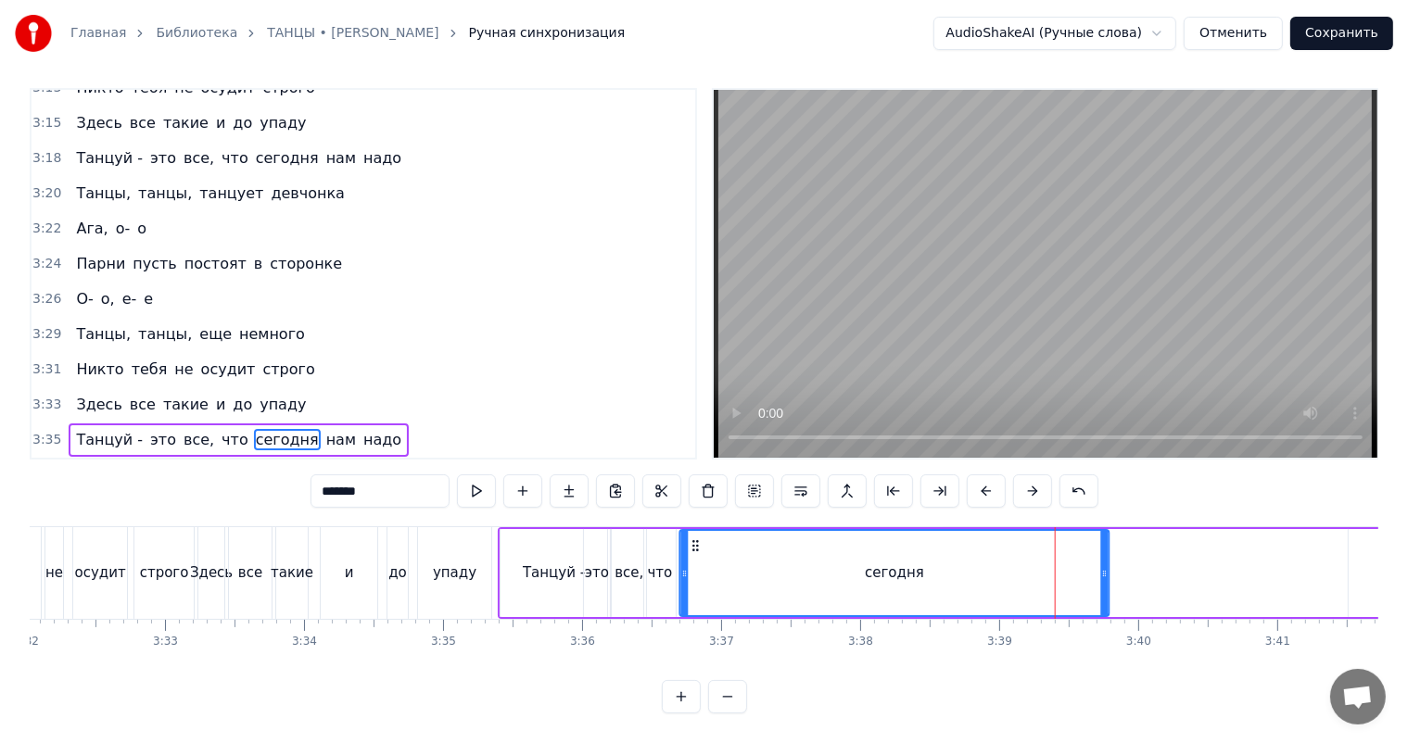
drag, startPoint x: 925, startPoint y: 533, endPoint x: 693, endPoint y: 548, distance: 232.2
click at [693, 548] on div "сегодня" at bounding box center [894, 573] width 427 height 84
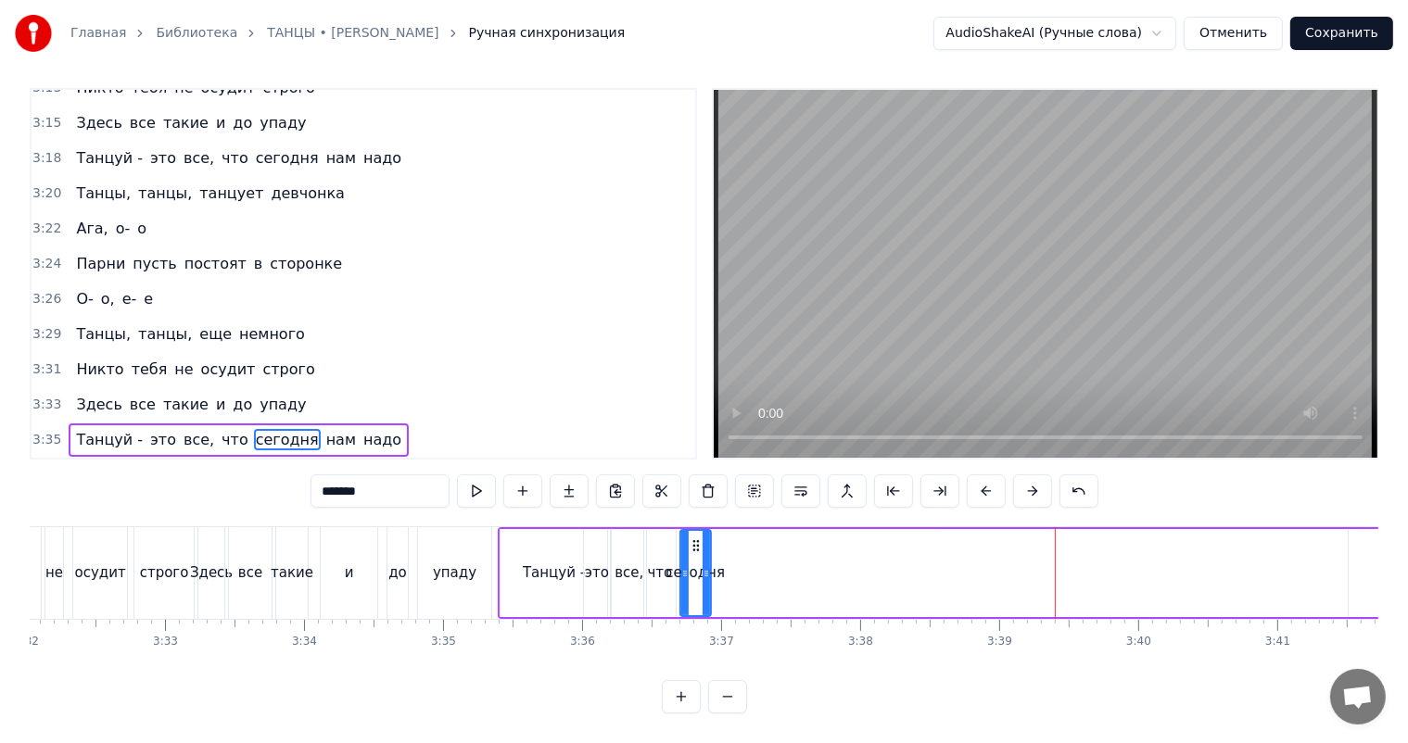
drag, startPoint x: 1103, startPoint y: 554, endPoint x: 704, endPoint y: 557, distance: 398.5
click at [704, 566] on icon at bounding box center [706, 573] width 7 height 15
click at [324, 429] on span "нам" at bounding box center [340, 439] width 33 height 21
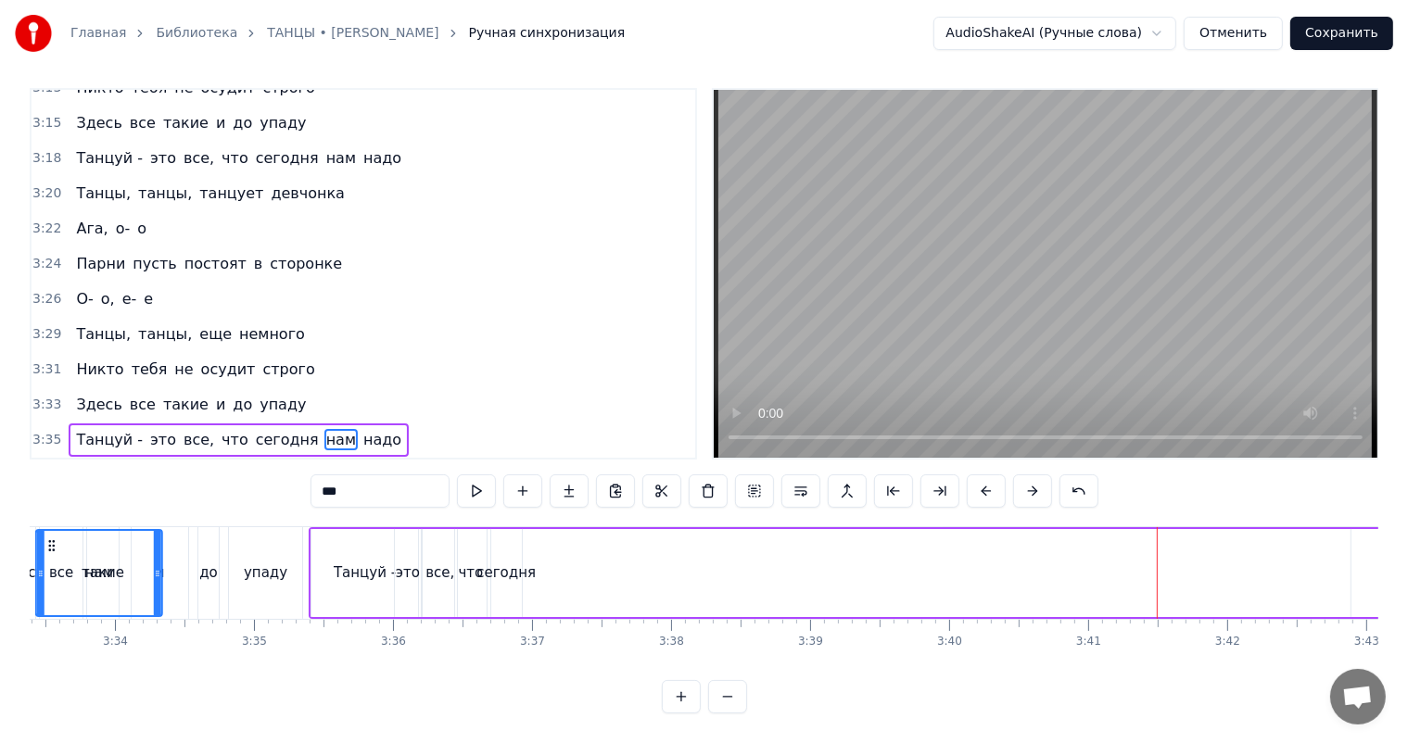
scroll to position [0, 29579]
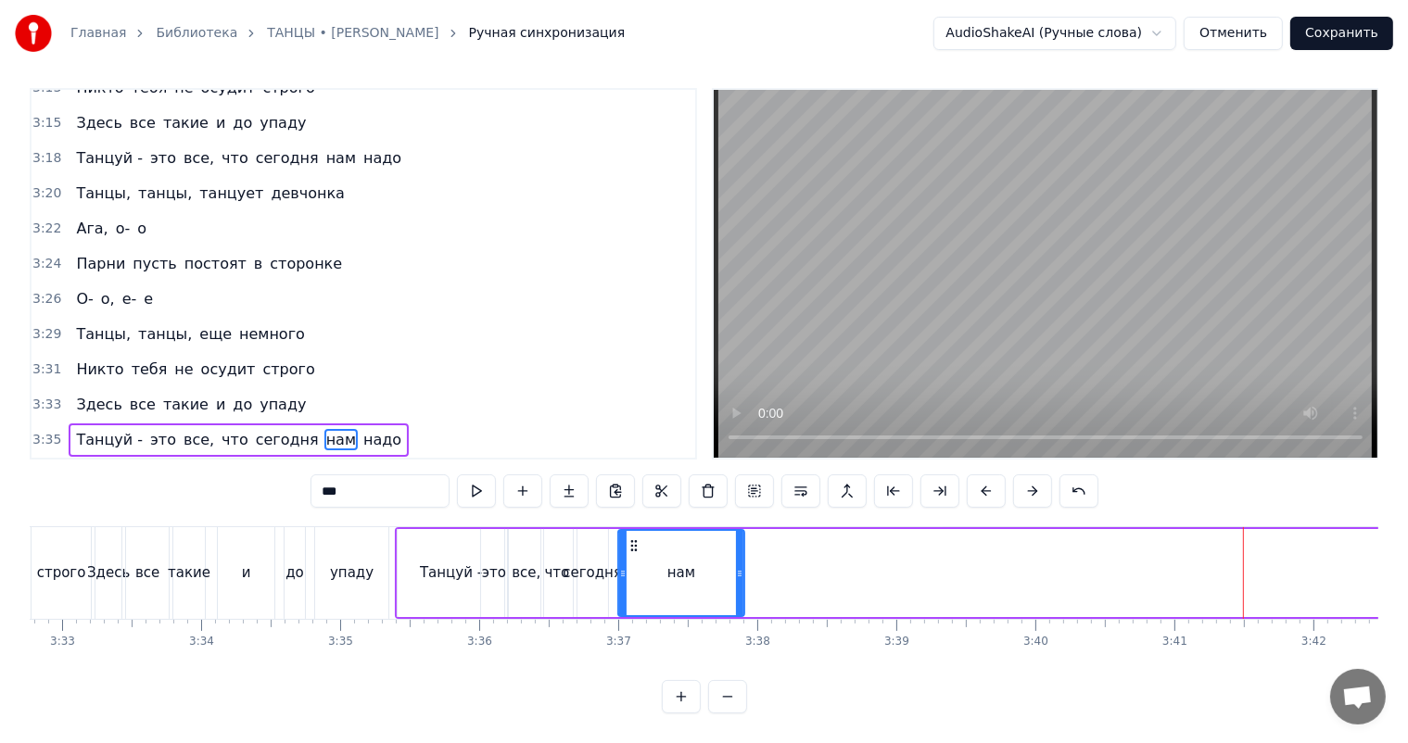
drag, startPoint x: 138, startPoint y: 534, endPoint x: 631, endPoint y: 559, distance: 493.7
click at [631, 559] on div "нам" at bounding box center [681, 573] width 124 height 84
drag, startPoint x: 740, startPoint y: 552, endPoint x: 641, endPoint y: 554, distance: 98.3
click at [641, 566] on icon at bounding box center [640, 573] width 7 height 15
click at [361, 429] on span "надо" at bounding box center [382, 439] width 42 height 21
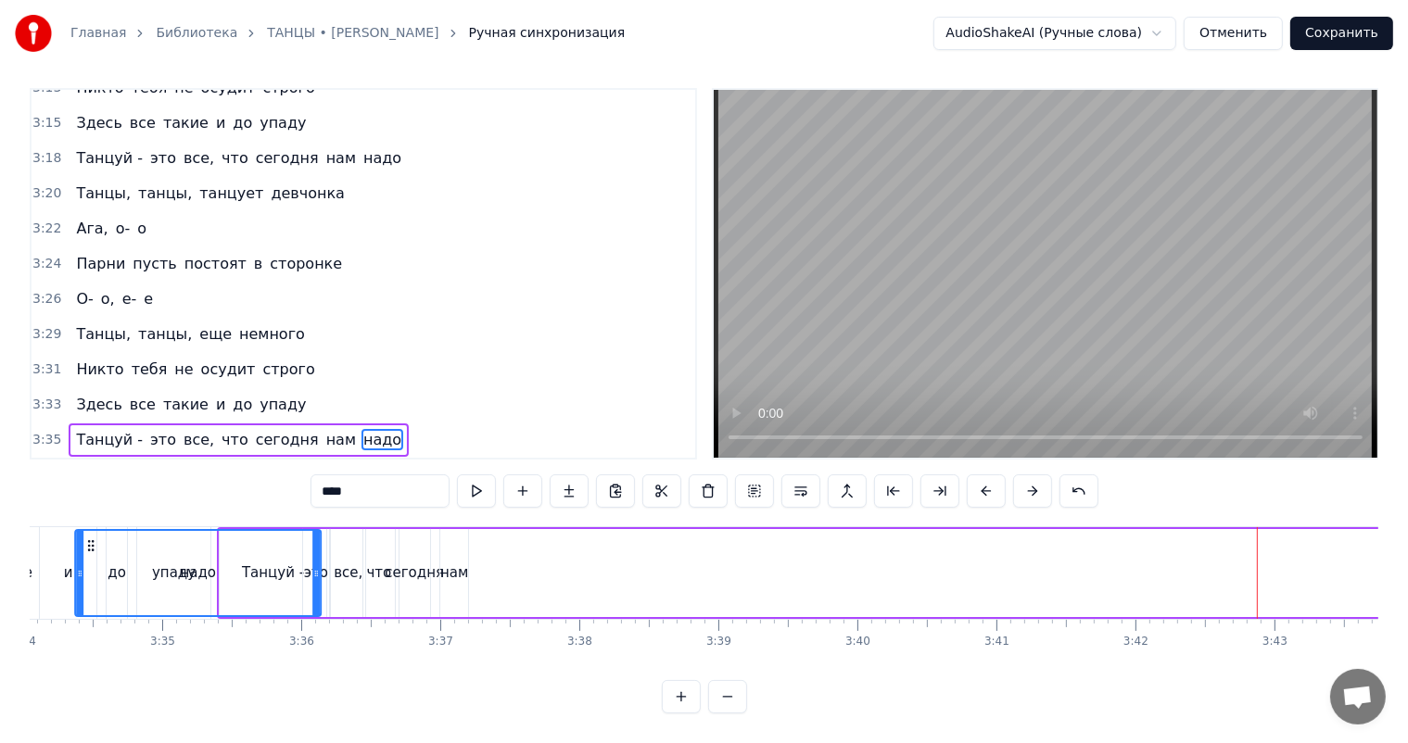
scroll to position [0, 29692]
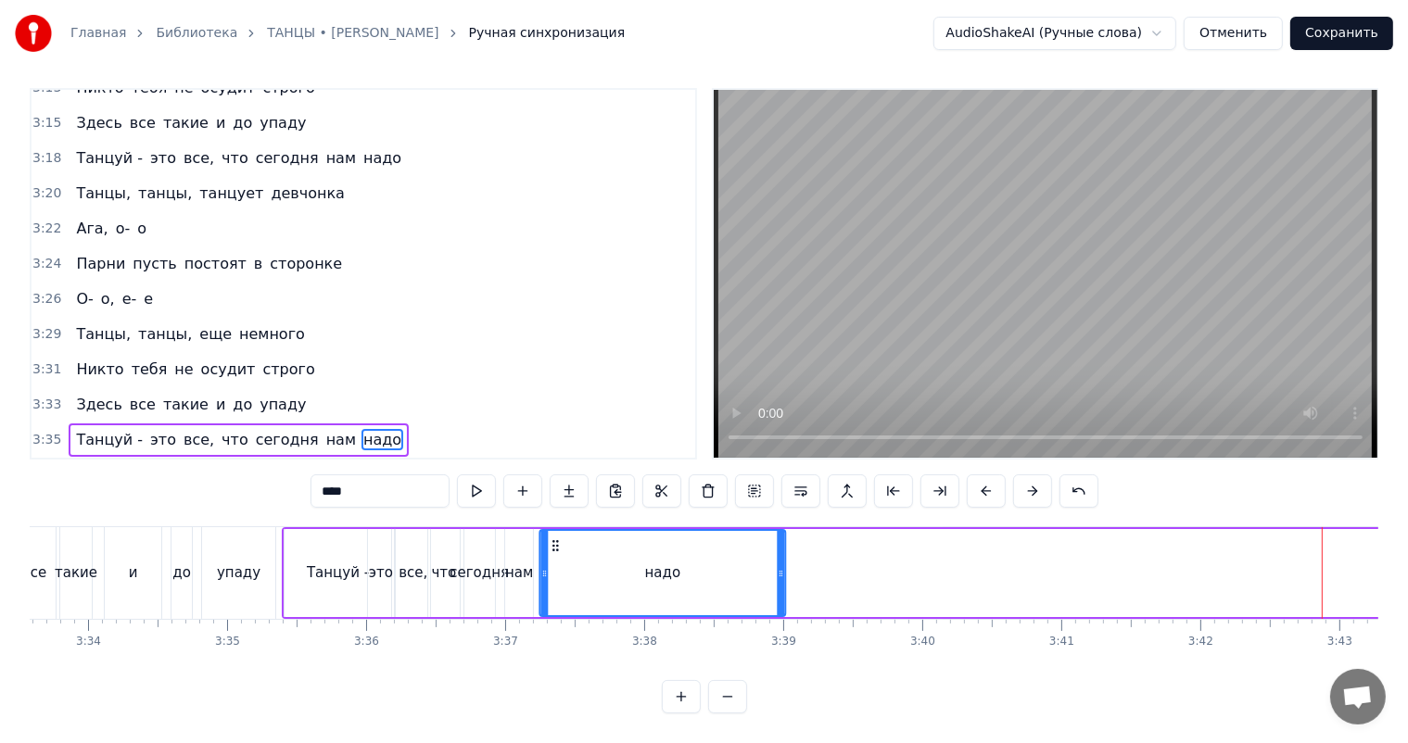
drag, startPoint x: 142, startPoint y: 531, endPoint x: 553, endPoint y: 552, distance: 412.1
click at [553, 552] on div "надо" at bounding box center [663, 573] width 244 height 84
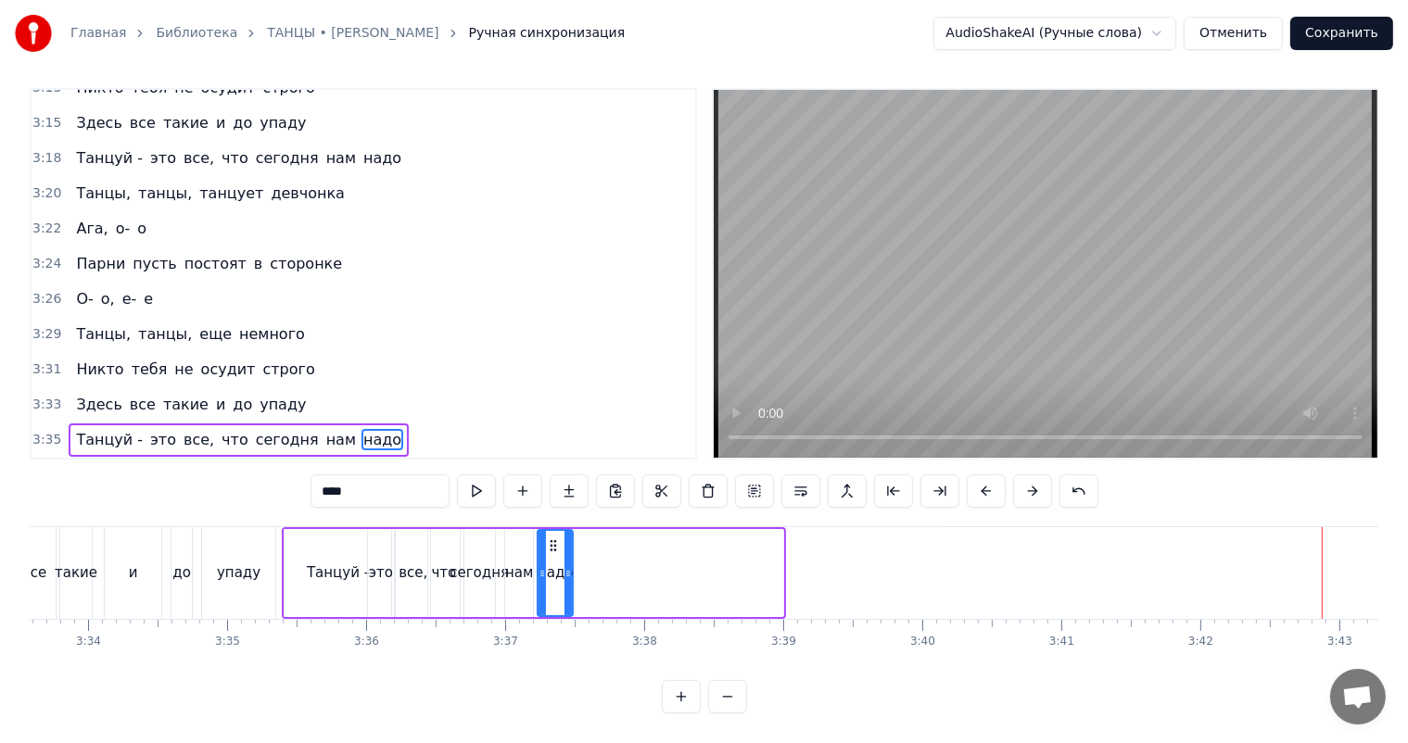
drag, startPoint x: 781, startPoint y: 558, endPoint x: 571, endPoint y: 562, distance: 210.4
click at [571, 566] on icon at bounding box center [567, 573] width 7 height 15
click at [302, 541] on div "Танцуй -" at bounding box center [338, 573] width 107 height 88
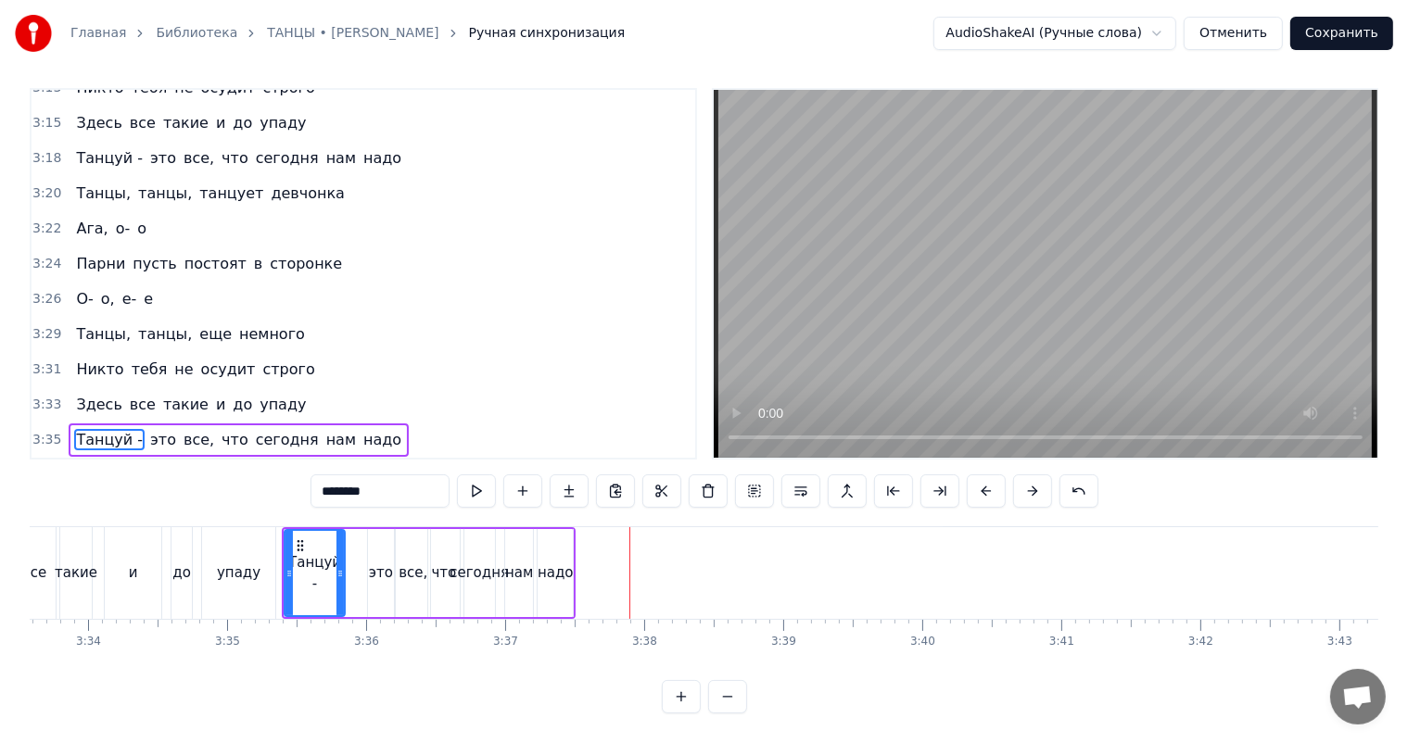
drag, startPoint x: 384, startPoint y: 542, endPoint x: 337, endPoint y: 545, distance: 46.4
click at [337, 545] on div at bounding box center [339, 573] width 7 height 84
click at [274, 558] on div "упаду" at bounding box center [238, 573] width 75 height 92
type input "*****"
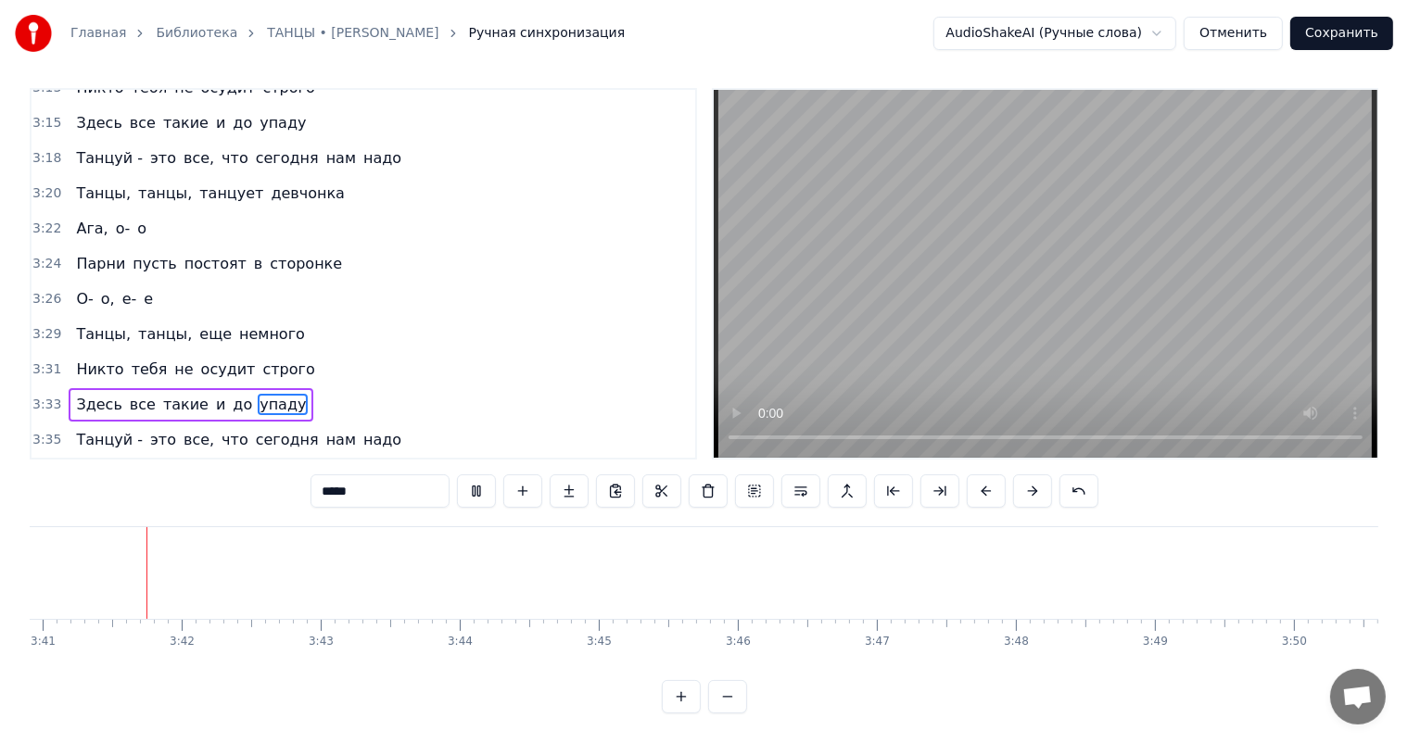
scroll to position [0, 30710]
click at [1346, 32] on button "Сохранить" at bounding box center [1341, 33] width 103 height 33
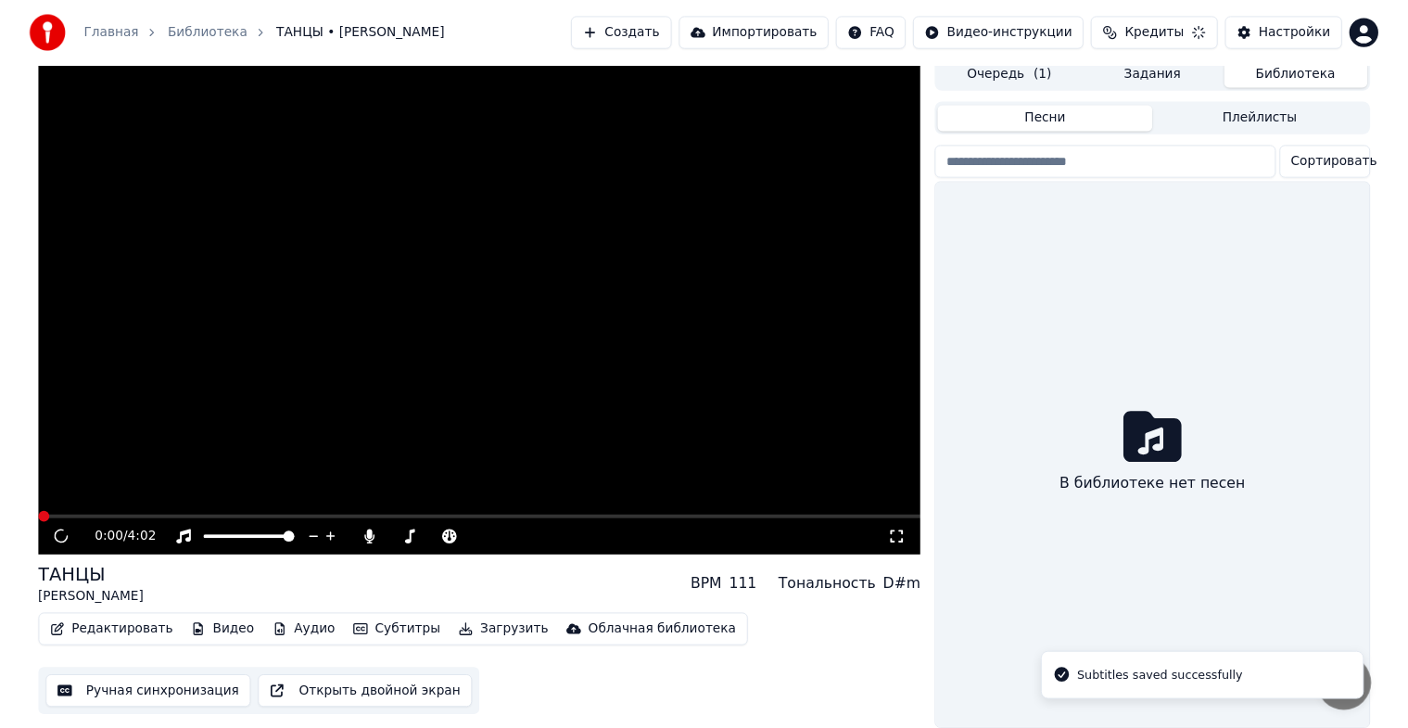
scroll to position [22, 0]
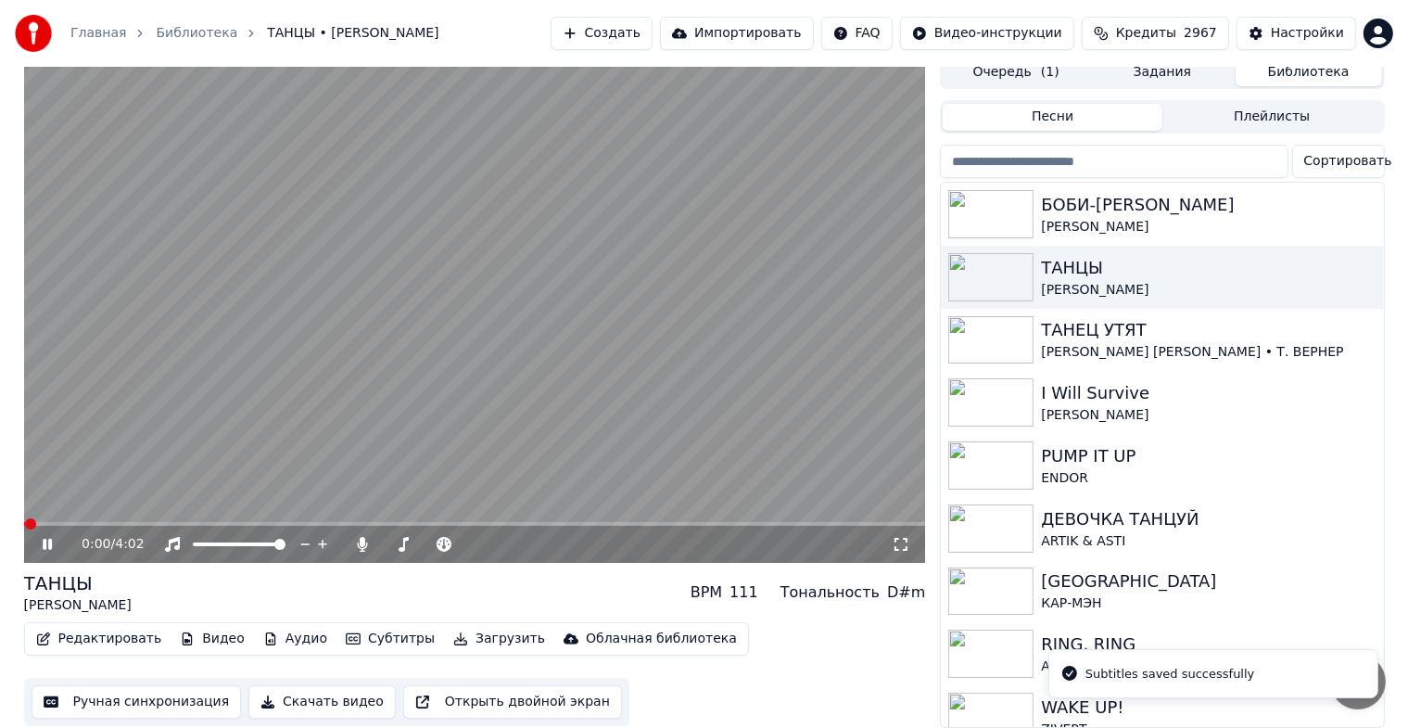
click at [44, 538] on icon at bounding box center [47, 543] width 9 height 11
click at [1171, 594] on div "КАР-МЭН" at bounding box center [1199, 603] width 316 height 19
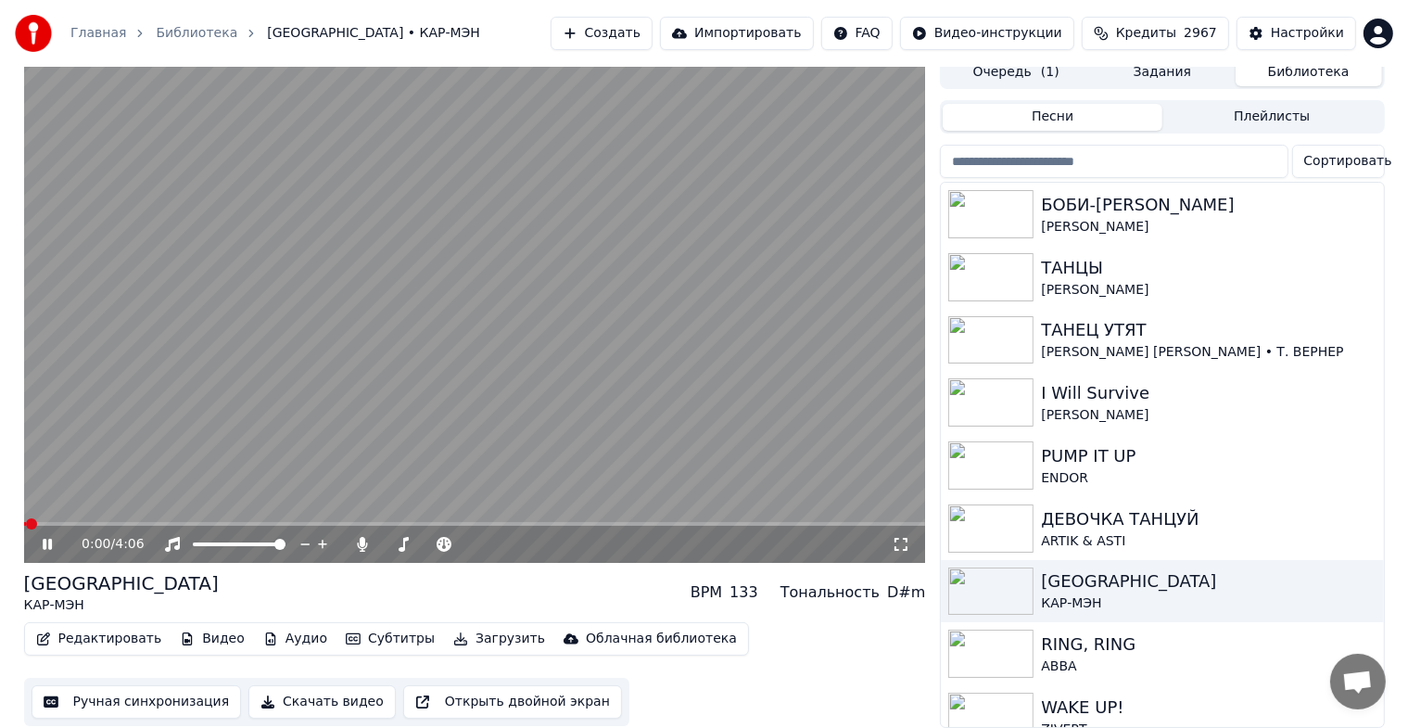
click at [55, 537] on icon at bounding box center [61, 544] width 44 height 15
click at [304, 690] on button "Скачать видео" at bounding box center [321, 701] width 147 height 33
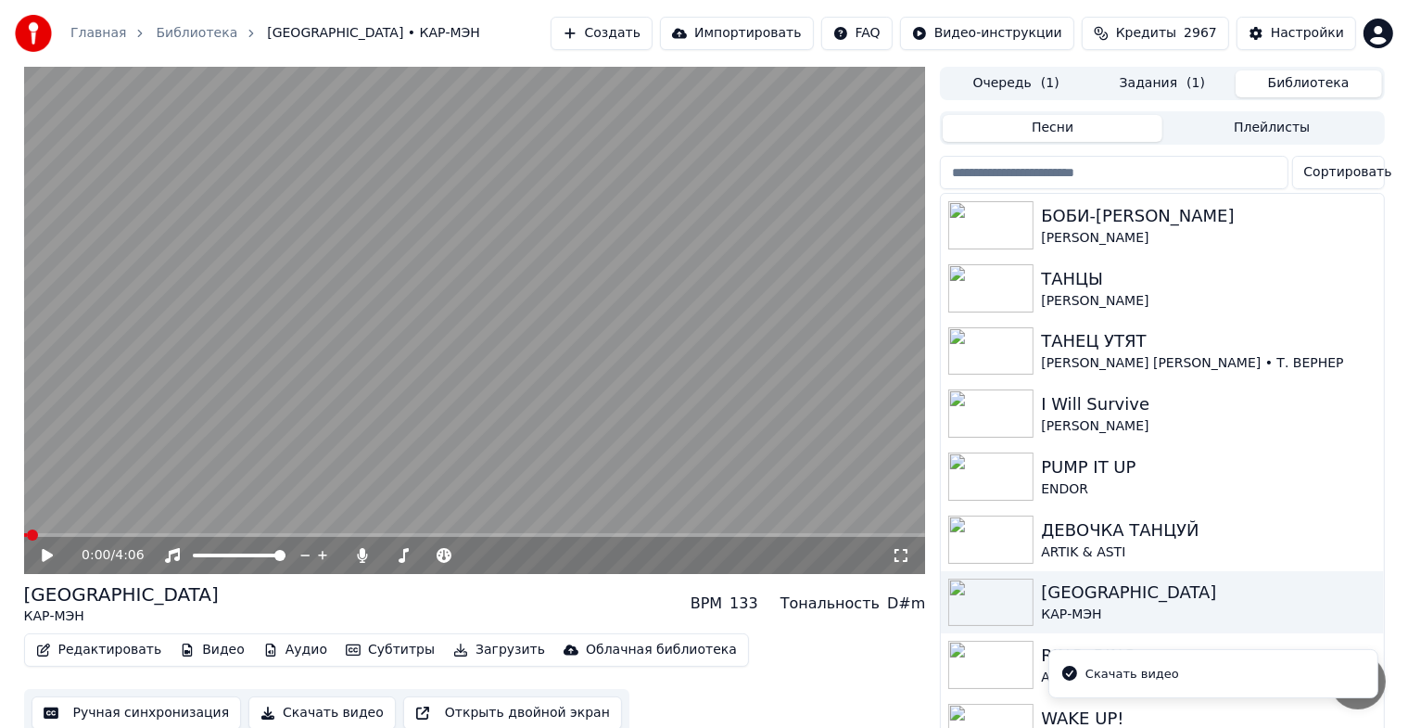
click at [1329, 78] on button "Библиотека" at bounding box center [1308, 83] width 146 height 27
click at [1112, 536] on div "ДЕВОЧКА ТАНЦУЙ" at bounding box center [1199, 530] width 316 height 26
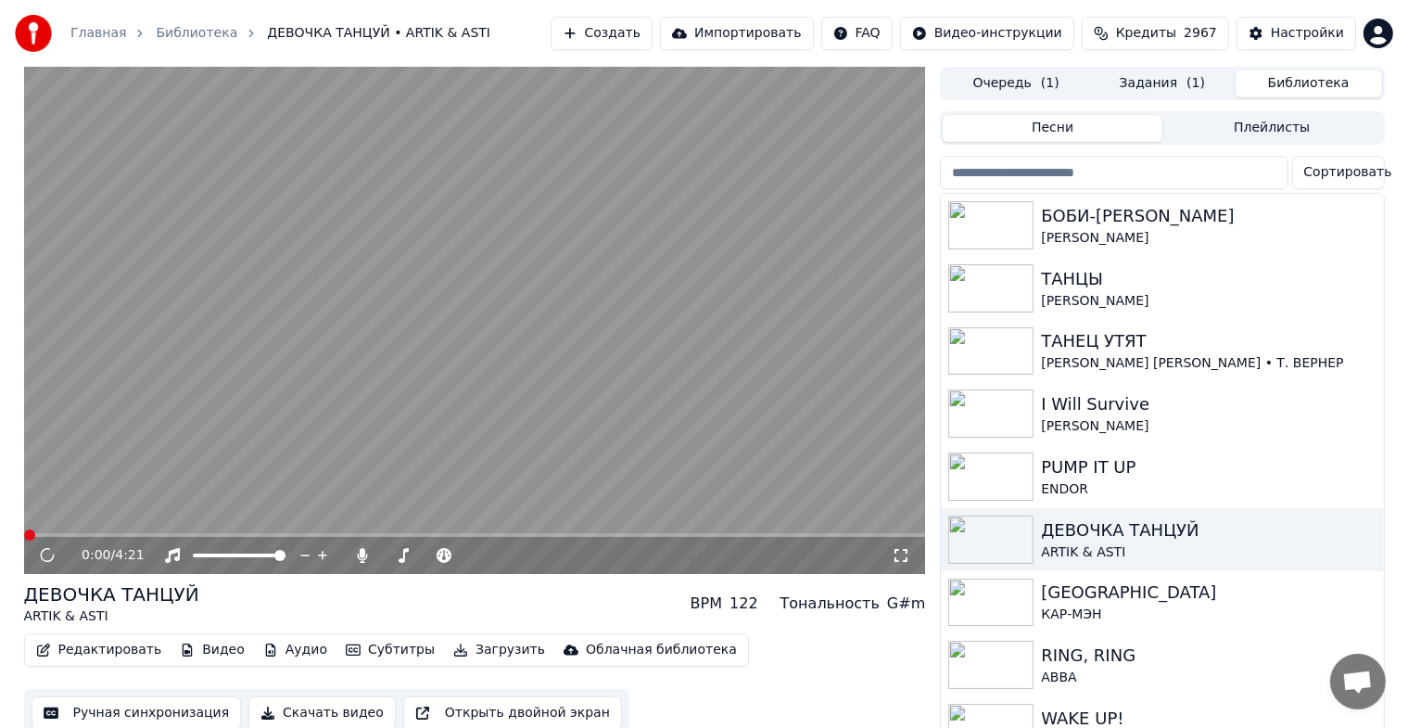
click at [313, 716] on button "Скачать видео" at bounding box center [321, 712] width 147 height 33
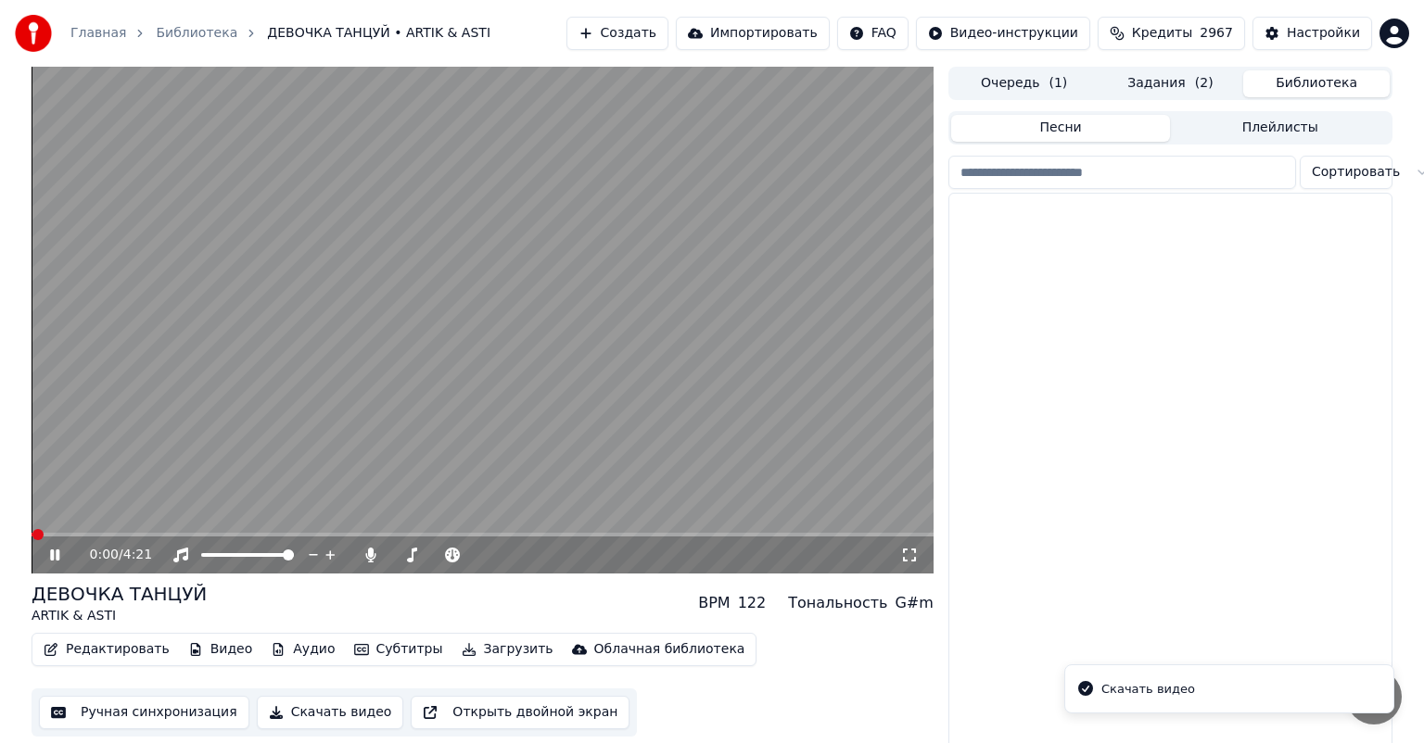
click at [1322, 89] on button "Библиотека" at bounding box center [1316, 83] width 146 height 27
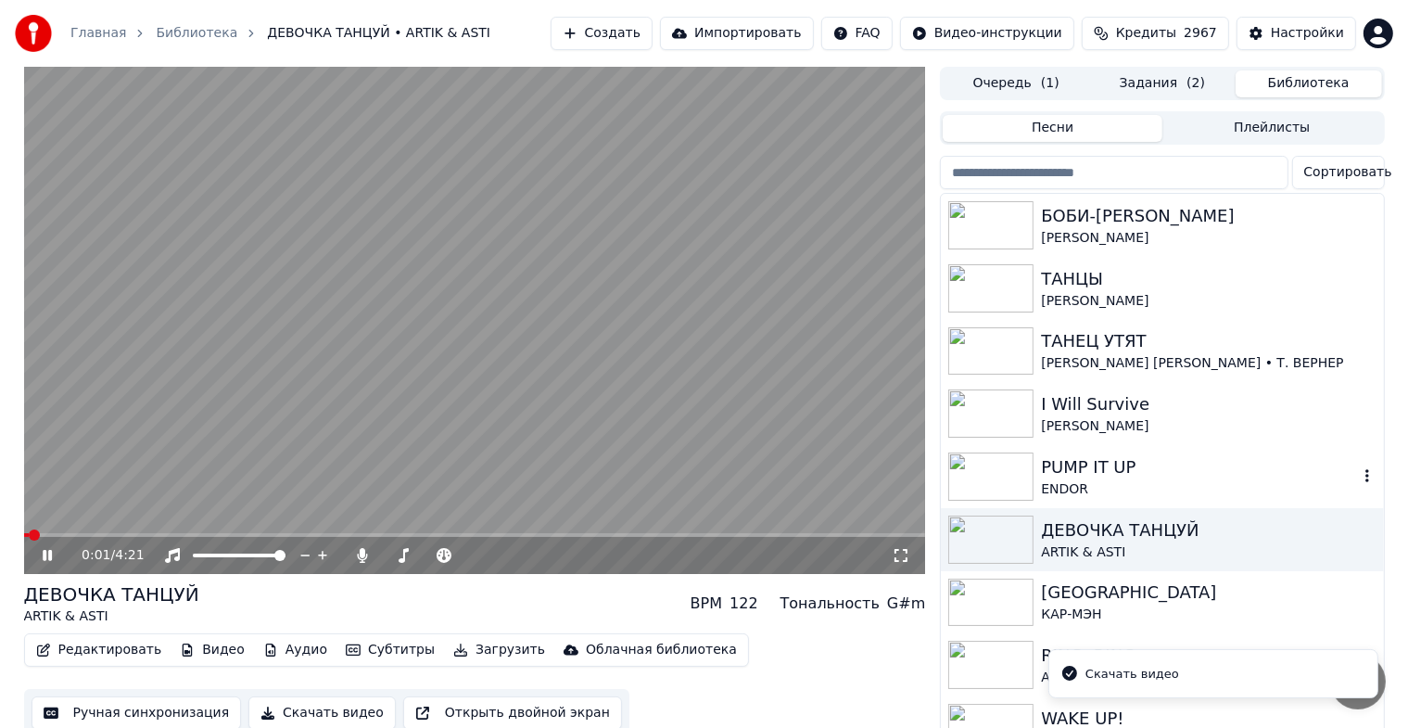
click at [1107, 475] on div "PUMP IT UP" at bounding box center [1199, 467] width 316 height 26
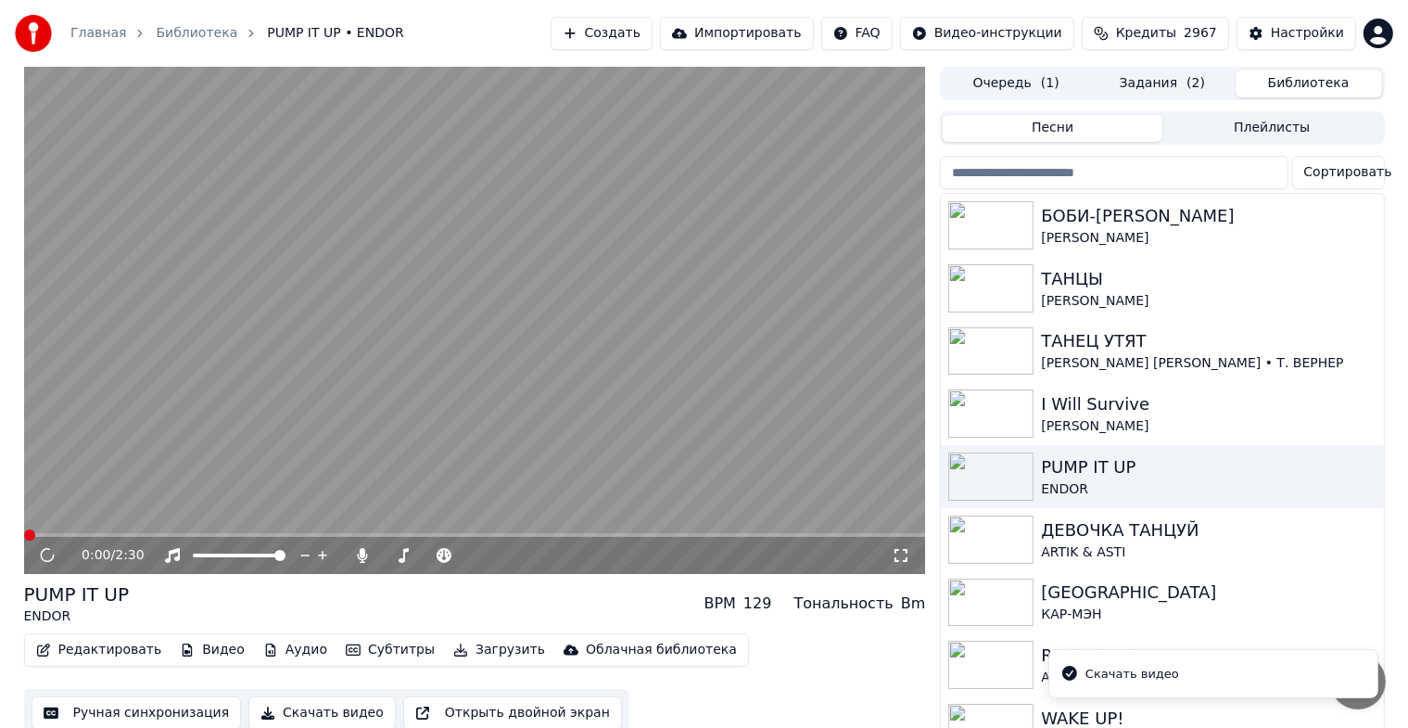
click at [336, 710] on button "Скачать видео" at bounding box center [321, 712] width 147 height 33
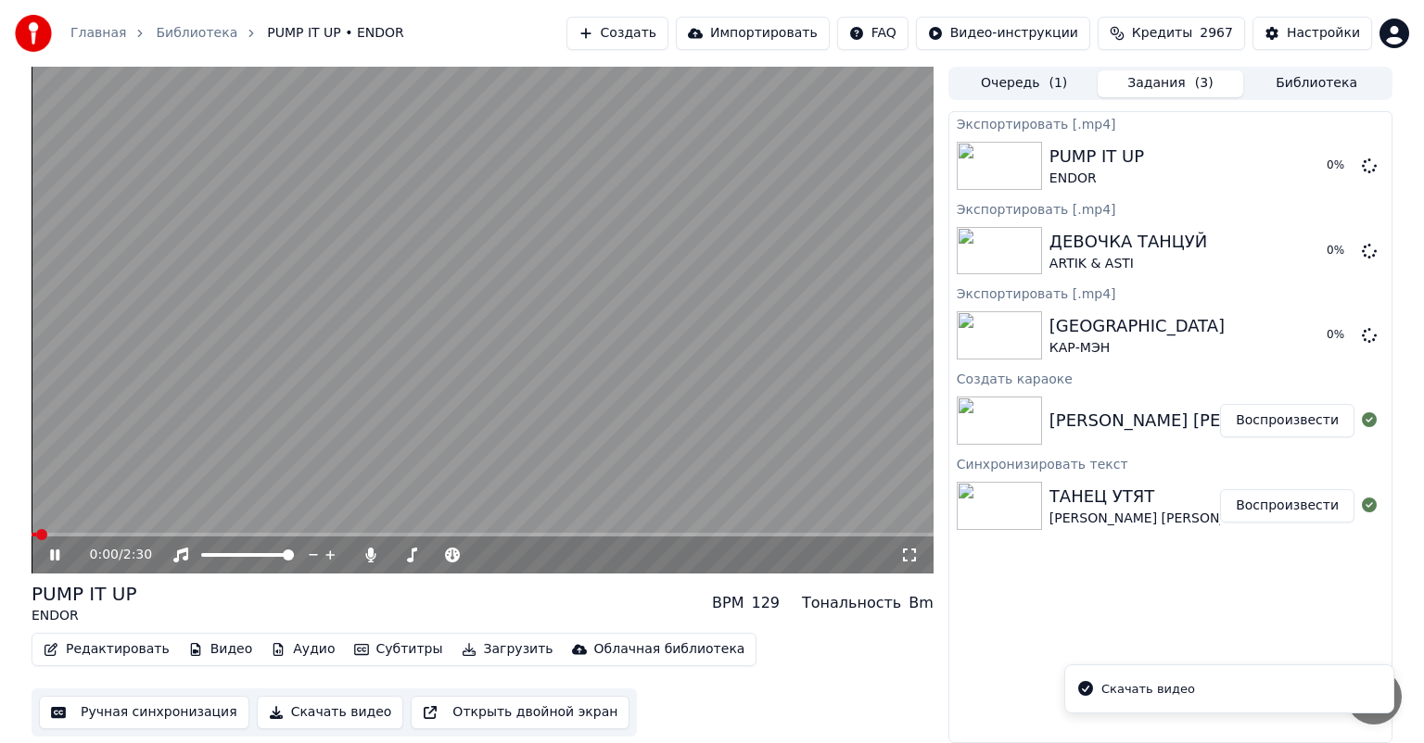
click at [1298, 83] on button "Библиотека" at bounding box center [1316, 83] width 146 height 27
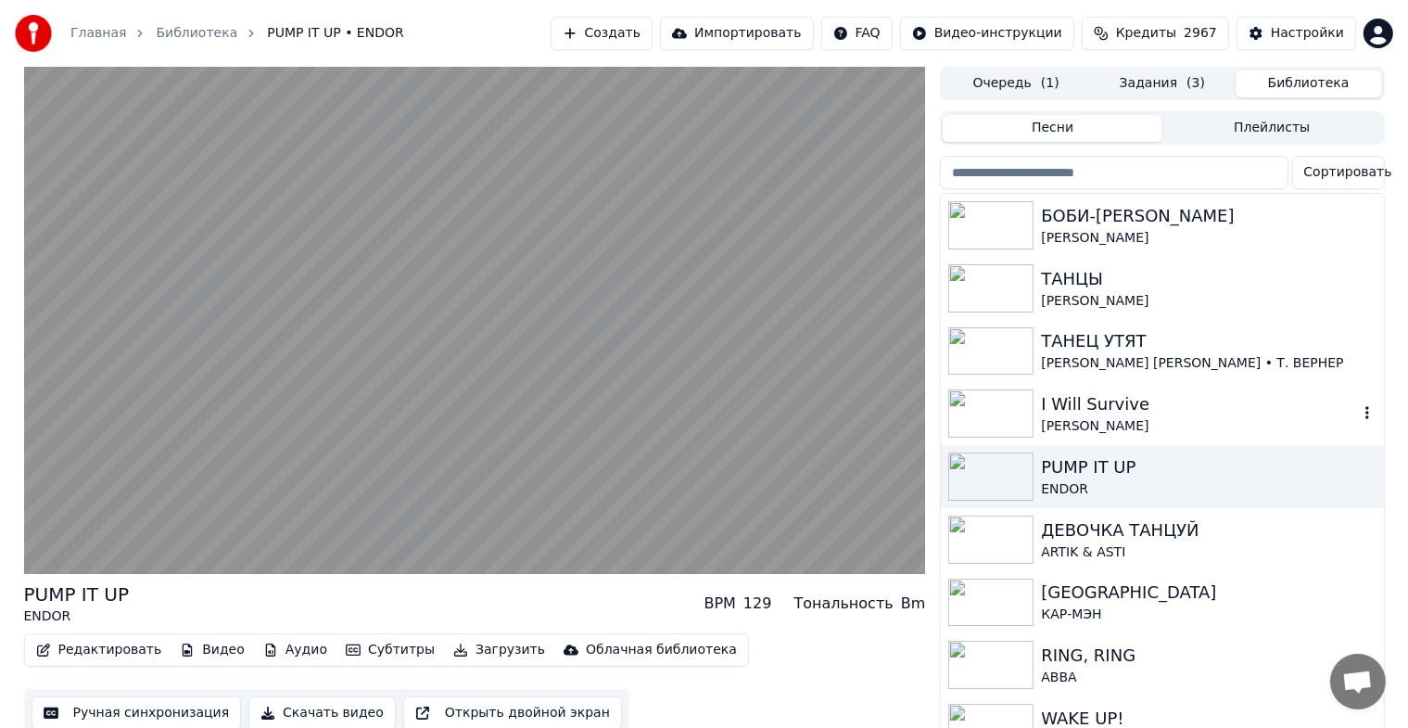
click at [1115, 404] on div "I Will Survive" at bounding box center [1199, 404] width 316 height 26
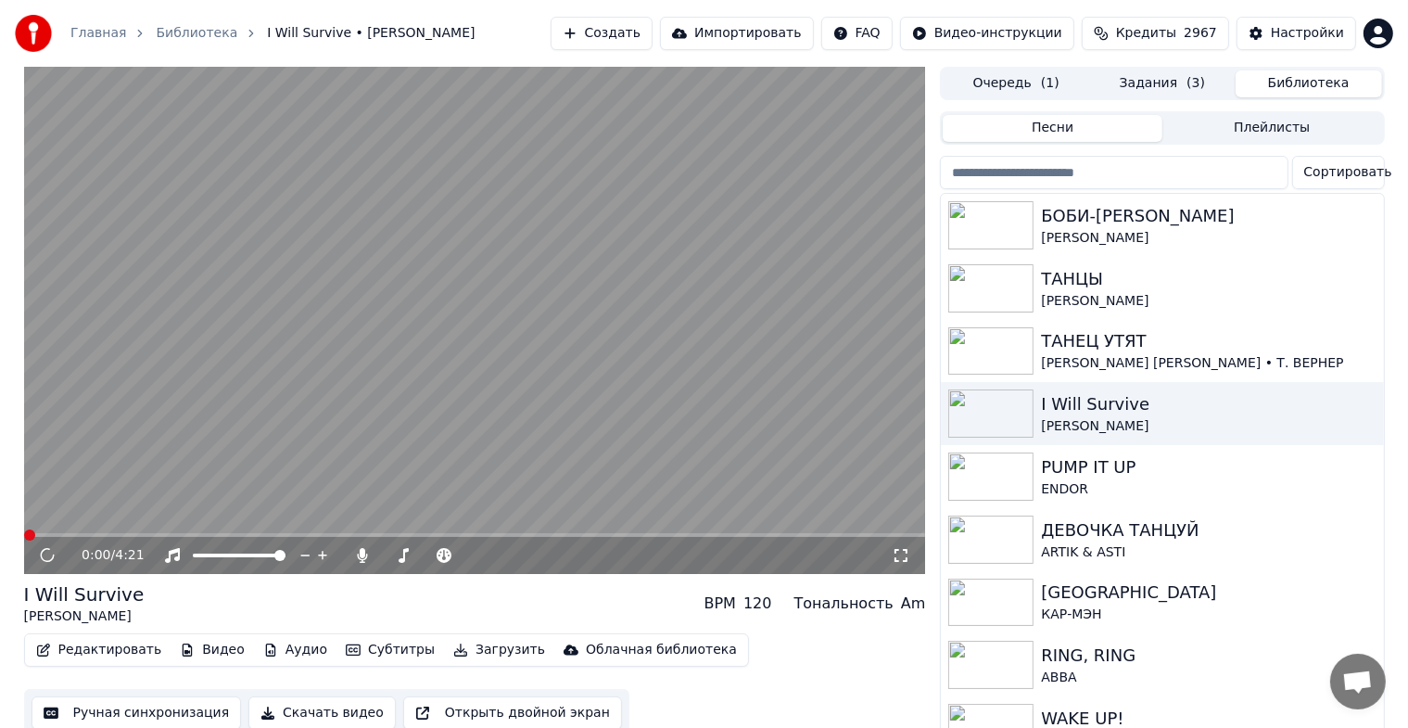
click at [322, 711] on button "Скачать видео" at bounding box center [321, 712] width 147 height 33
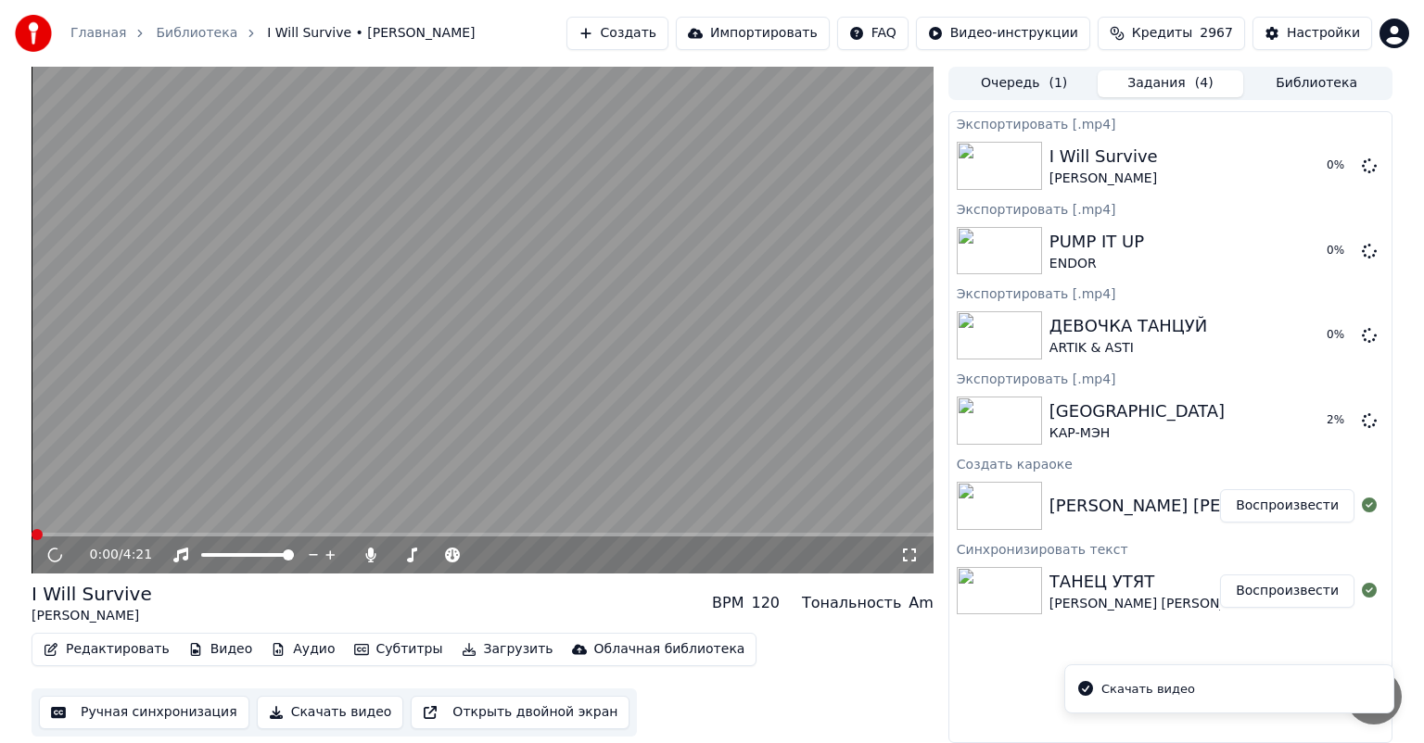
click at [1320, 77] on button "Библиотека" at bounding box center [1316, 83] width 146 height 27
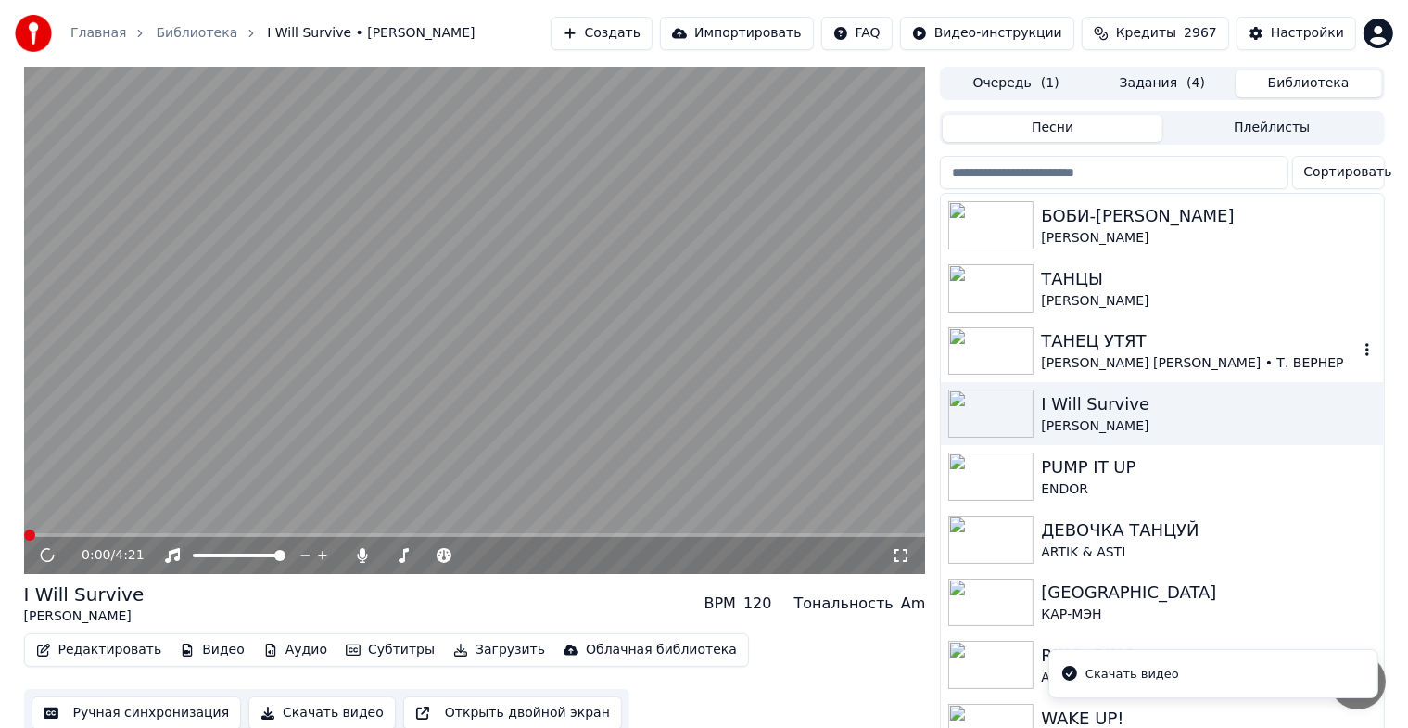
click at [1124, 357] on div "[PERSON_NAME] [PERSON_NAME] • Т. ВЕРНЕР" at bounding box center [1199, 363] width 316 height 19
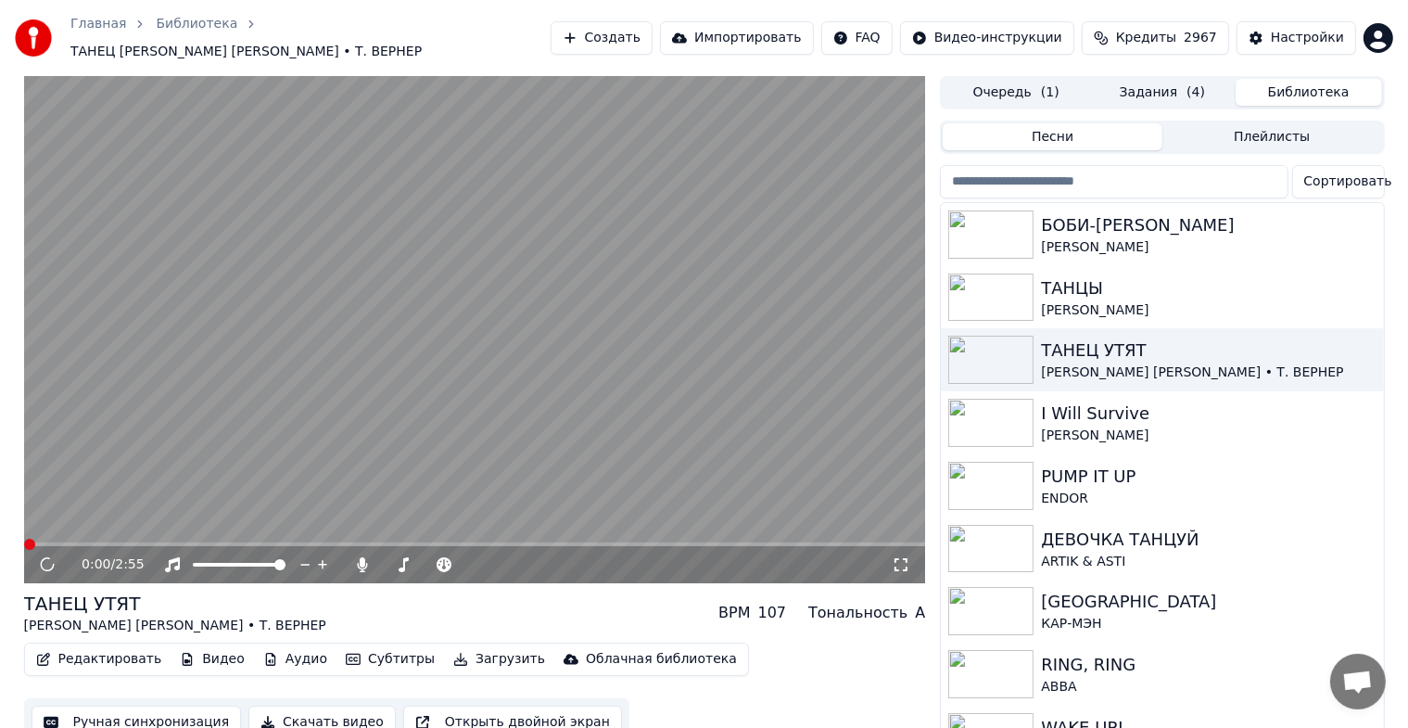
click at [306, 708] on button "Скачать видео" at bounding box center [321, 721] width 147 height 33
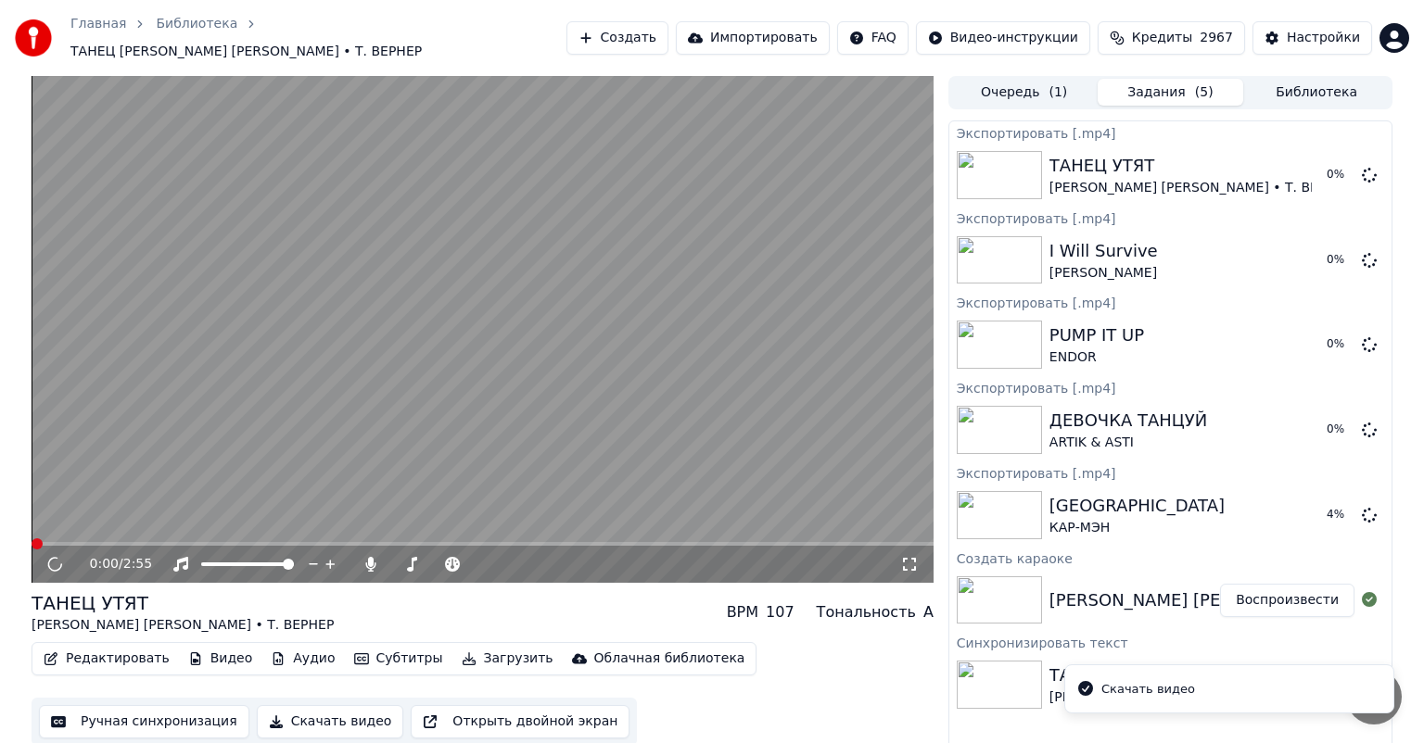
click at [1285, 87] on button "Библиотека" at bounding box center [1316, 92] width 146 height 27
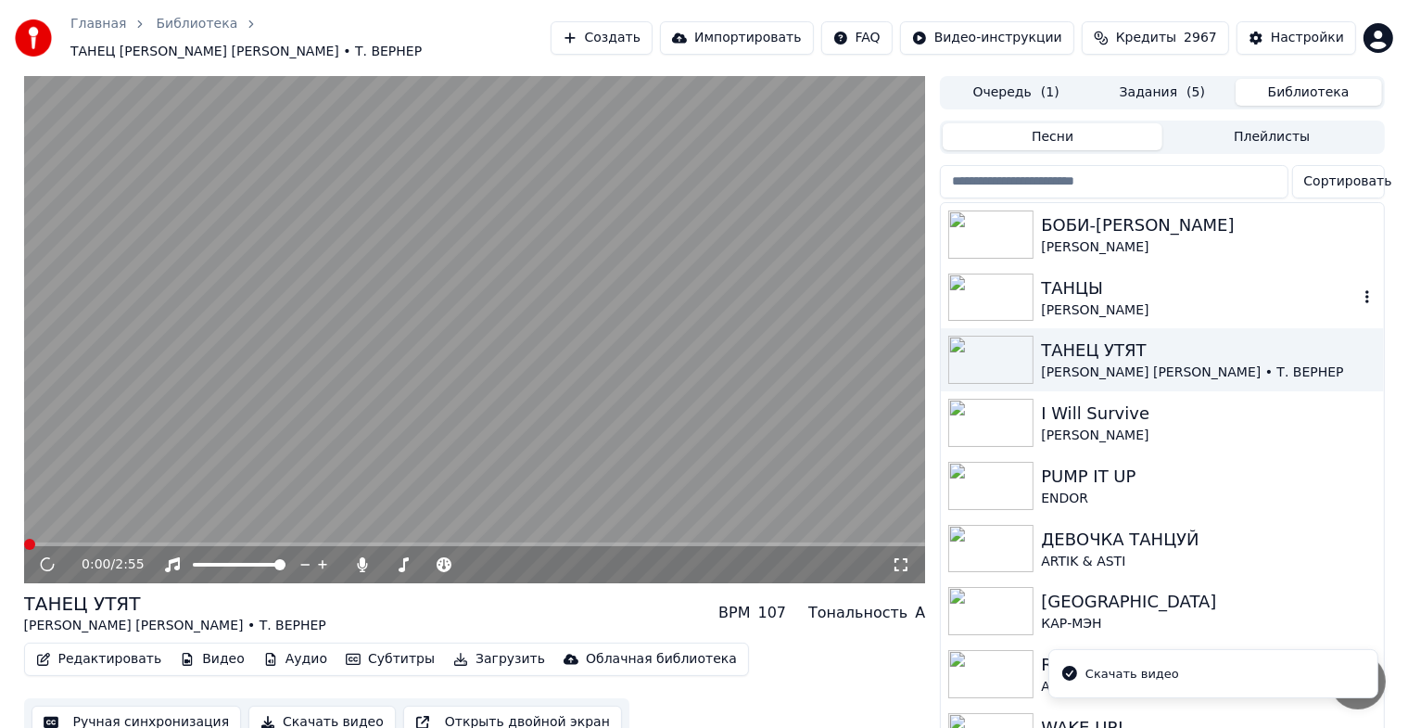
click at [1101, 284] on div "ТАНЦЫ" at bounding box center [1199, 288] width 316 height 26
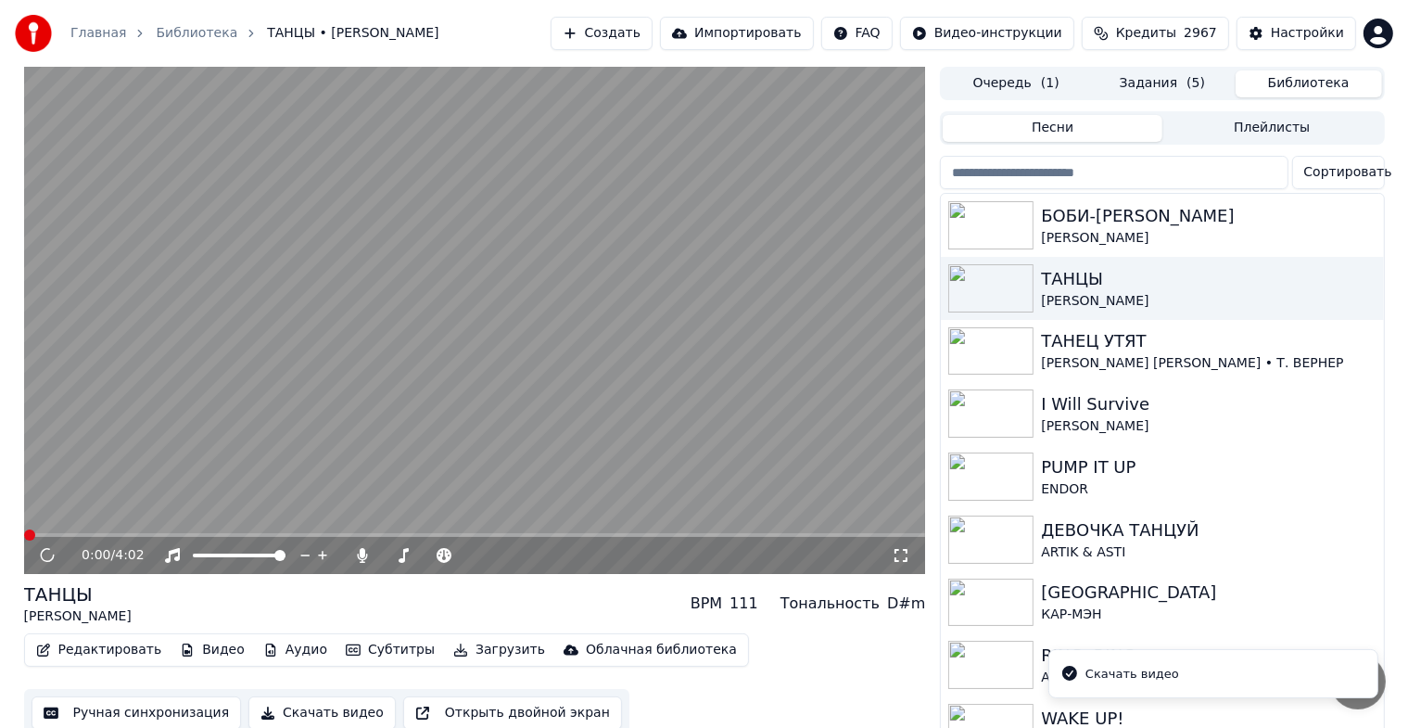
click at [323, 704] on button "Скачать видео" at bounding box center [321, 712] width 147 height 33
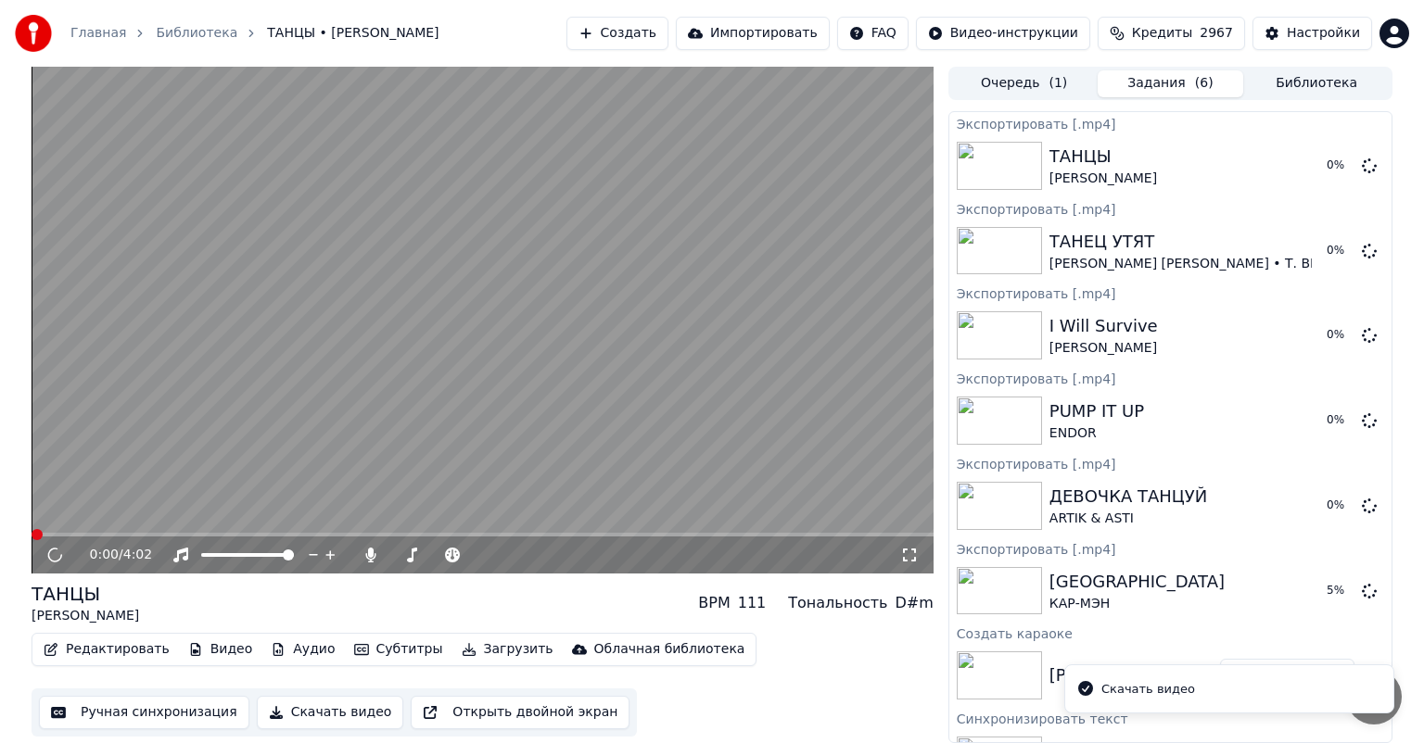
click at [1311, 86] on button "Библиотека" at bounding box center [1316, 83] width 146 height 27
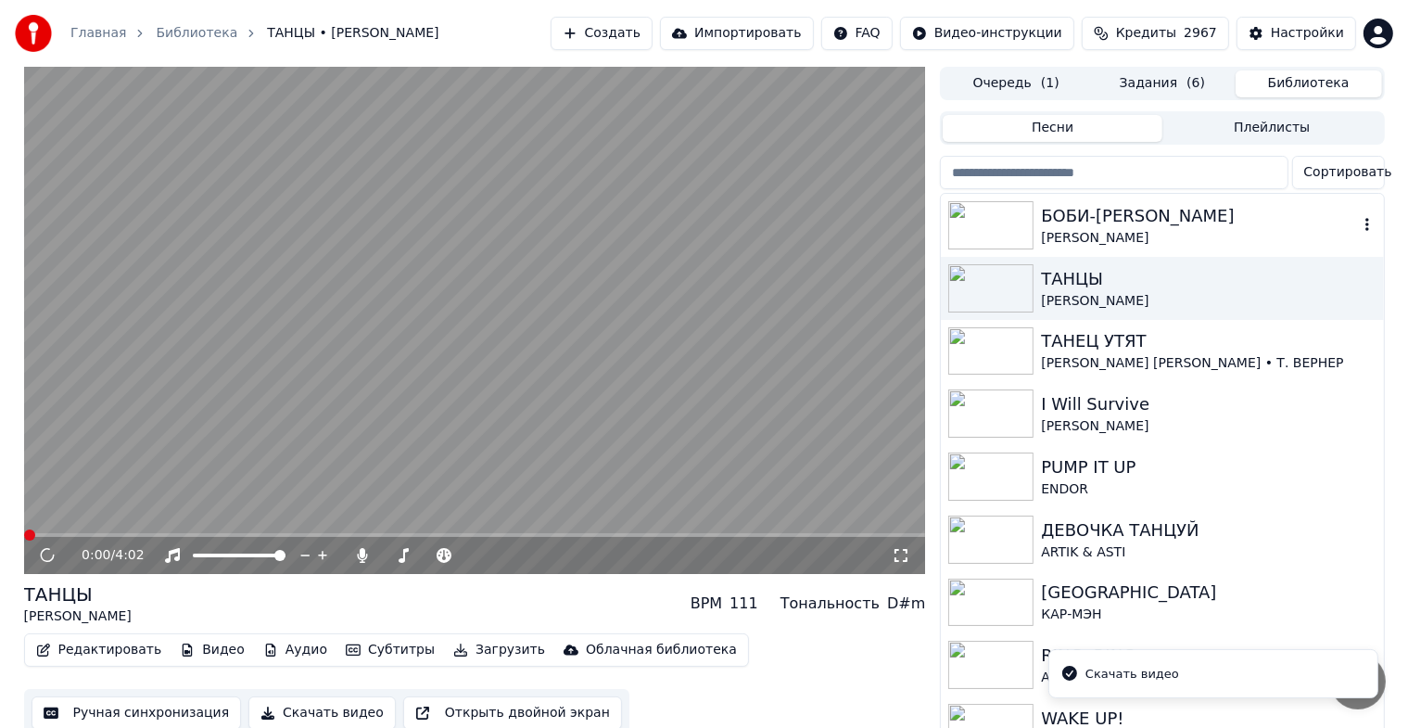
click at [1129, 232] on div "[PERSON_NAME]" at bounding box center [1199, 238] width 316 height 19
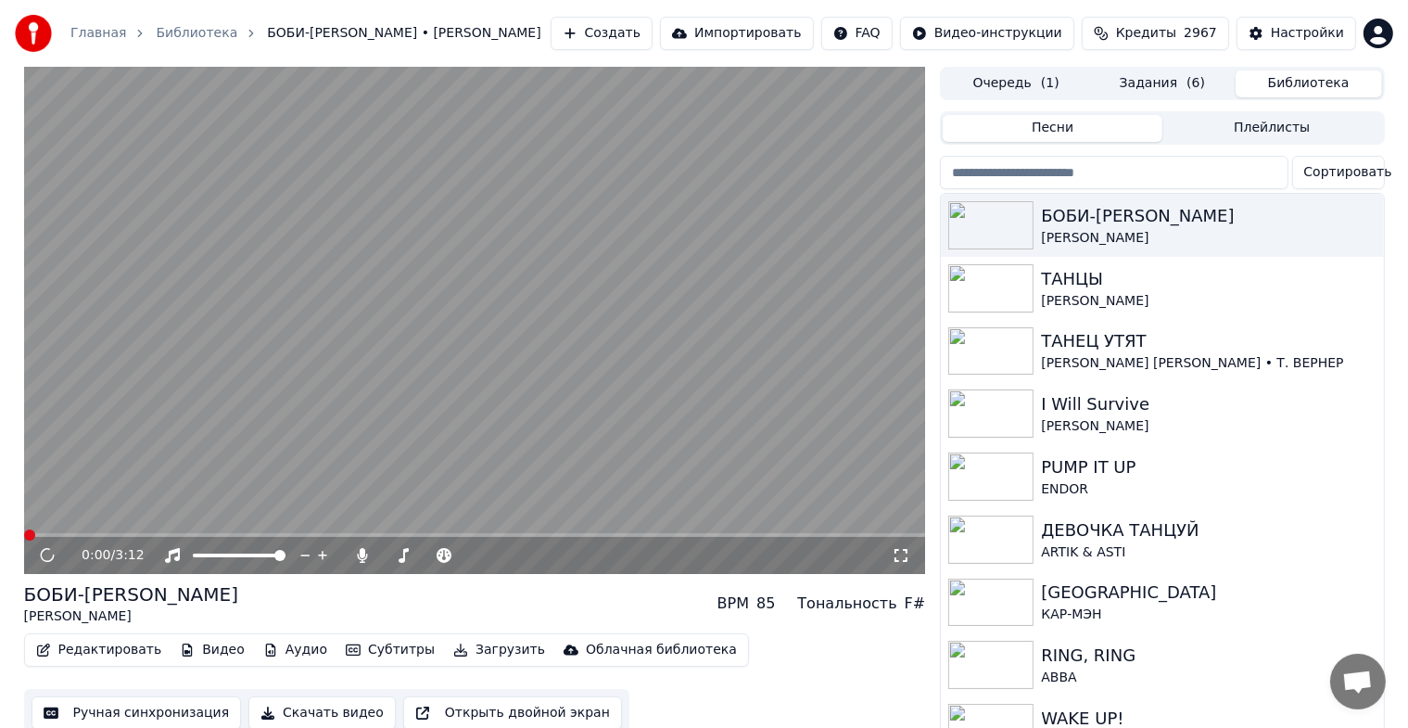
click at [358, 716] on button "Скачать видео" at bounding box center [321, 712] width 147 height 33
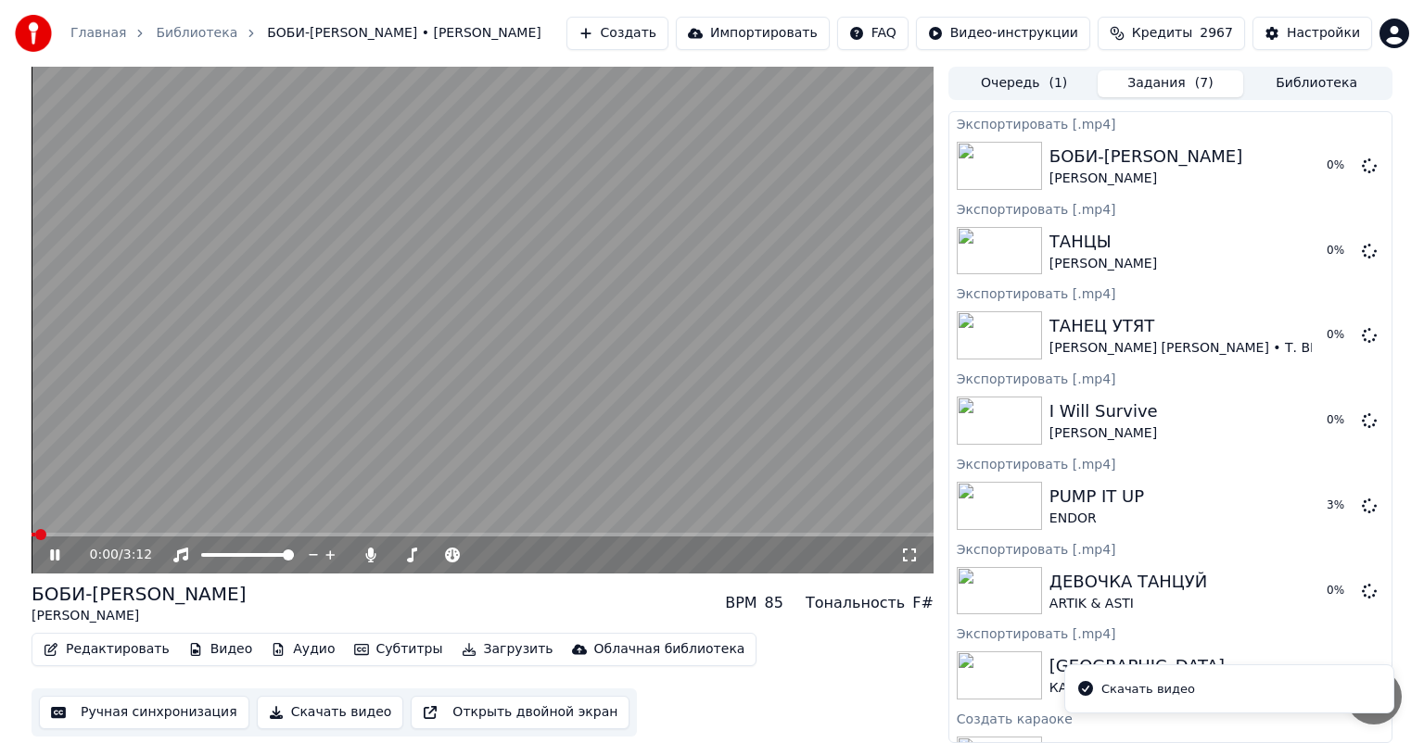
click at [57, 564] on div "0:00 / 3:12" at bounding box center [482, 555] width 887 height 19
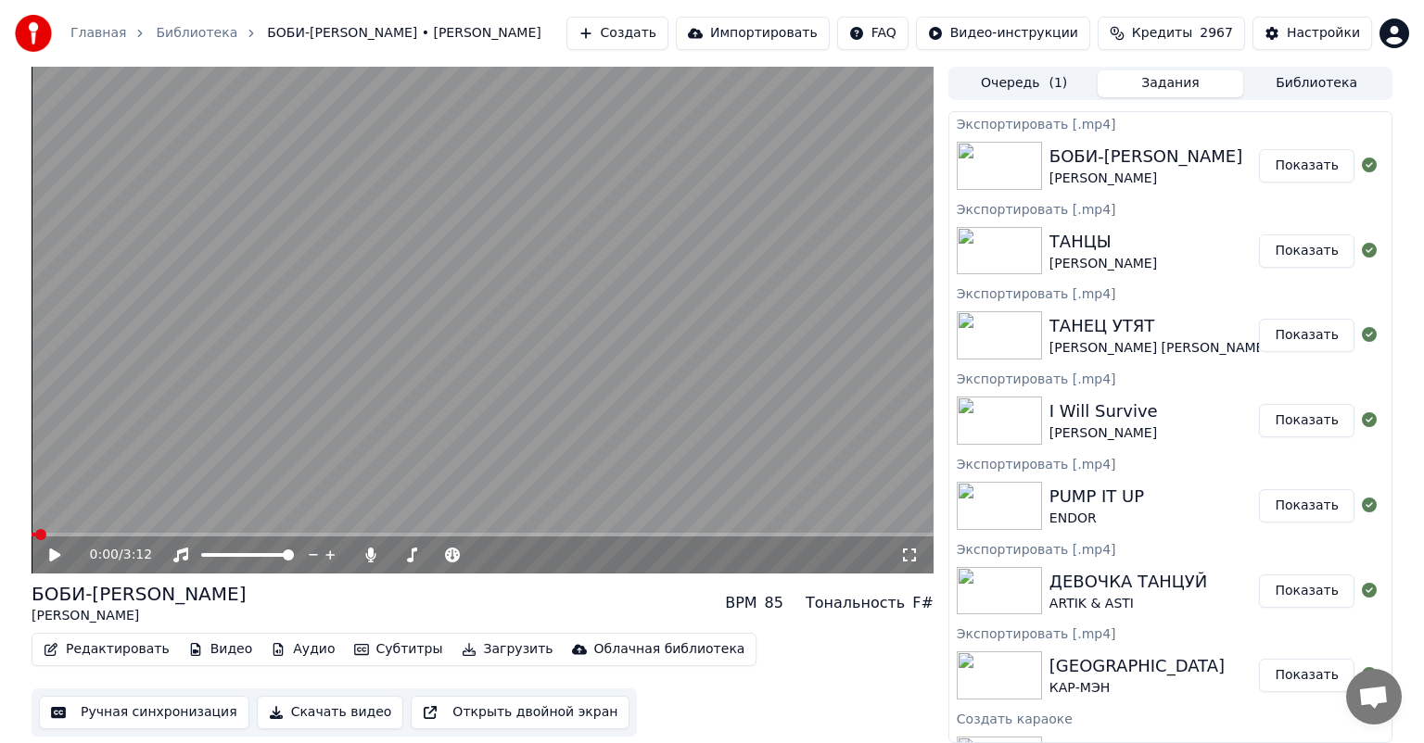
click at [1285, 163] on button "Показать" at bounding box center [1306, 165] width 95 height 33
click at [1303, 84] on button "Библиотека" at bounding box center [1316, 83] width 146 height 27
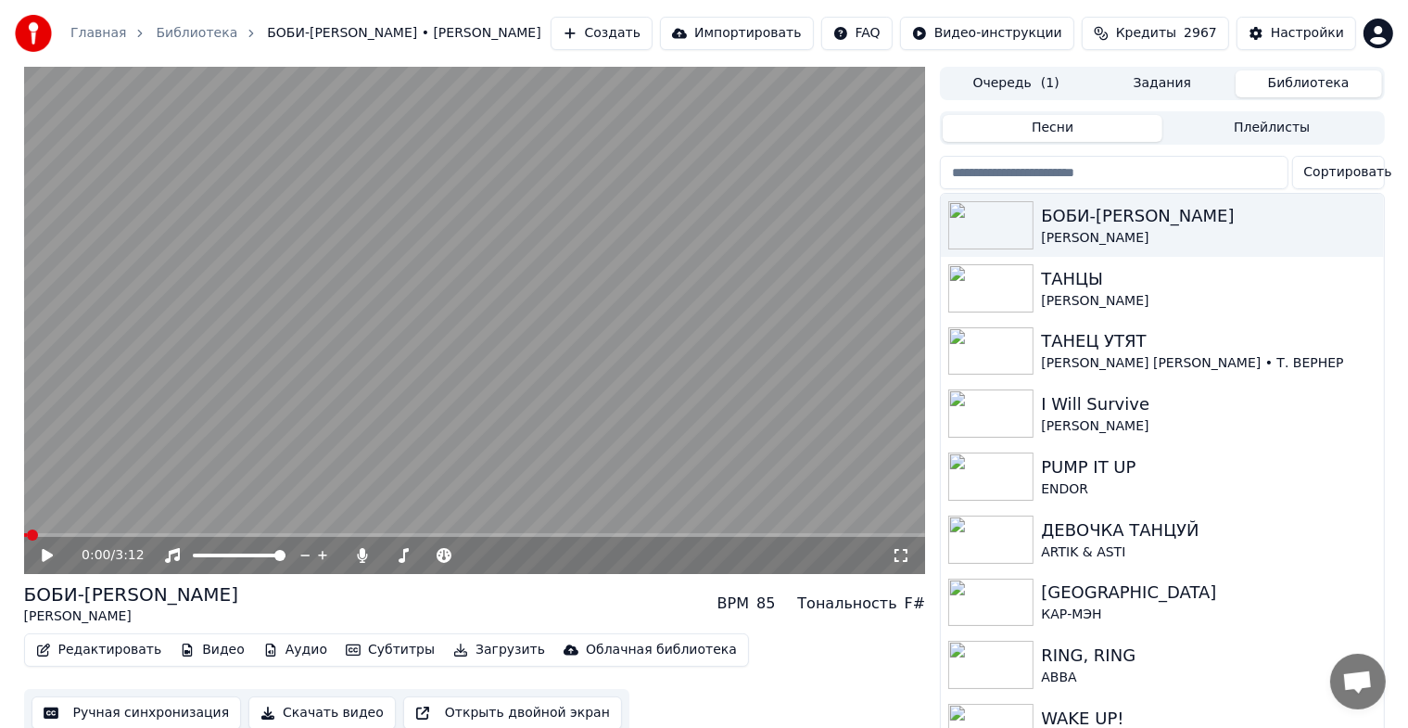
click at [1146, 165] on input "search" at bounding box center [1114, 172] width 348 height 33
paste input "*********"
type input "*********"
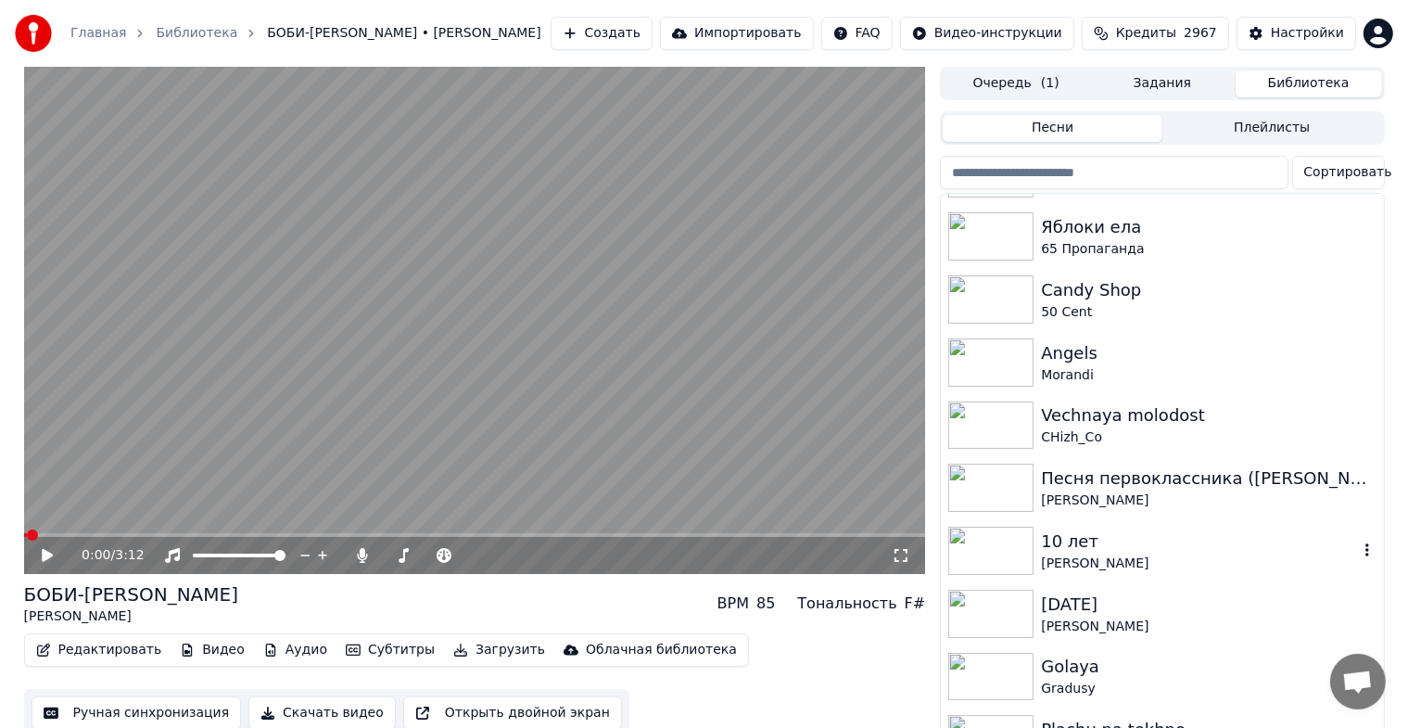
scroll to position [3861, 0]
